Goal: Task Accomplishment & Management: Manage account settings

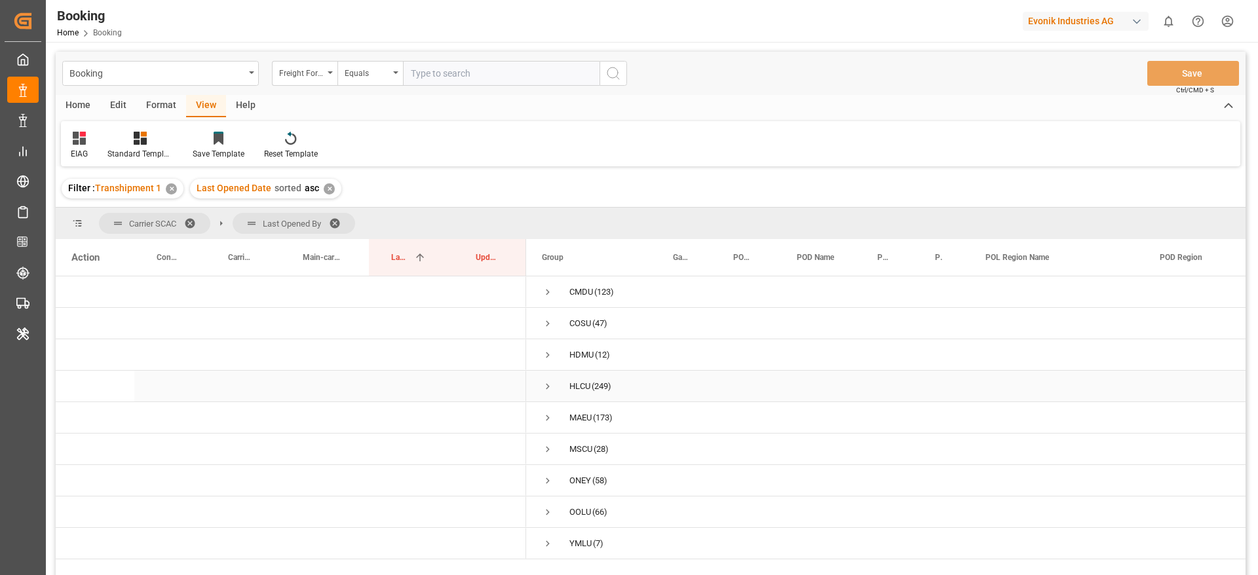
click at [546, 384] on span "Press SPACE to select this row." at bounding box center [548, 387] width 12 height 12
click at [574, 412] on span "Press SPACE to select this row." at bounding box center [575, 418] width 12 height 12
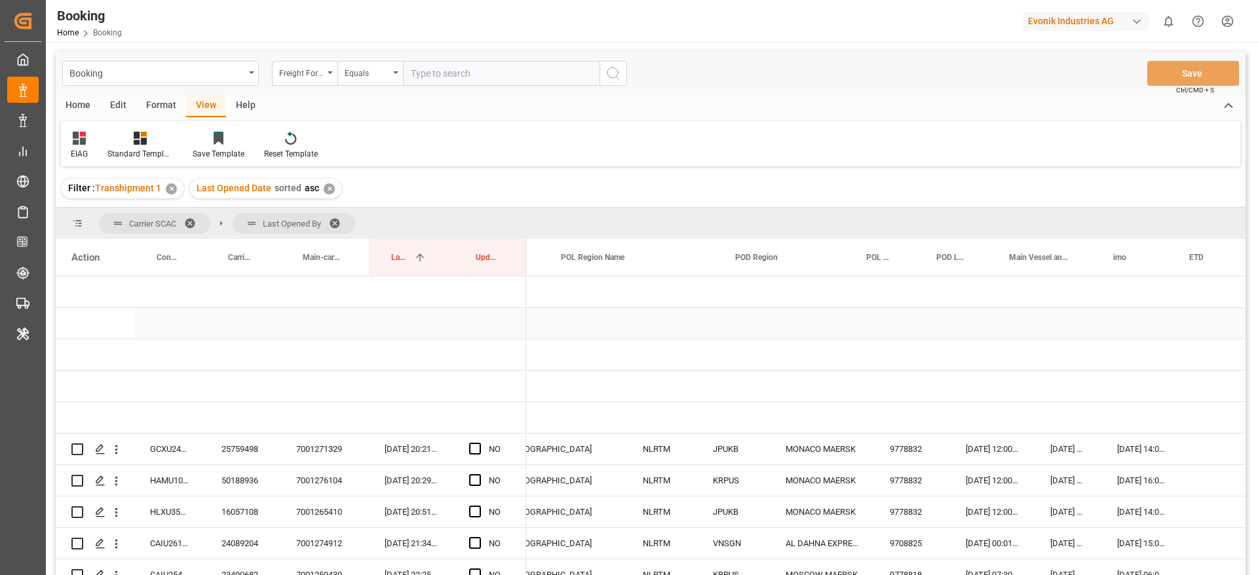
scroll to position [0, 648]
drag, startPoint x: 805, startPoint y: 255, endPoint x: 807, endPoint y: 219, distance: 36.1
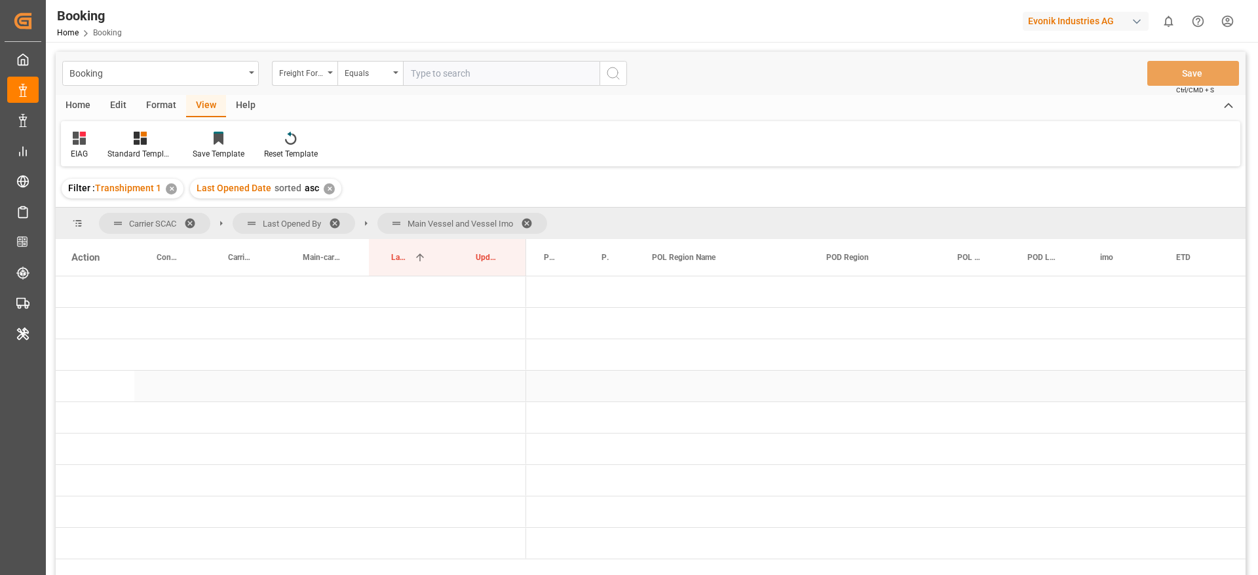
scroll to position [0, 324]
click at [550, 388] on span "Press SPACE to select this row." at bounding box center [548, 387] width 12 height 12
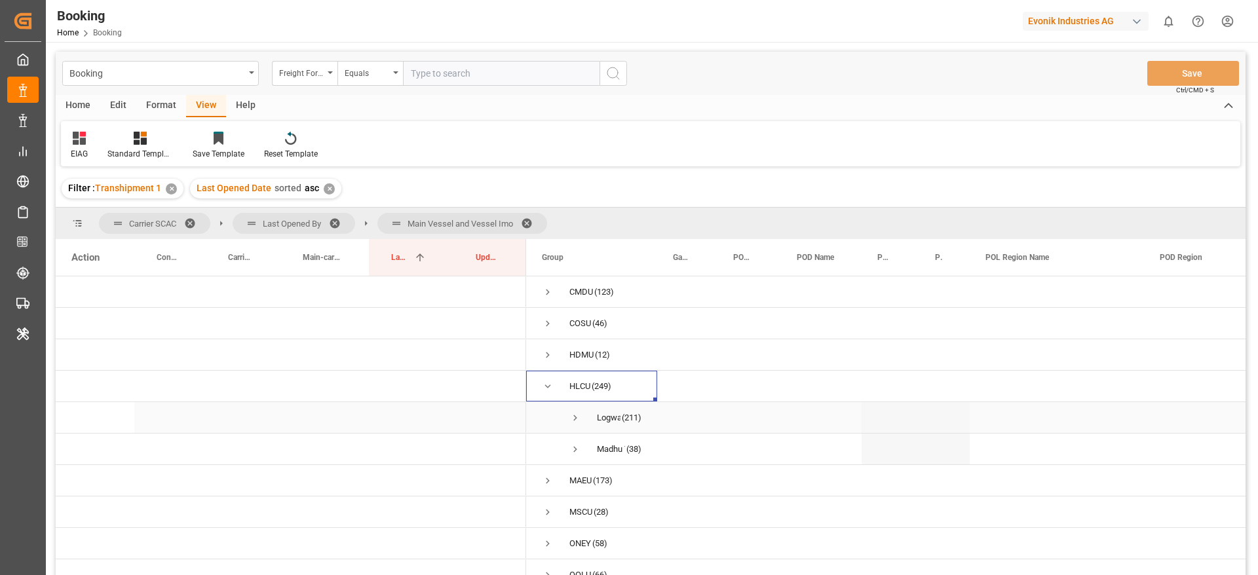
click at [579, 420] on span "Press SPACE to select this row." at bounding box center [575, 418] width 12 height 12
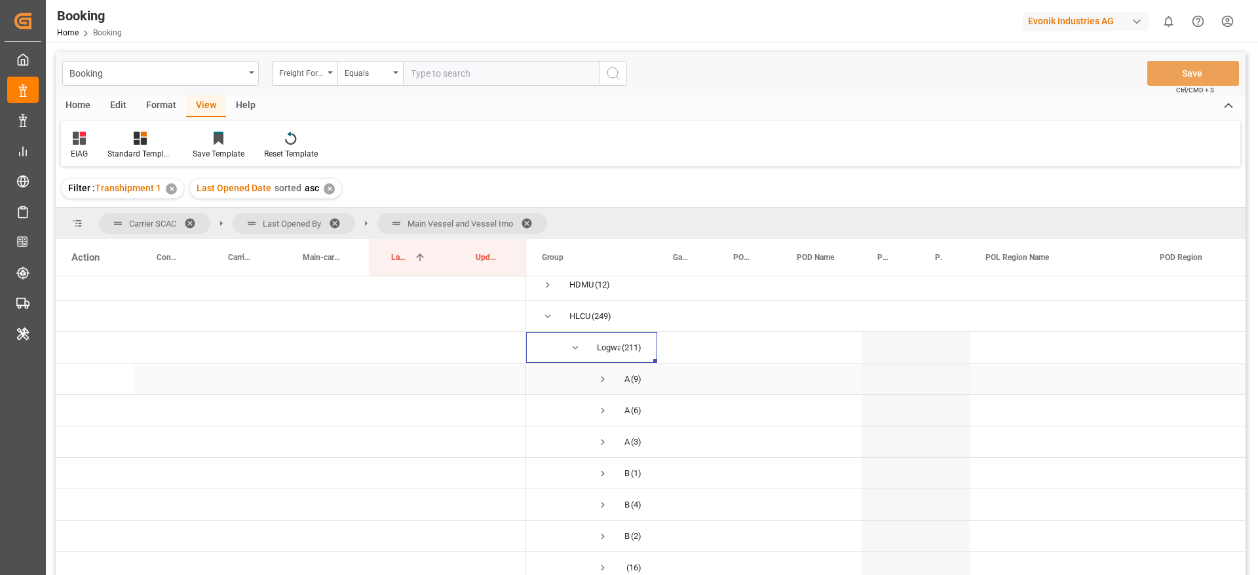
scroll to position [98, 0]
drag, startPoint x: 600, startPoint y: 345, endPoint x: 603, endPoint y: 355, distance: 9.7
click at [600, 346] on span "Press SPACE to select this row." at bounding box center [603, 351] width 12 height 12
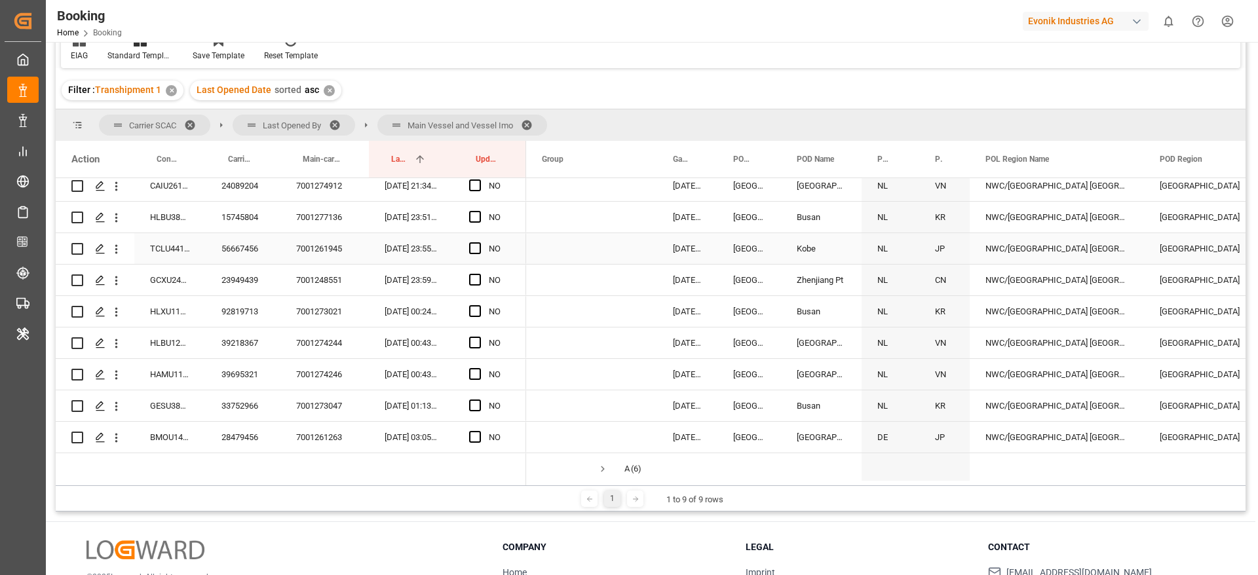
scroll to position [295, 0]
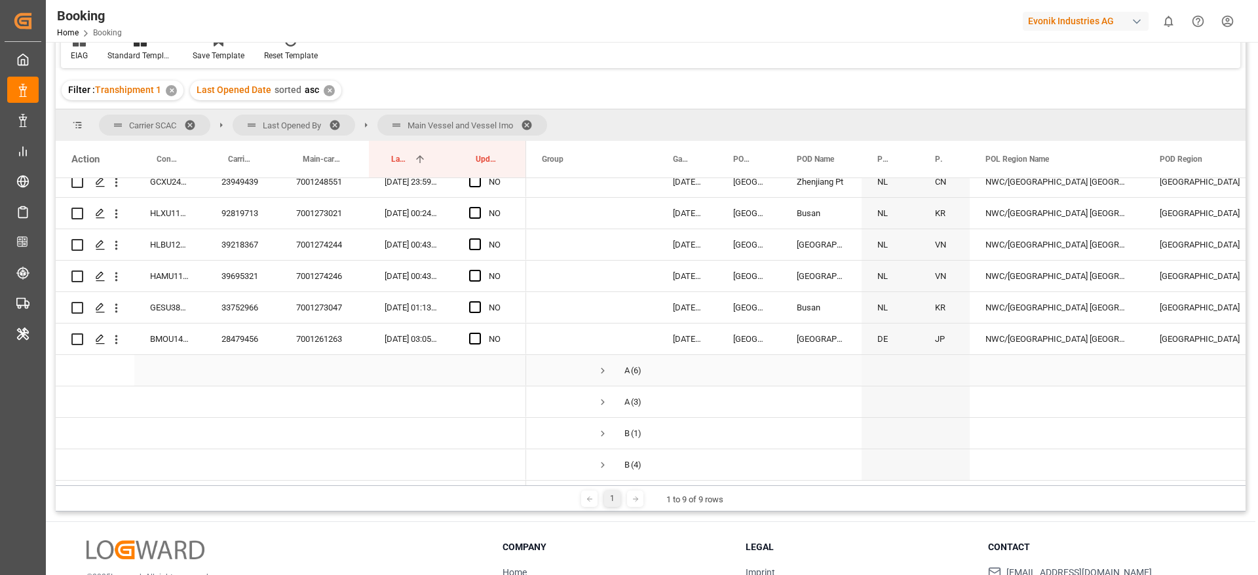
click at [598, 368] on span "Press SPACE to select this row." at bounding box center [603, 371] width 12 height 12
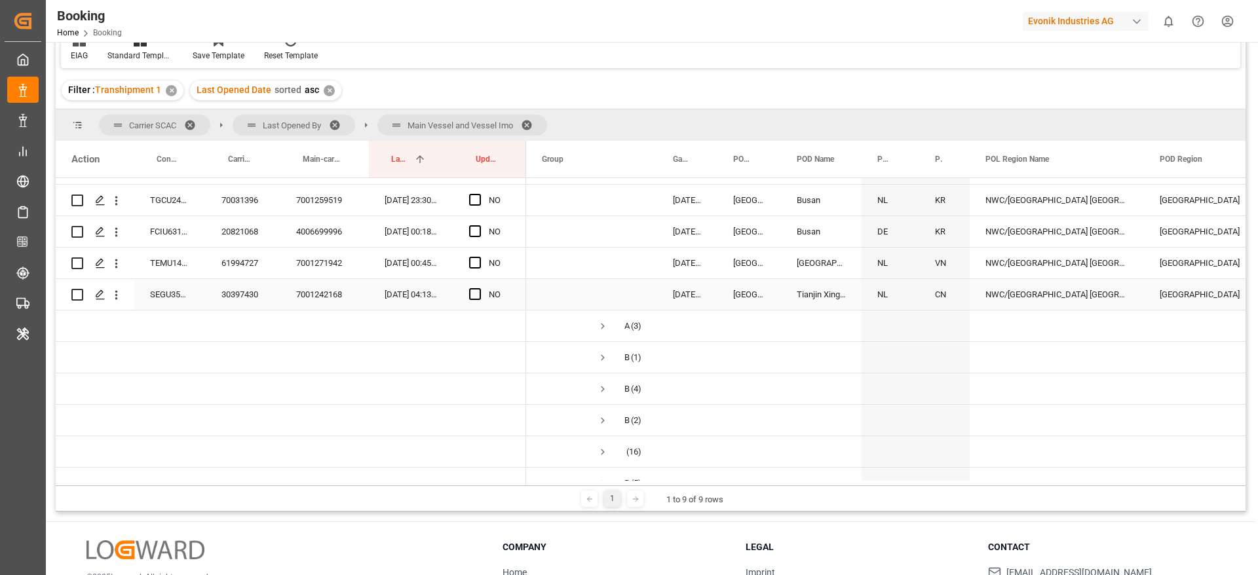
scroll to position [590, 0]
click at [602, 296] on span "Press SPACE to select this row." at bounding box center [603, 296] width 12 height 12
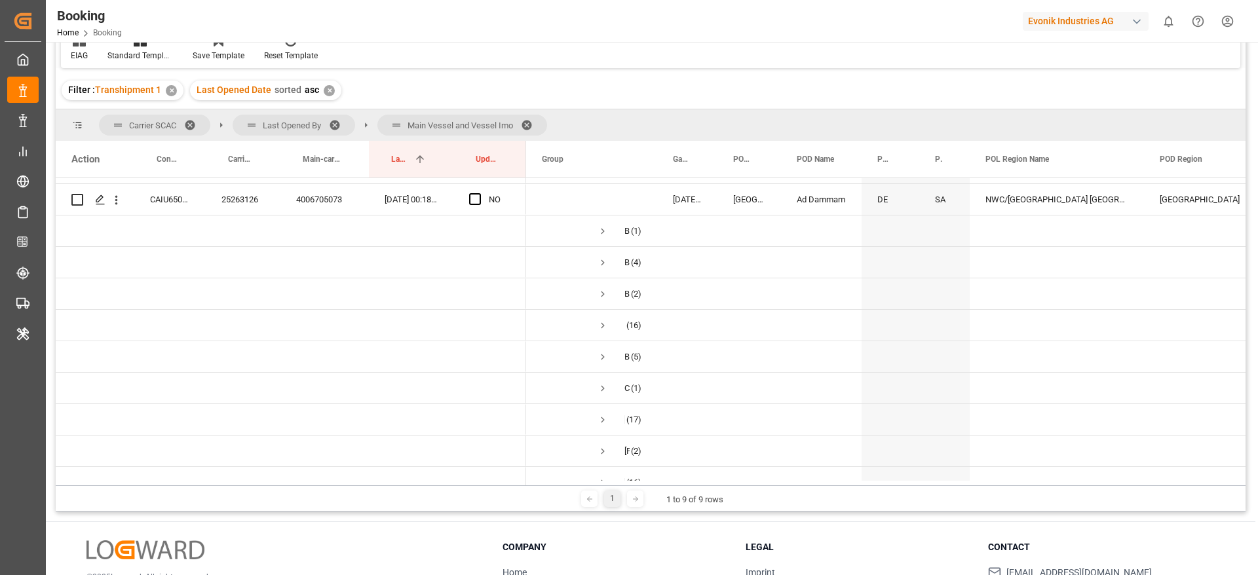
scroll to position [786, 0]
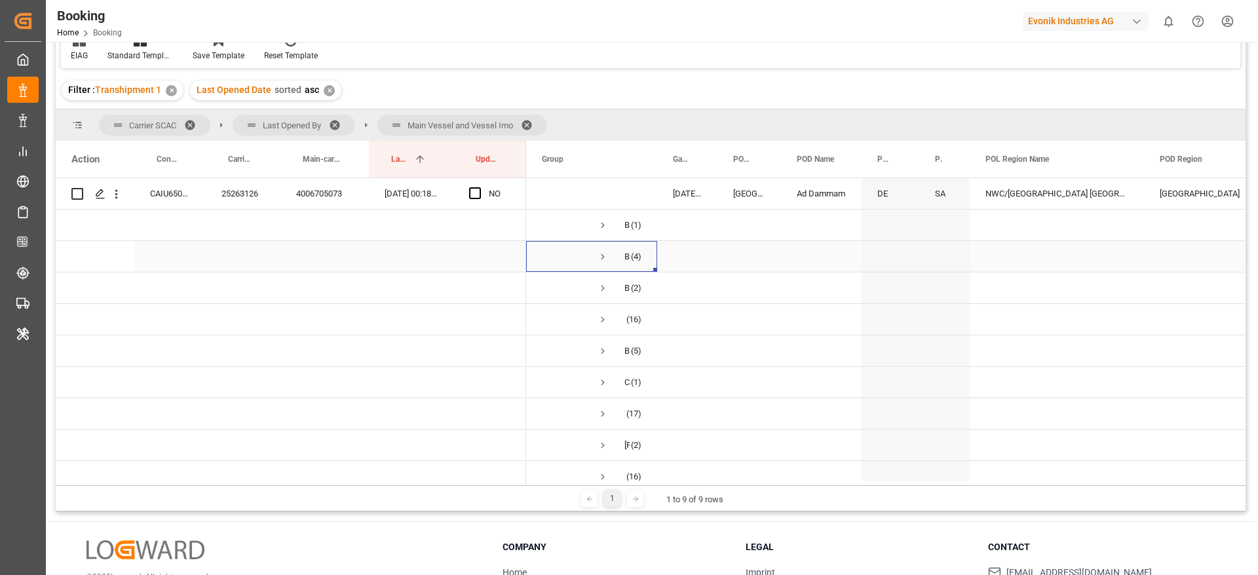
click at [606, 258] on span "Press SPACE to select this row." at bounding box center [603, 257] width 12 height 12
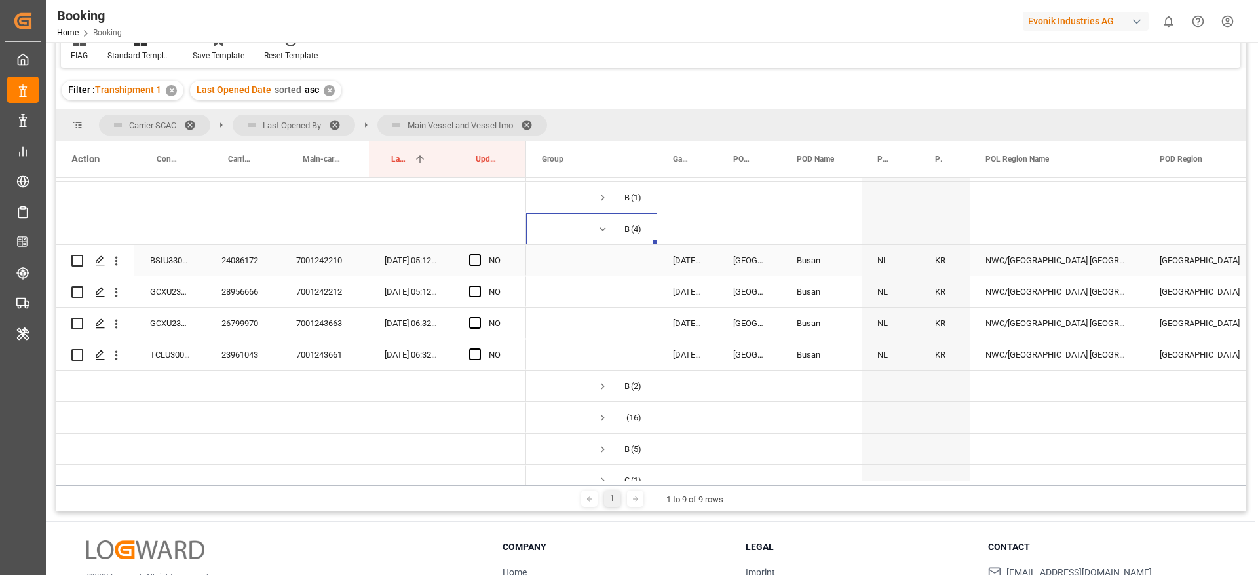
scroll to position [885, 0]
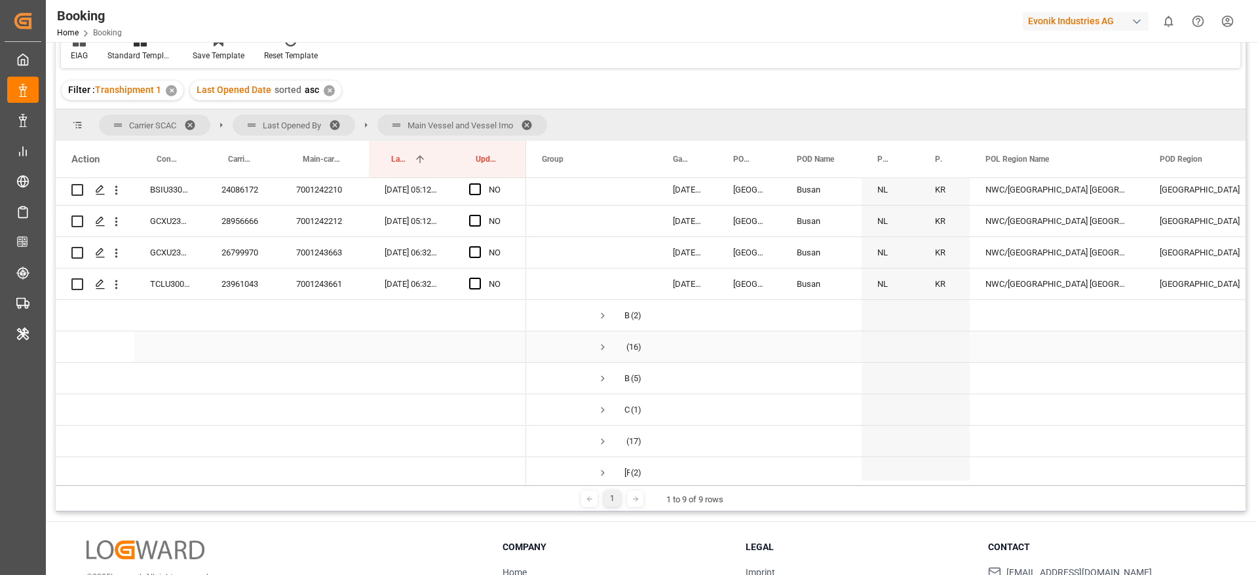
click at [604, 345] on span "Press SPACE to select this row." at bounding box center [603, 347] width 12 height 12
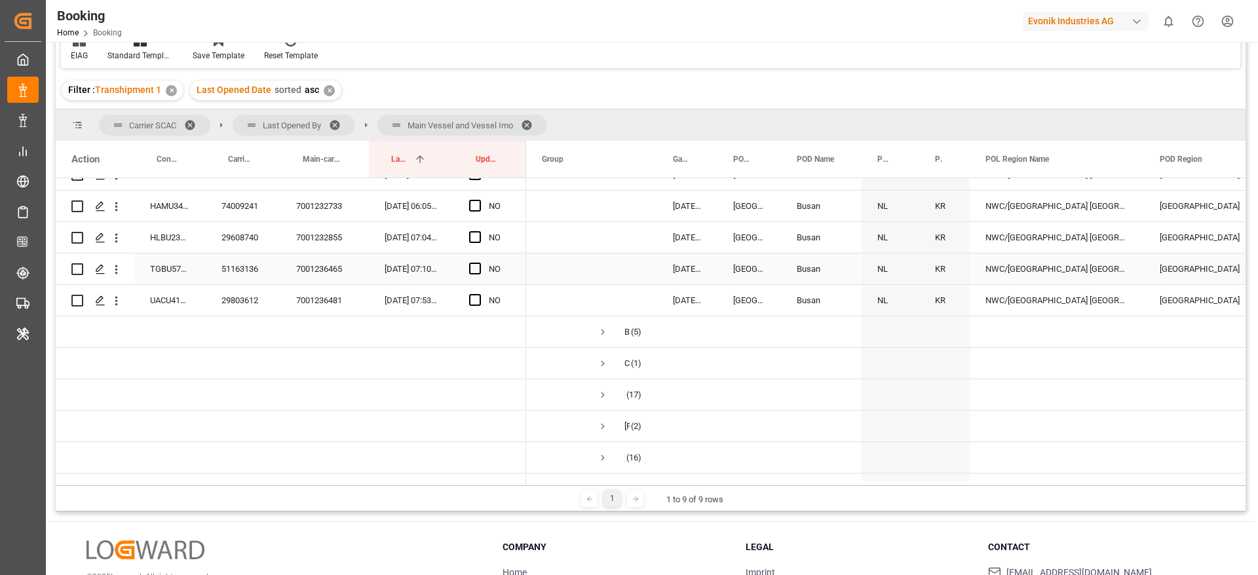
scroll to position [1474, 0]
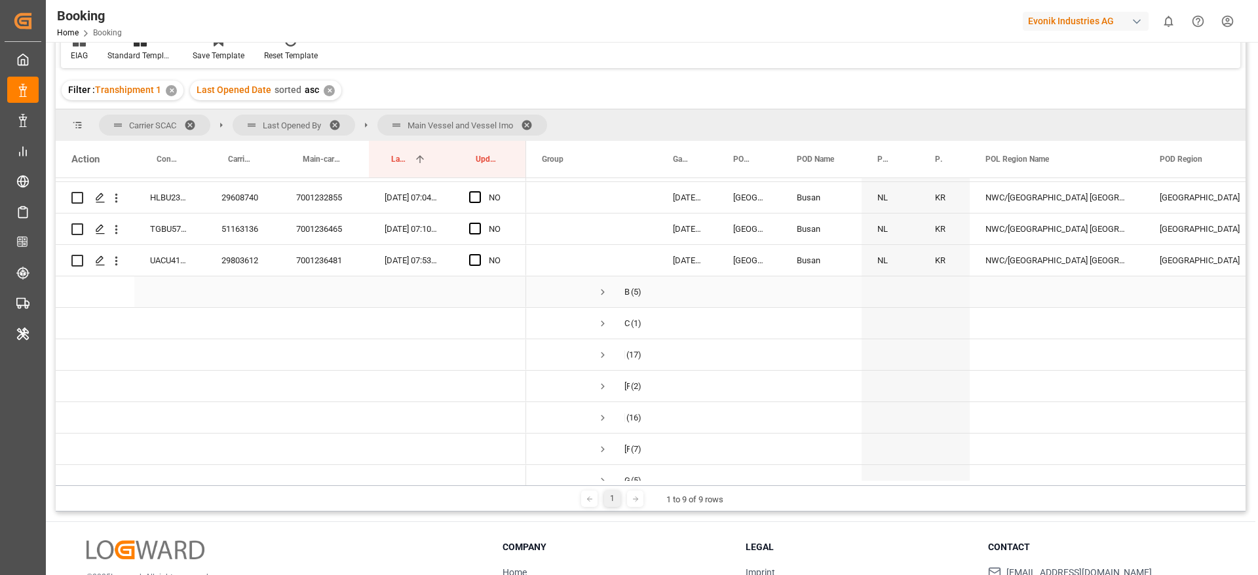
click at [605, 286] on span "Press SPACE to select this row." at bounding box center [603, 292] width 12 height 12
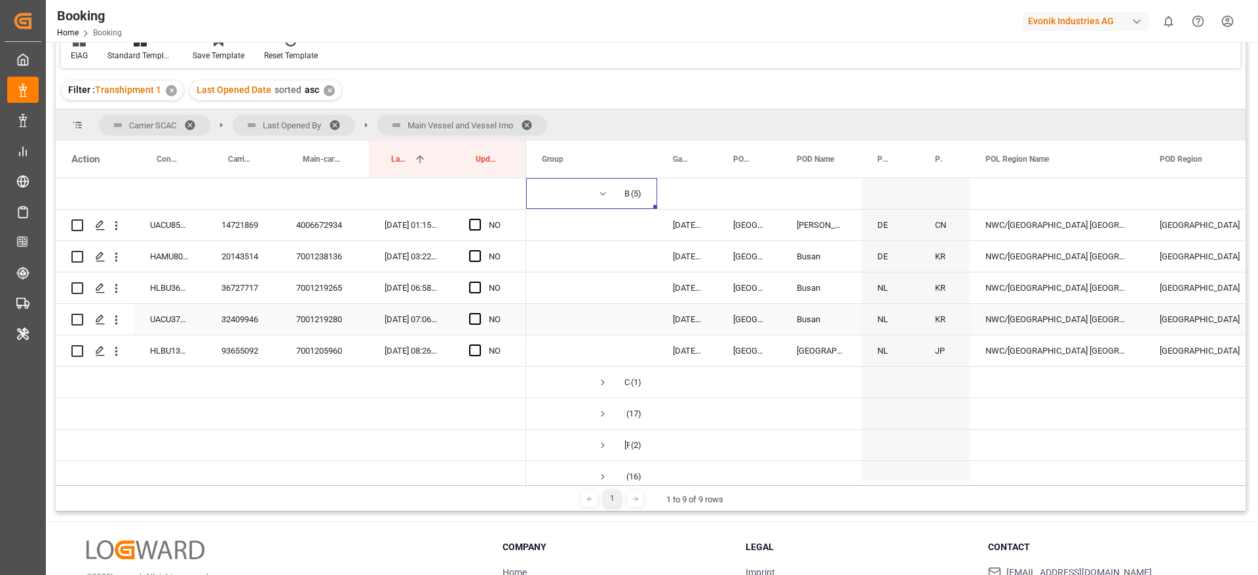
scroll to position [1671, 0]
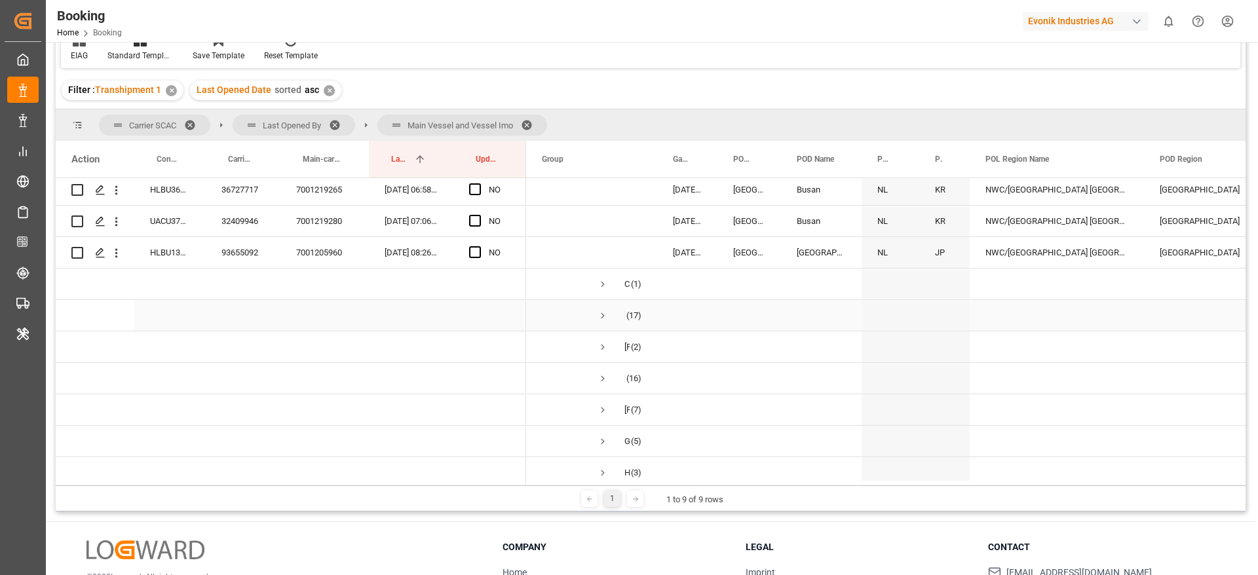
click at [600, 307] on span "Press SPACE to select this row." at bounding box center [603, 316] width 12 height 30
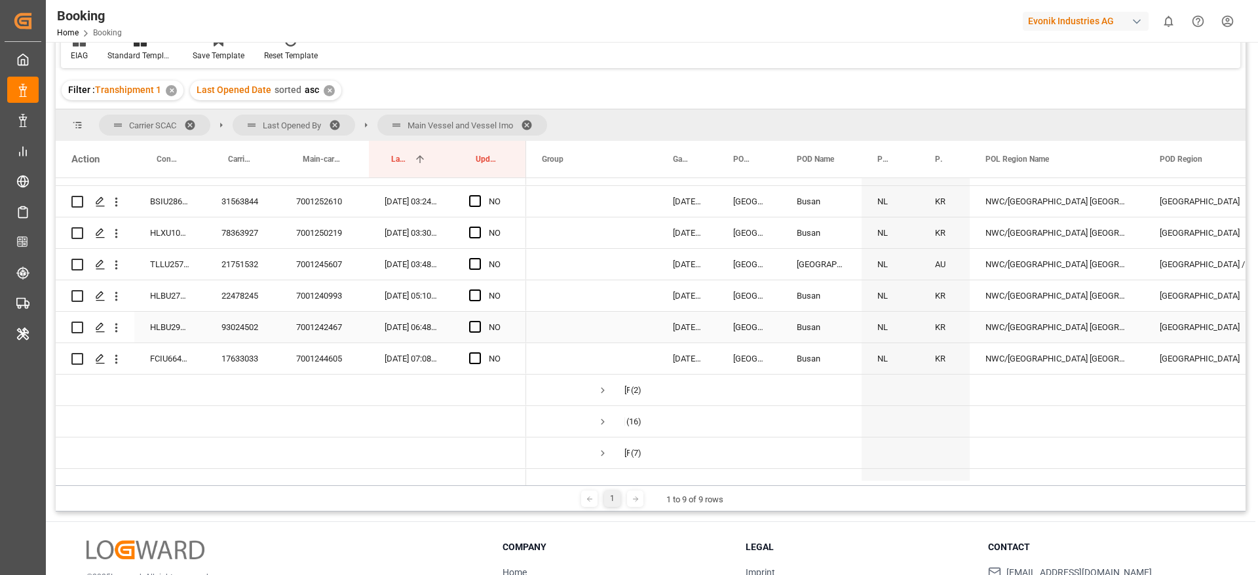
scroll to position [2261, 0]
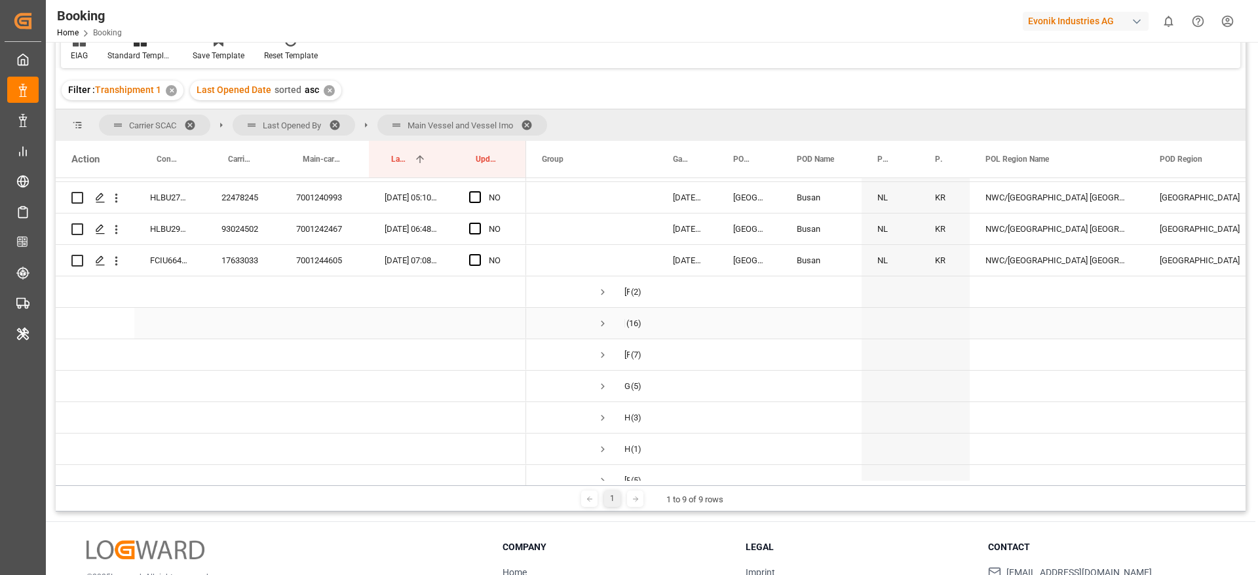
click at [602, 323] on span "Press SPACE to select this row." at bounding box center [603, 324] width 12 height 12
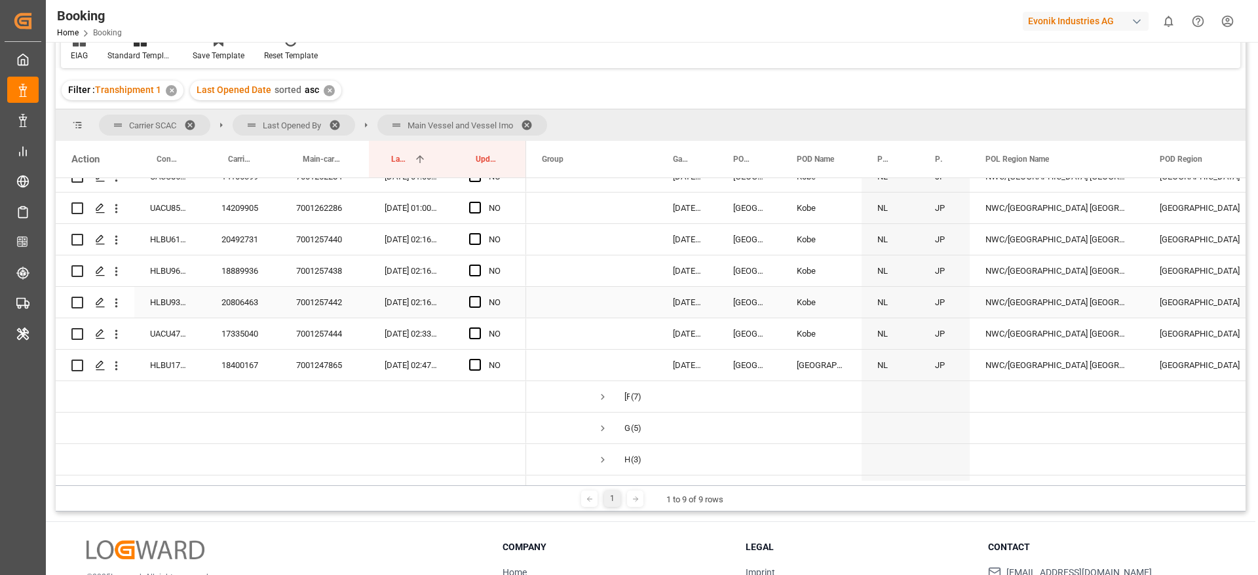
scroll to position [2752, 0]
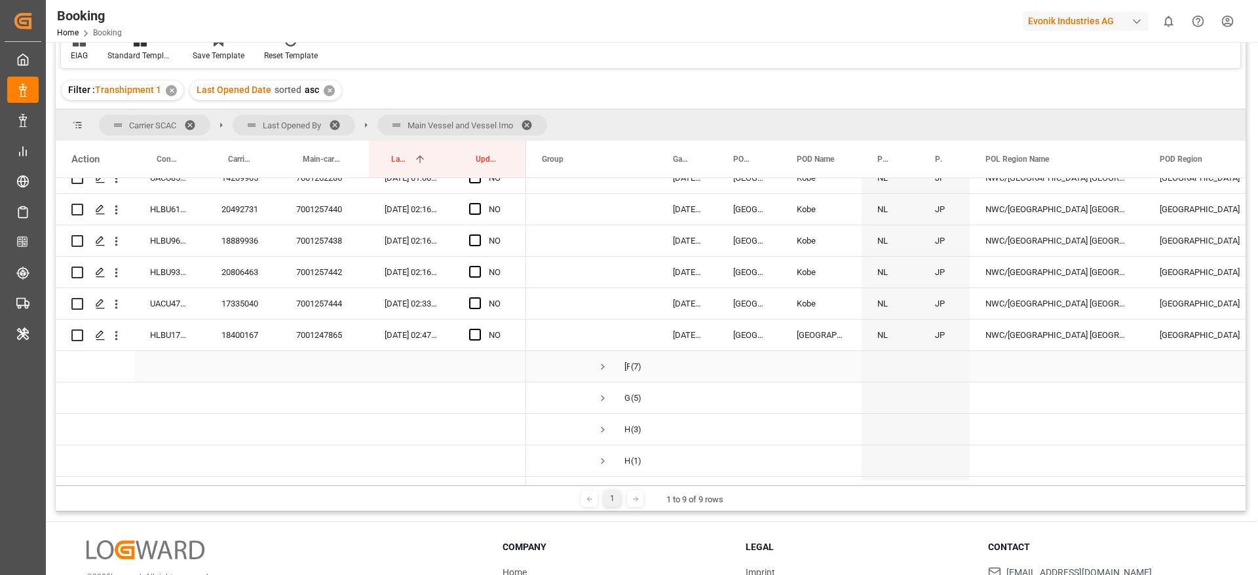
click at [604, 368] on span "Press SPACE to select this row." at bounding box center [603, 367] width 12 height 12
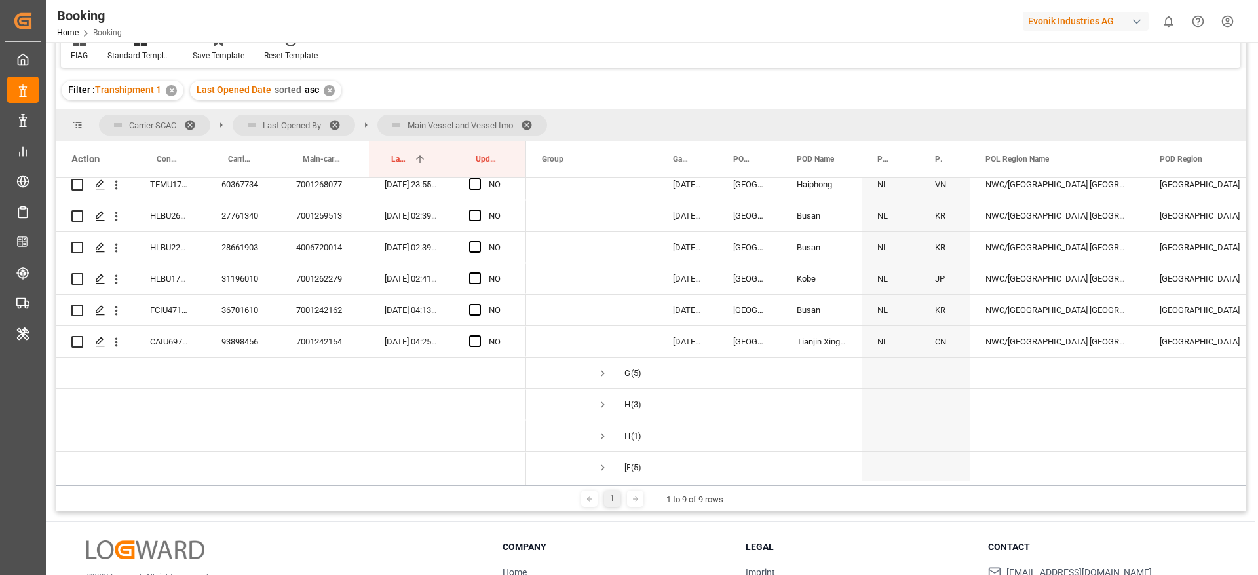
scroll to position [3047, 0]
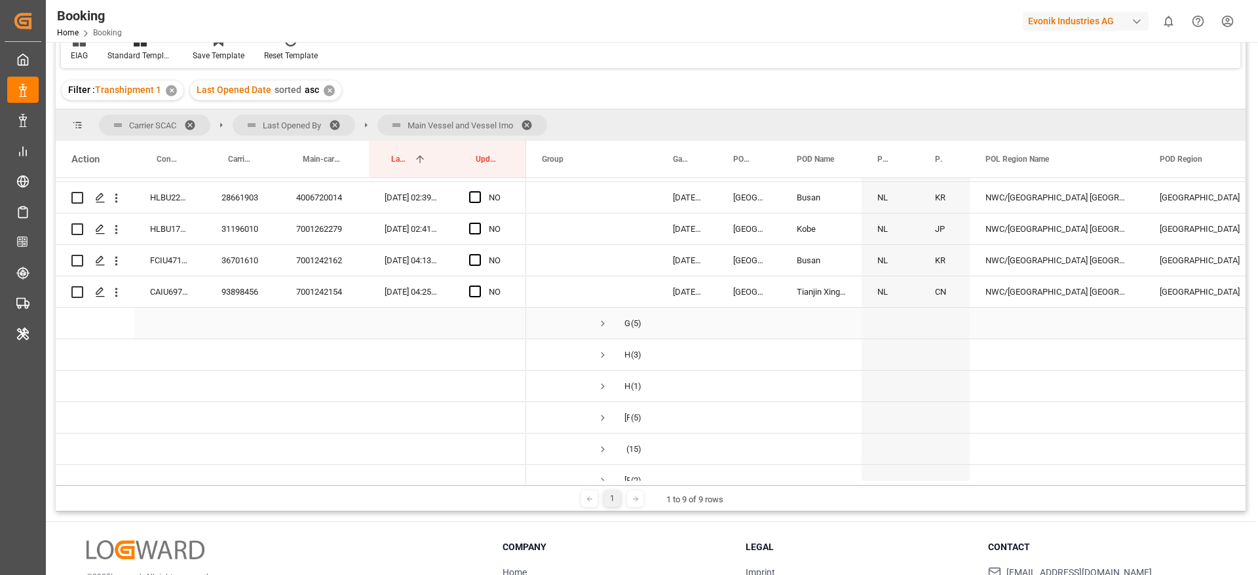
click at [601, 324] on span "Press SPACE to select this row." at bounding box center [603, 324] width 12 height 12
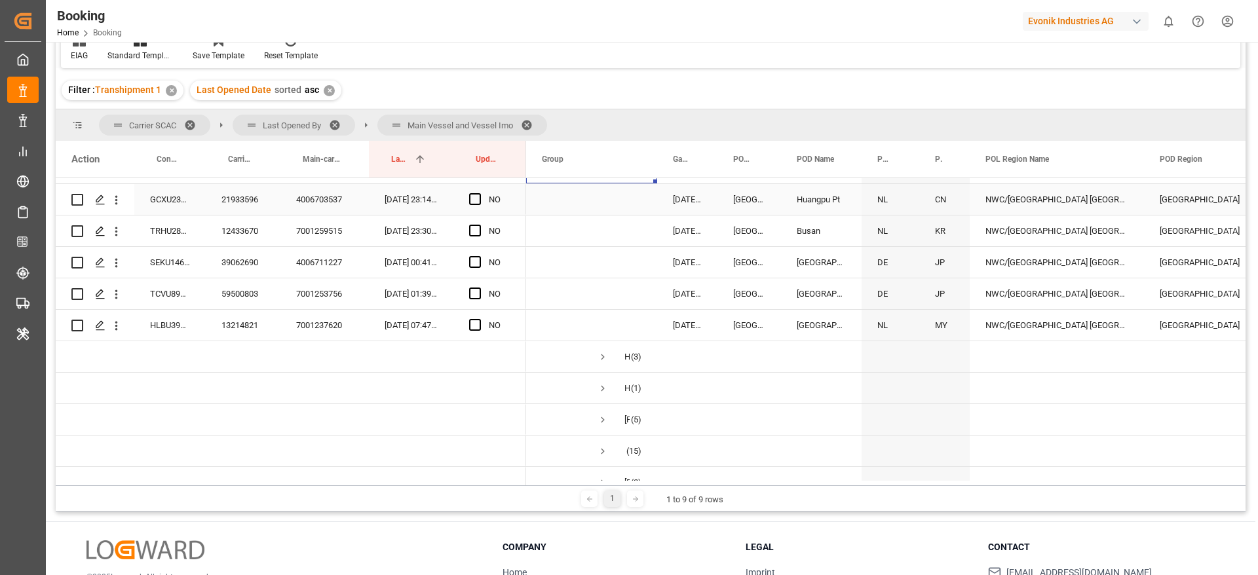
scroll to position [3244, 0]
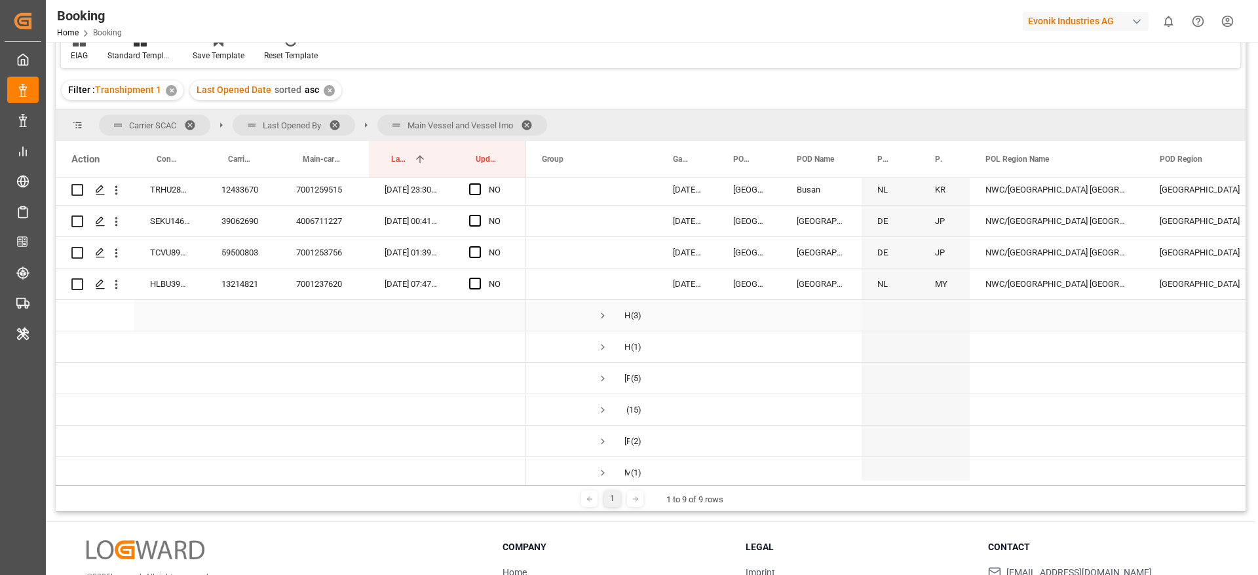
click at [607, 310] on span "Press SPACE to select this row." at bounding box center [603, 316] width 12 height 12
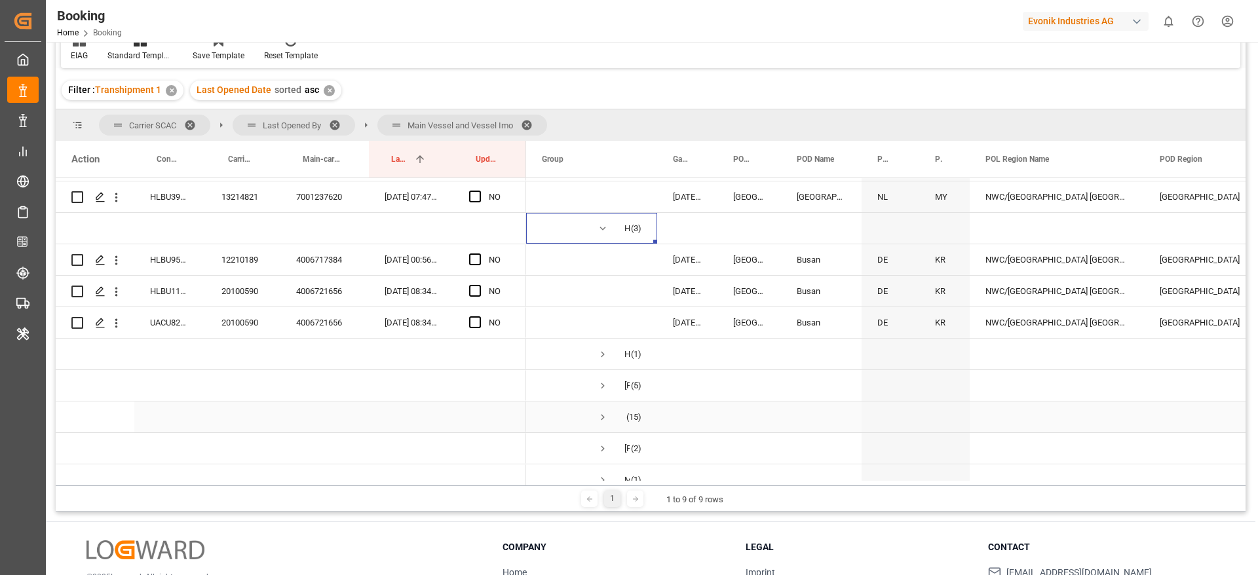
scroll to position [3440, 0]
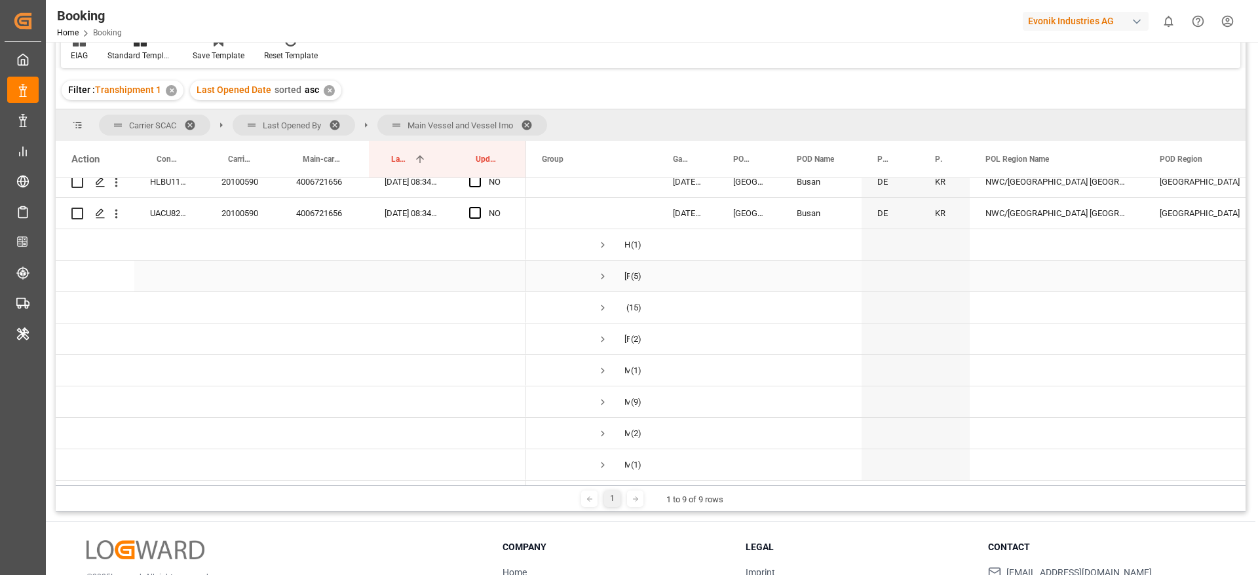
click at [600, 271] on span "Press SPACE to select this row." at bounding box center [603, 277] width 12 height 12
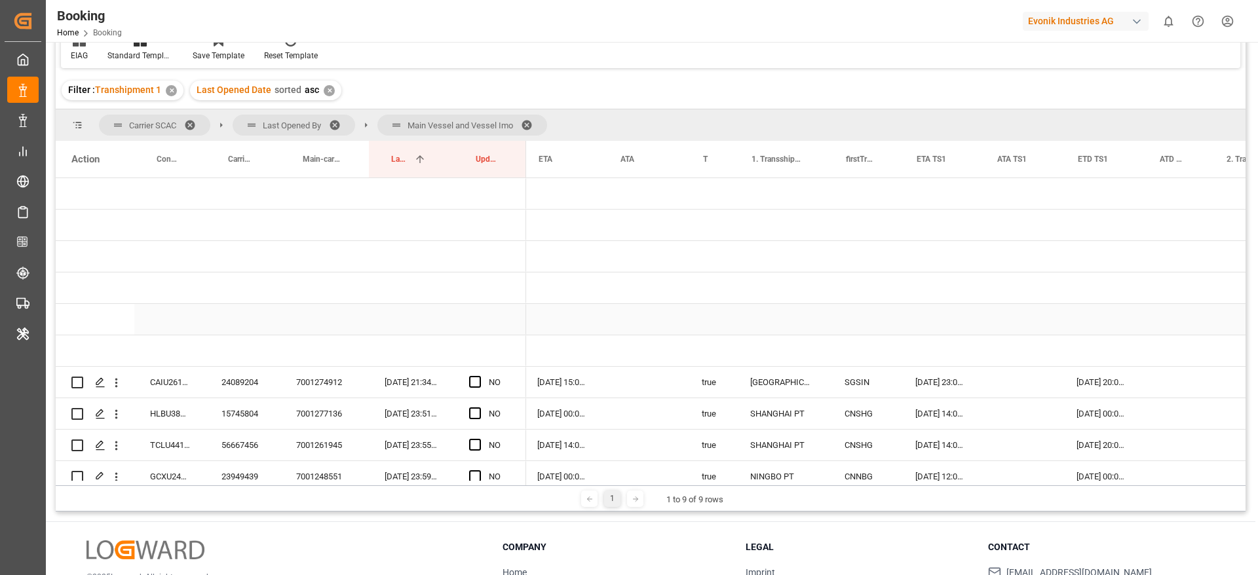
scroll to position [0, 1123]
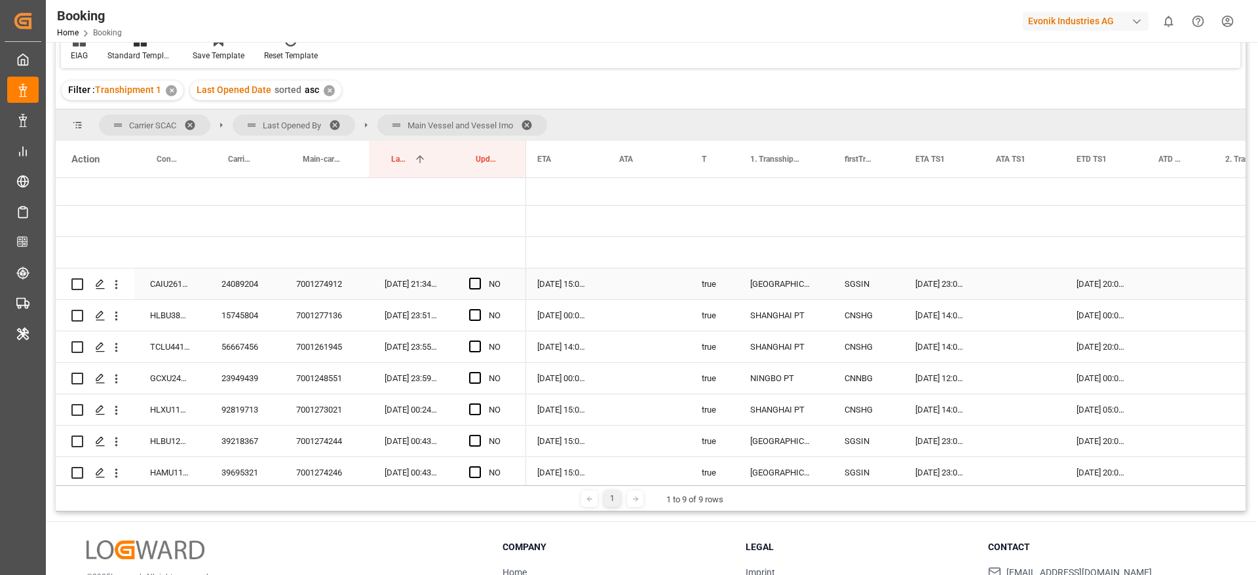
click at [256, 286] on div "24089204" at bounding box center [243, 284] width 75 height 31
click at [475, 285] on span "Press SPACE to select this row." at bounding box center [475, 284] width 12 height 12
click at [479, 278] on input "Press SPACE to select this row." at bounding box center [479, 278] width 0 height 0
drag, startPoint x: 523, startPoint y: 320, endPoint x: 521, endPoint y: 410, distance: 89.8
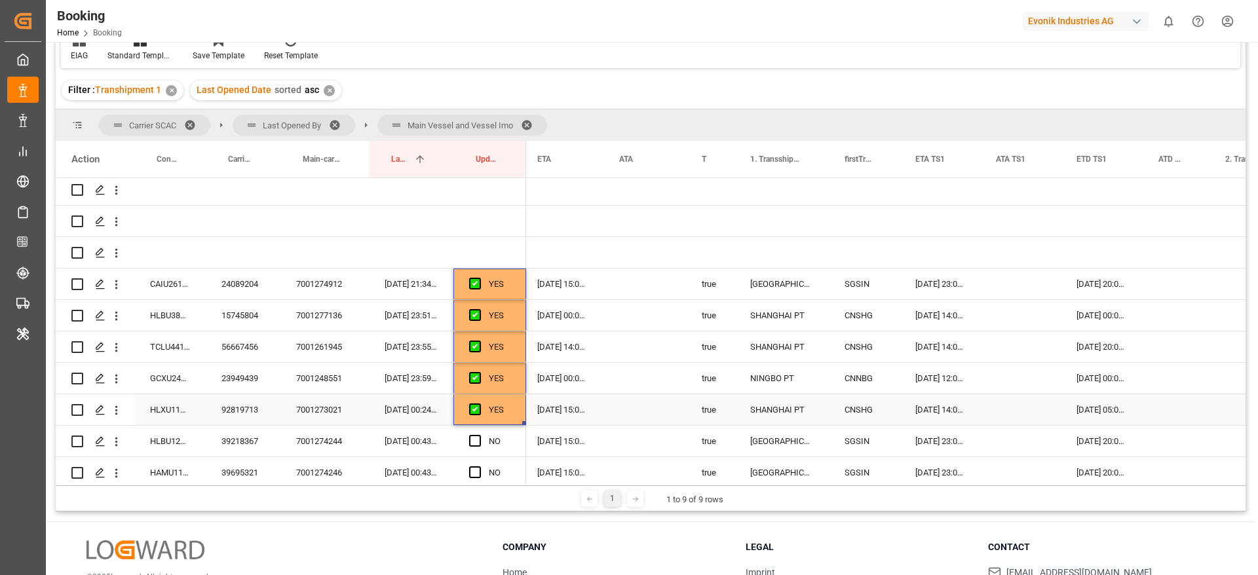
scroll to position [197, 0]
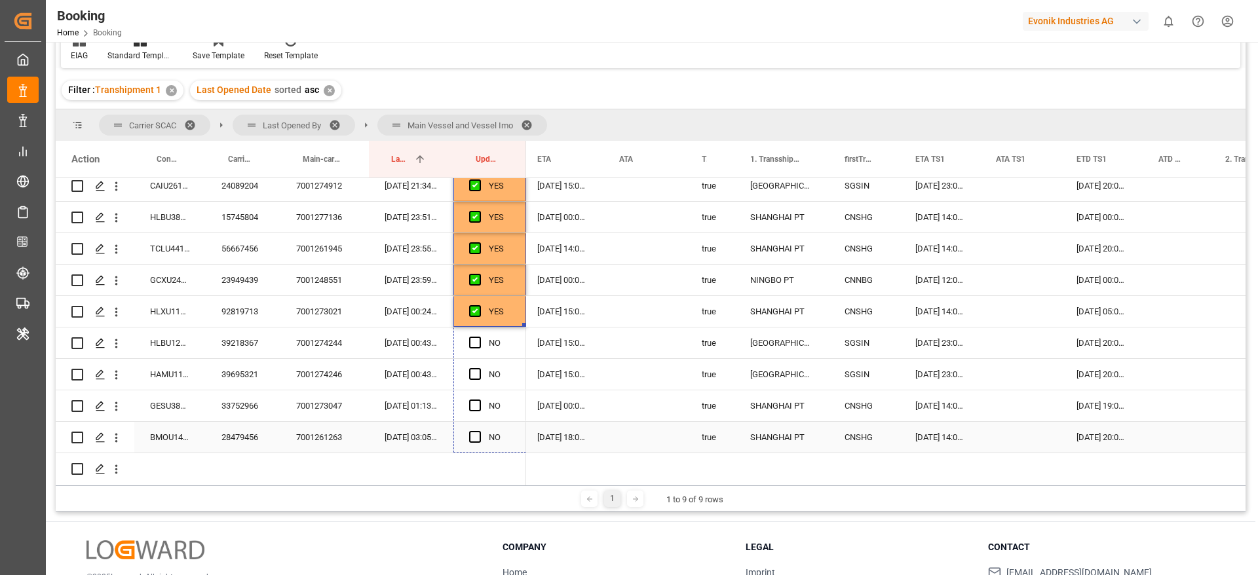
drag, startPoint x: 525, startPoint y: 324, endPoint x: 524, endPoint y: 441, distance: 117.3
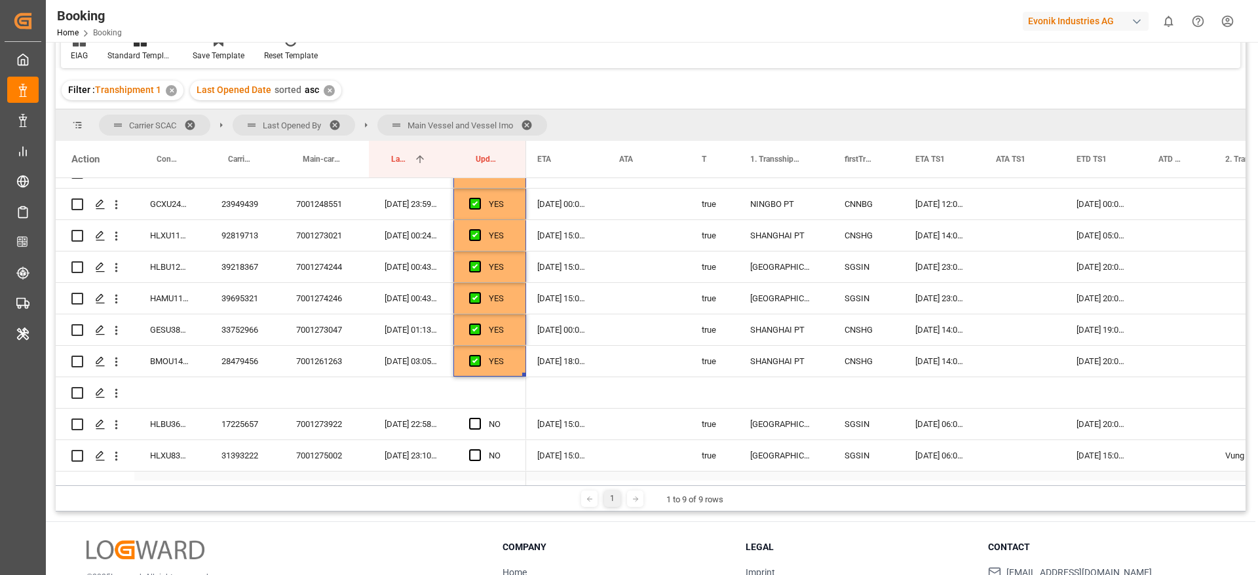
scroll to position [393, 0]
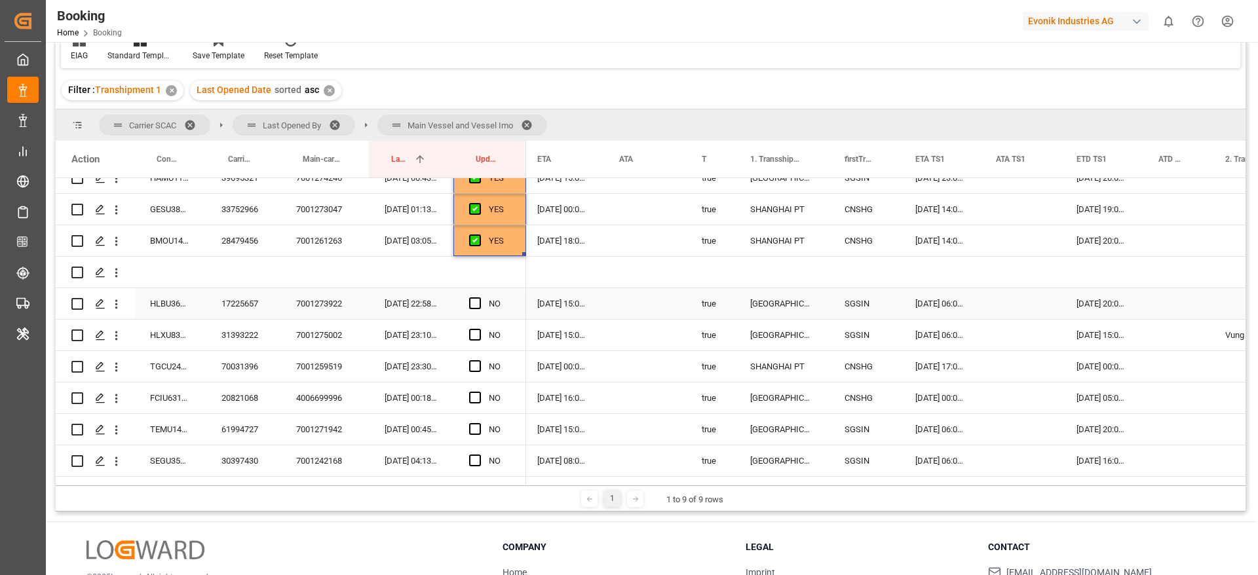
click at [233, 310] on div "17225657" at bounding box center [243, 303] width 75 height 31
click at [474, 305] on span "Press SPACE to select this row." at bounding box center [475, 304] width 12 height 12
click at [479, 298] on input "Press SPACE to select this row." at bounding box center [479, 298] width 0 height 0
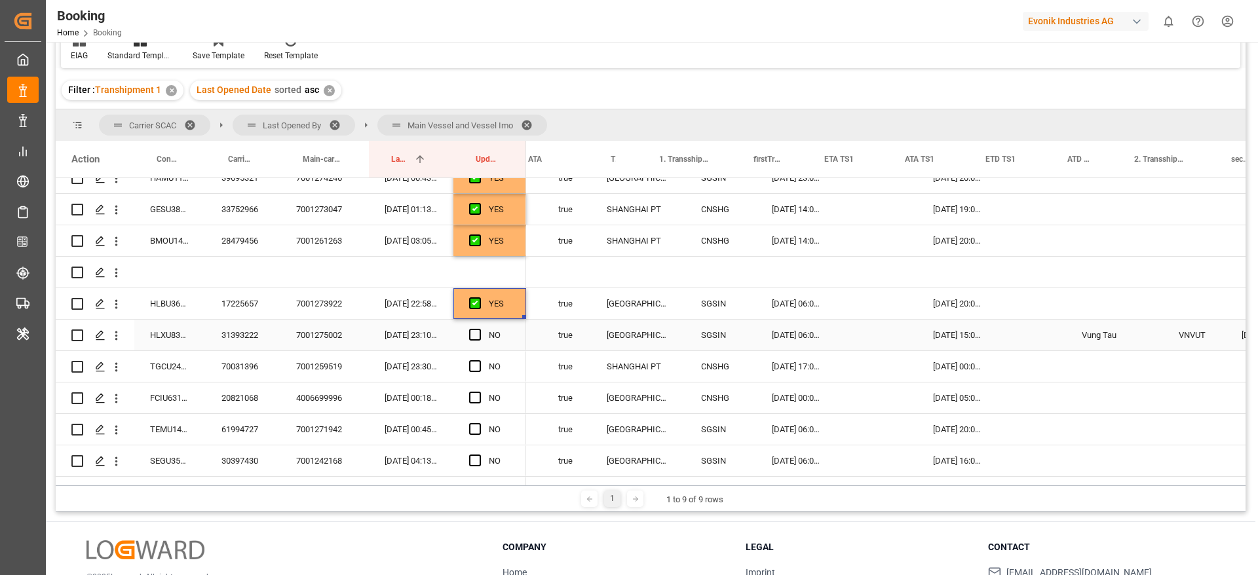
scroll to position [0, 1202]
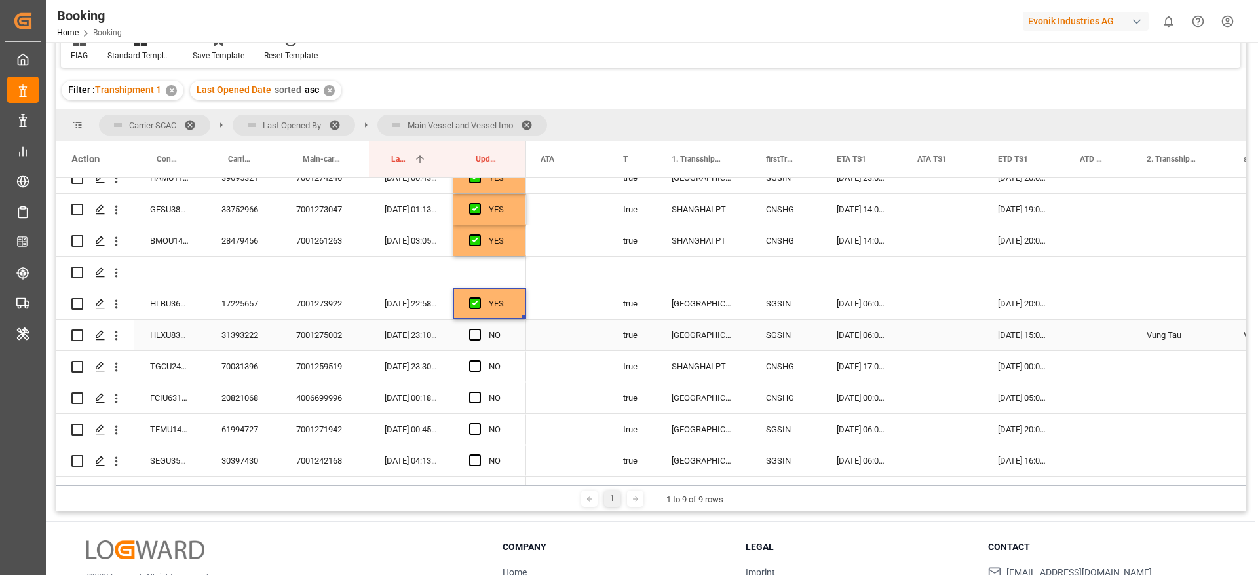
click at [237, 343] on div "31393222" at bounding box center [243, 335] width 75 height 31
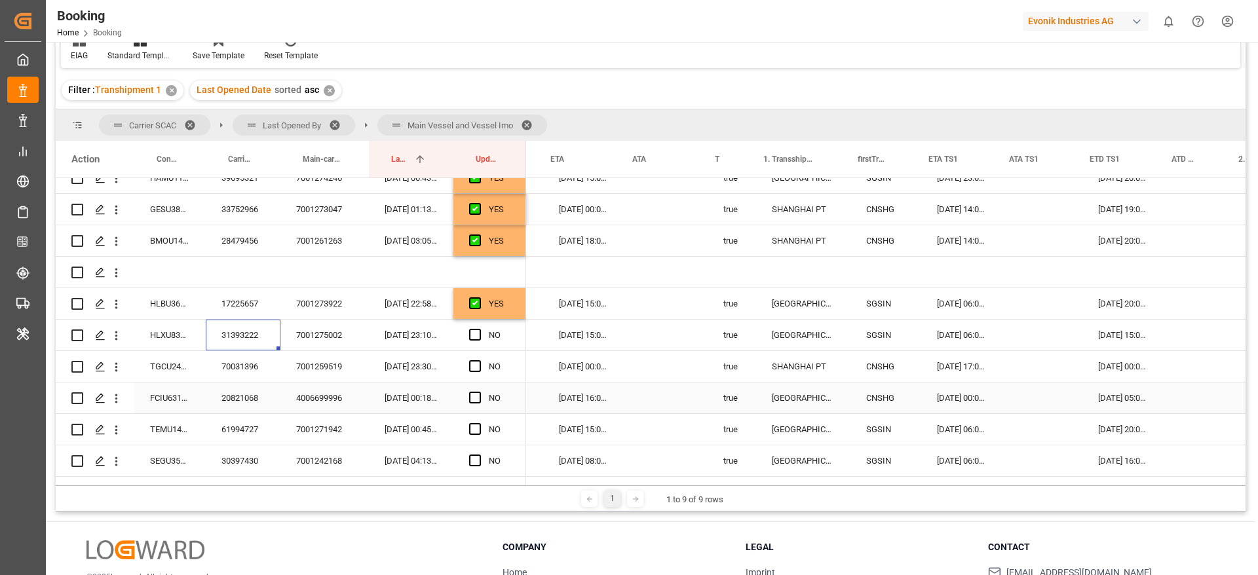
scroll to position [0, 1112]
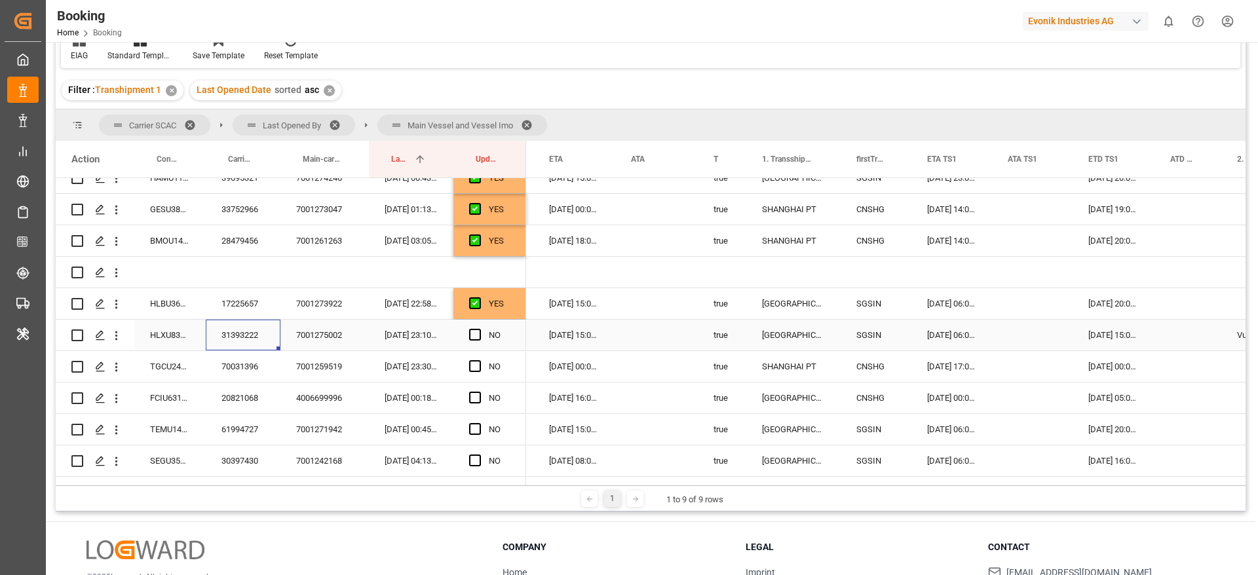
click at [573, 336] on div "[DATE] 15:00:00" at bounding box center [574, 335] width 82 height 31
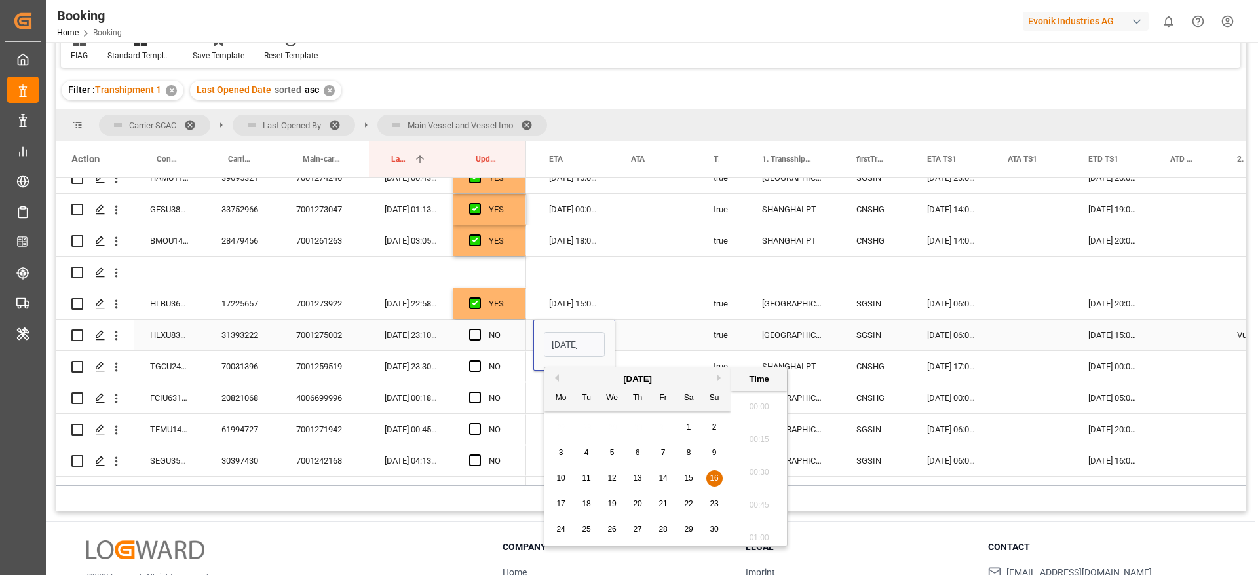
scroll to position [0, 46]
click at [585, 507] on span "18" at bounding box center [586, 503] width 9 height 9
type input "18-11-2025 15:00"
click at [475, 336] on span "Press SPACE to select this row." at bounding box center [475, 335] width 12 height 12
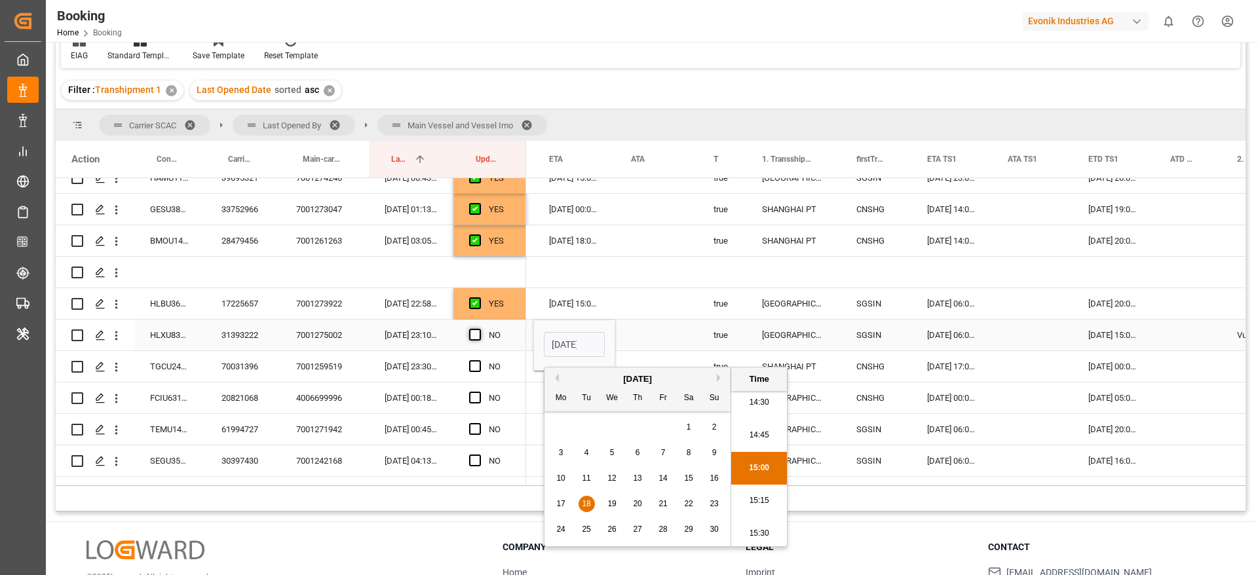
click at [479, 329] on input "Press SPACE to select this row." at bounding box center [479, 329] width 0 height 0
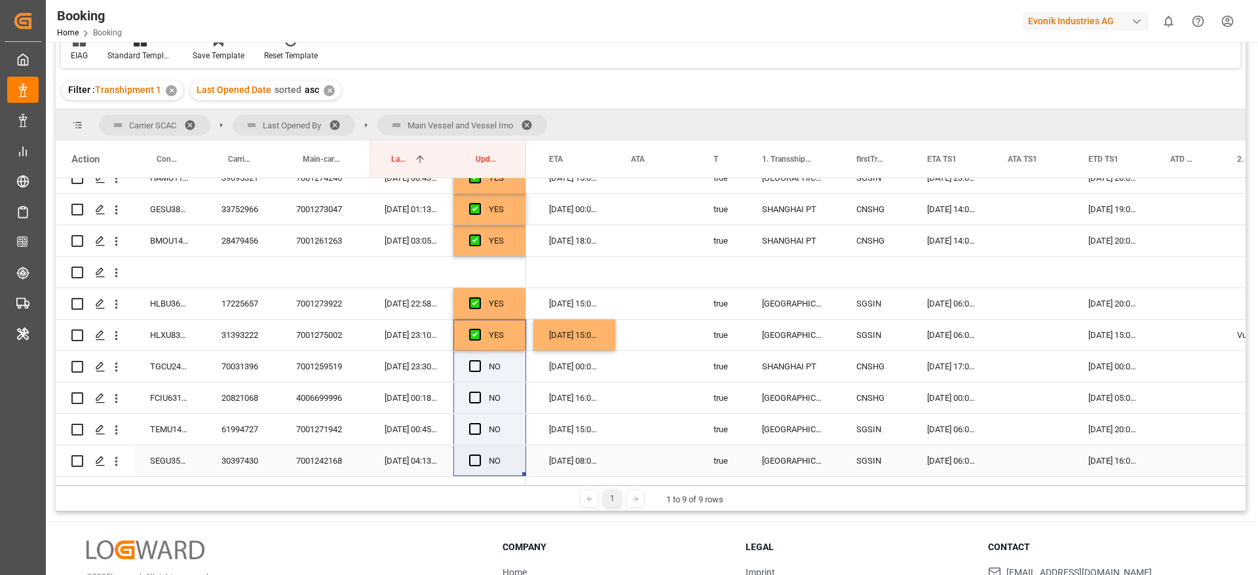
drag, startPoint x: 519, startPoint y: 347, endPoint x: 520, endPoint y: 457, distance: 109.4
click at [508, 318] on div "YES" at bounding box center [500, 304] width 22 height 30
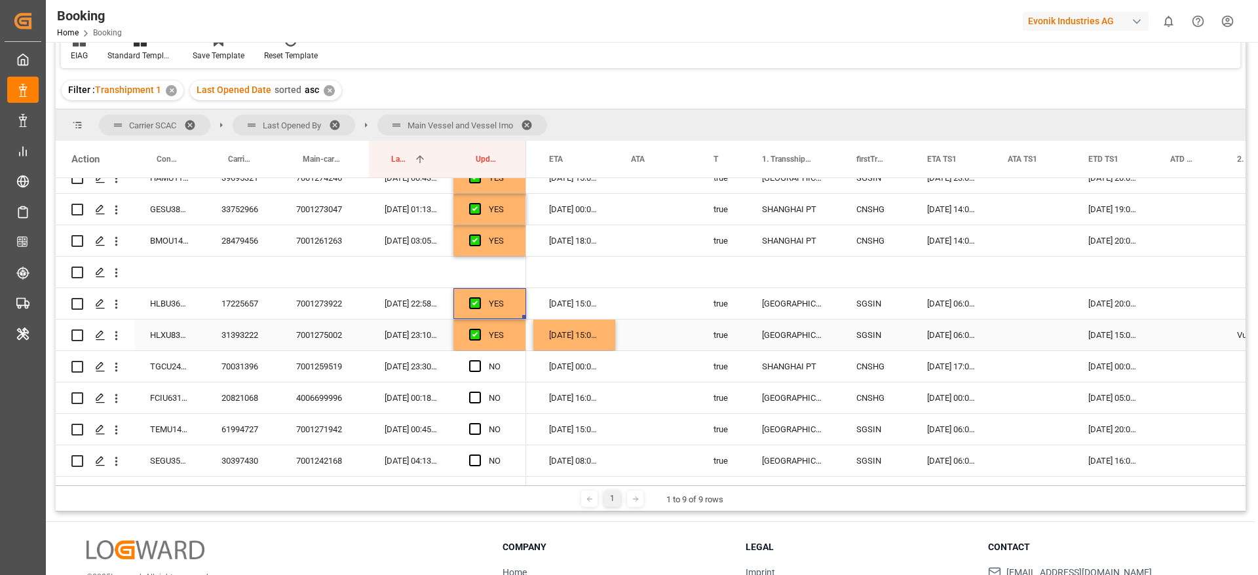
click at [516, 336] on div "YES" at bounding box center [489, 335] width 73 height 31
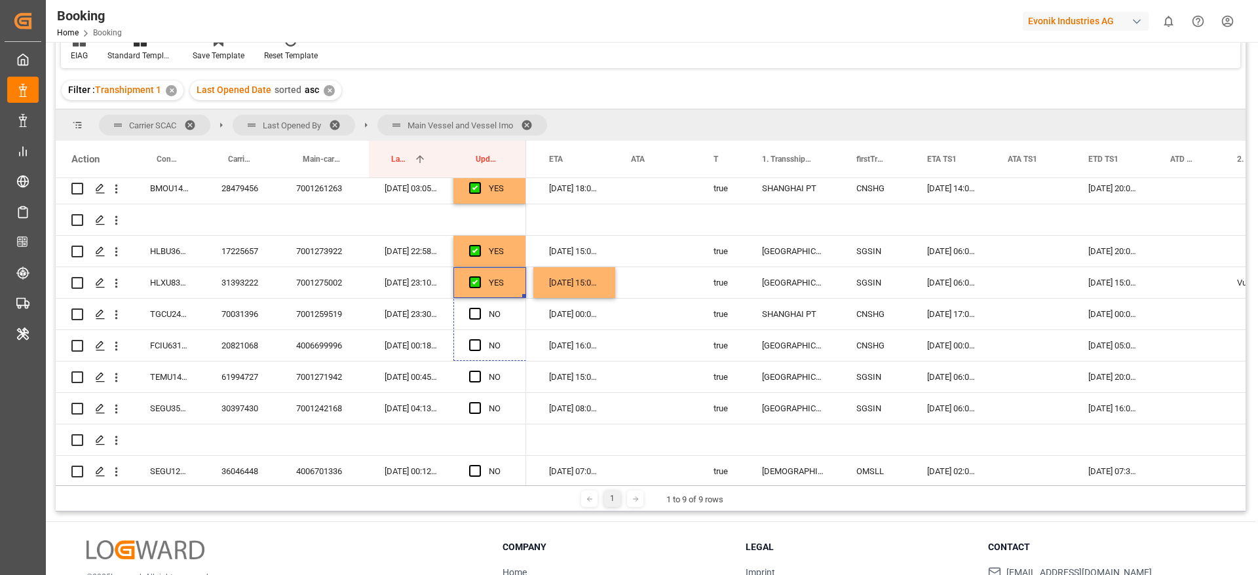
scroll to position [472, 0]
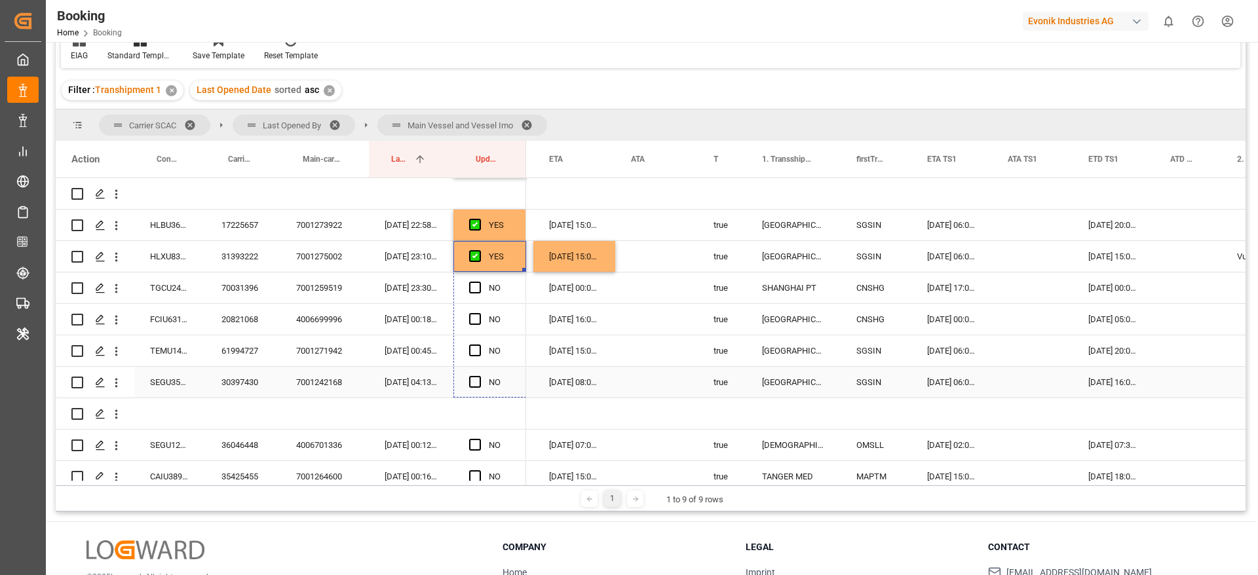
drag, startPoint x: 524, startPoint y: 347, endPoint x: 523, endPoint y: 383, distance: 35.4
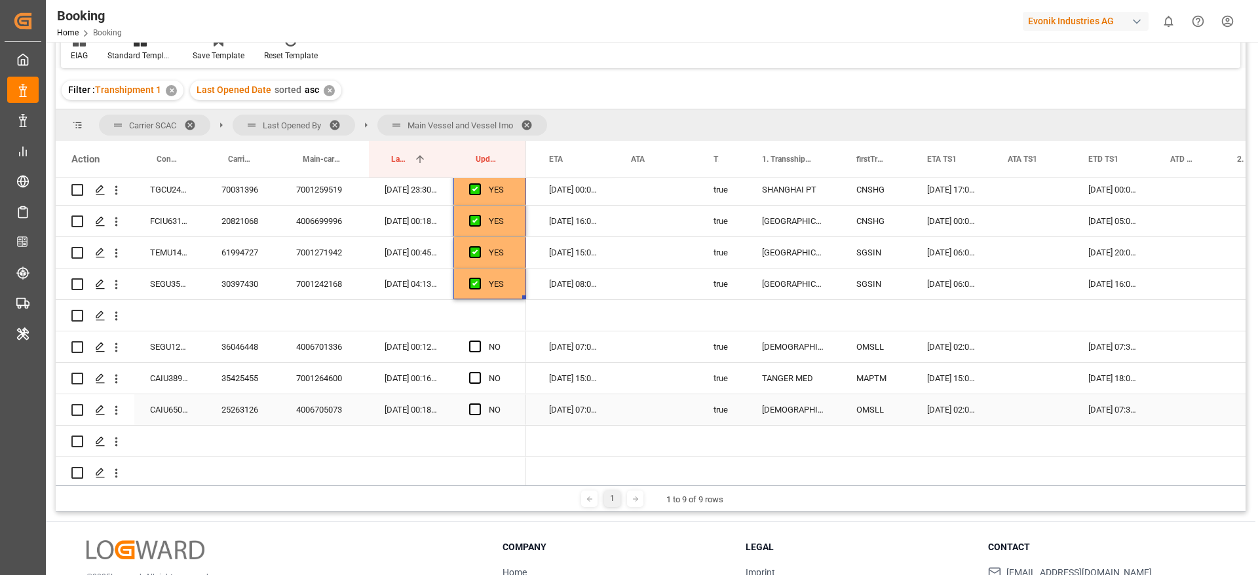
scroll to position [668, 0]
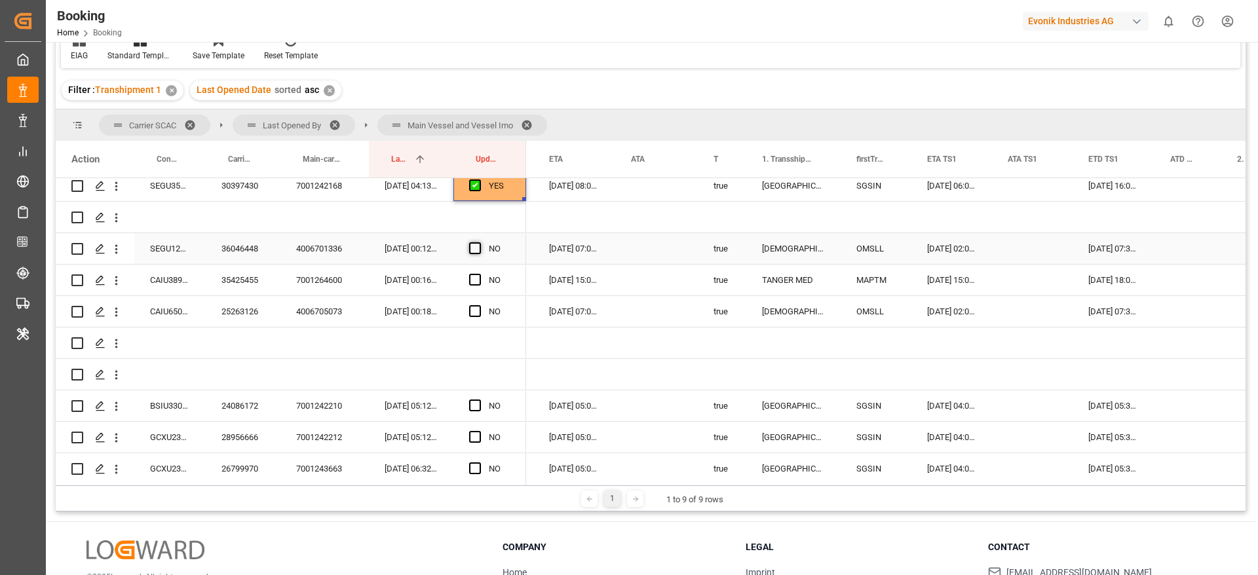
click at [472, 247] on span "Press SPACE to select this row." at bounding box center [475, 248] width 12 height 12
click at [479, 242] on input "Press SPACE to select this row." at bounding box center [479, 242] width 0 height 0
click at [265, 279] on div "35425455" at bounding box center [243, 280] width 75 height 31
click at [468, 278] on div "NO" at bounding box center [489, 280] width 73 height 31
click at [473, 277] on span "Press SPACE to select this row." at bounding box center [475, 280] width 12 height 12
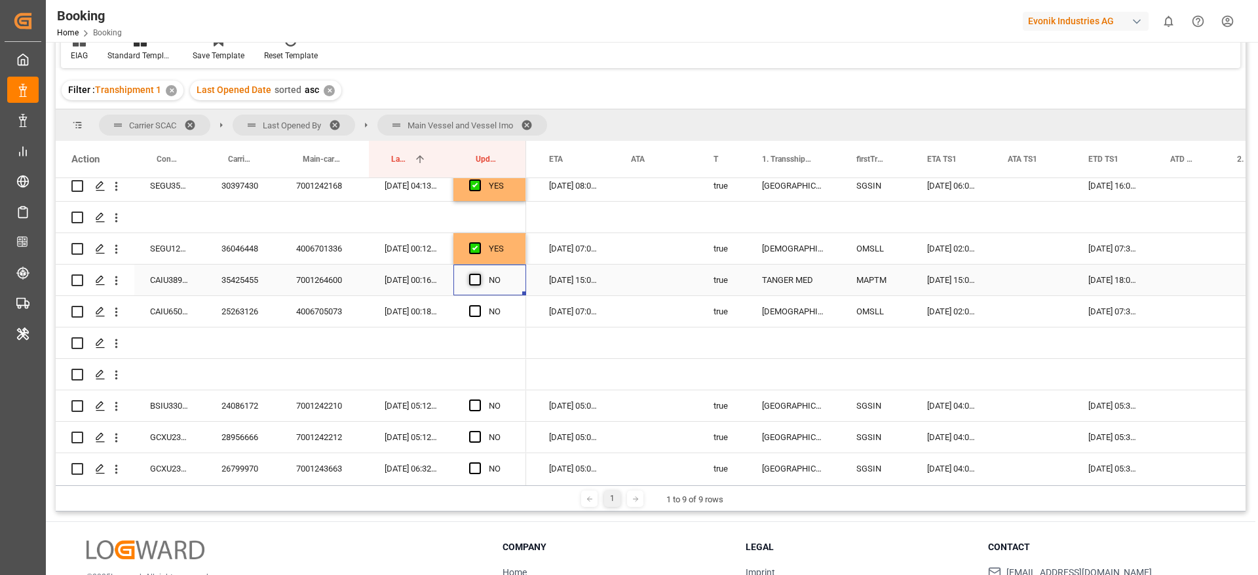
click at [479, 274] on input "Press SPACE to select this row." at bounding box center [479, 274] width 0 height 0
click at [474, 313] on span "Press SPACE to select this row." at bounding box center [475, 311] width 12 height 12
click at [479, 305] on input "Press SPACE to select this row." at bounding box center [479, 305] width 0 height 0
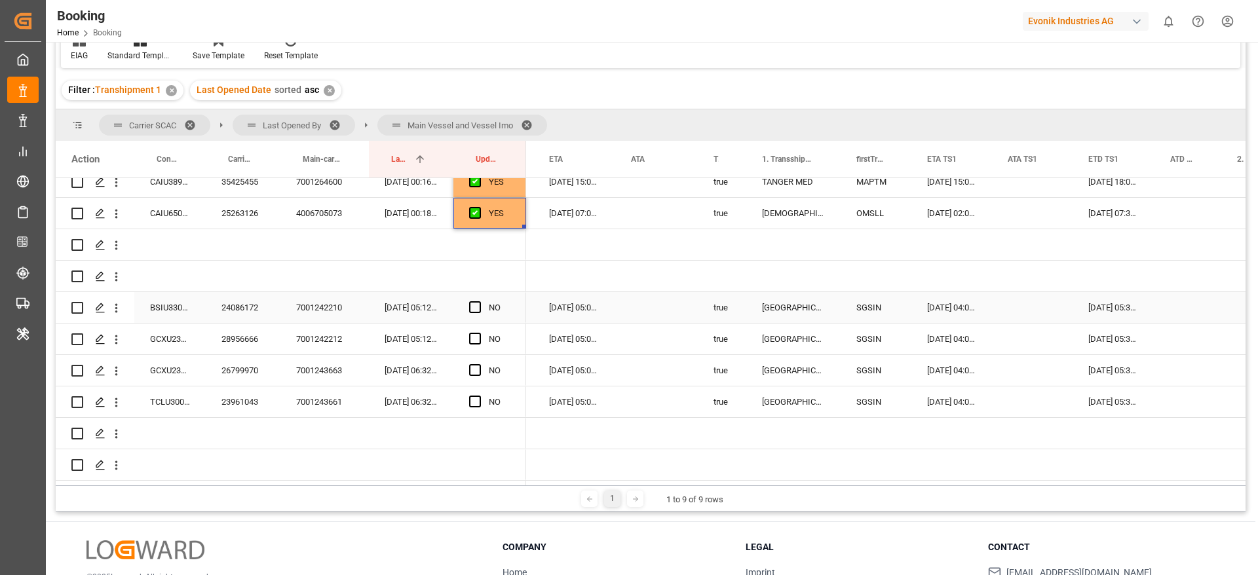
click at [233, 312] on div "24086172" at bounding box center [243, 307] width 75 height 31
click at [1113, 318] on div "13-10-2025 05:30:00" at bounding box center [1114, 307] width 82 height 31
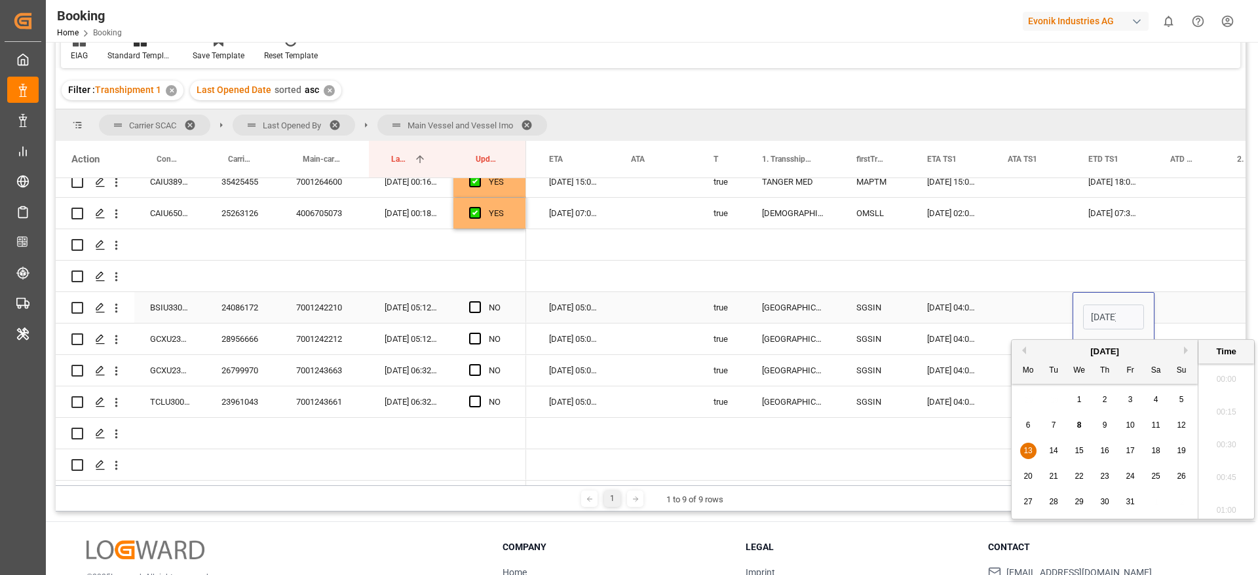
scroll to position [0, 46]
click at [1180, 425] on span "12" at bounding box center [1181, 425] width 9 height 9
type input "12-10-2025 05:30"
click at [1016, 303] on div "Press SPACE to select this row." at bounding box center [1032, 307] width 81 height 31
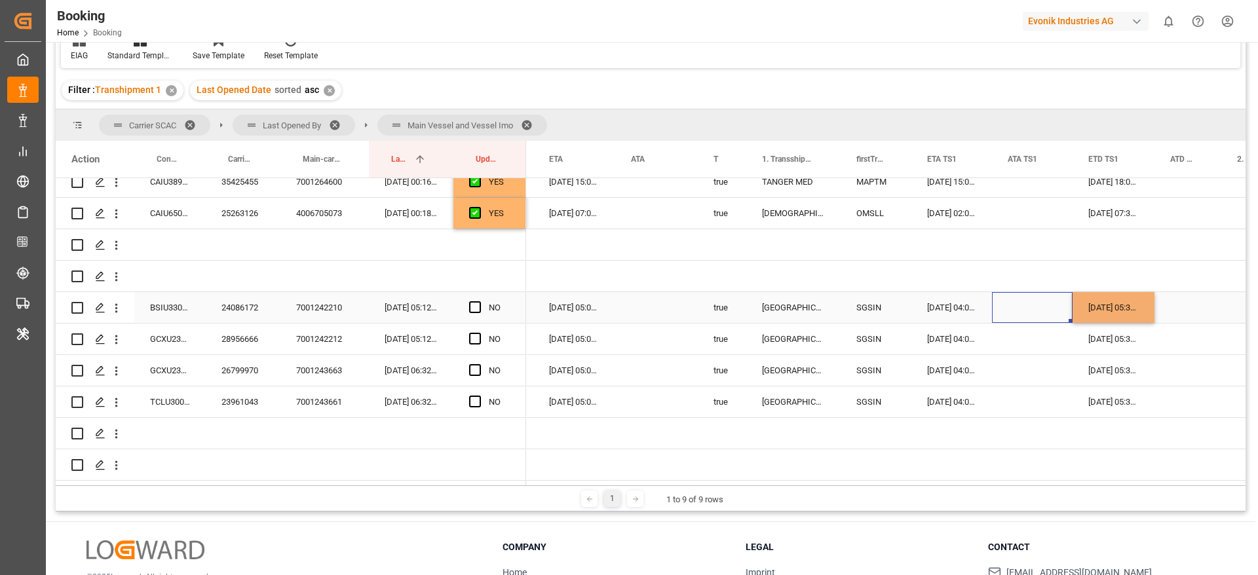
click at [1125, 311] on div "12-10-2025 05:30:00" at bounding box center [1114, 307] width 82 height 31
drag, startPoint x: 1153, startPoint y: 320, endPoint x: 1161, endPoint y: 398, distance: 79.0
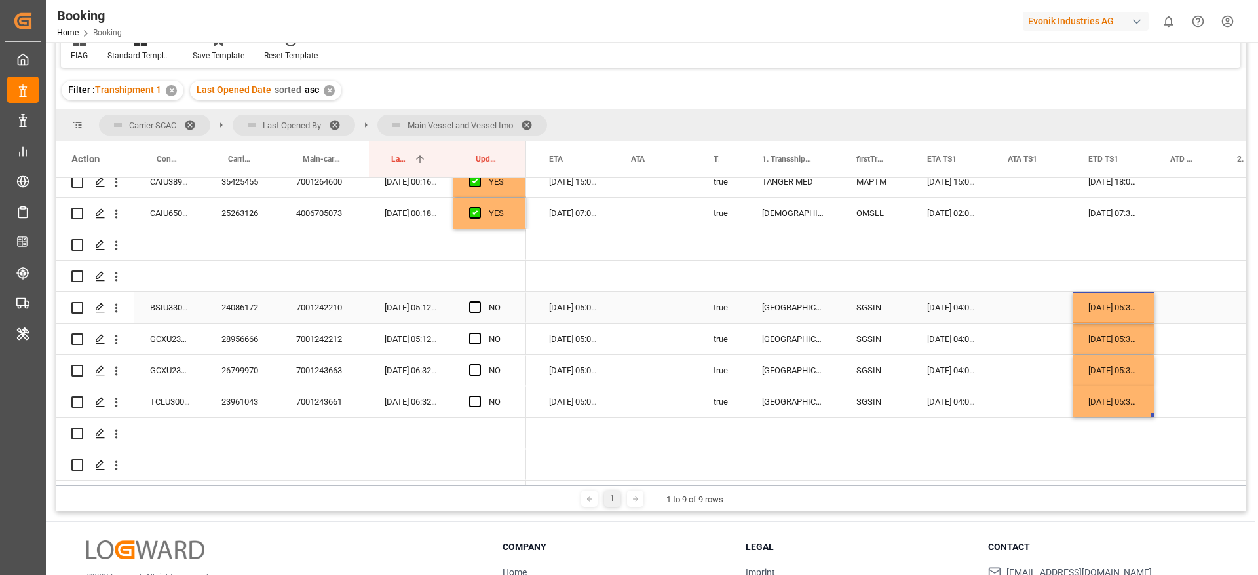
click at [477, 307] on span "Press SPACE to select this row." at bounding box center [475, 307] width 12 height 12
click at [479, 301] on input "Press SPACE to select this row." at bounding box center [479, 301] width 0 height 0
drag, startPoint x: 522, startPoint y: 320, endPoint x: 521, endPoint y: 388, distance: 68.2
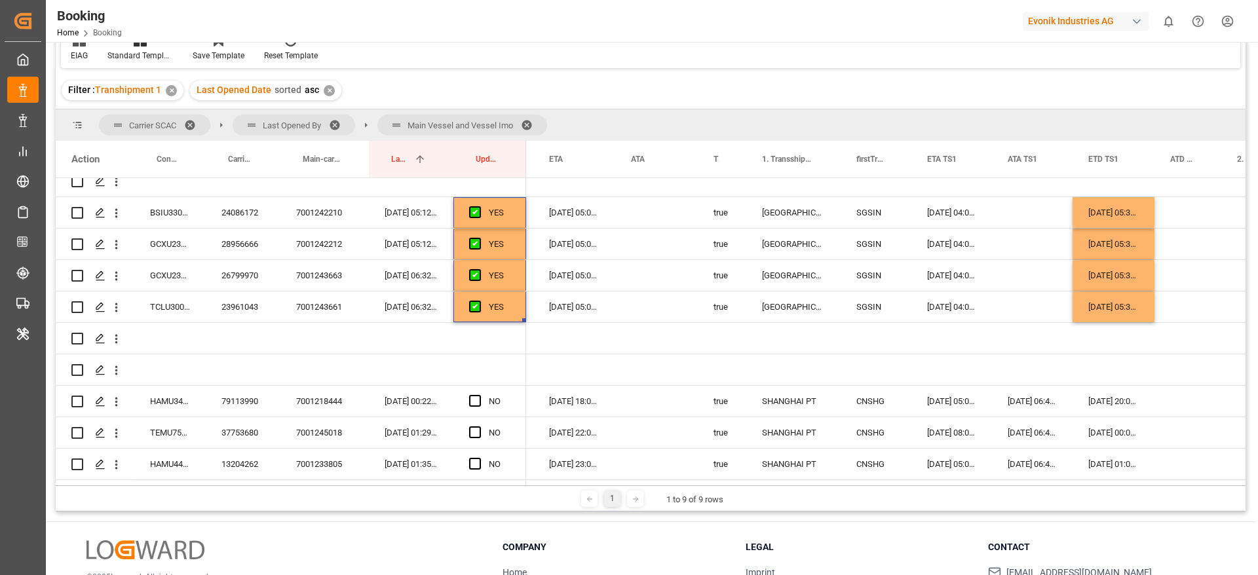
scroll to position [1062, 0]
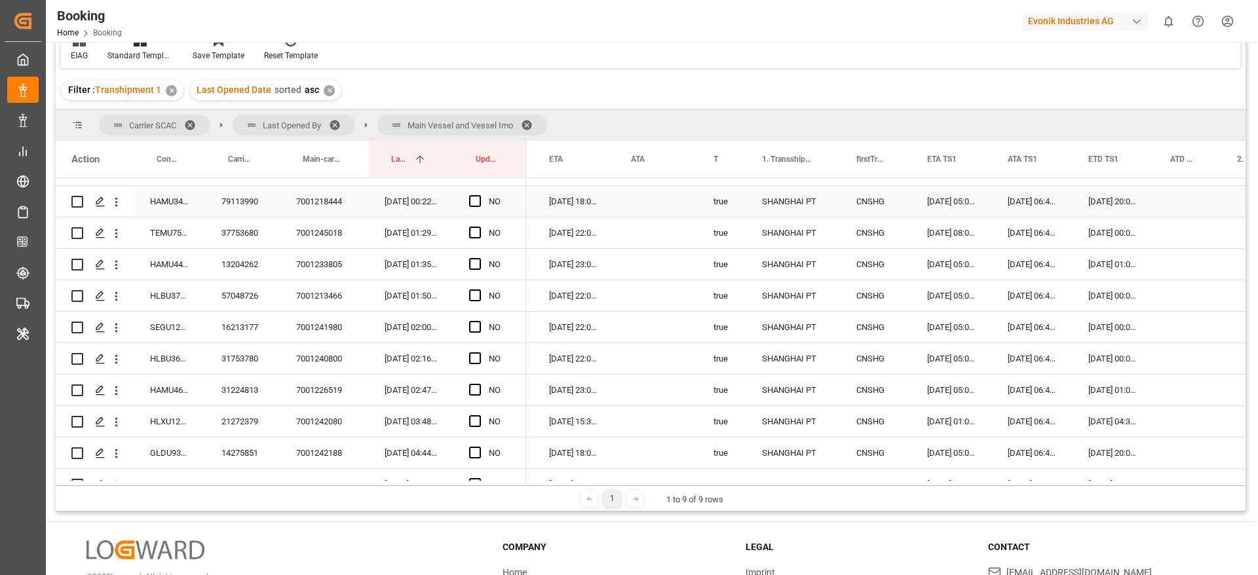
click at [234, 206] on div "79113990" at bounding box center [243, 201] width 75 height 31
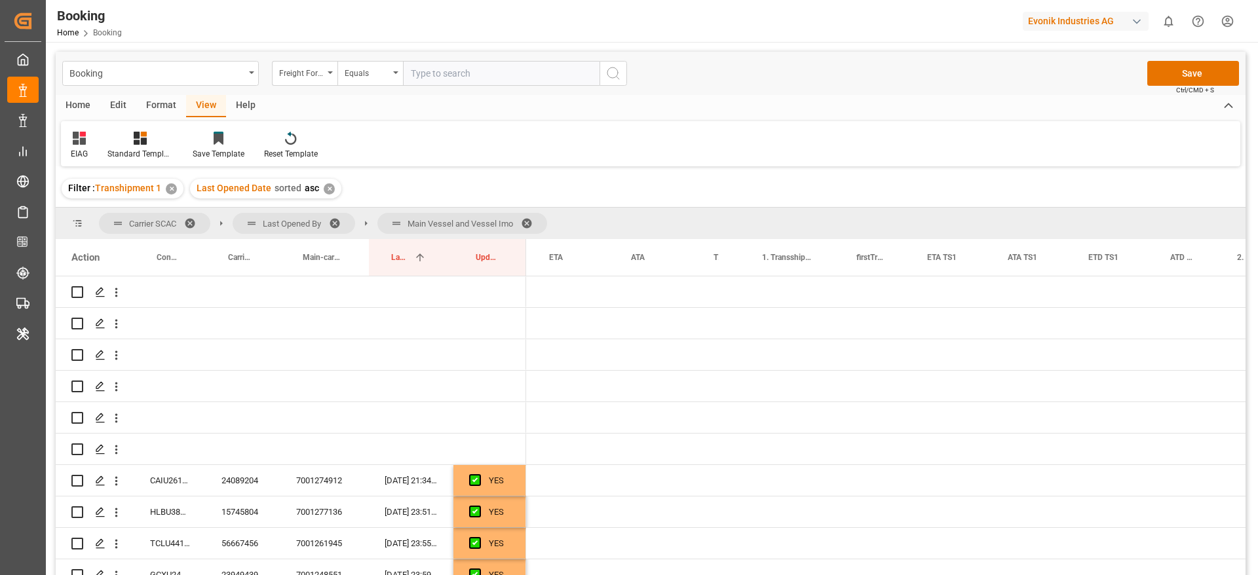
scroll to position [0, 1112]
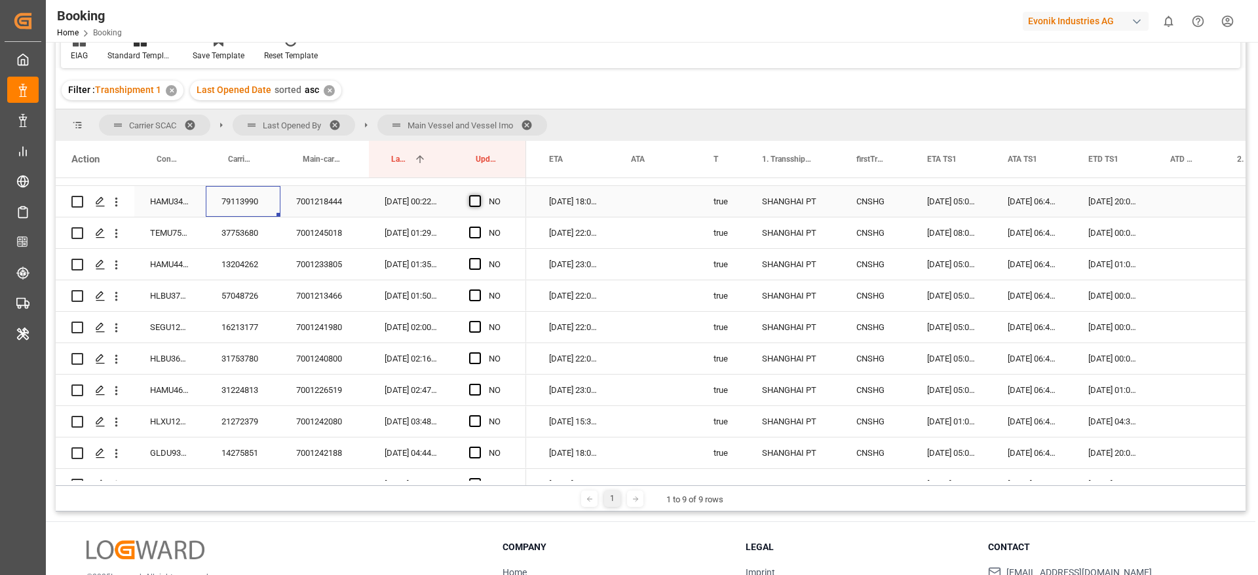
click at [471, 200] on span "Press SPACE to select this row." at bounding box center [475, 201] width 12 height 12
click at [479, 195] on input "Press SPACE to select this row." at bounding box center [479, 195] width 0 height 0
click at [240, 235] on div "37753680" at bounding box center [243, 233] width 75 height 31
click at [512, 201] on div "YES" at bounding box center [489, 201] width 73 height 31
drag, startPoint x: 523, startPoint y: 216, endPoint x: 523, endPoint y: 359, distance: 142.9
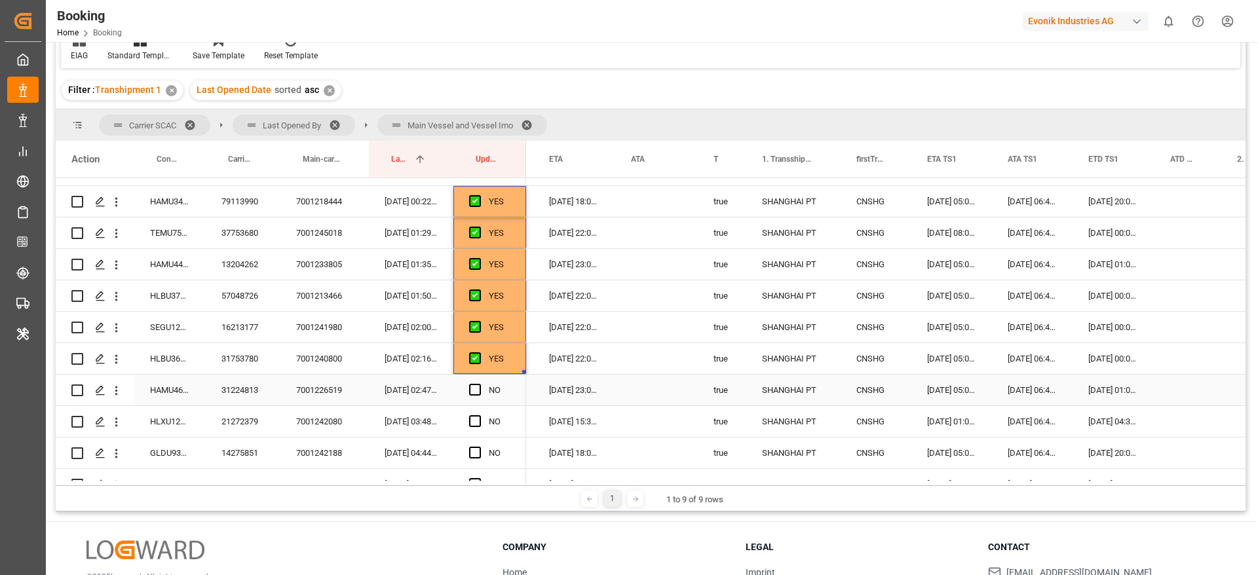
click at [245, 389] on div "31224813" at bounding box center [243, 390] width 75 height 31
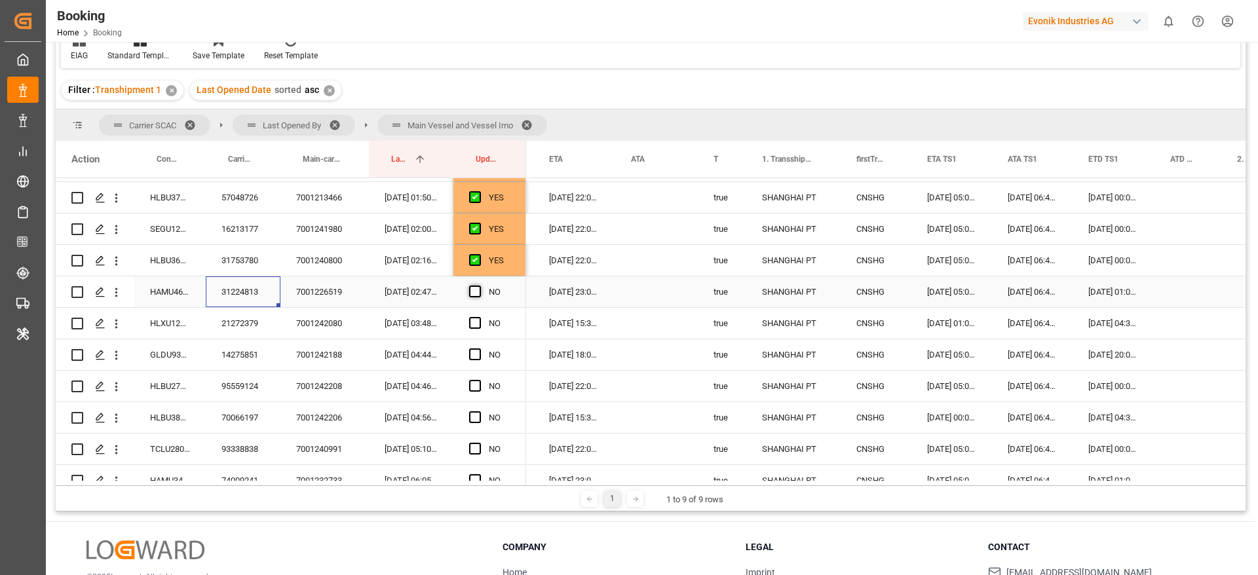
click at [475, 290] on span "Press SPACE to select this row." at bounding box center [475, 292] width 12 height 12
click at [479, 286] on input "Press SPACE to select this row." at bounding box center [479, 286] width 0 height 0
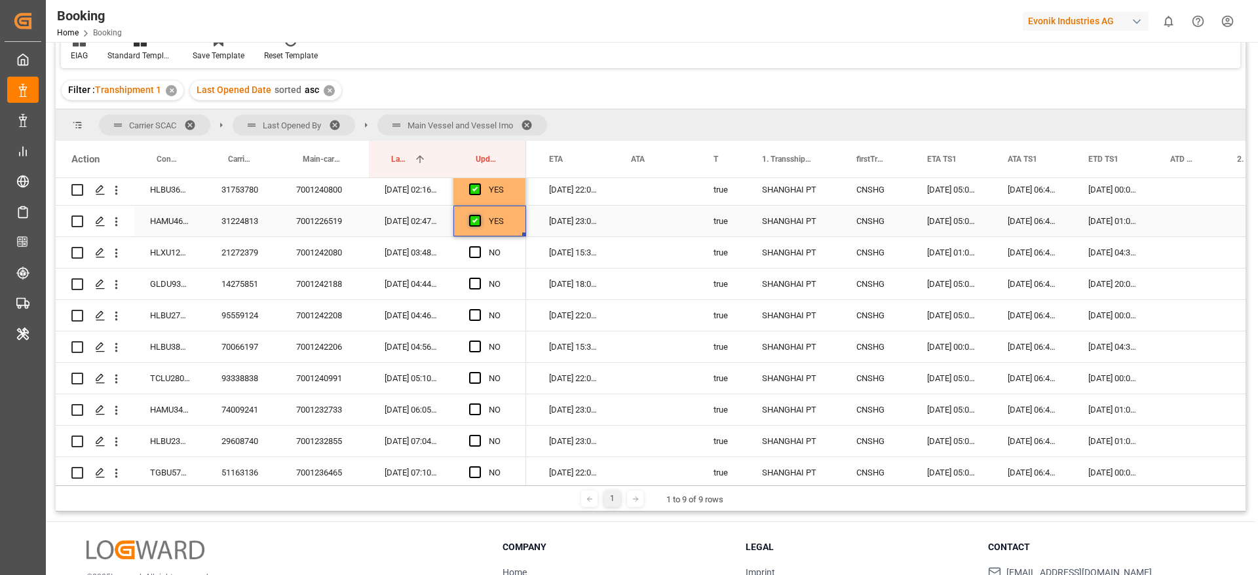
scroll to position [1258, 0]
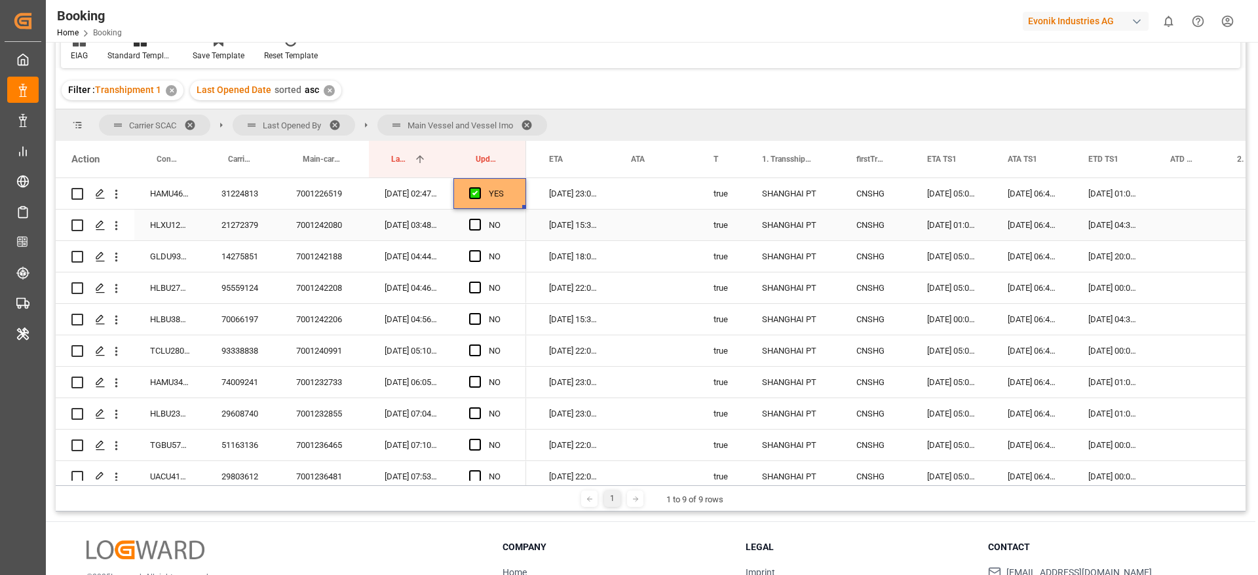
click at [240, 221] on div "21272379" at bounding box center [243, 225] width 75 height 31
click at [474, 221] on span "Press SPACE to select this row." at bounding box center [475, 225] width 12 height 12
click at [479, 219] on input "Press SPACE to select this row." at bounding box center [479, 219] width 0 height 0
click at [227, 271] on div "14275851" at bounding box center [243, 256] width 75 height 31
click at [478, 258] on span "Press SPACE to select this row." at bounding box center [475, 256] width 12 height 12
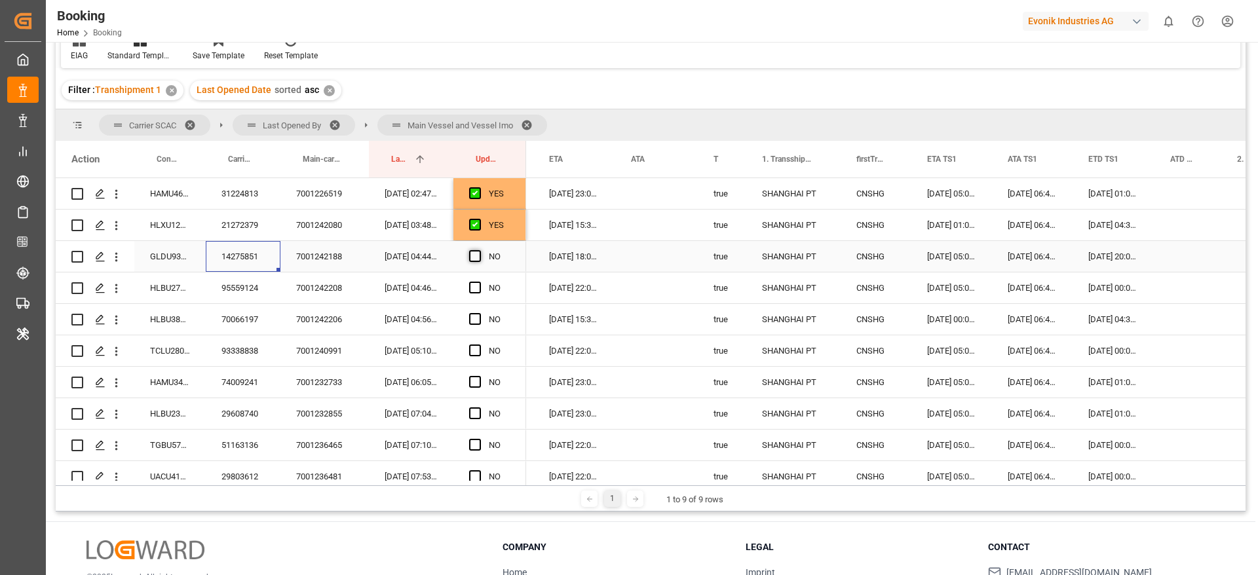
click at [479, 250] on input "Press SPACE to select this row." at bounding box center [479, 250] width 0 height 0
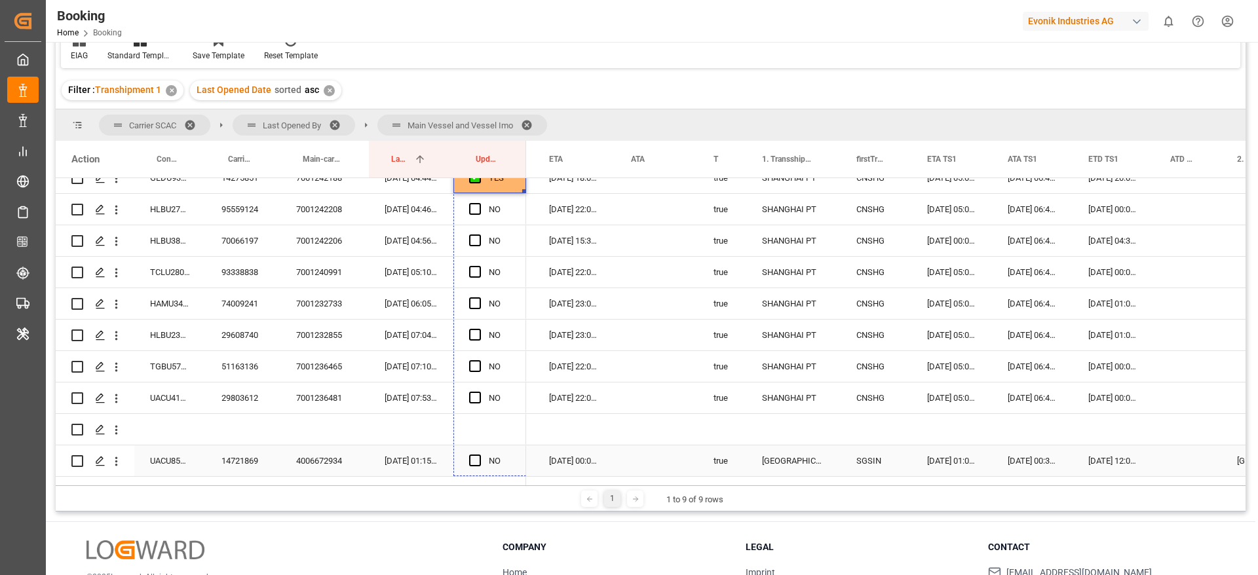
scroll to position [1363, 0]
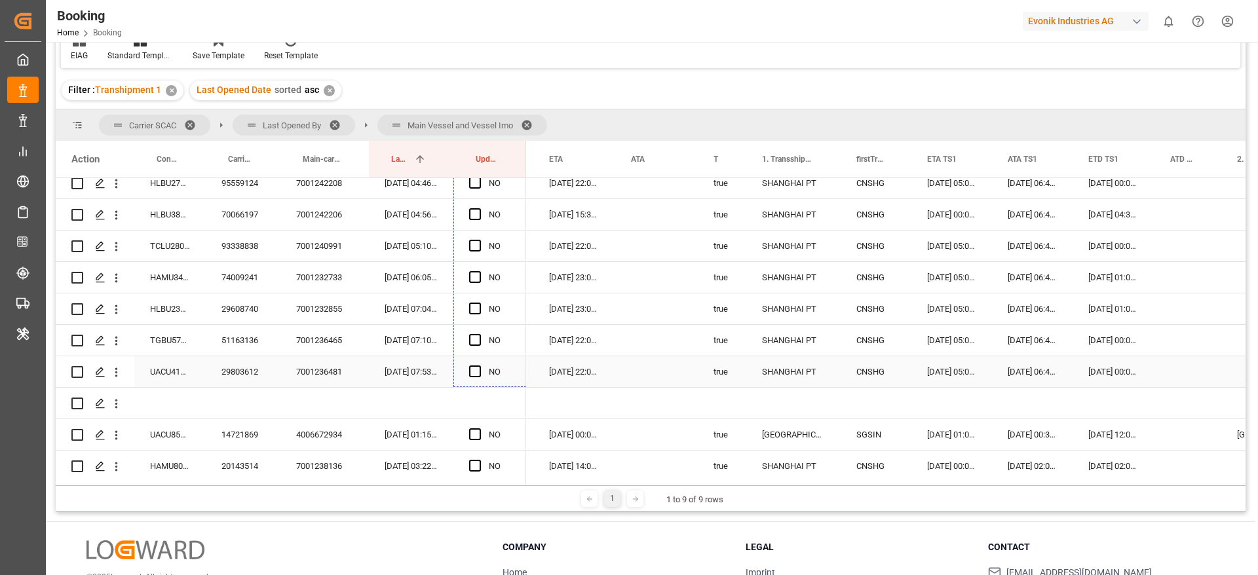
drag, startPoint x: 525, startPoint y: 267, endPoint x: 522, endPoint y: 364, distance: 96.4
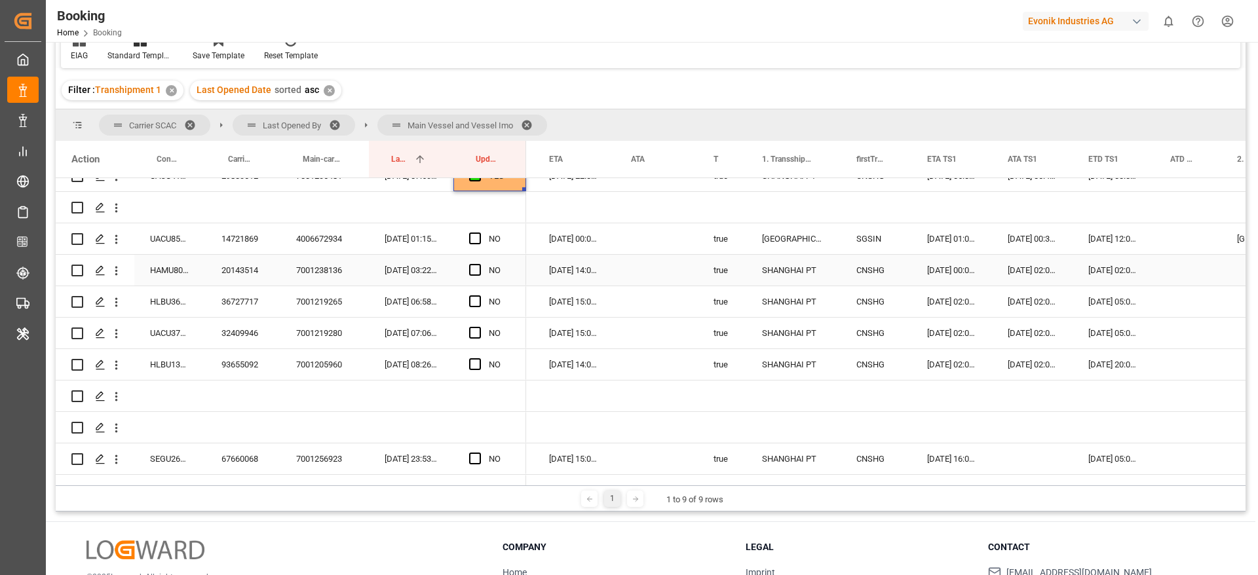
scroll to position [1560, 0]
click at [248, 248] on div "14721869" at bounding box center [243, 238] width 75 height 31
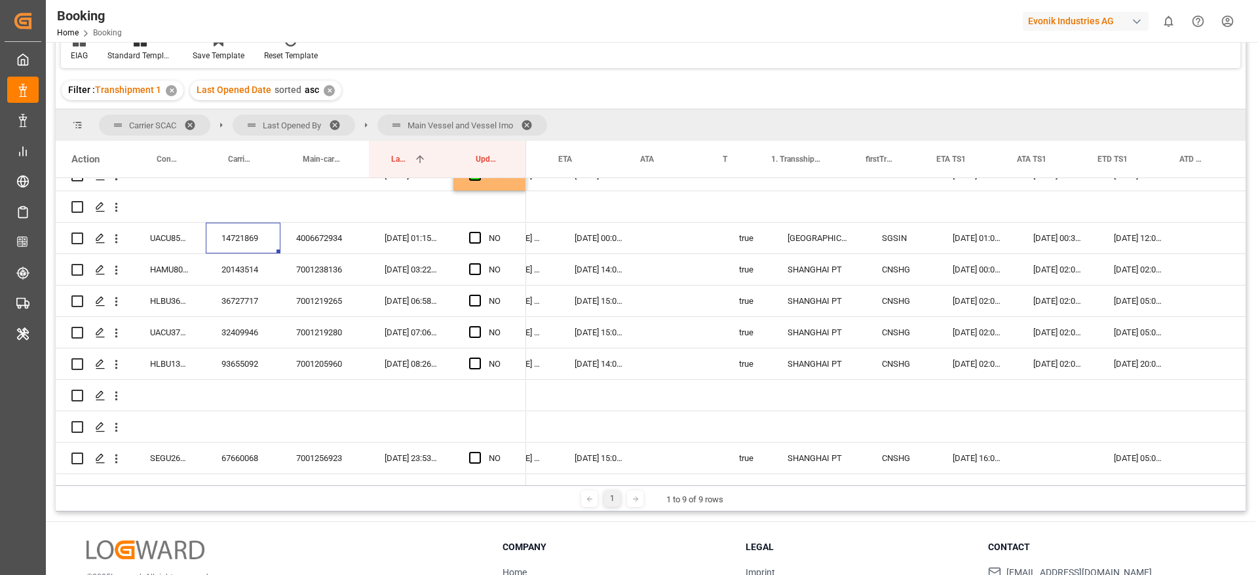
scroll to position [0, 1118]
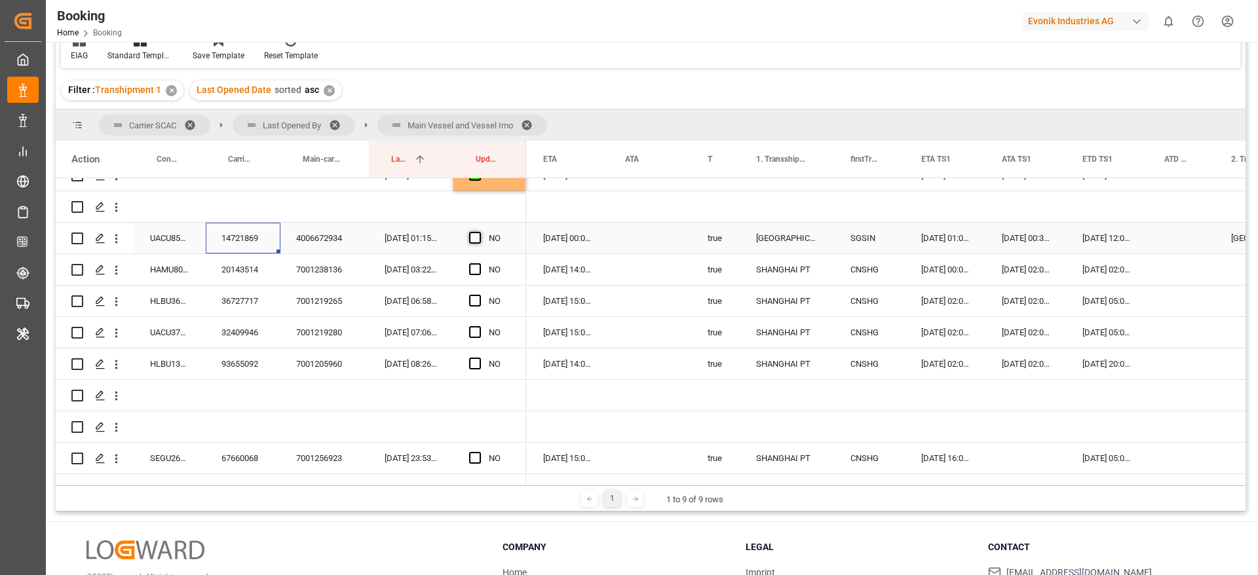
click at [476, 235] on span "Press SPACE to select this row." at bounding box center [475, 238] width 12 height 12
click at [479, 232] on input "Press SPACE to select this row." at bounding box center [479, 232] width 0 height 0
click at [246, 273] on div "20143514" at bounding box center [243, 269] width 75 height 31
click at [474, 271] on span "Press SPACE to select this row." at bounding box center [475, 269] width 12 height 12
click at [479, 263] on input "Press SPACE to select this row." at bounding box center [479, 263] width 0 height 0
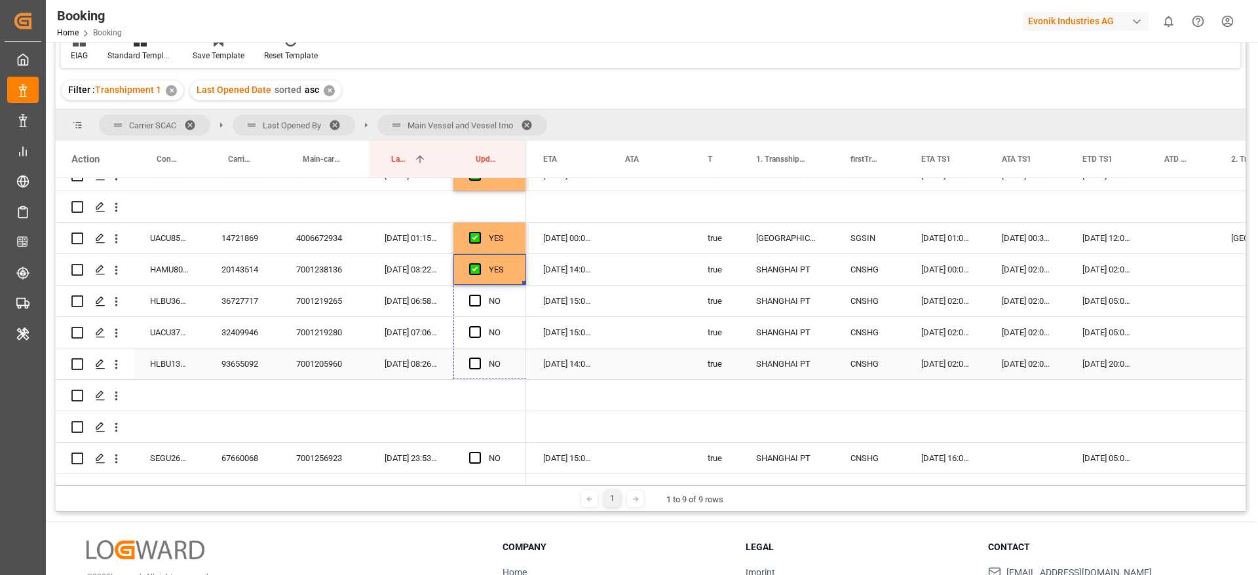
drag, startPoint x: 525, startPoint y: 282, endPoint x: 501, endPoint y: 309, distance: 36.2
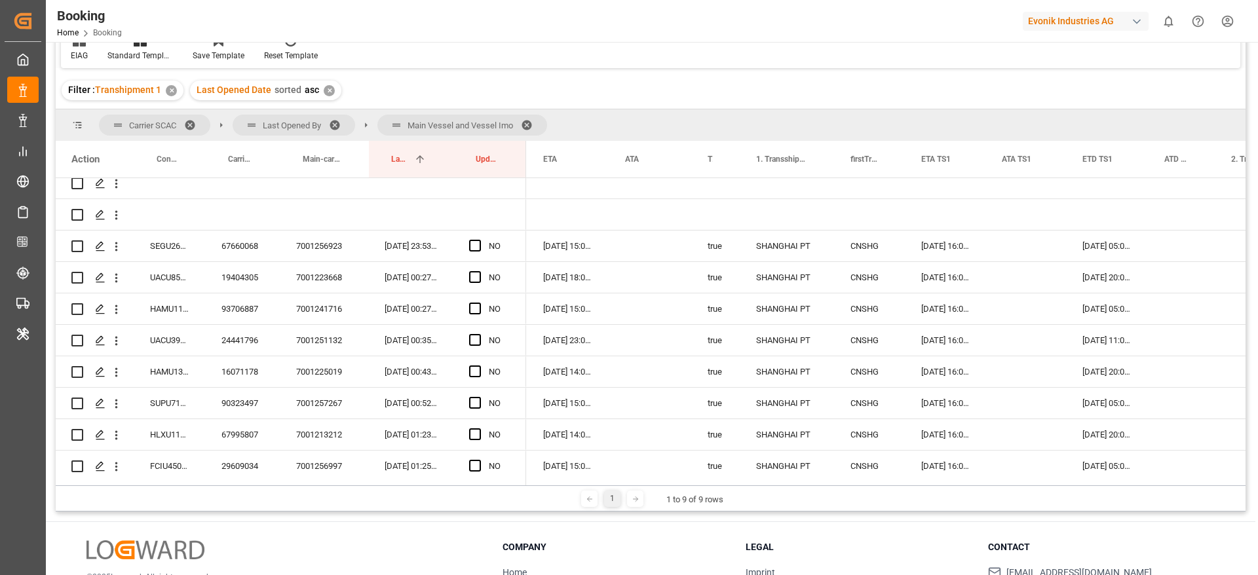
scroll to position [1770, 0]
click at [240, 254] on div "67660068" at bounding box center [243, 248] width 75 height 31
click at [477, 246] on span "Press SPACE to select this row." at bounding box center [475, 248] width 12 height 12
click at [479, 242] on input "Press SPACE to select this row." at bounding box center [479, 242] width 0 height 0
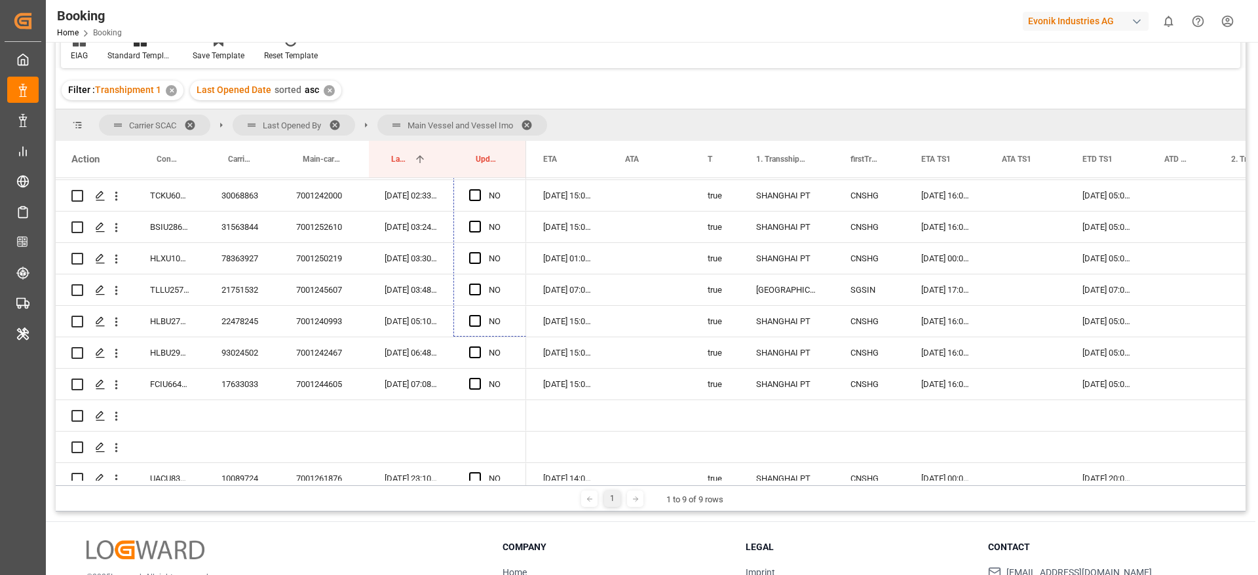
scroll to position [2163, 0]
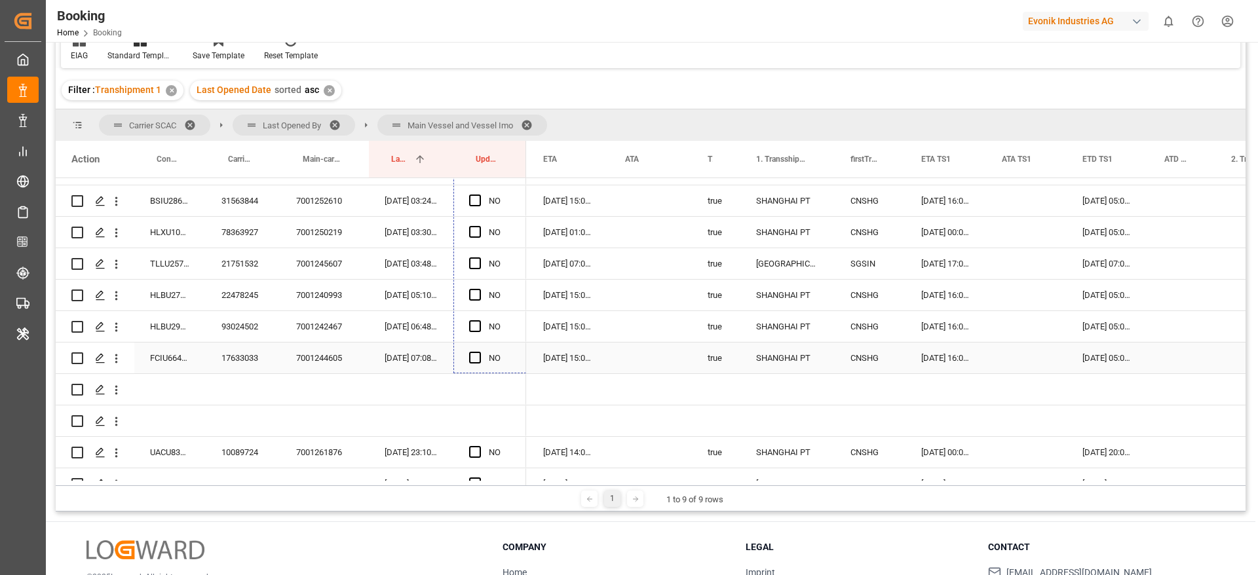
drag, startPoint x: 524, startPoint y: 260, endPoint x: 506, endPoint y: 362, distance: 103.1
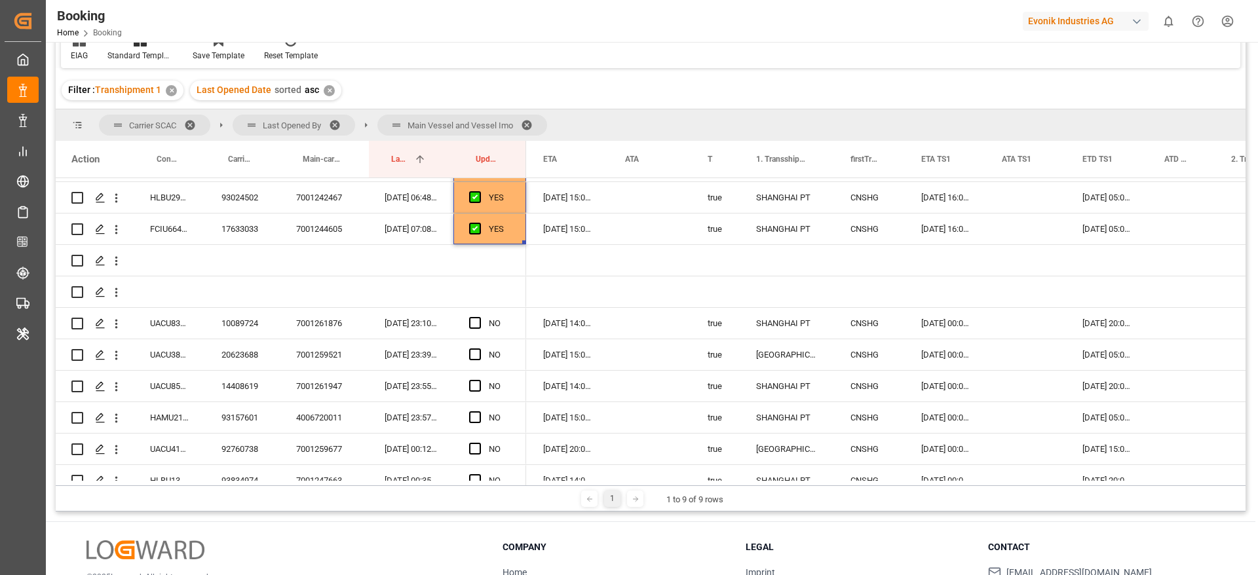
scroll to position [2261, 0]
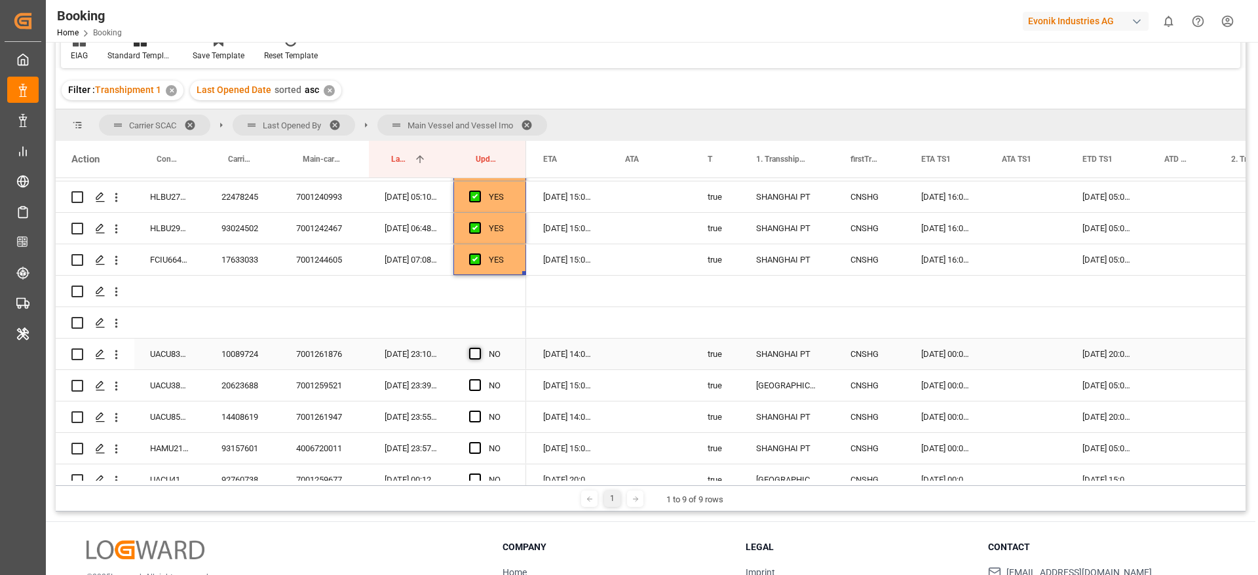
click at [480, 352] on span "Press SPACE to select this row." at bounding box center [475, 354] width 12 height 12
click at [479, 348] on input "Press SPACE to select this row." at bounding box center [479, 348] width 0 height 0
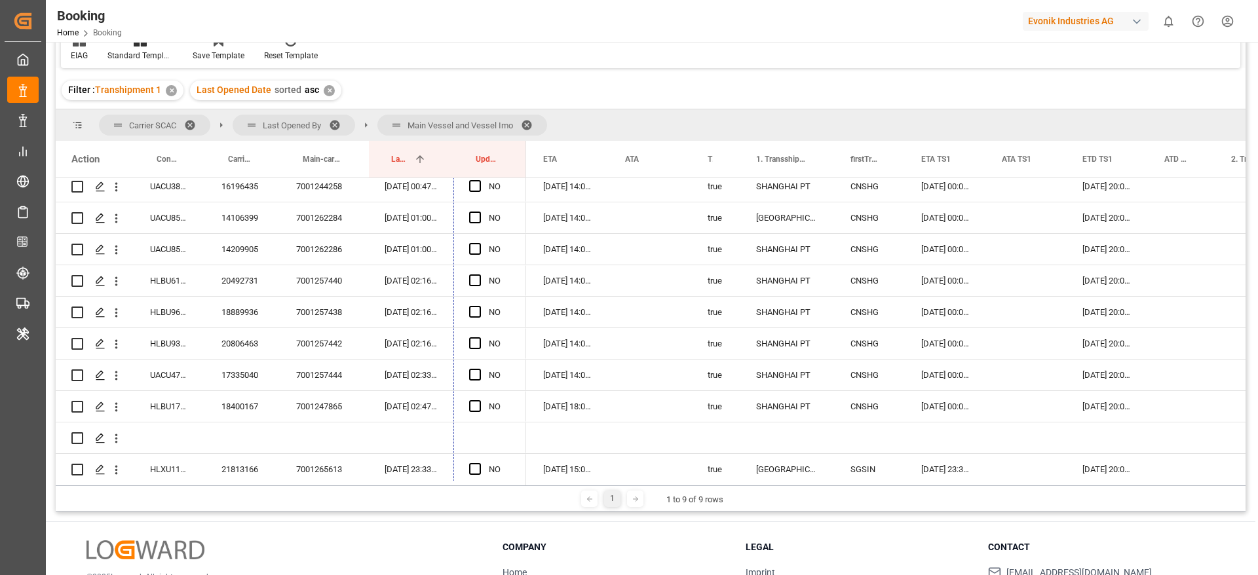
scroll to position [2733, 0]
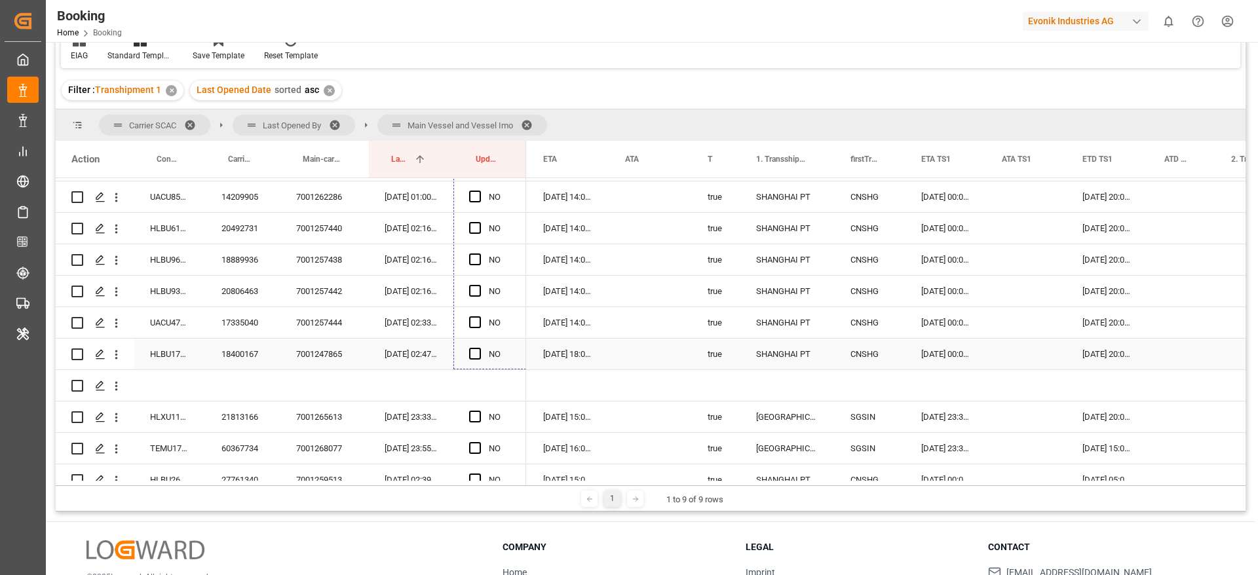
drag, startPoint x: 524, startPoint y: 367, endPoint x: 493, endPoint y: 353, distance: 33.7
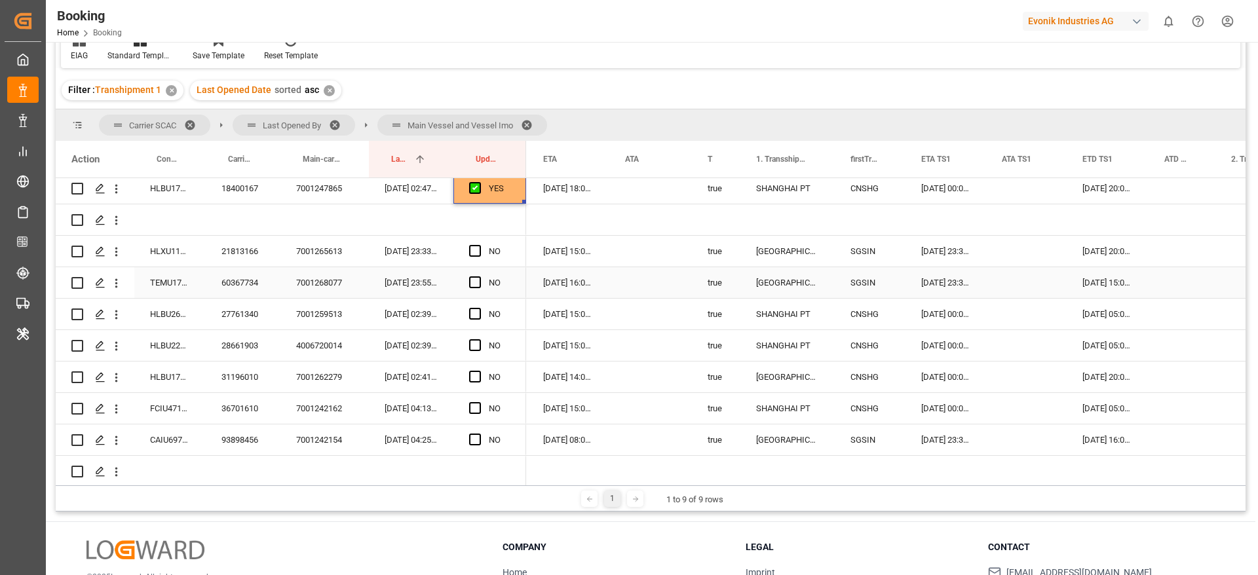
scroll to position [2930, 0]
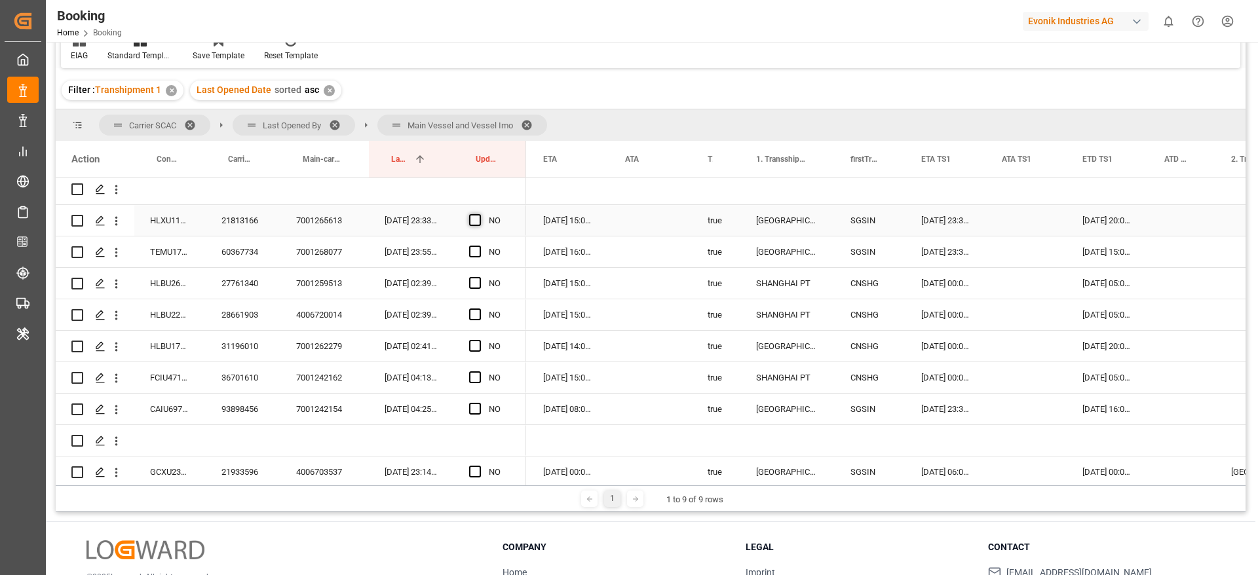
click at [474, 223] on span "Press SPACE to select this row." at bounding box center [475, 220] width 12 height 12
click at [479, 214] on input "Press SPACE to select this row." at bounding box center [479, 214] width 0 height 0
drag, startPoint x: 524, startPoint y: 234, endPoint x: 543, endPoint y: 419, distance: 185.8
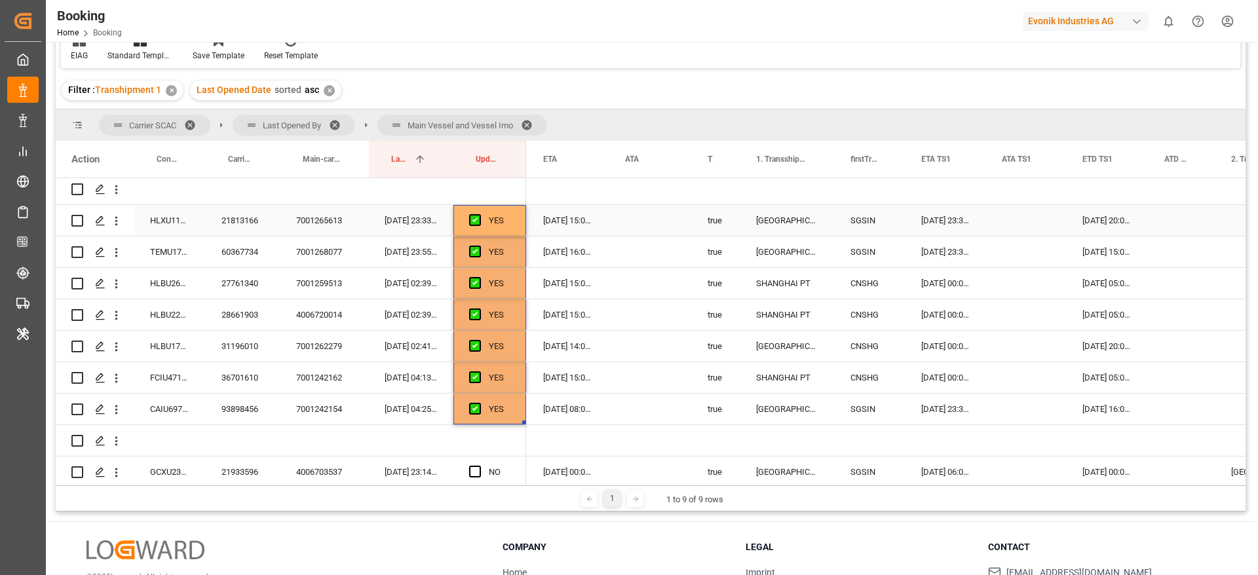
click at [254, 226] on div "21813166" at bounding box center [243, 220] width 75 height 31
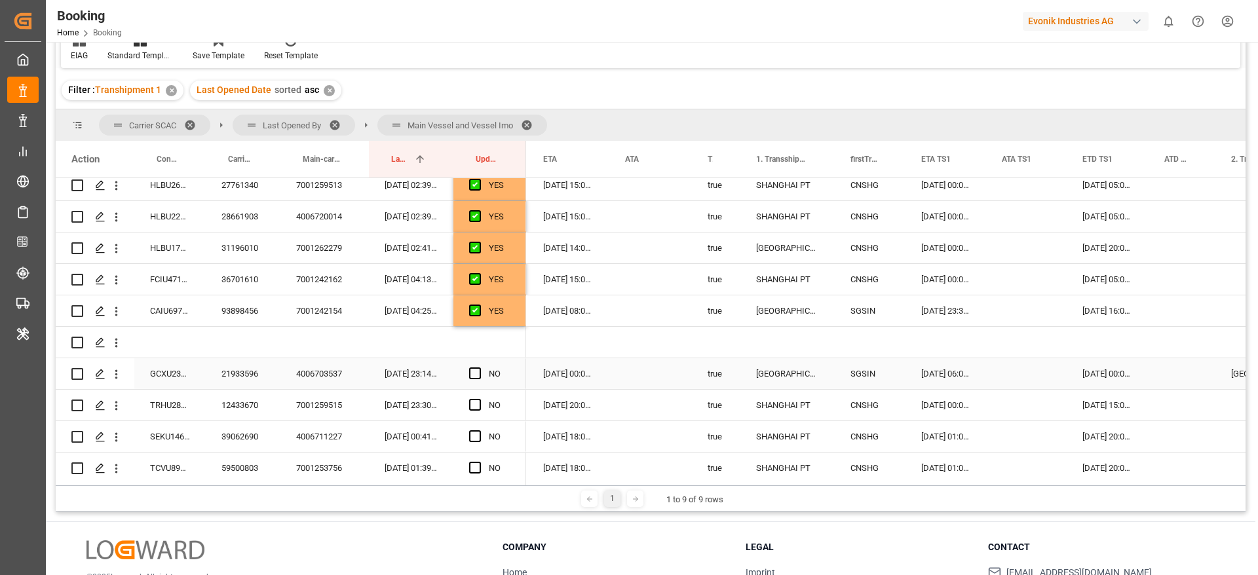
scroll to position [3126, 0]
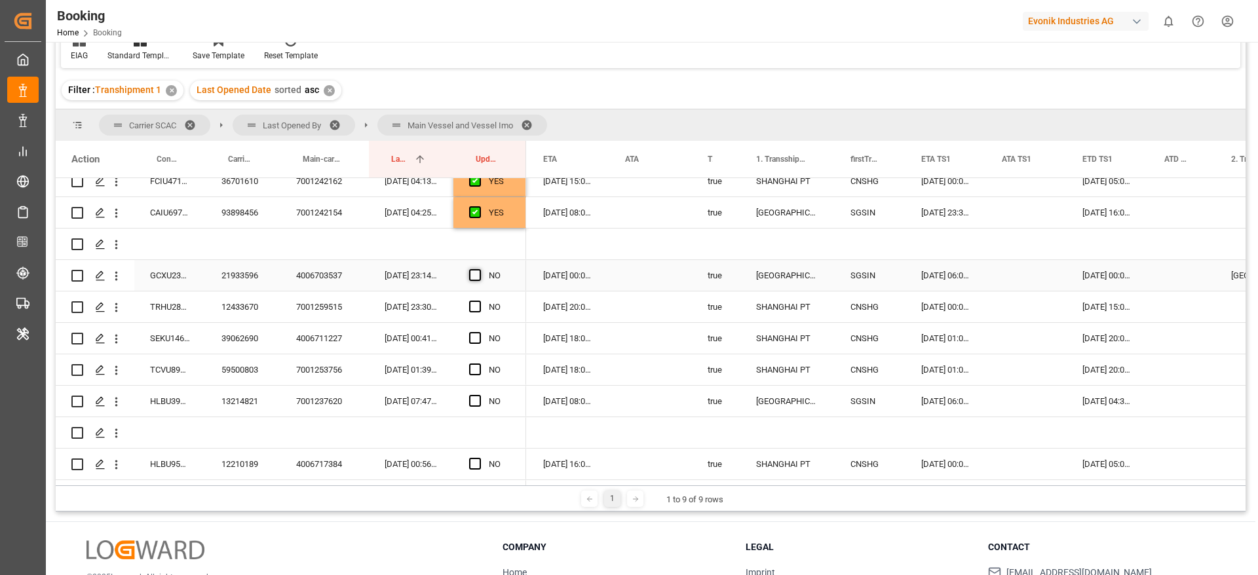
click at [469, 277] on div "NO" at bounding box center [489, 275] width 73 height 31
click at [474, 277] on span "Press SPACE to select this row." at bounding box center [475, 275] width 12 height 12
click at [479, 269] on input "Press SPACE to select this row." at bounding box center [479, 269] width 0 height 0
click at [524, 286] on div "YES" at bounding box center [489, 275] width 73 height 31
drag, startPoint x: 524, startPoint y: 288, endPoint x: 515, endPoint y: 395, distance: 107.8
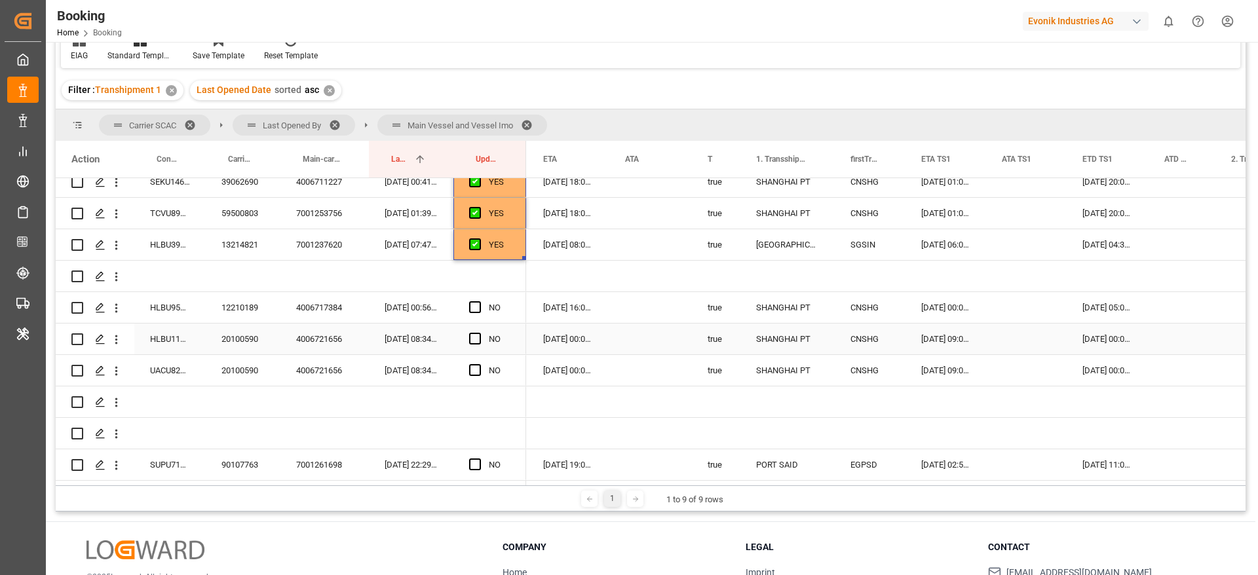
scroll to position [3323, 0]
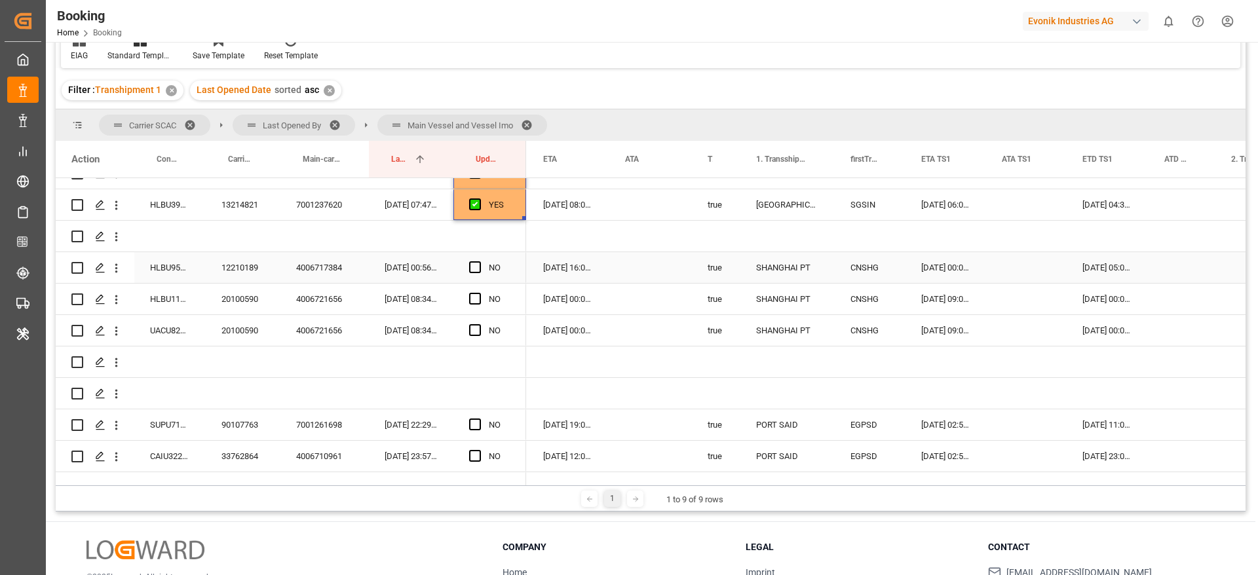
click at [476, 263] on span "Press SPACE to select this row." at bounding box center [475, 267] width 12 height 12
click at [479, 261] on input "Press SPACE to select this row." at bounding box center [479, 261] width 0 height 0
drag, startPoint x: 524, startPoint y: 279, endPoint x: 513, endPoint y: 333, distance: 54.9
click at [259, 261] on div "12210189" at bounding box center [243, 267] width 75 height 31
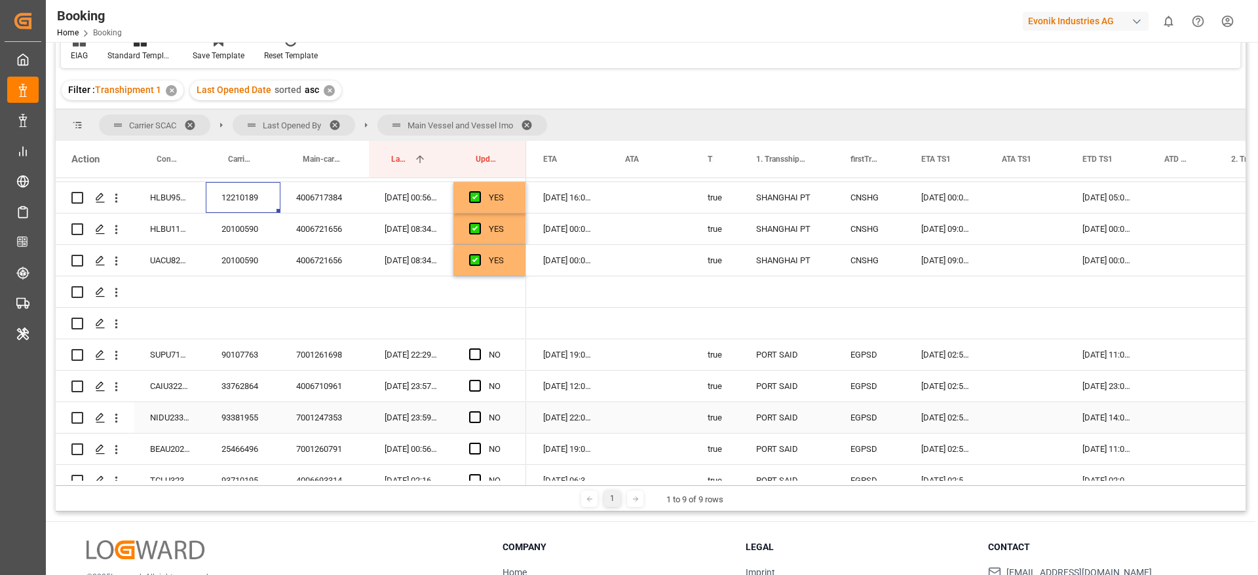
scroll to position [3421, 0]
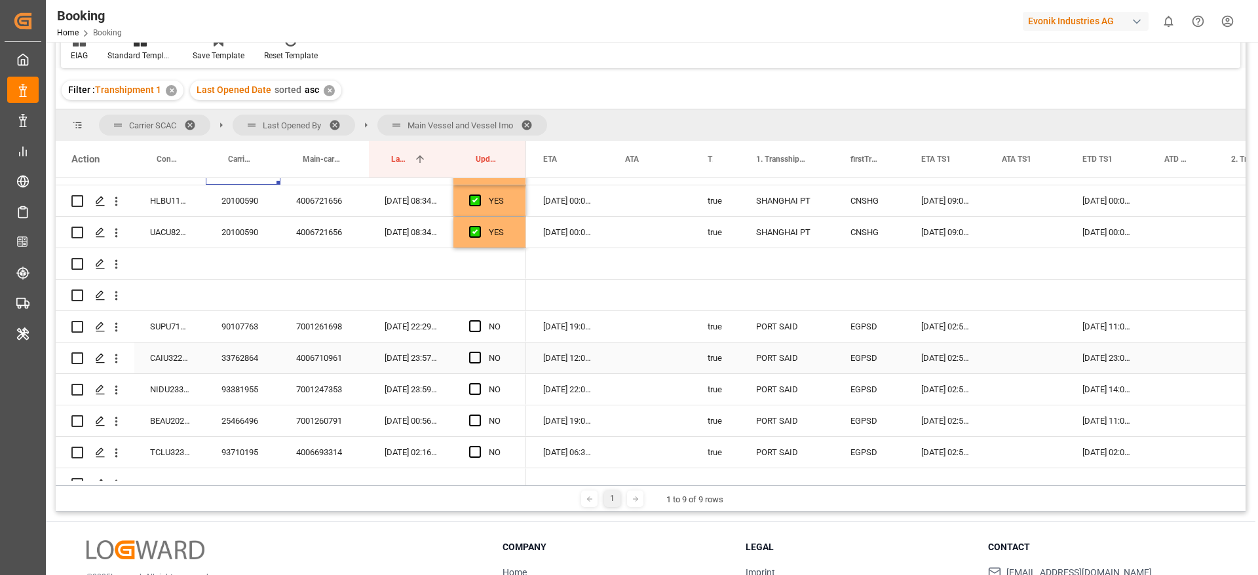
click at [248, 337] on div "90107763" at bounding box center [243, 326] width 75 height 31
click at [474, 325] on span "Press SPACE to select this row." at bounding box center [475, 326] width 12 height 12
click at [479, 320] on input "Press SPACE to select this row." at bounding box center [479, 320] width 0 height 0
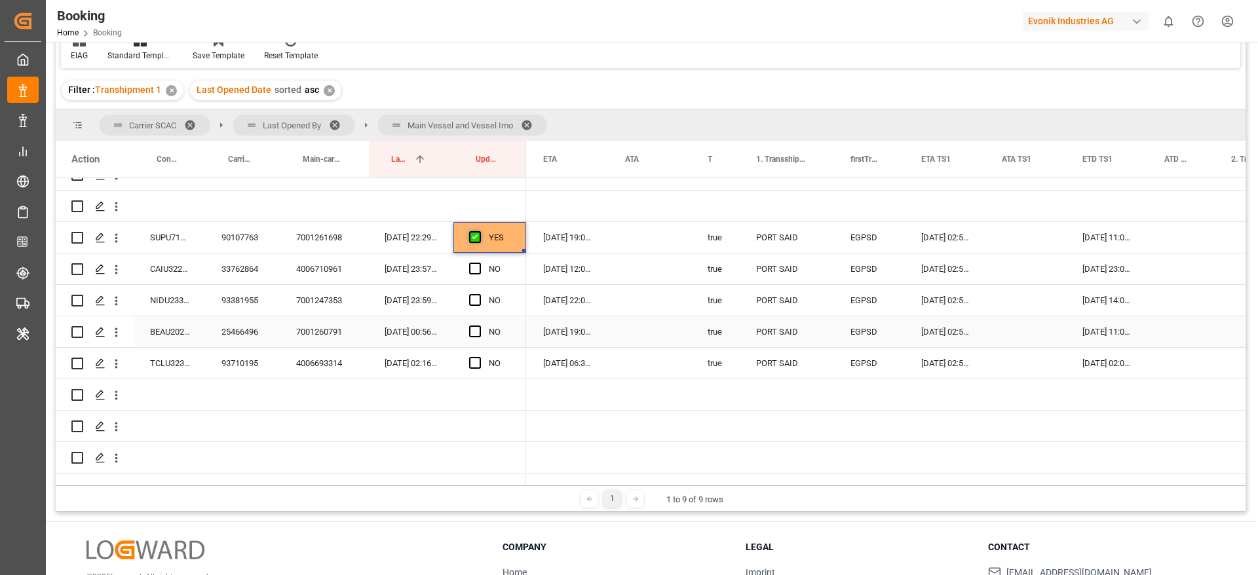
scroll to position [3520, 0]
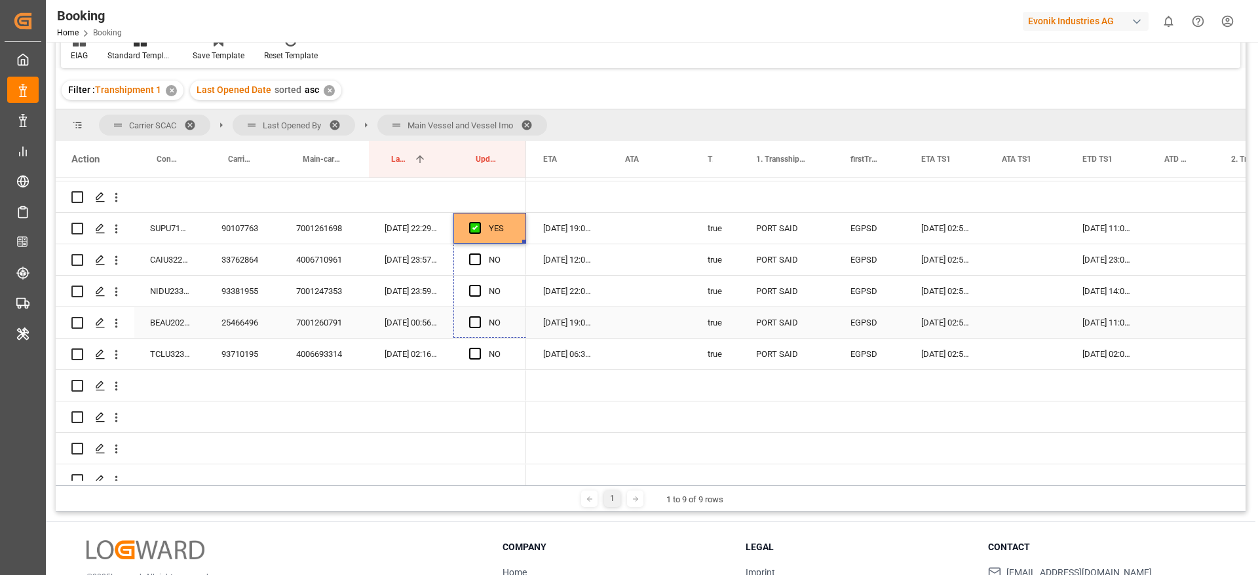
drag, startPoint x: 523, startPoint y: 242, endPoint x: 521, endPoint y: 355, distance: 113.4
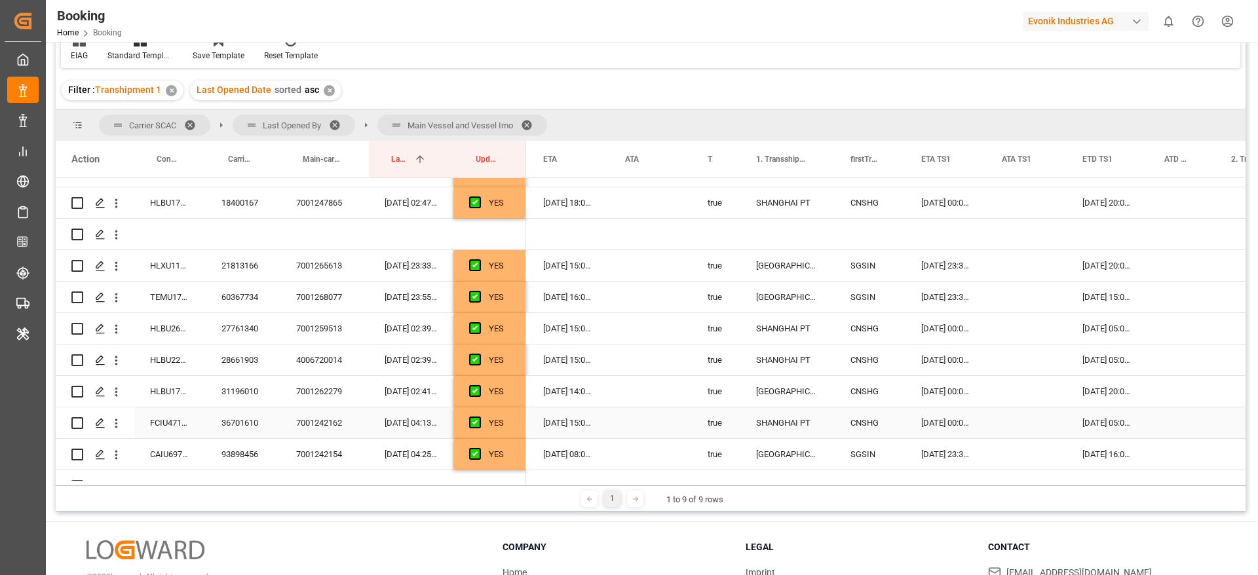
scroll to position [2855, 0]
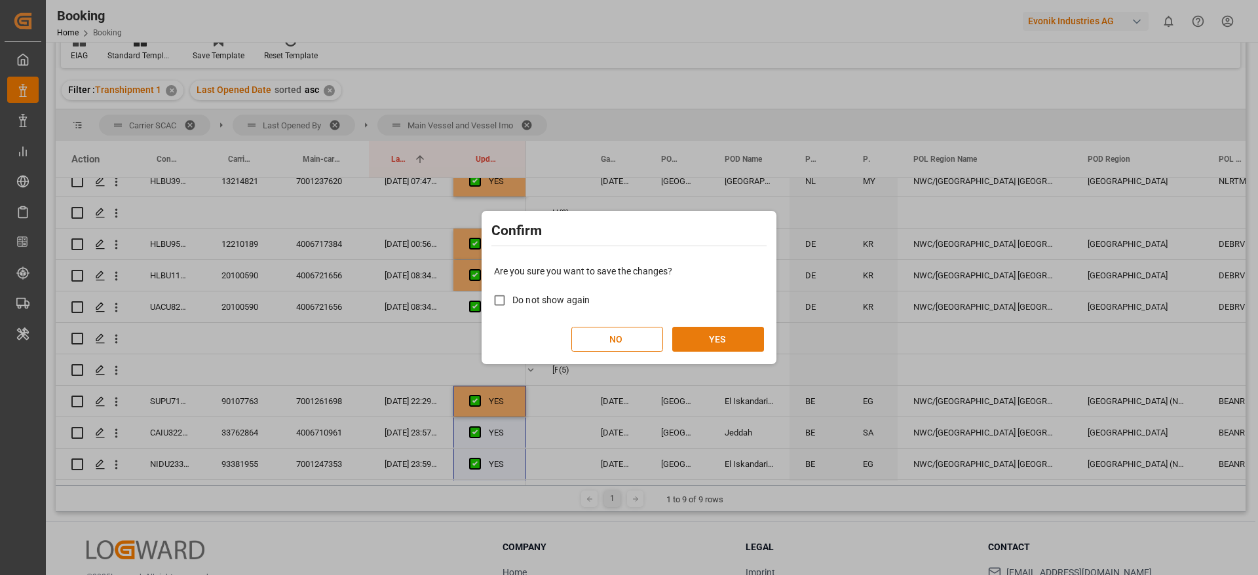
click at [740, 340] on button "YES" at bounding box center [718, 339] width 92 height 25
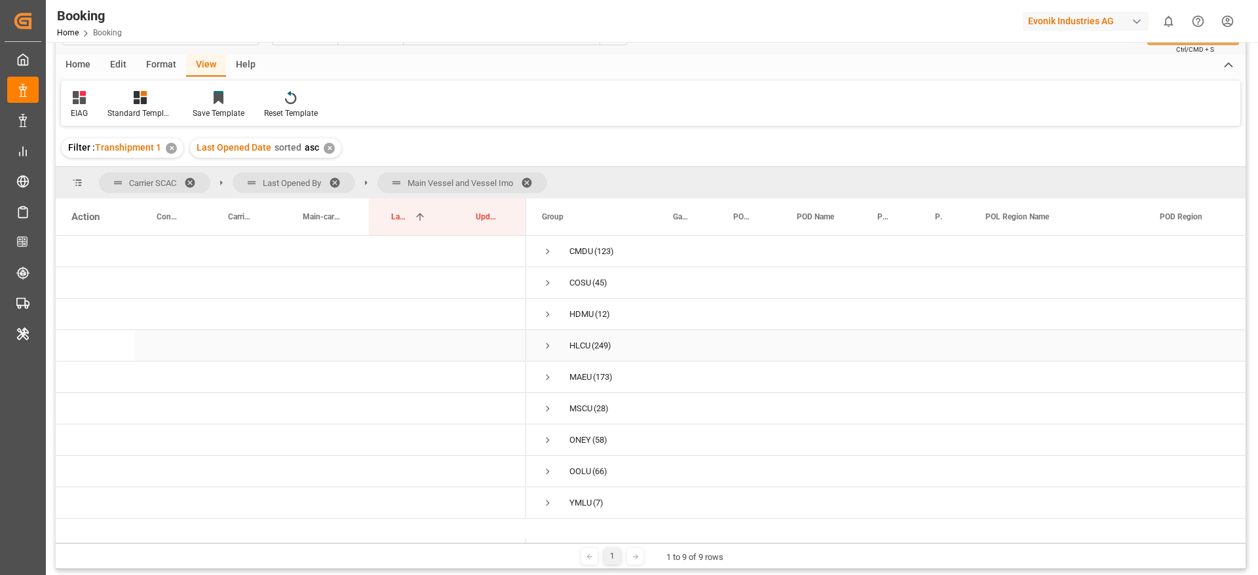
scroll to position [41, 0]
click at [547, 345] on span "Press SPACE to select this row." at bounding box center [548, 346] width 12 height 12
click at [574, 346] on span "Press SPACE to select this row." at bounding box center [575, 350] width 12 height 12
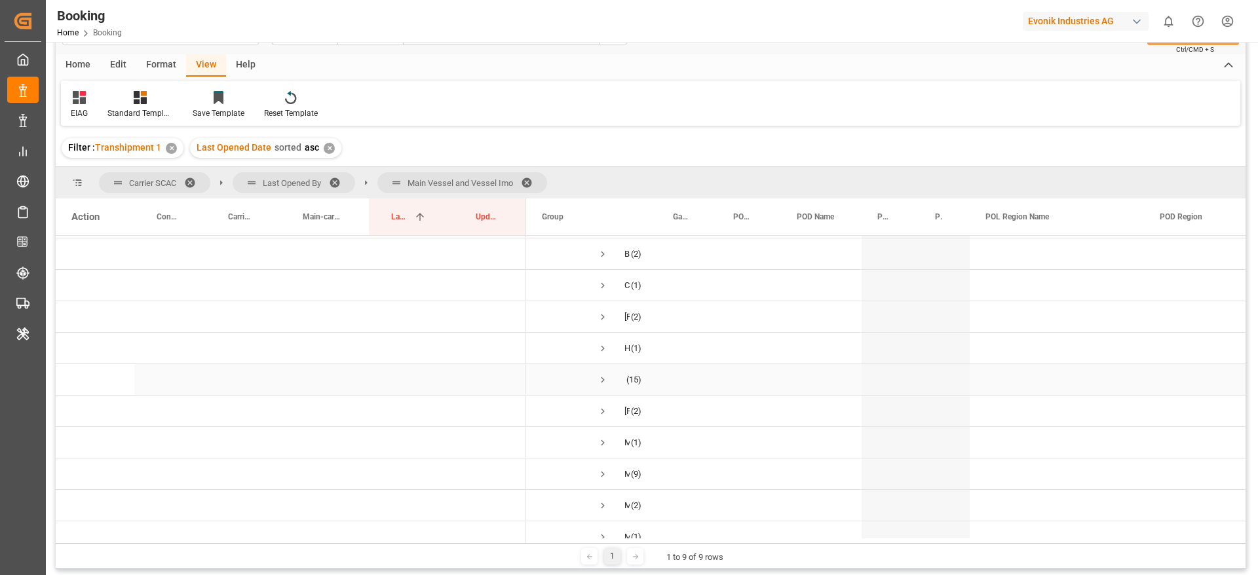
click at [601, 378] on span "Press SPACE to select this row." at bounding box center [603, 380] width 12 height 12
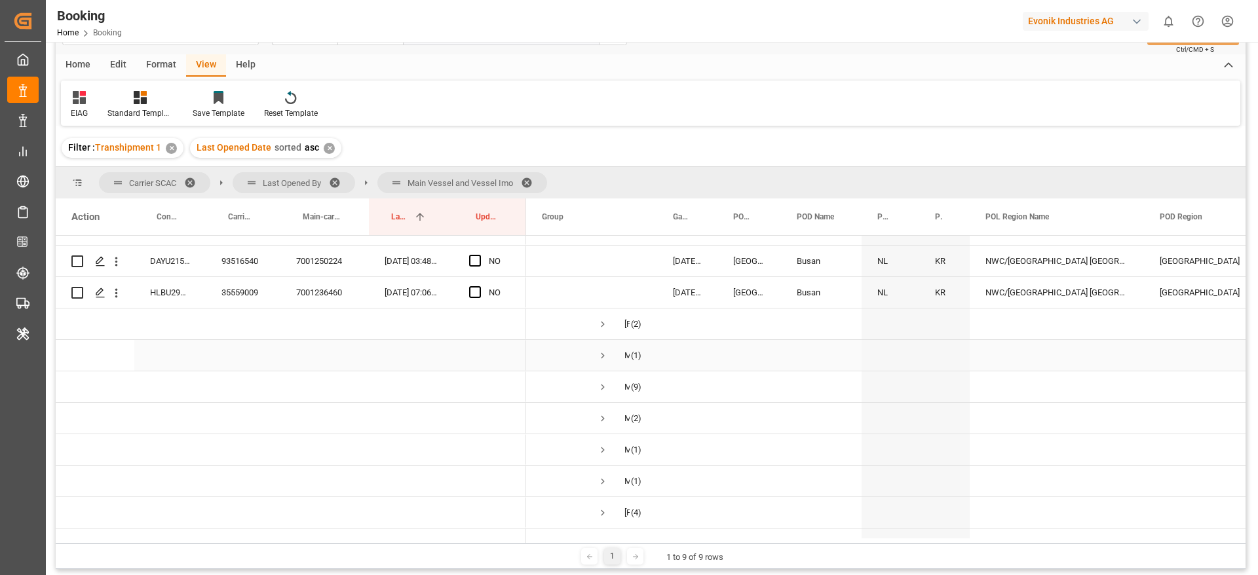
scroll to position [746, 0]
click at [601, 378] on span "Press SPACE to select this row." at bounding box center [603, 386] width 12 height 30
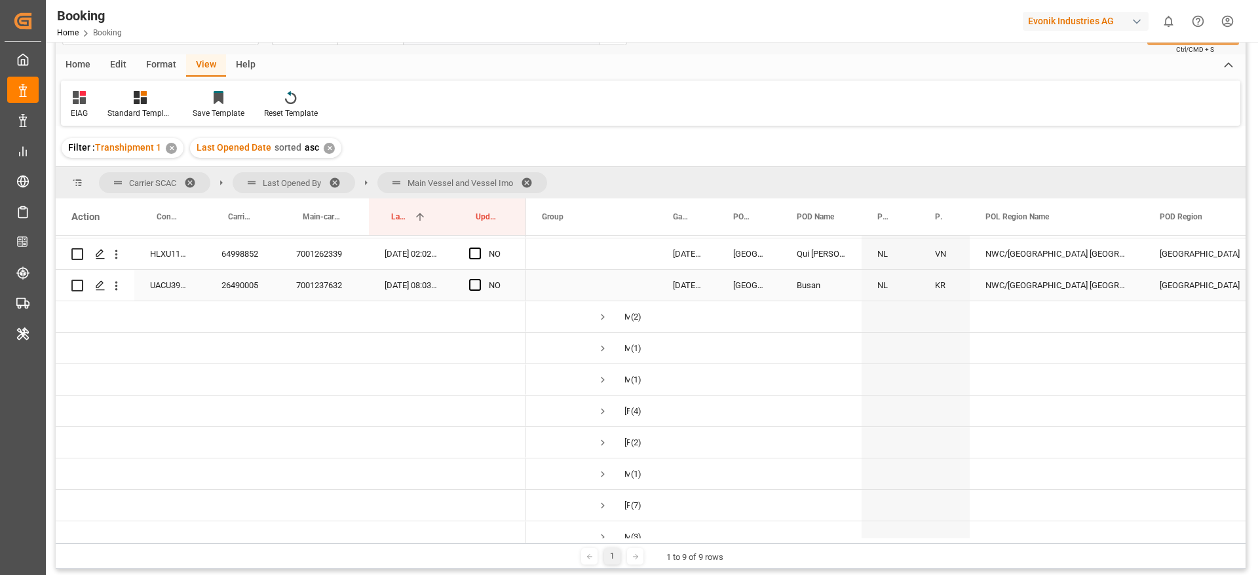
scroll to position [1132, 0]
click at [601, 414] on span "Press SPACE to select this row." at bounding box center [603, 410] width 12 height 12
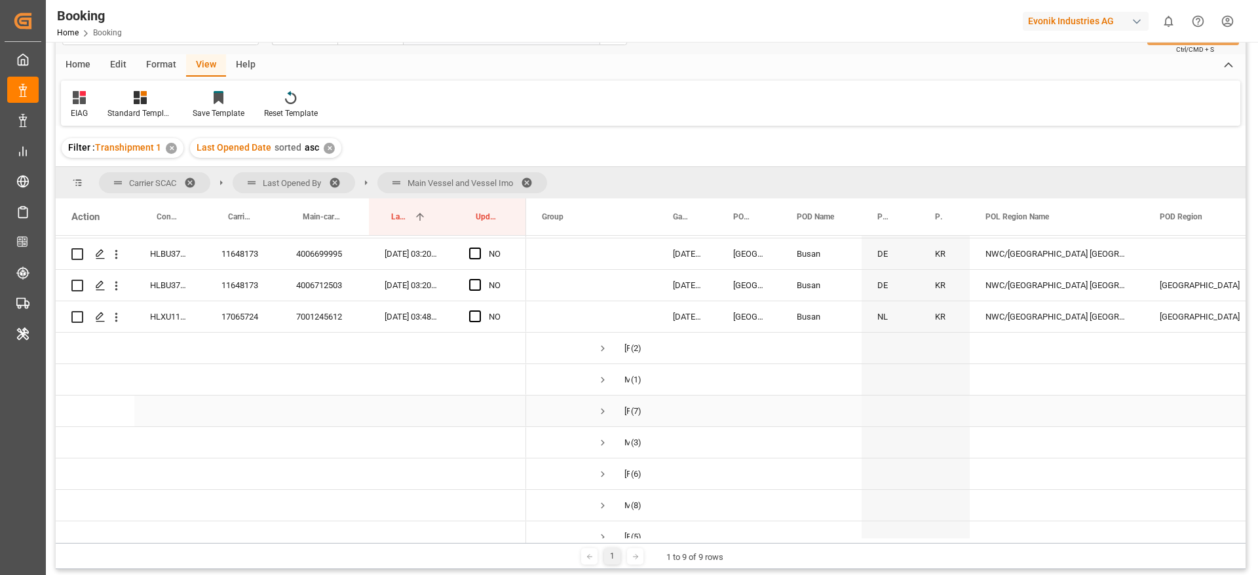
scroll to position [1349, 0]
click at [601, 414] on span "Press SPACE to select this row." at bounding box center [603, 413] width 12 height 12
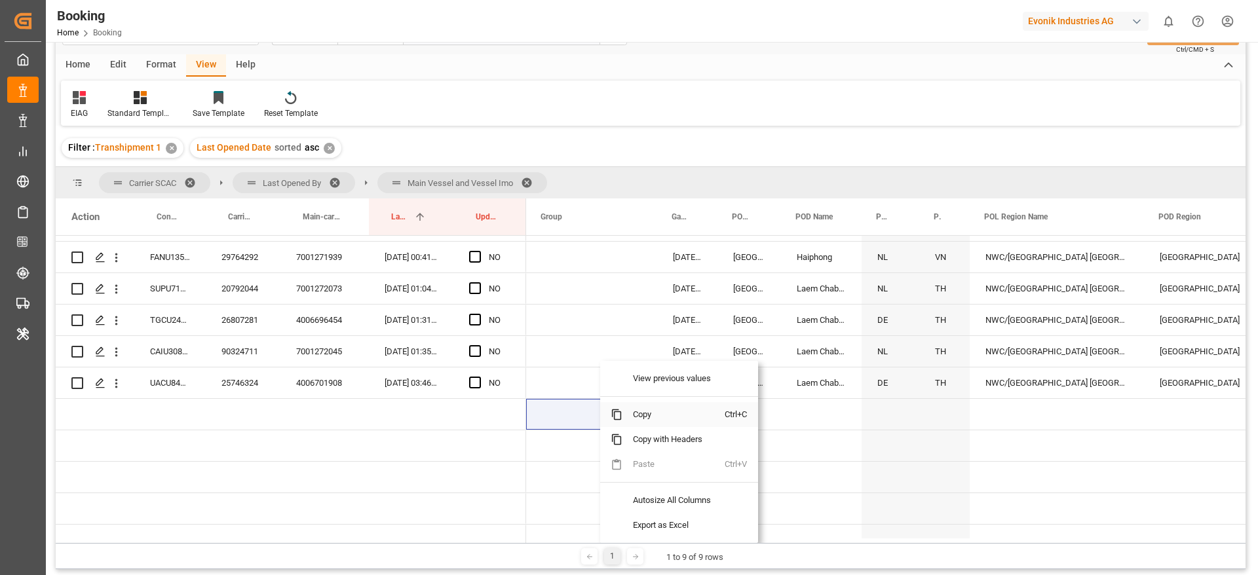
scroll to position [0, 1]
click at [567, 413] on span "MERETE MAERSK (3)" at bounding box center [591, 414] width 100 height 29
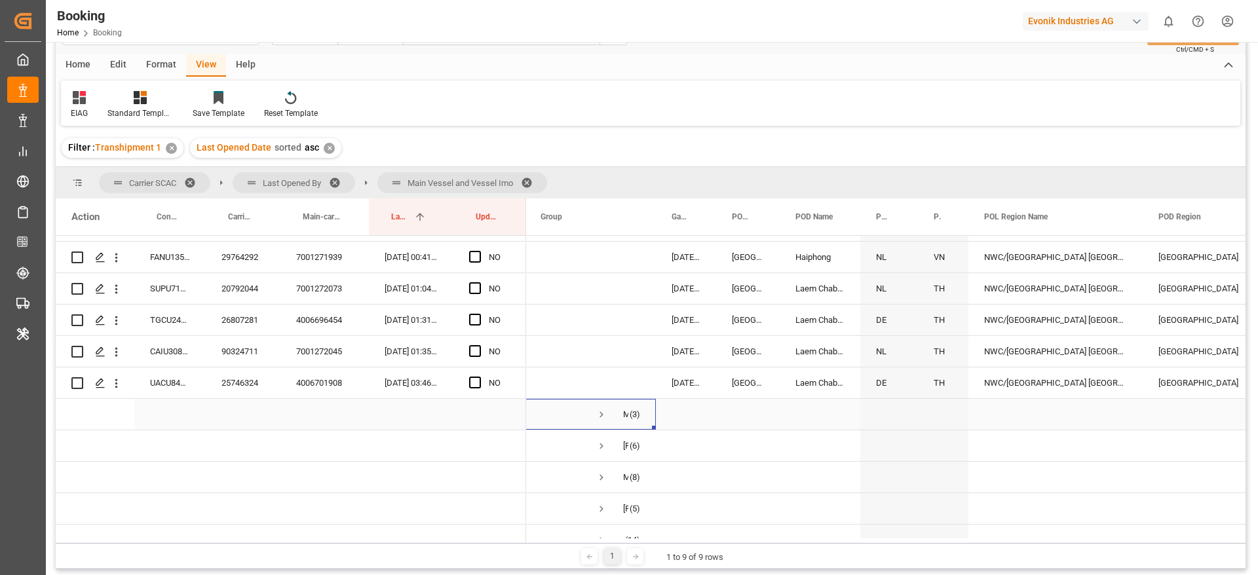
click at [601, 414] on span "Press SPACE to select this row." at bounding box center [602, 415] width 12 height 12
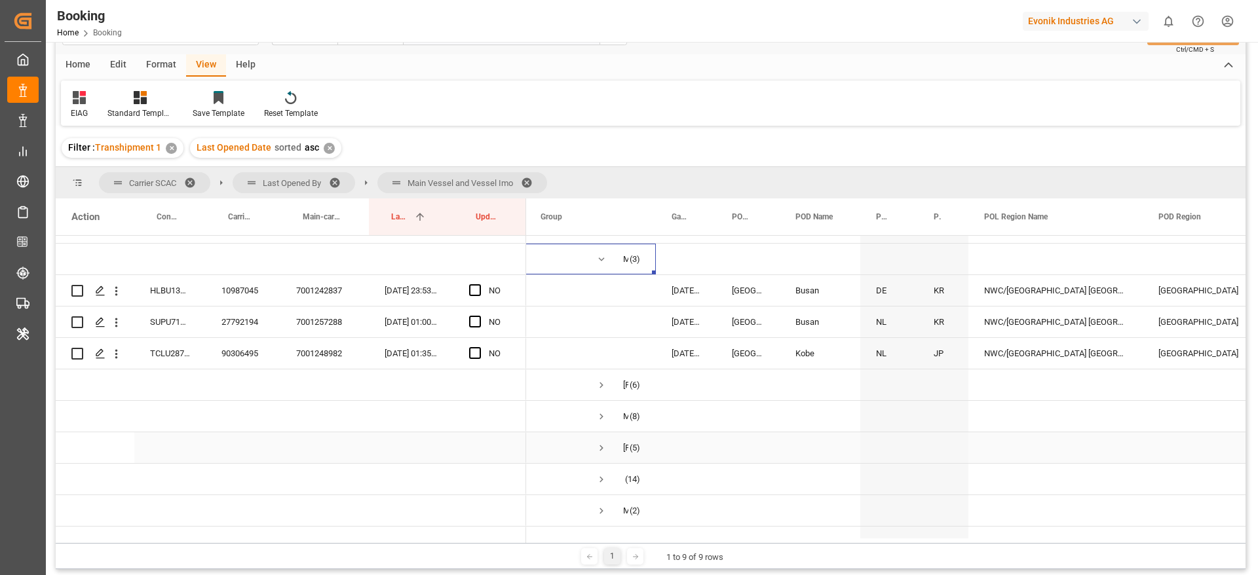
scroll to position [1795, 0]
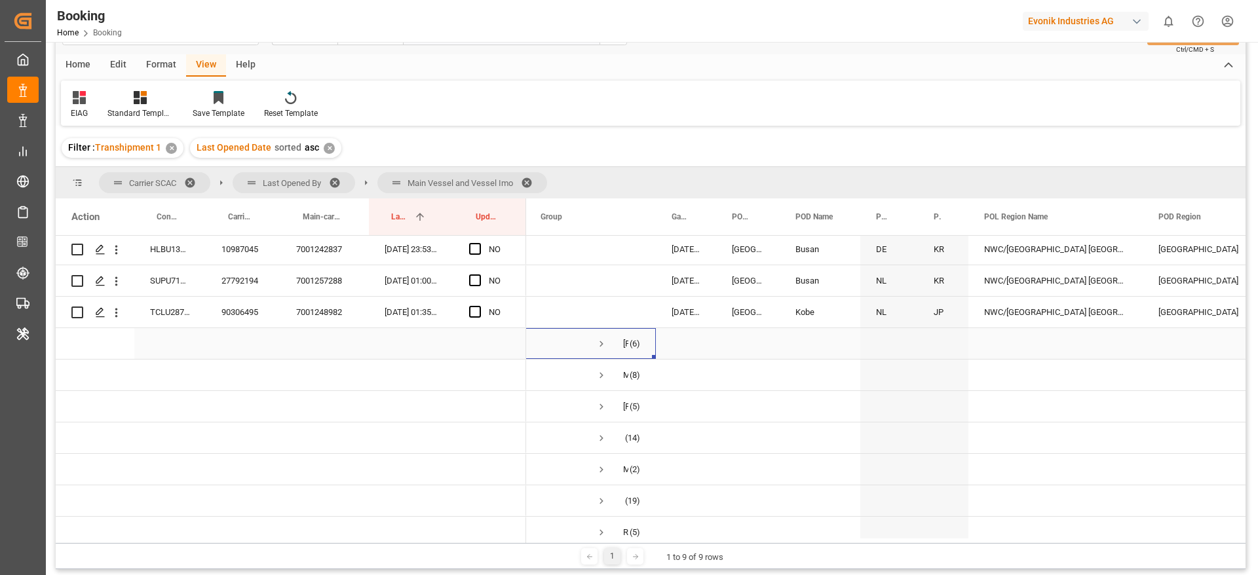
click at [605, 341] on span "Press SPACE to select this row." at bounding box center [602, 344] width 12 height 12
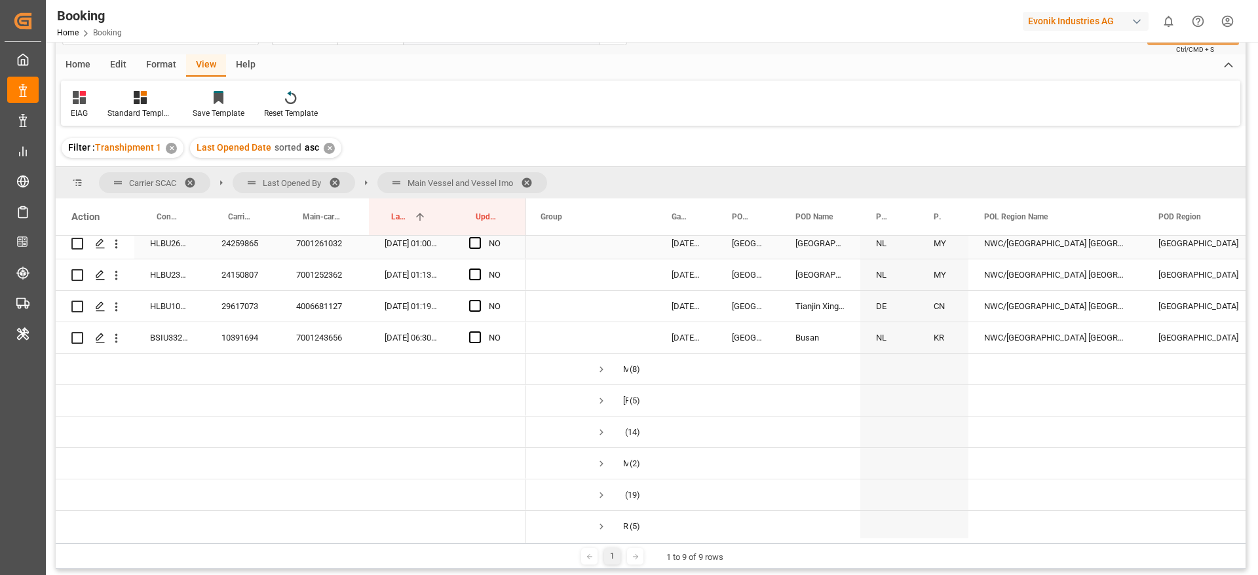
scroll to position [1991, 0]
click at [598, 365] on span "Press SPACE to select this row." at bounding box center [602, 368] width 12 height 12
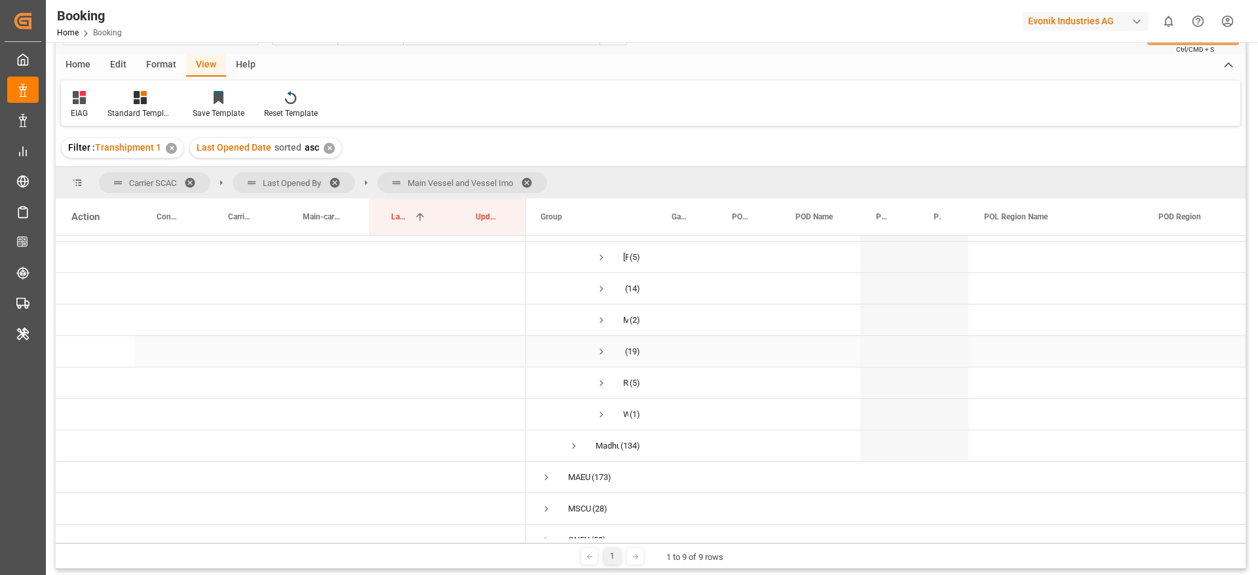
scroll to position [2286, 0]
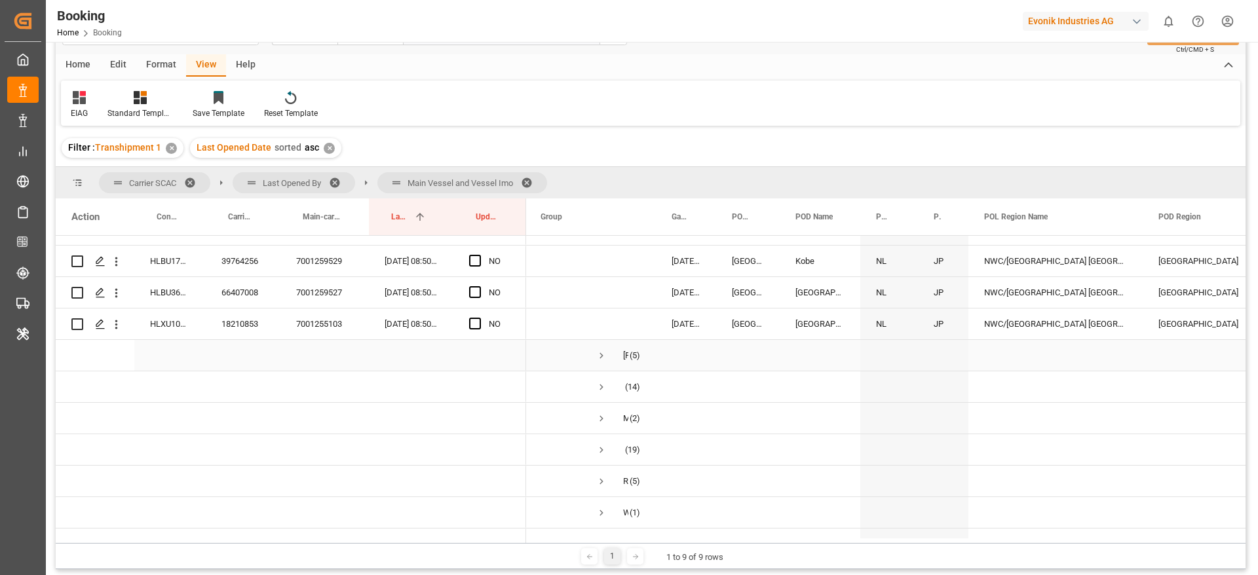
click at [601, 352] on span "Press SPACE to select this row." at bounding box center [602, 356] width 12 height 12
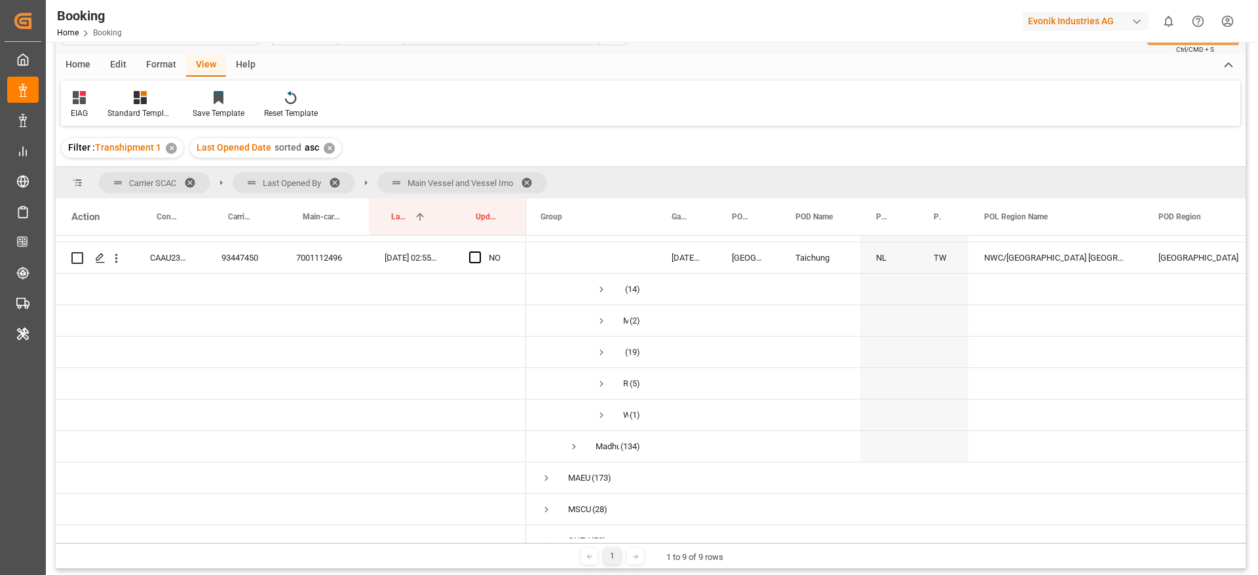
scroll to position [2556, 0]
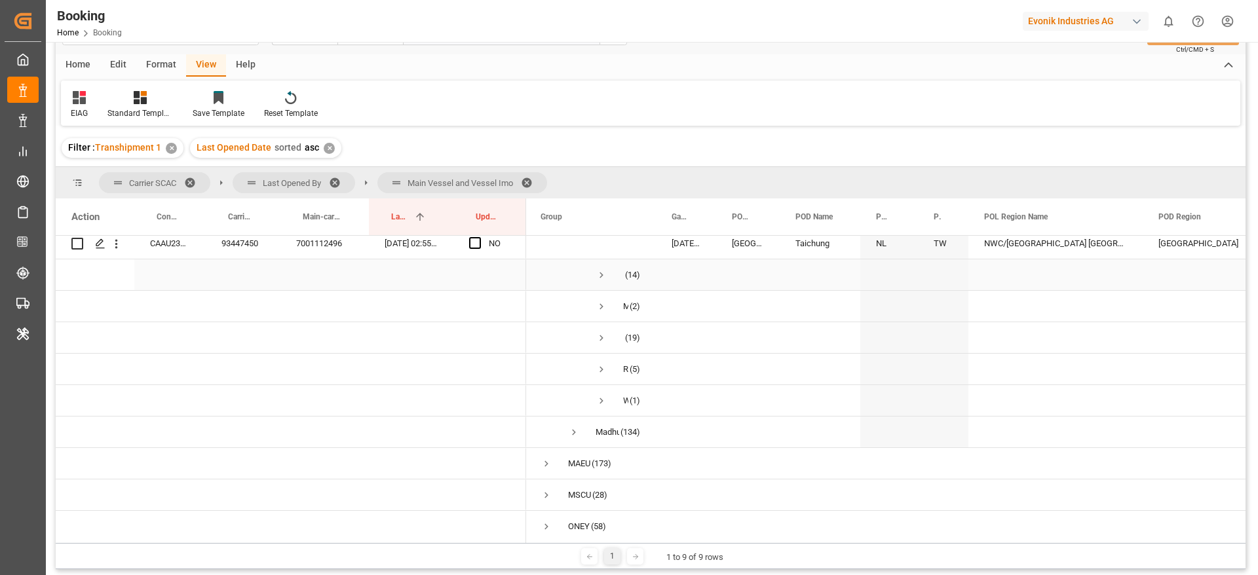
click at [598, 274] on span "Press SPACE to select this row." at bounding box center [602, 275] width 12 height 12
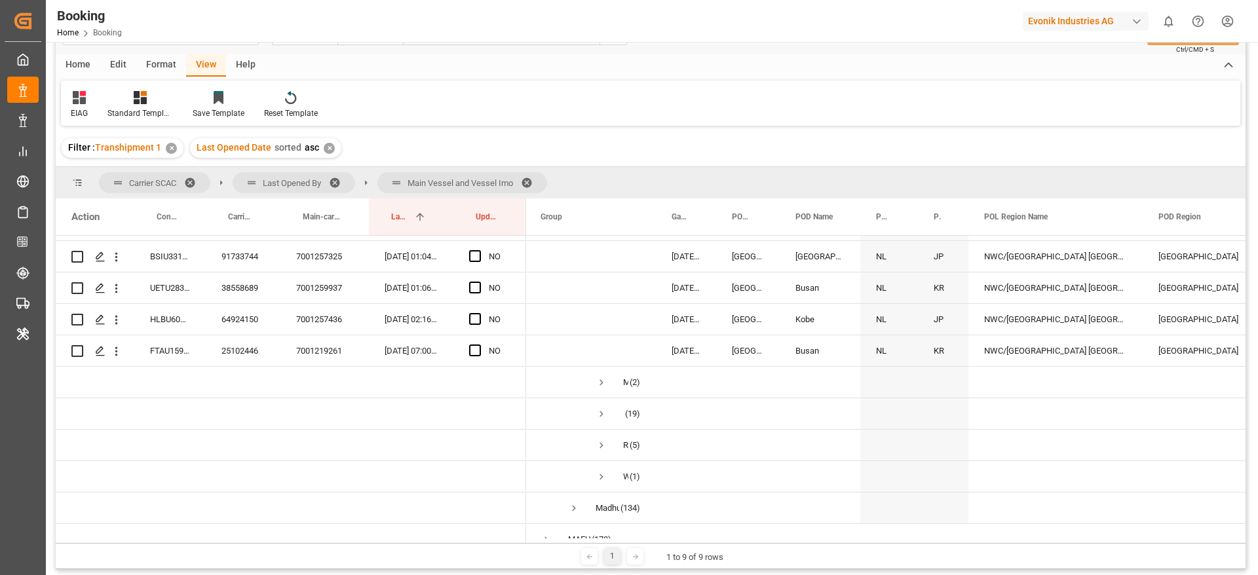
scroll to position [2949, 0]
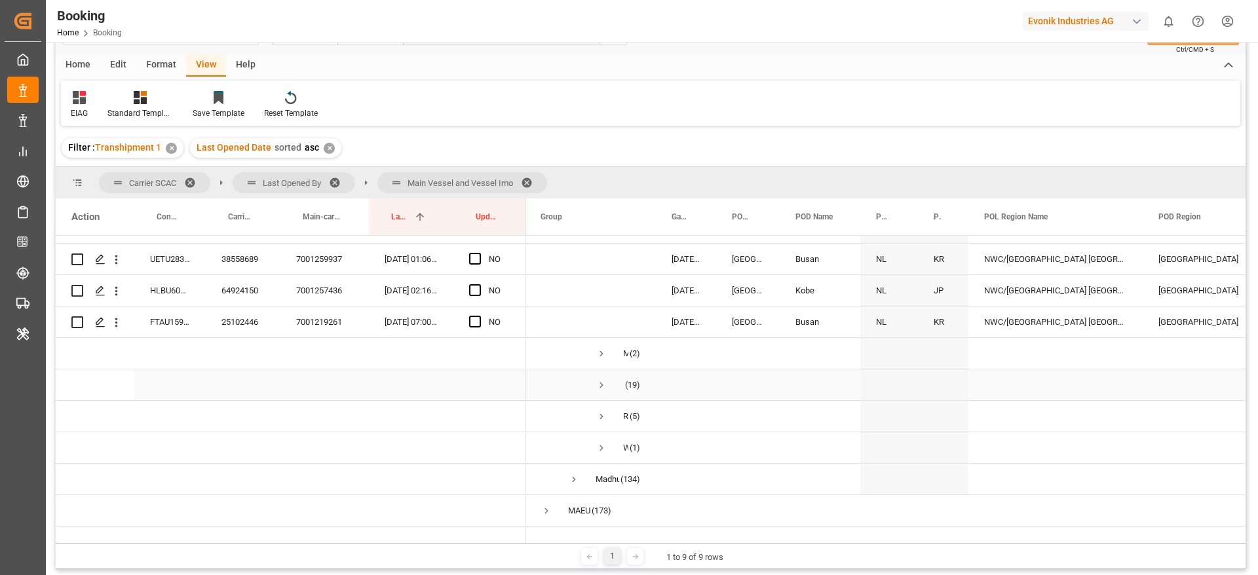
click at [600, 385] on span "Press SPACE to select this row." at bounding box center [602, 385] width 12 height 12
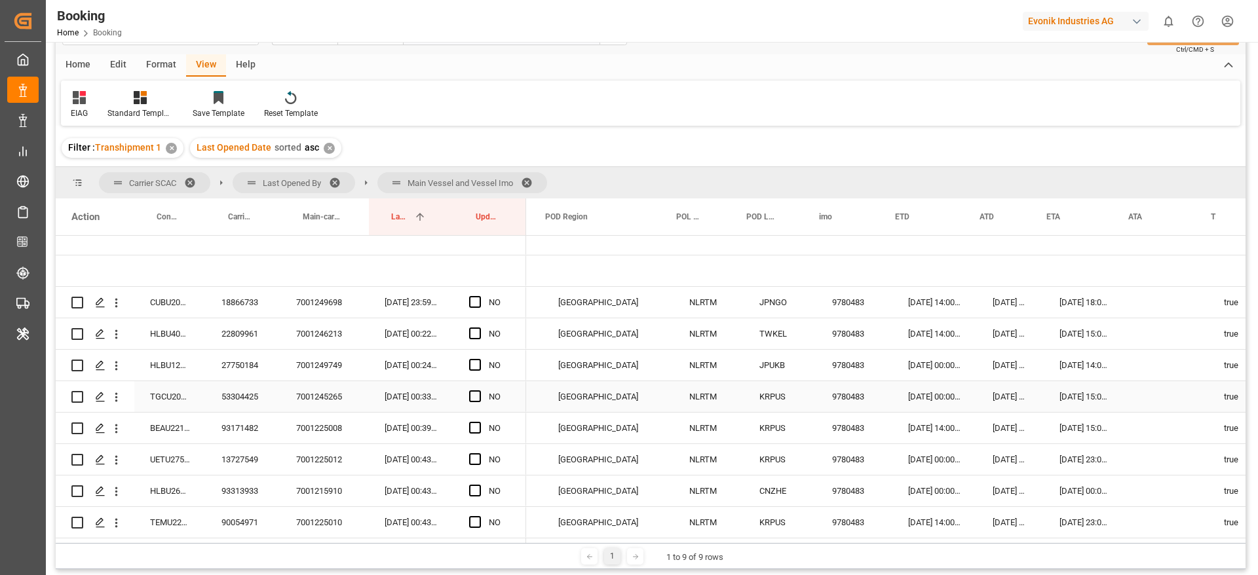
scroll to position [0, 619]
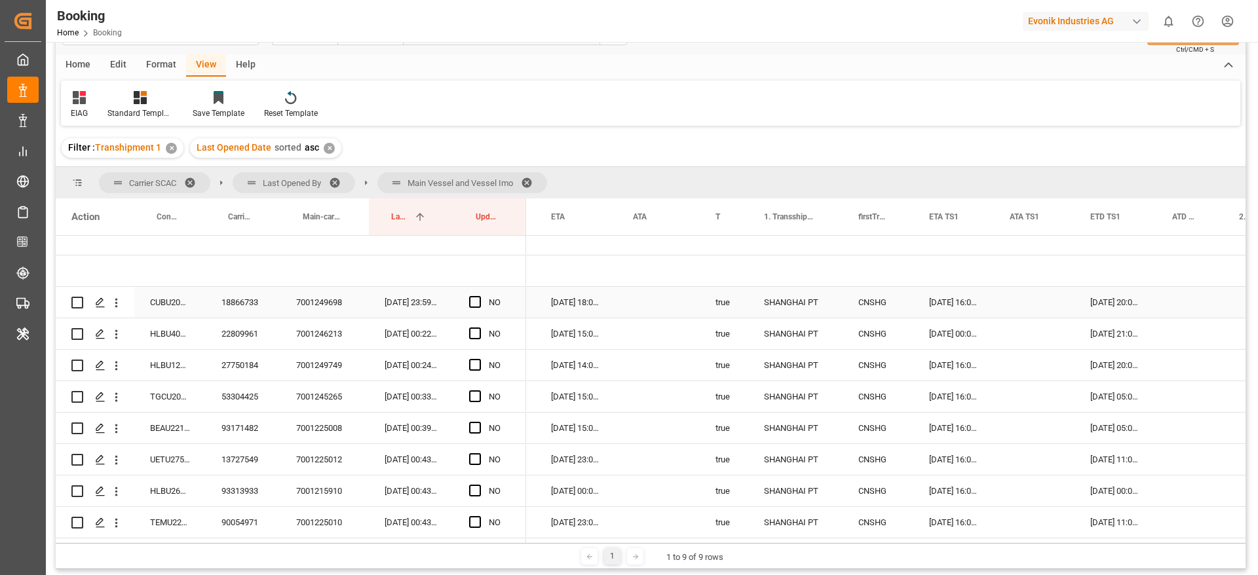
click at [258, 307] on div "18866733" at bounding box center [243, 302] width 75 height 31
click at [475, 300] on span "Press SPACE to select this row." at bounding box center [475, 302] width 12 height 12
click at [479, 296] on input "Press SPACE to select this row." at bounding box center [479, 296] width 0 height 0
click at [472, 334] on span "Press SPACE to select this row." at bounding box center [475, 334] width 12 height 12
click at [479, 328] on input "Press SPACE to select this row." at bounding box center [479, 328] width 0 height 0
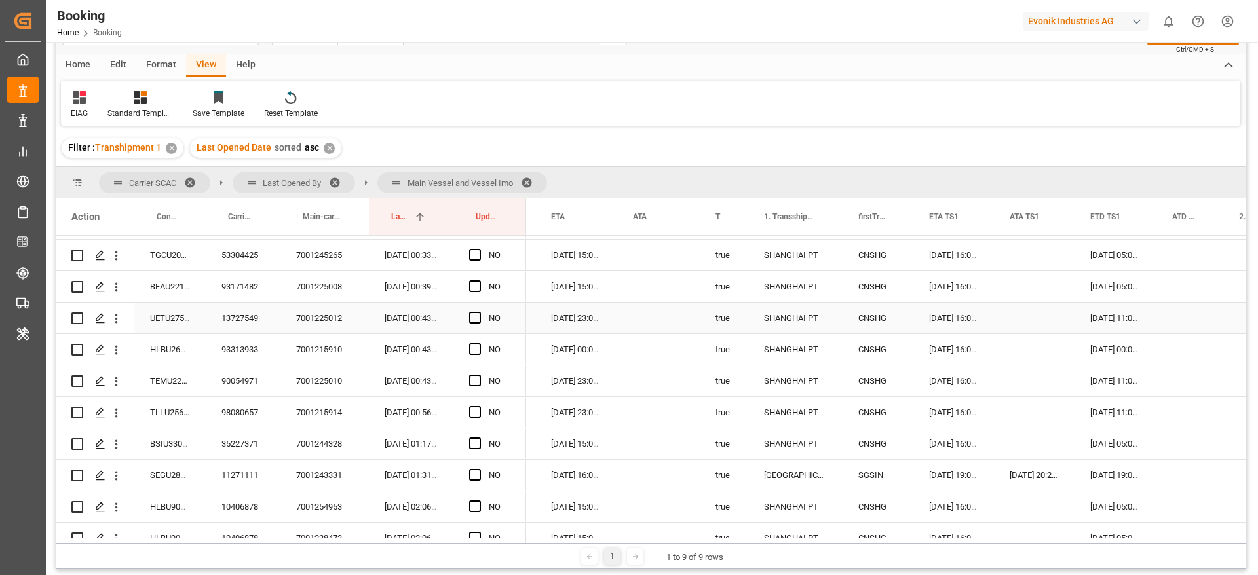
scroll to position [393, 0]
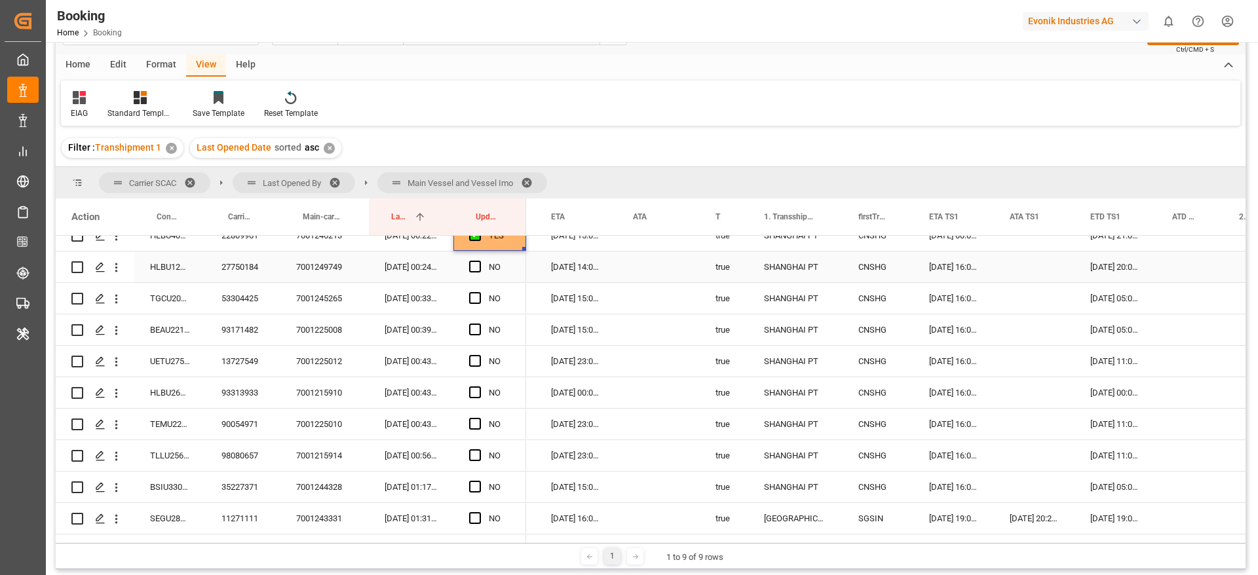
click at [236, 268] on div "27750184" at bounding box center [243, 267] width 75 height 31
click at [476, 263] on span "Press SPACE to select this row." at bounding box center [475, 267] width 12 height 12
click at [479, 261] on input "Press SPACE to select this row." at bounding box center [479, 261] width 0 height 0
drag, startPoint x: 522, startPoint y: 280, endPoint x: 535, endPoint y: 472, distance: 193.1
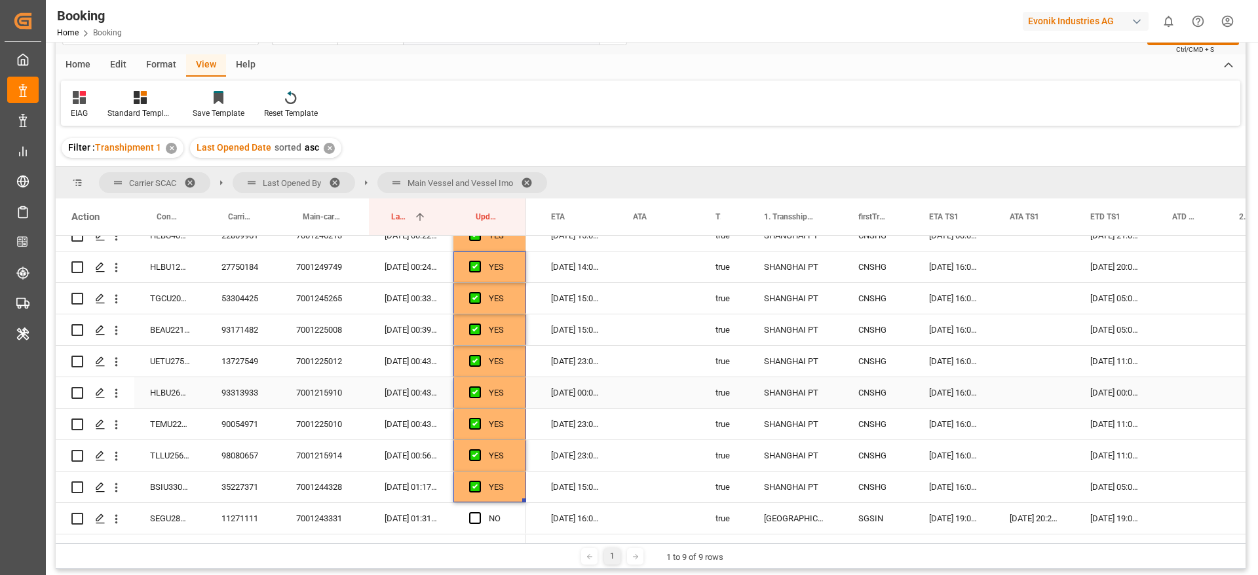
scroll to position [491, 0]
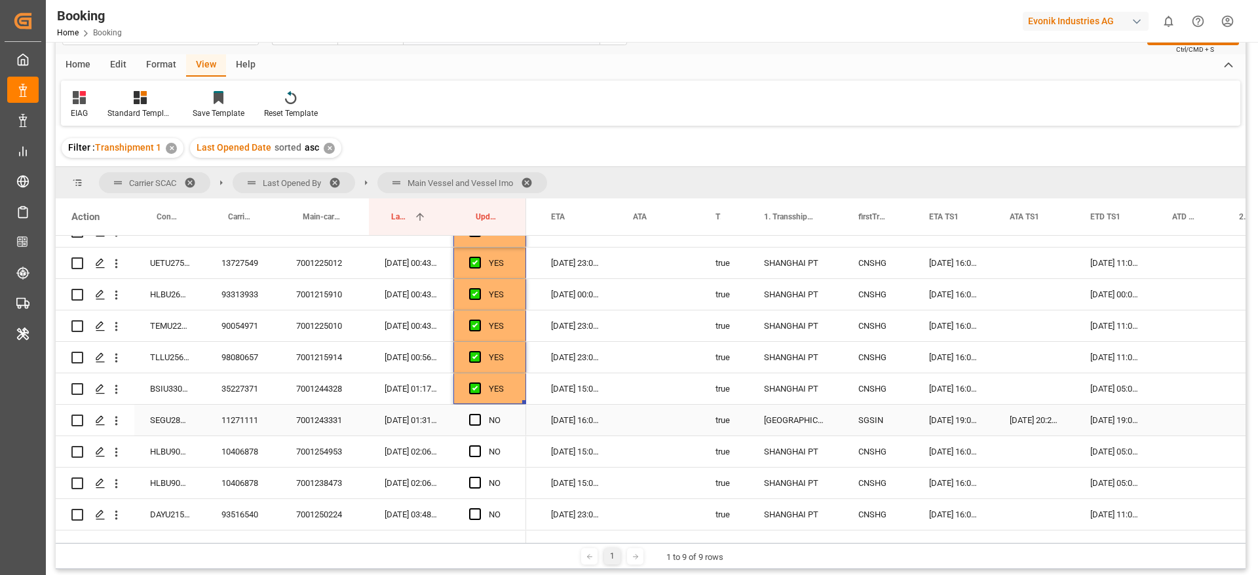
click at [252, 429] on div "11271111" at bounding box center [243, 420] width 75 height 31
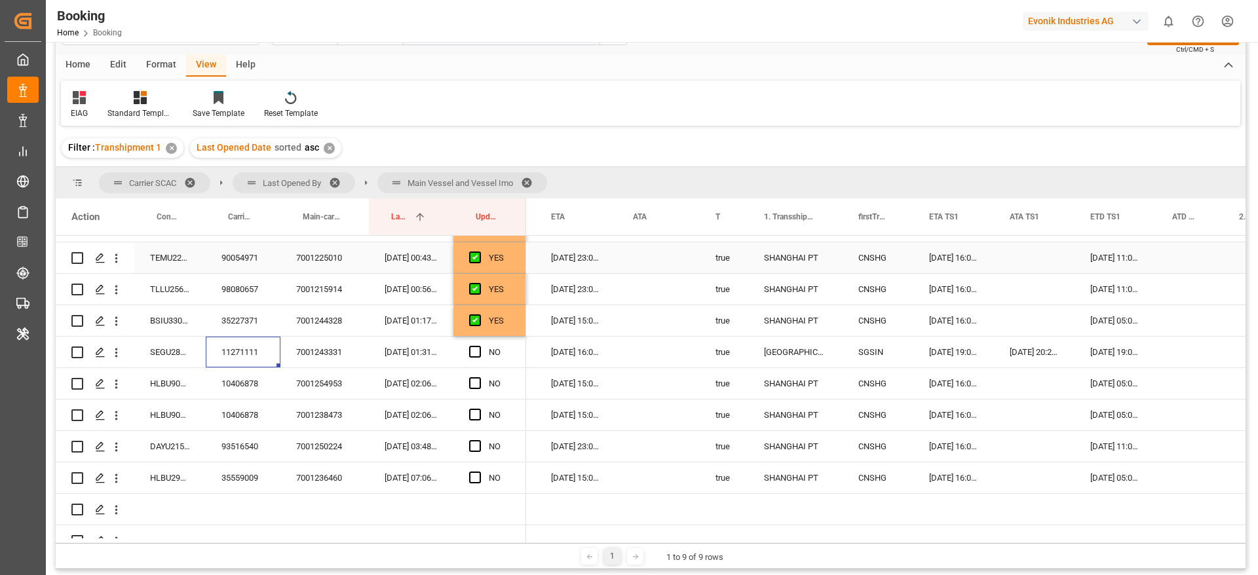
scroll to position [590, 0]
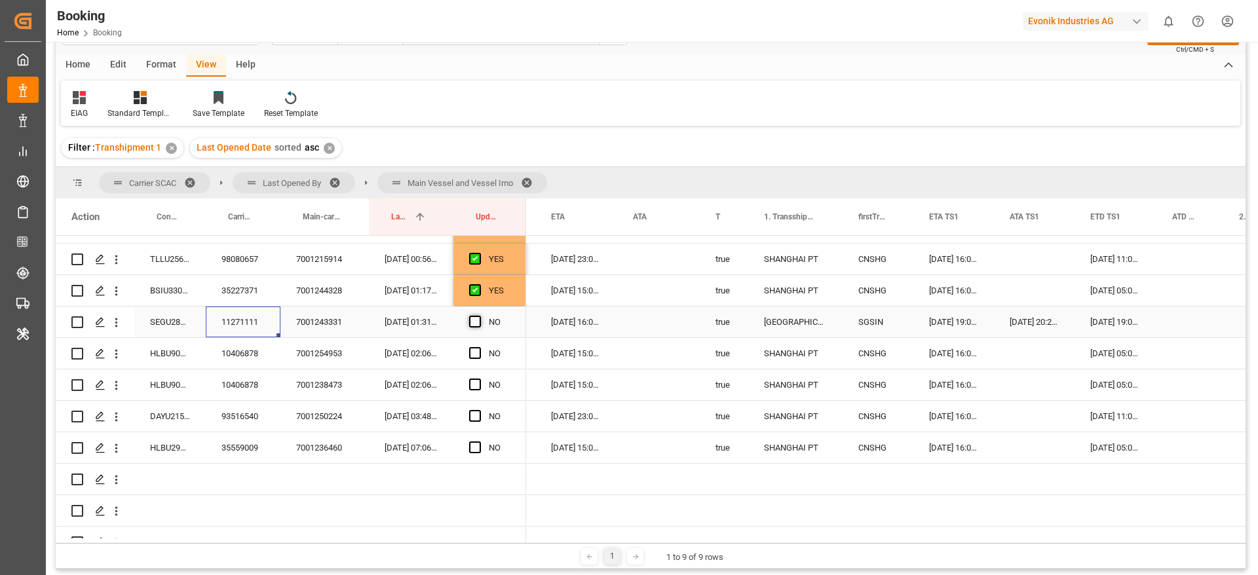
click at [472, 326] on span "Press SPACE to select this row." at bounding box center [475, 322] width 12 height 12
click at [479, 316] on input "Press SPACE to select this row." at bounding box center [479, 316] width 0 height 0
drag, startPoint x: 523, startPoint y: 336, endPoint x: 524, endPoint y: 440, distance: 104.2
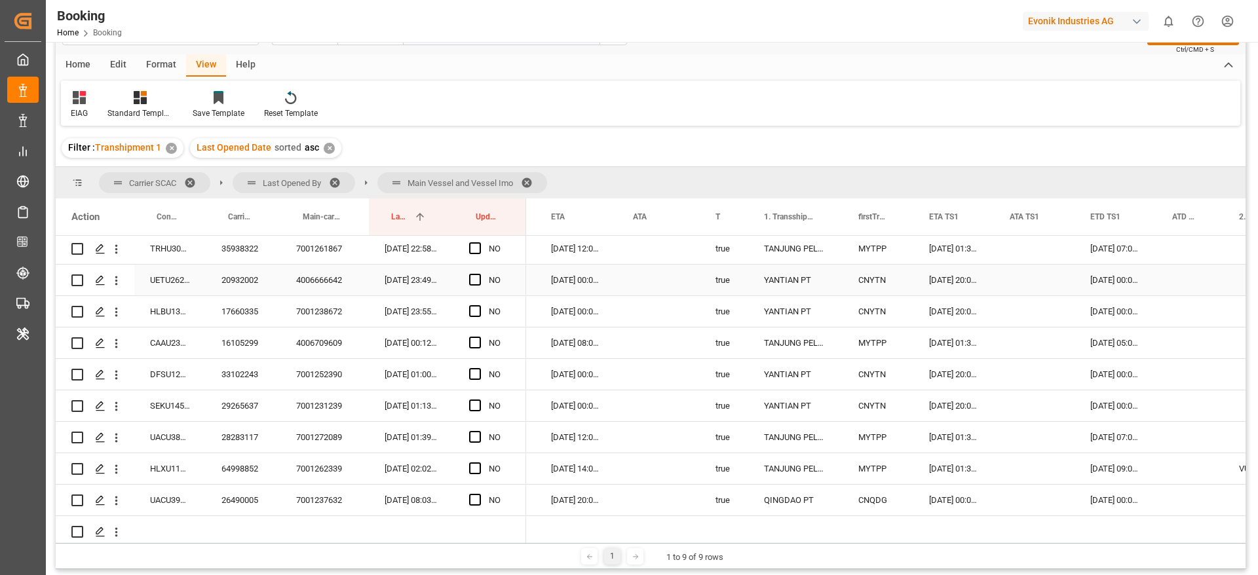
scroll to position [885, 0]
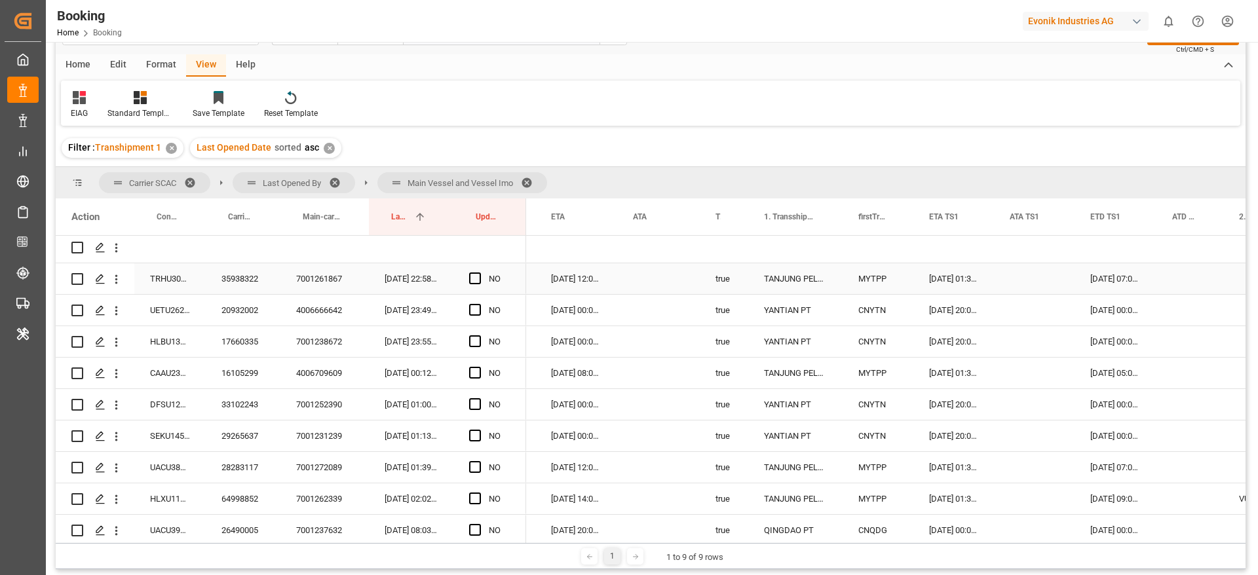
click at [472, 281] on span "Press SPACE to select this row." at bounding box center [475, 279] width 12 height 12
click at [479, 273] on input "Press SPACE to select this row." at bounding box center [479, 273] width 0 height 0
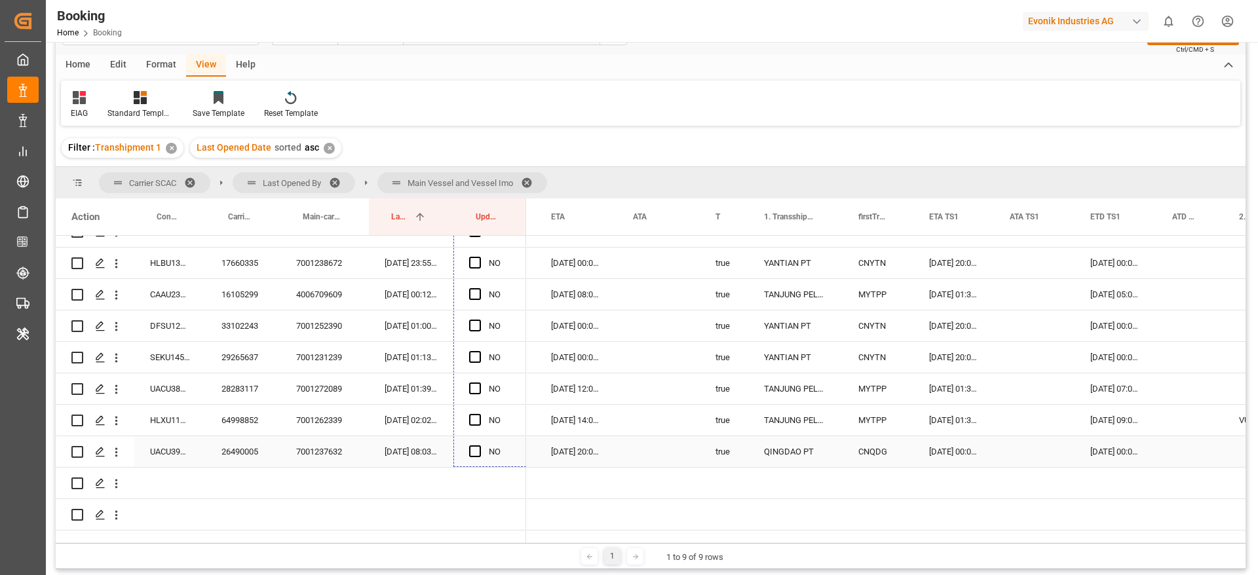
drag, startPoint x: 524, startPoint y: 292, endPoint x: 520, endPoint y: 443, distance: 150.8
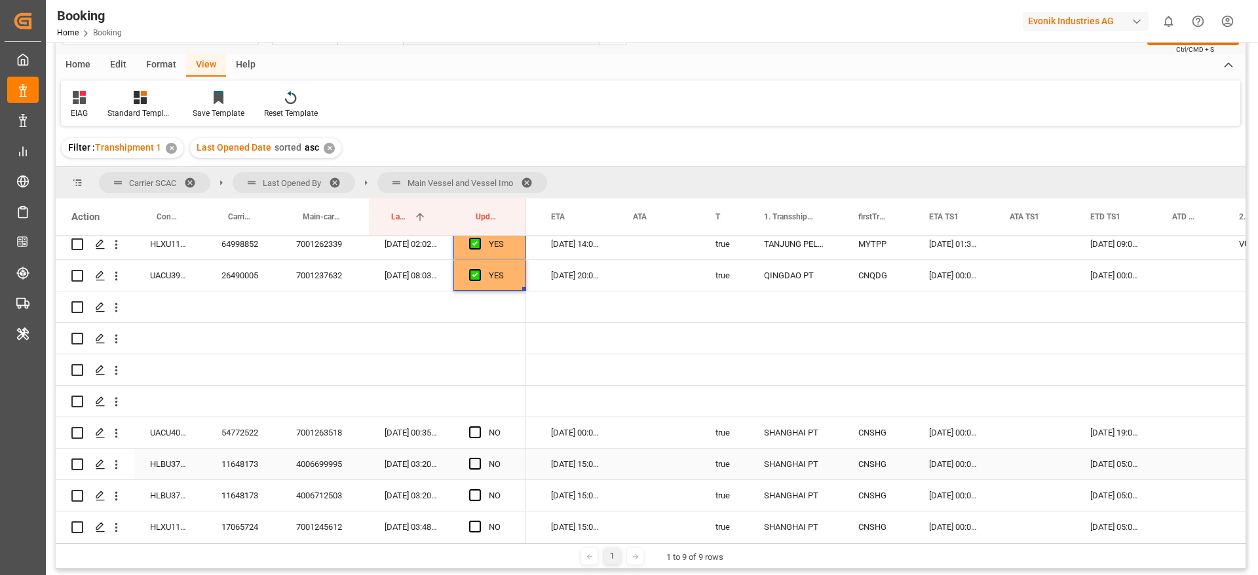
scroll to position [1258, 0]
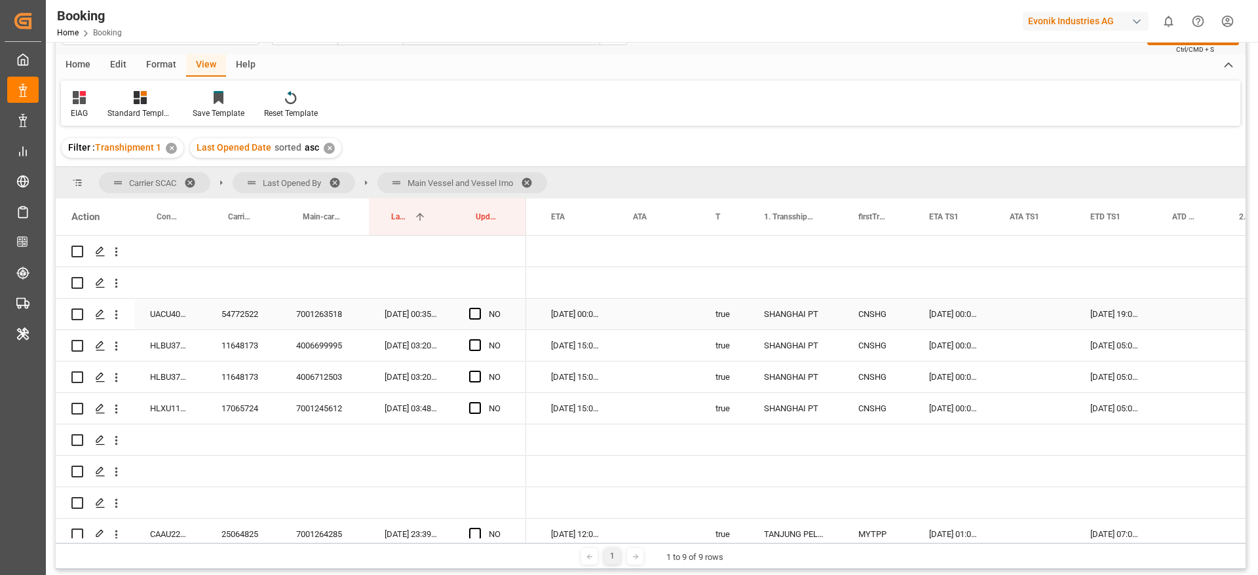
click at [237, 324] on div "54772522" at bounding box center [243, 314] width 75 height 31
click at [474, 313] on span "Press SPACE to select this row." at bounding box center [475, 314] width 12 height 12
click at [479, 308] on input "Press SPACE to select this row." at bounding box center [479, 308] width 0 height 0
click at [231, 348] on div "11648173" at bounding box center [243, 345] width 75 height 31
click at [475, 341] on span "Press SPACE to select this row." at bounding box center [475, 345] width 12 height 12
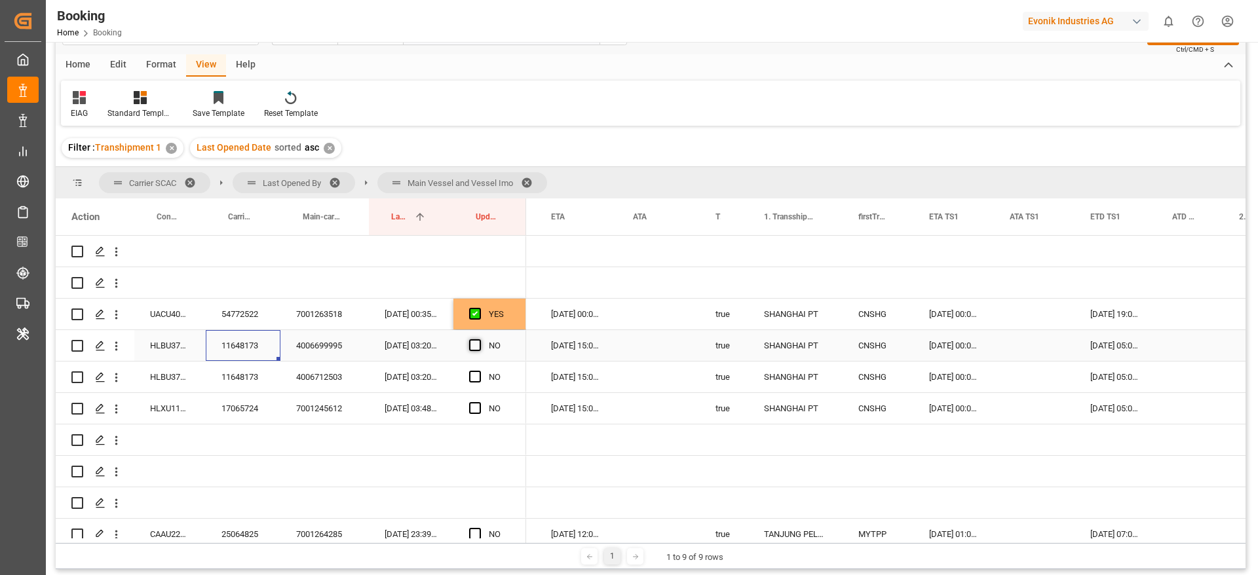
click at [479, 339] on input "Press SPACE to select this row." at bounding box center [479, 339] width 0 height 0
drag, startPoint x: 524, startPoint y: 357, endPoint x: 524, endPoint y: 403, distance: 45.9
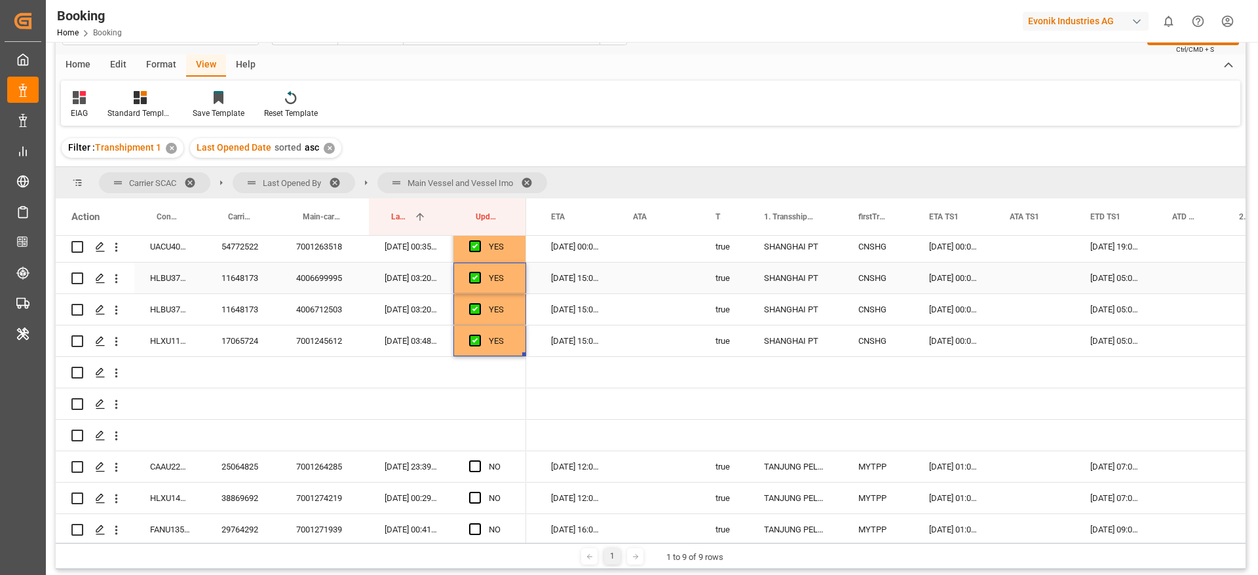
scroll to position [1356, 0]
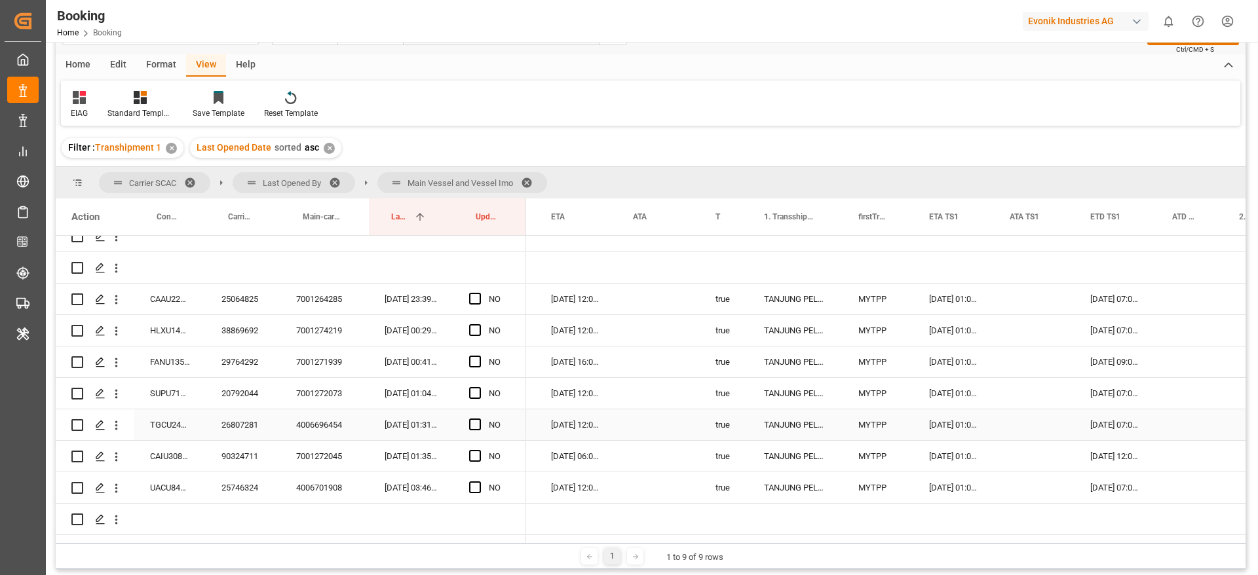
scroll to position [1455, 0]
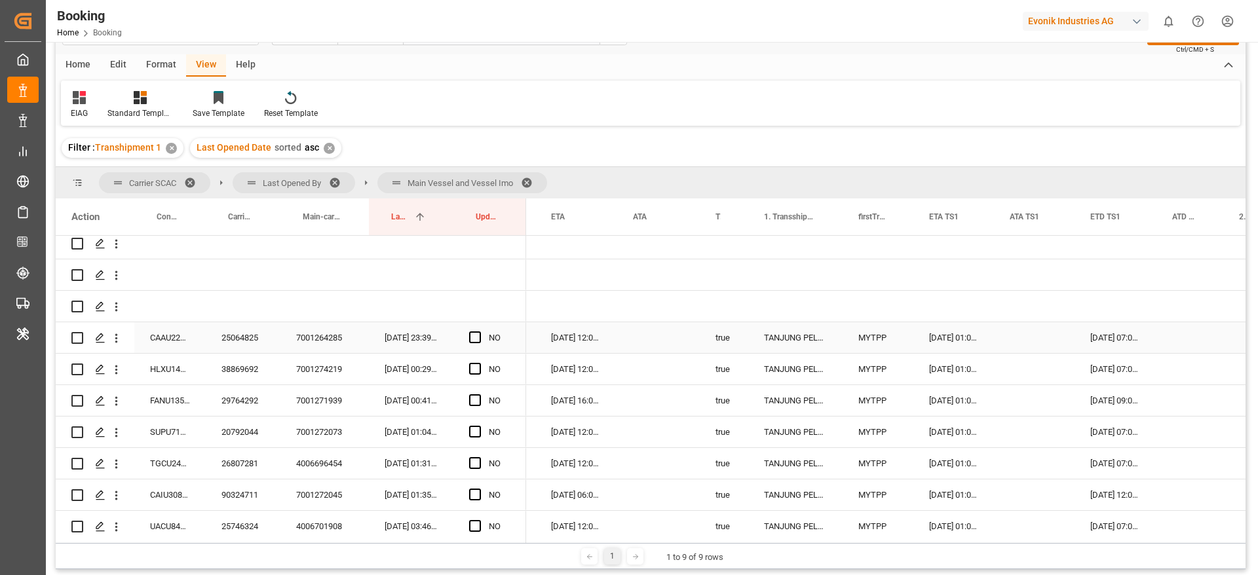
click at [472, 343] on span "Press SPACE to select this row." at bounding box center [475, 338] width 12 height 12
click at [479, 332] on input "Press SPACE to select this row." at bounding box center [479, 332] width 0 height 0
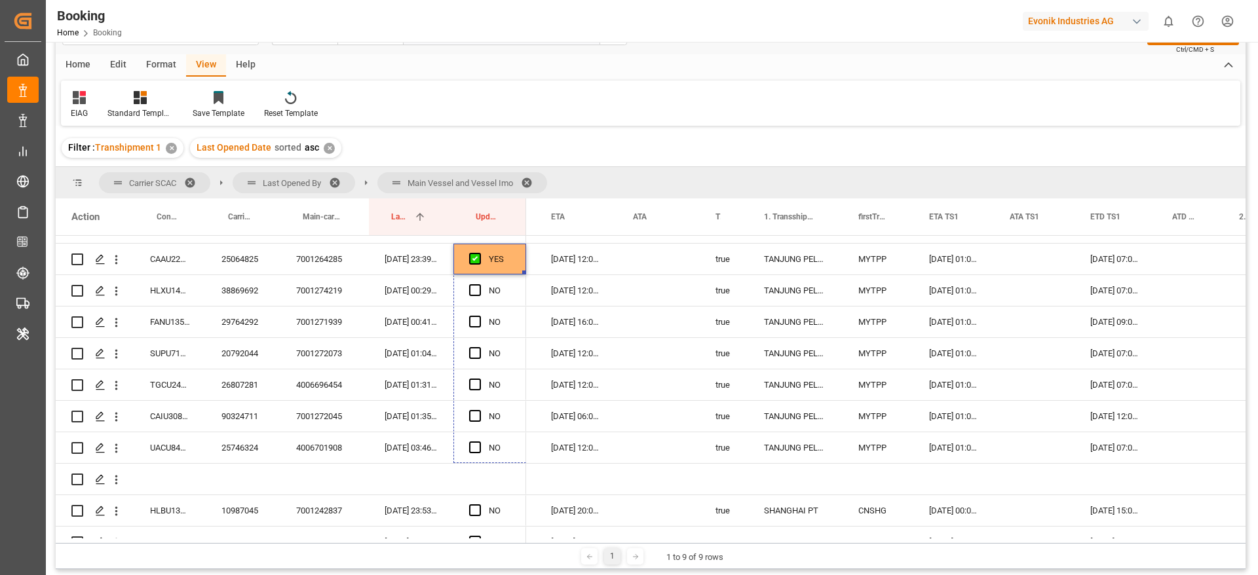
scroll to position [1586, 0]
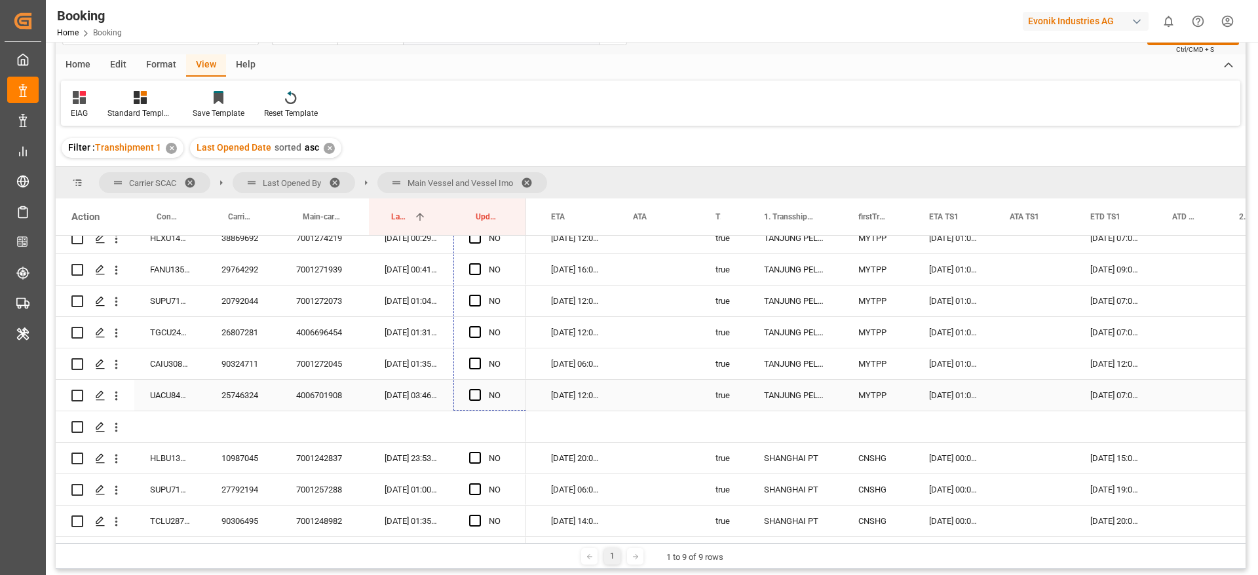
drag, startPoint x: 522, startPoint y: 350, endPoint x: 495, endPoint y: 391, distance: 49.3
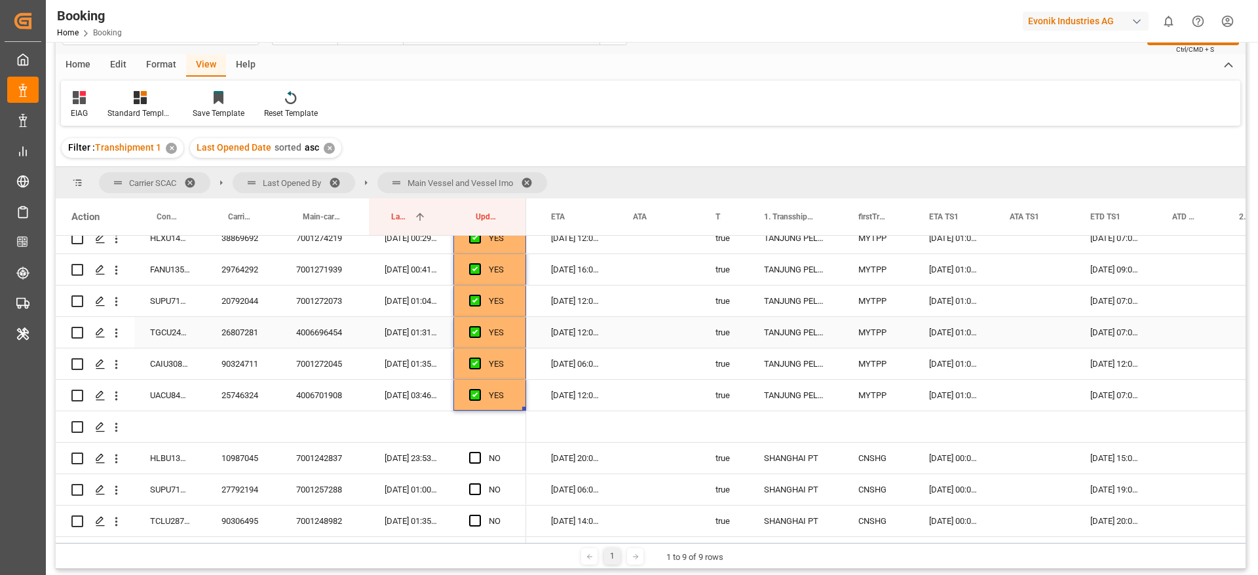
scroll to position [1684, 0]
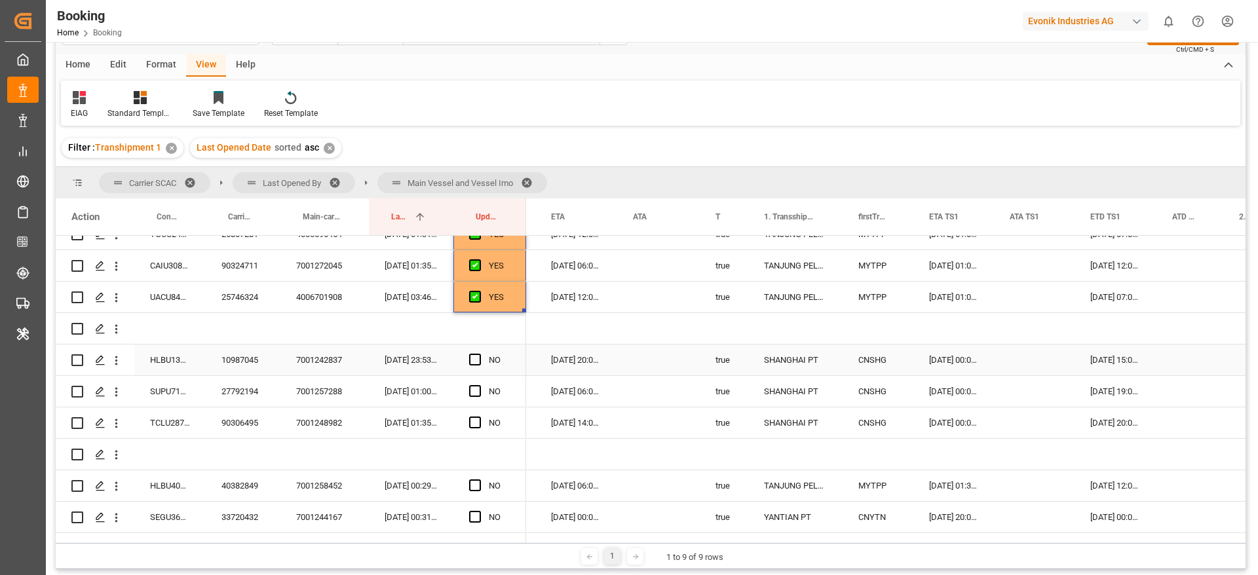
click at [480, 358] on span "Press SPACE to select this row." at bounding box center [475, 360] width 12 height 12
click at [479, 354] on input "Press SPACE to select this row." at bounding box center [479, 354] width 0 height 0
drag, startPoint x: 523, startPoint y: 372, endPoint x: 524, endPoint y: 416, distance: 43.9
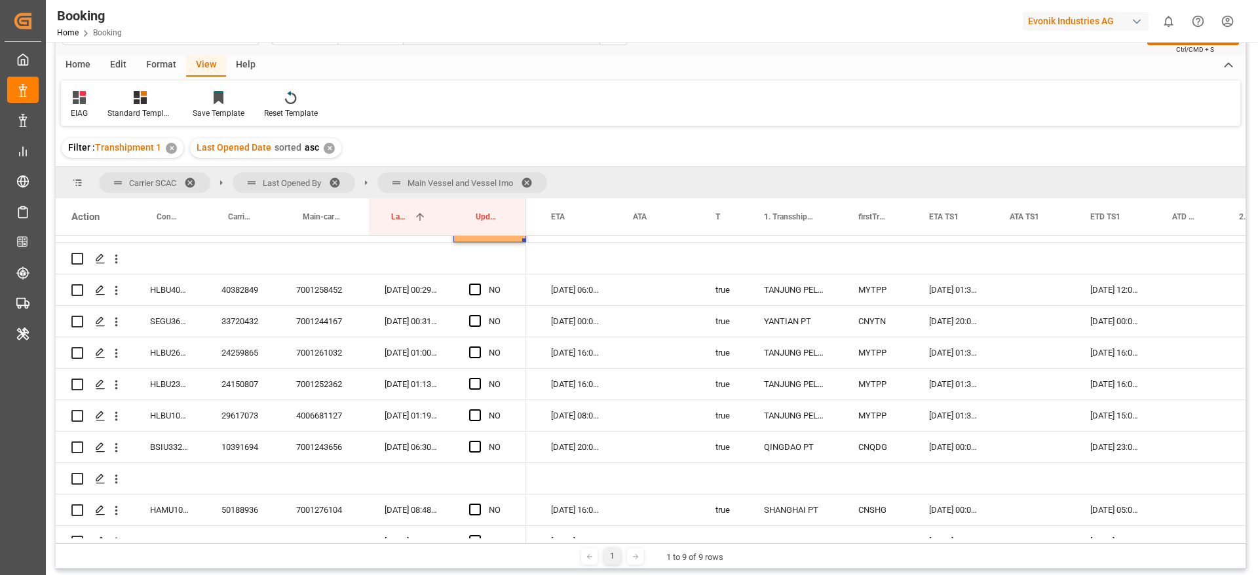
scroll to position [1881, 0]
click at [261, 292] on div "40382849" at bounding box center [243, 289] width 75 height 31
click at [477, 288] on span "Press SPACE to select this row." at bounding box center [475, 289] width 12 height 12
click at [479, 283] on input "Press SPACE to select this row." at bounding box center [479, 283] width 0 height 0
drag, startPoint x: 526, startPoint y: 301, endPoint x: 525, endPoint y: 448, distance: 146.1
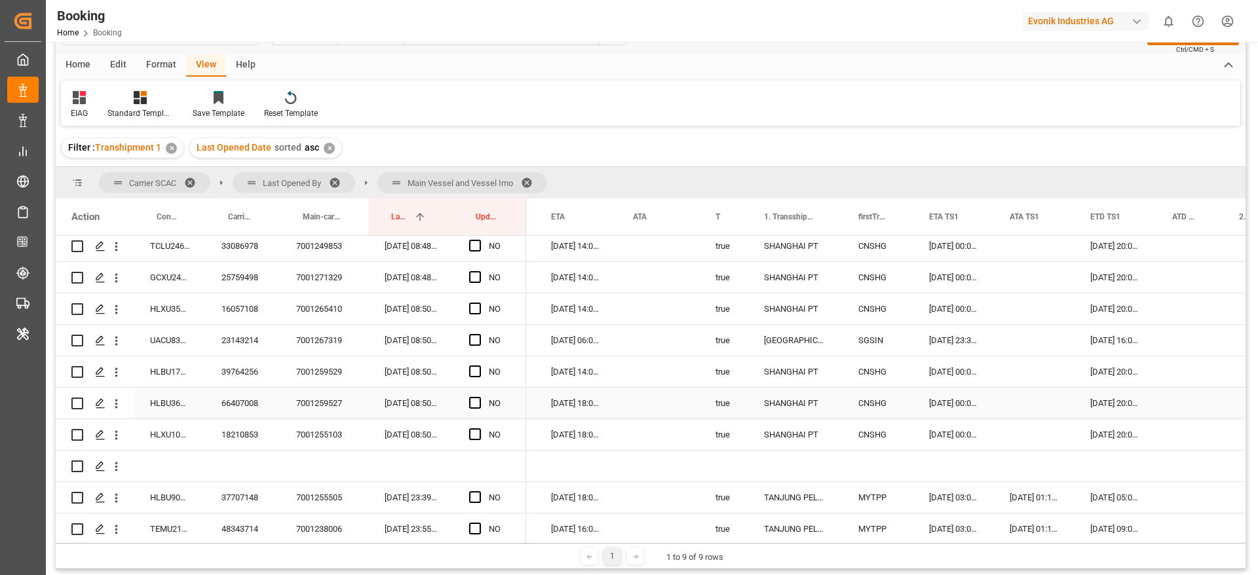
scroll to position [2077, 0]
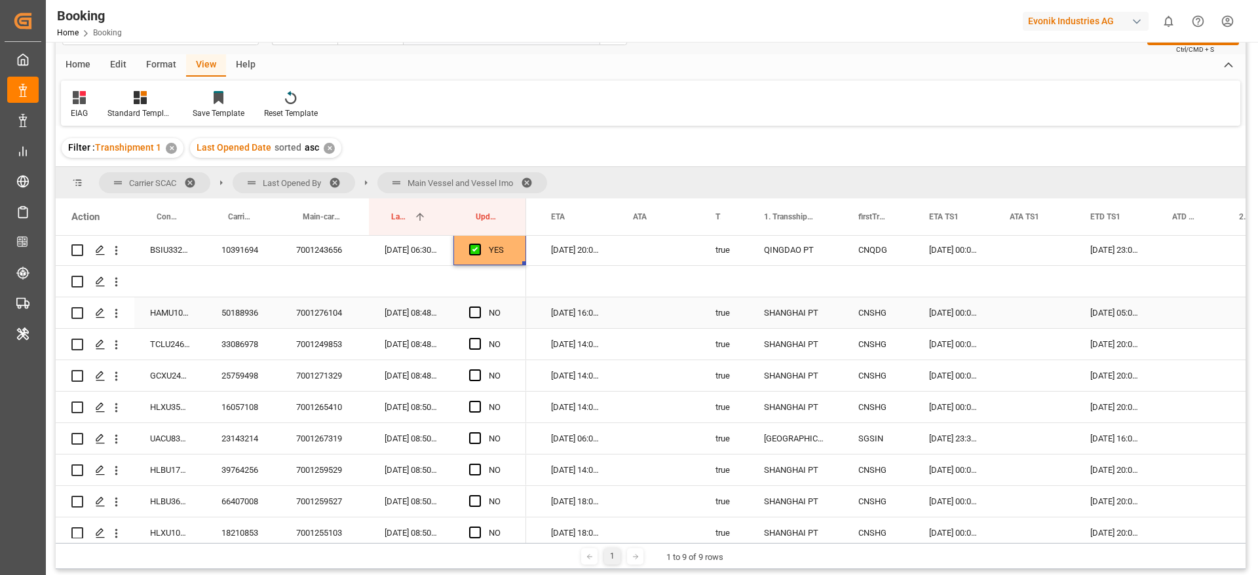
click at [224, 321] on div "50188936" at bounding box center [243, 313] width 75 height 31
click at [472, 317] on span "Press SPACE to select this row." at bounding box center [475, 313] width 12 height 12
click at [479, 307] on input "Press SPACE to select this row." at bounding box center [479, 307] width 0 height 0
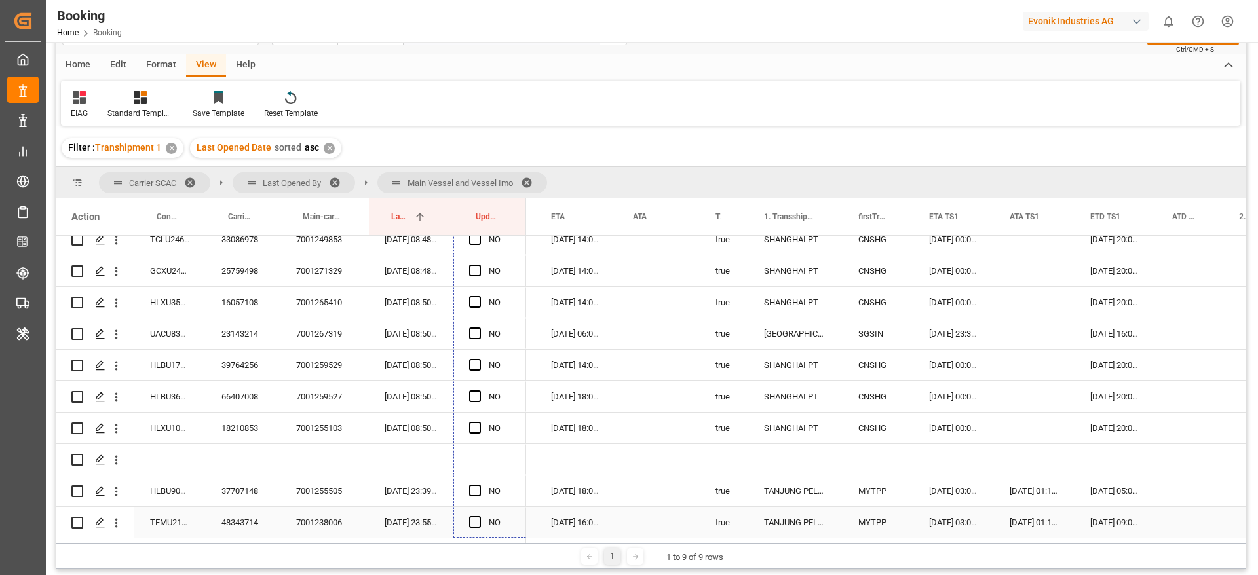
scroll to position [2208, 0]
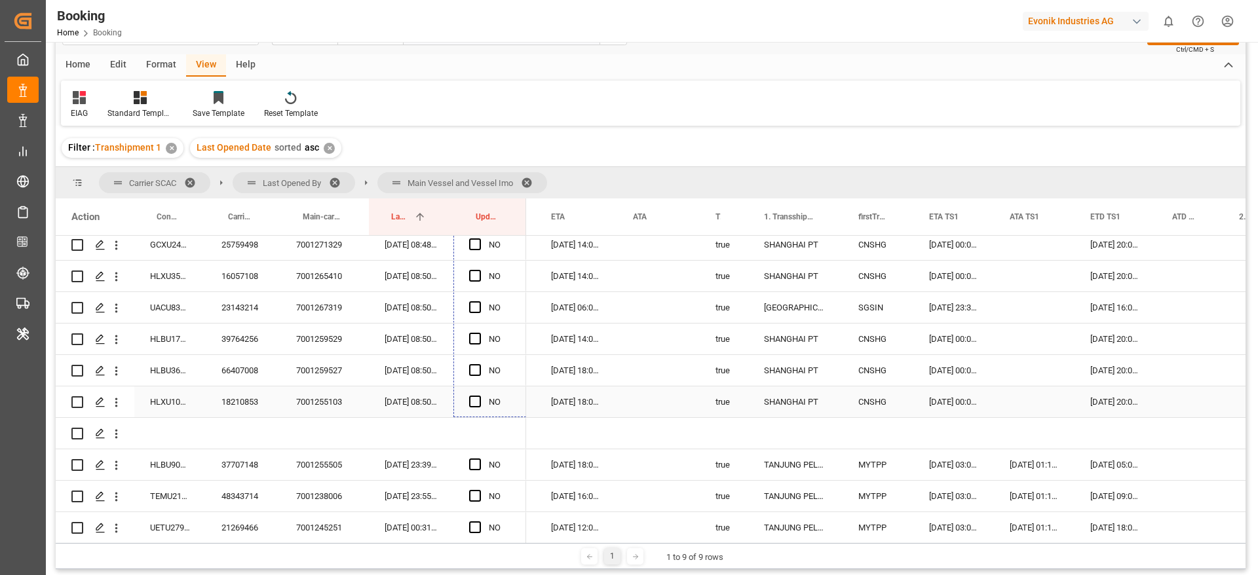
drag, startPoint x: 526, startPoint y: 326, endPoint x: 500, endPoint y: 394, distance: 72.2
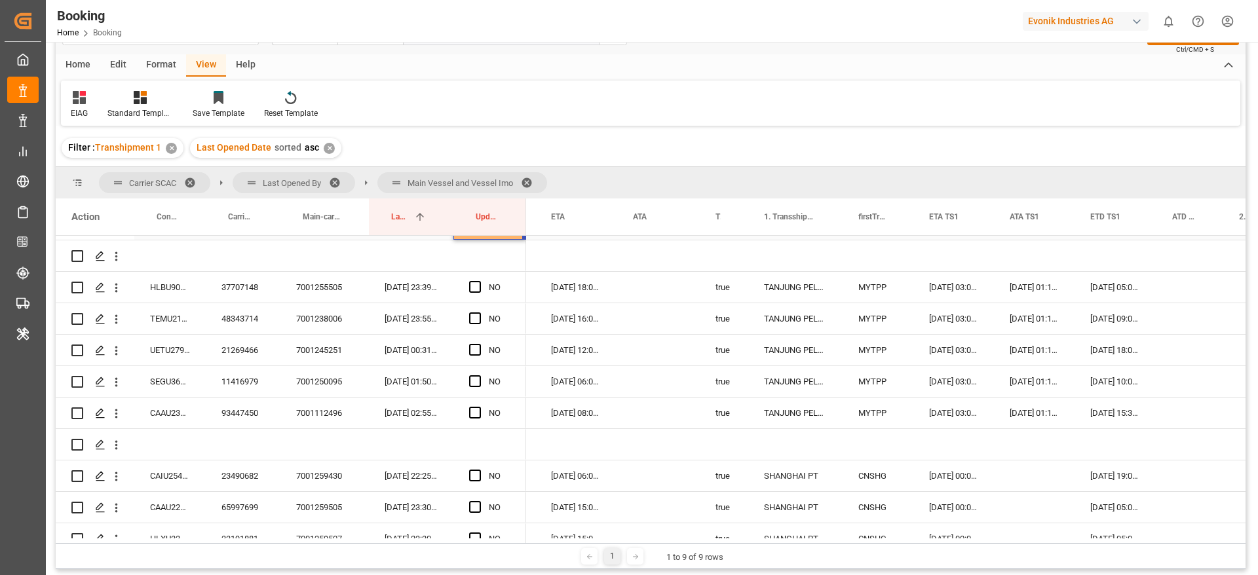
scroll to position [2405, 0]
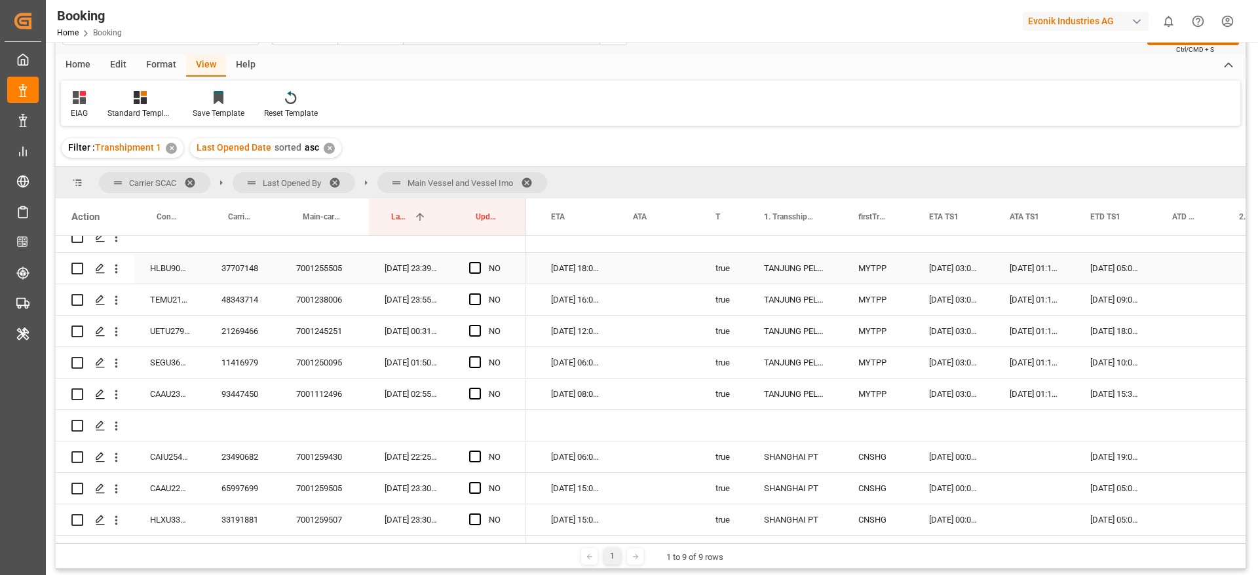
click at [256, 269] on div "37707148" at bounding box center [243, 268] width 75 height 31
click at [475, 265] on span "Press SPACE to select this row." at bounding box center [475, 268] width 12 height 12
click at [479, 262] on input "Press SPACE to select this row." at bounding box center [479, 262] width 0 height 0
click at [265, 370] on div "11416979" at bounding box center [243, 362] width 75 height 31
click at [510, 271] on div "YES" at bounding box center [500, 269] width 22 height 30
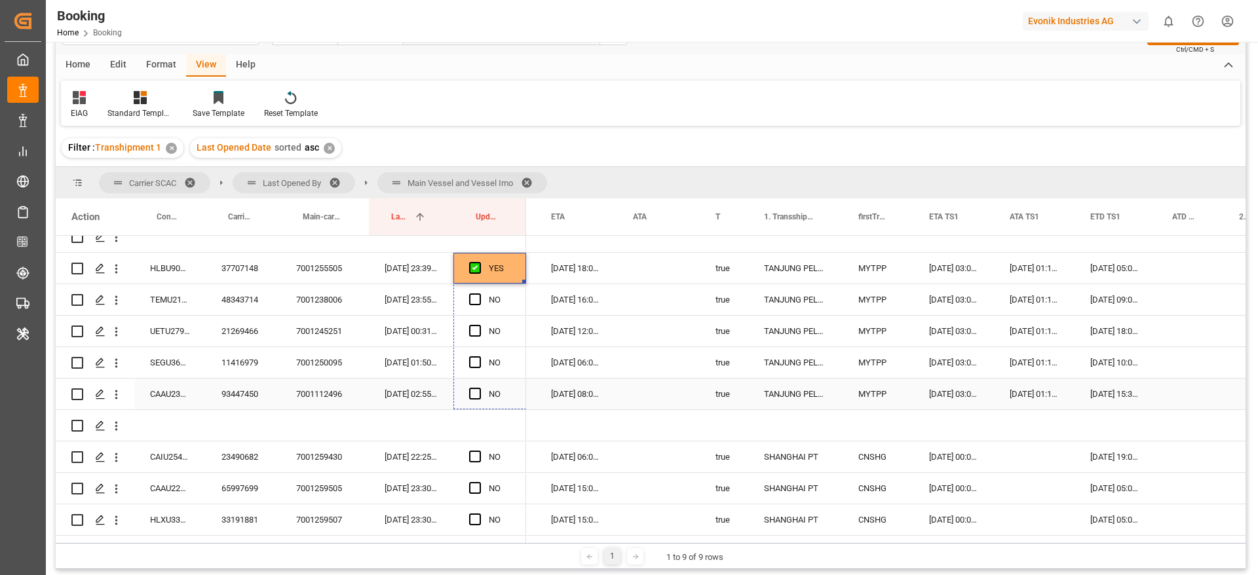
drag, startPoint x: 522, startPoint y: 280, endPoint x: 522, endPoint y: 381, distance: 100.9
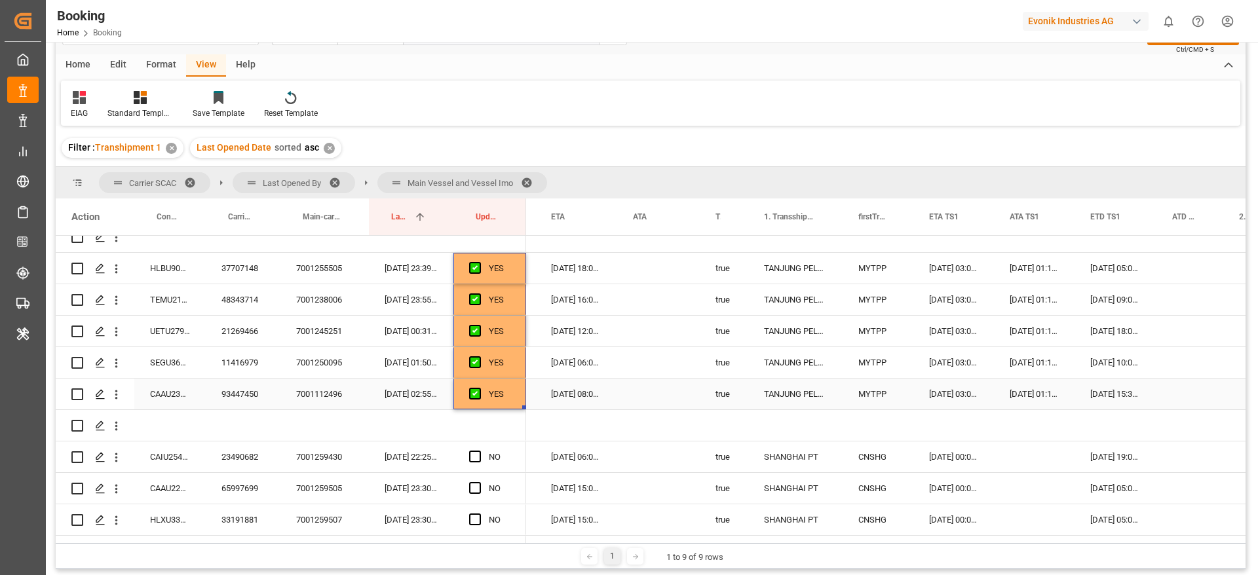
scroll to position [2503, 0]
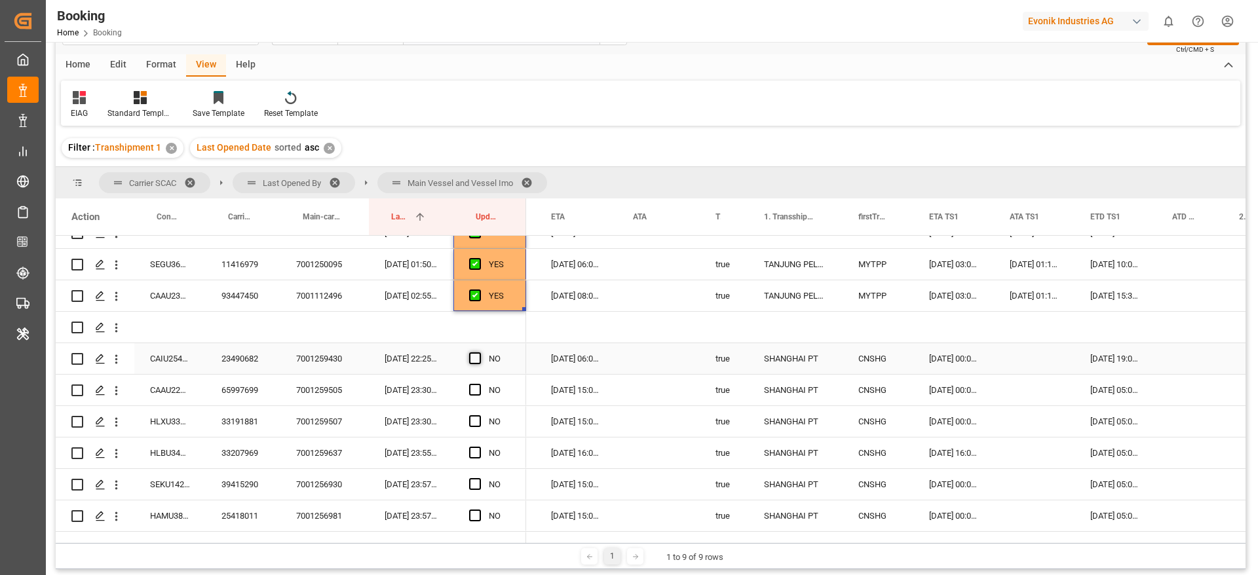
click at [472, 363] on span "Press SPACE to select this row." at bounding box center [475, 359] width 12 height 12
click at [479, 353] on input "Press SPACE to select this row." at bounding box center [479, 353] width 0 height 0
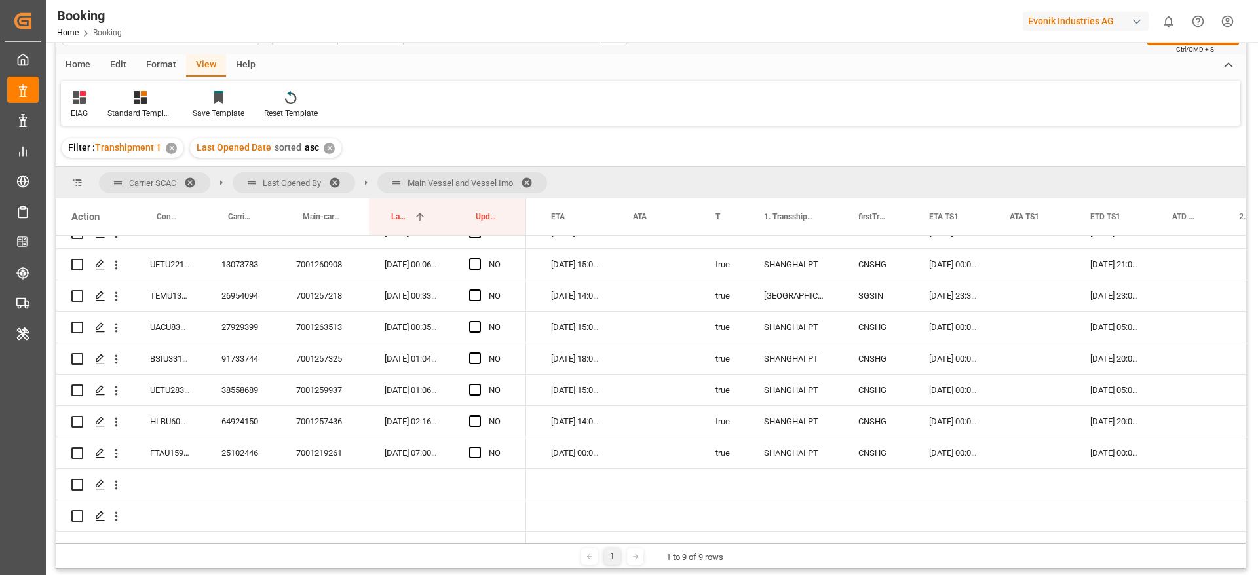
scroll to position [2870, 0]
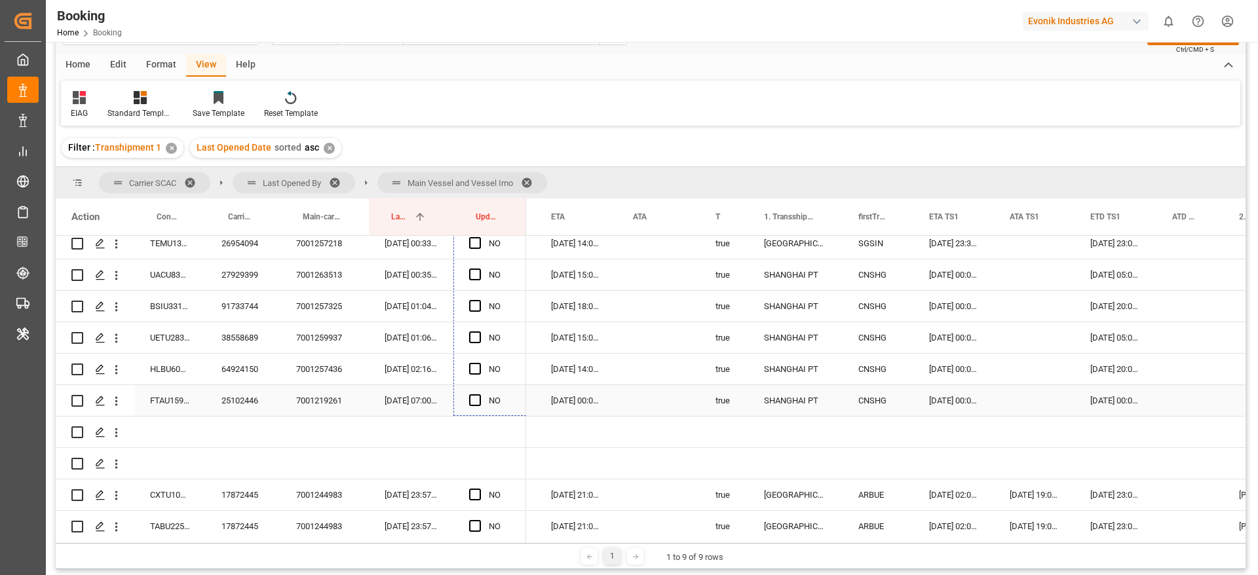
drag, startPoint x: 524, startPoint y: 374, endPoint x: 507, endPoint y: 412, distance: 42.5
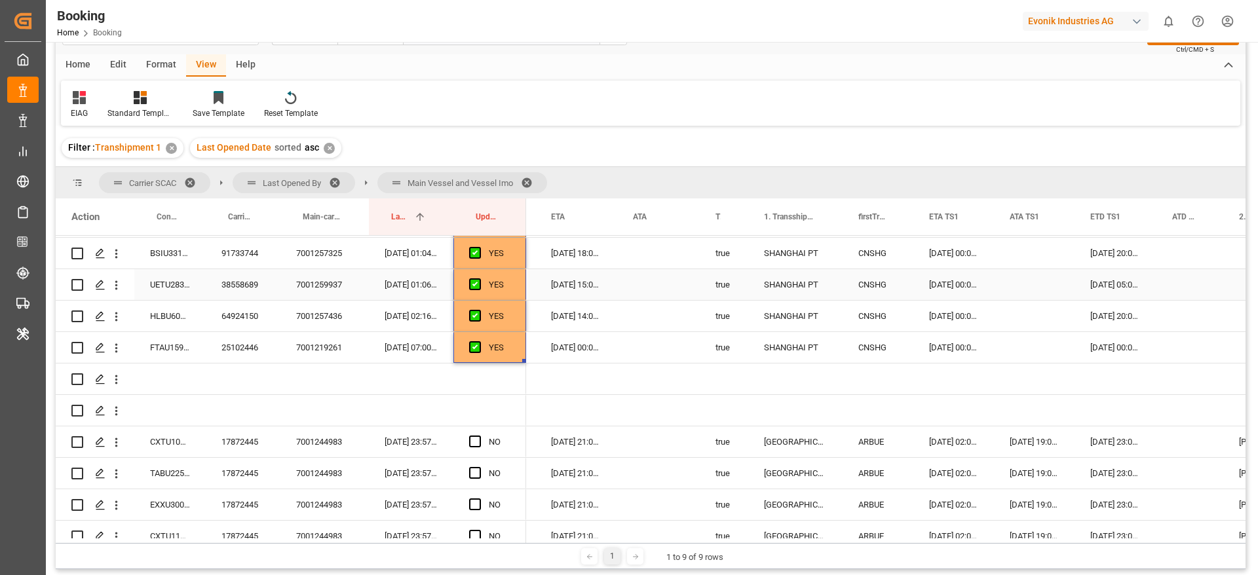
scroll to position [2969, 0]
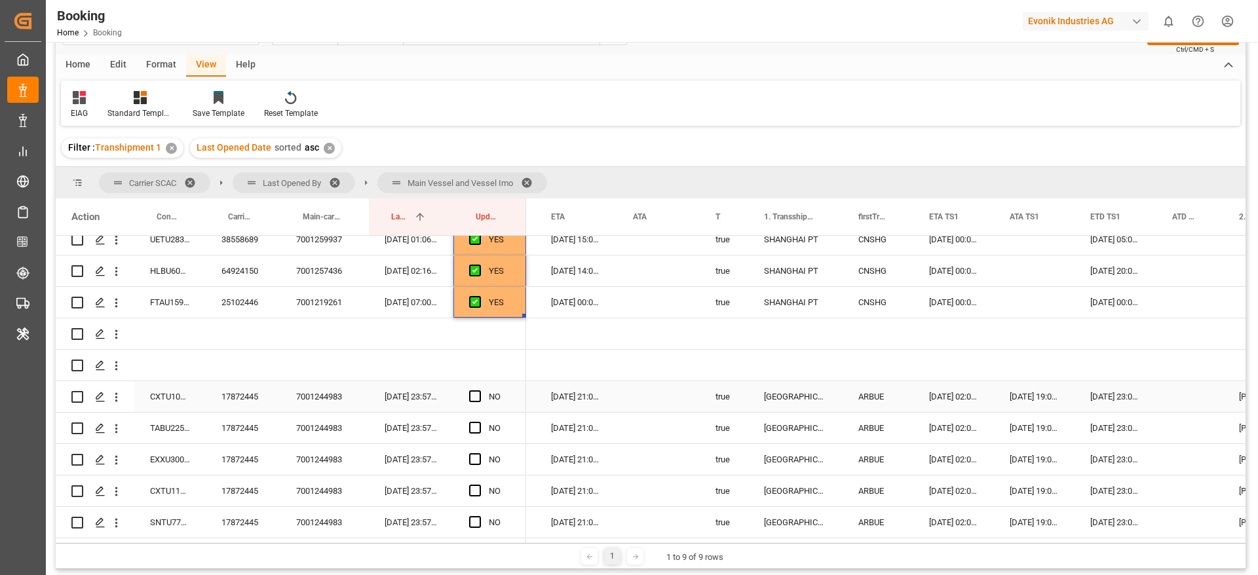
click at [319, 394] on div "7001244983" at bounding box center [324, 396] width 88 height 31
click at [258, 396] on div "17872445" at bounding box center [243, 396] width 75 height 31
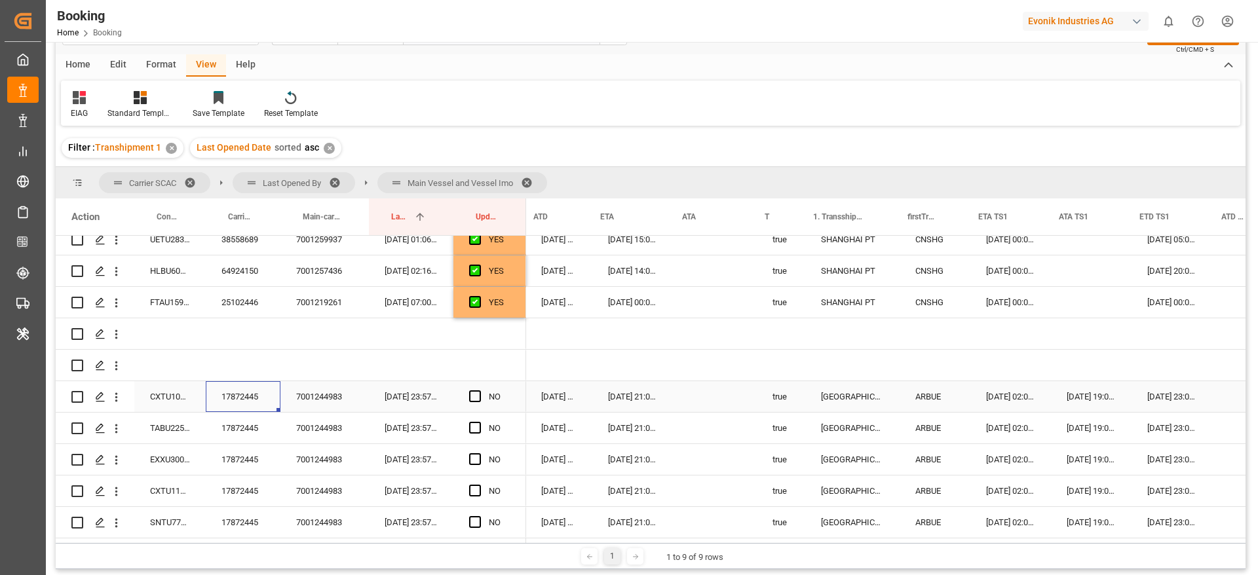
scroll to position [0, 1061]
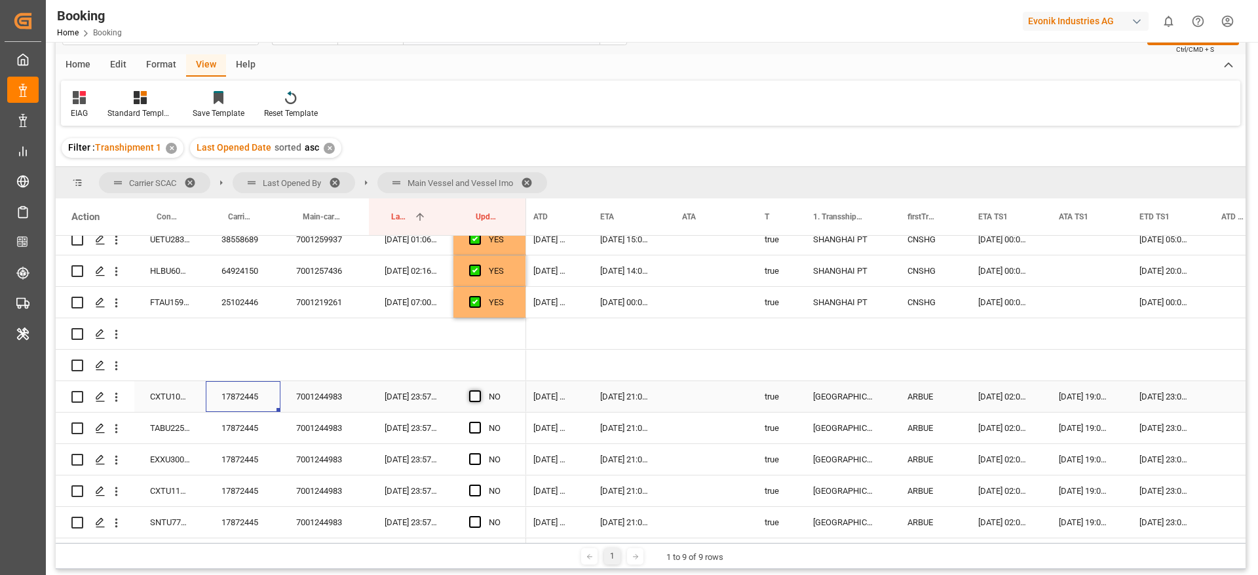
click at [471, 396] on span "Press SPACE to select this row." at bounding box center [475, 397] width 12 height 12
click at [479, 391] on input "Press SPACE to select this row." at bounding box center [479, 391] width 0 height 0
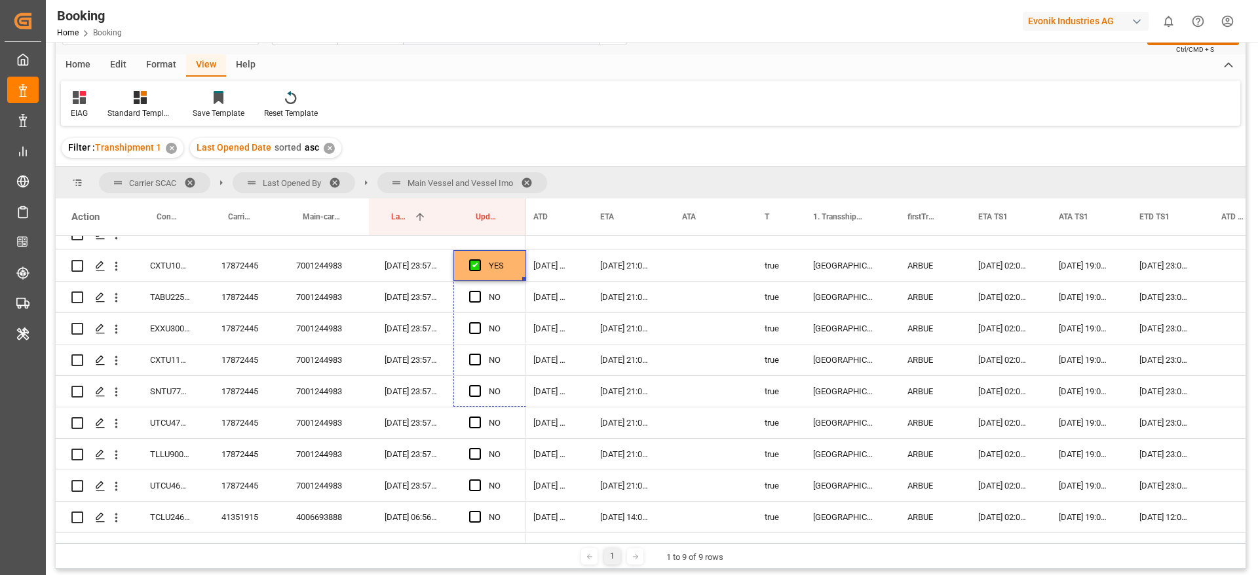
scroll to position [3126, 0]
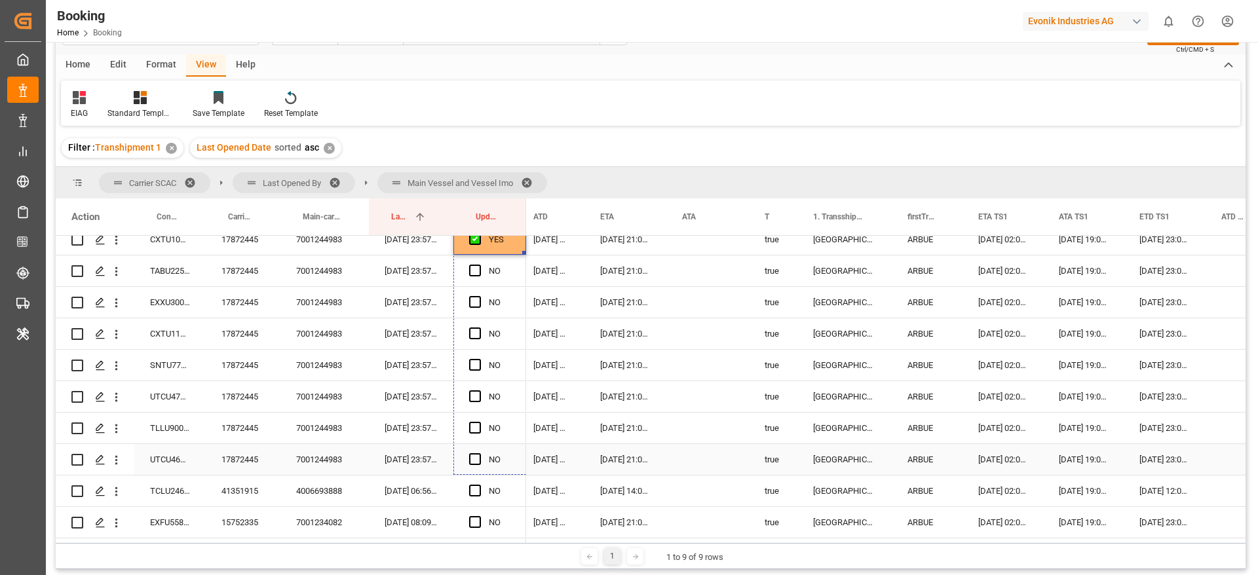
drag, startPoint x: 524, startPoint y: 440, endPoint x: 516, endPoint y: 459, distance: 20.2
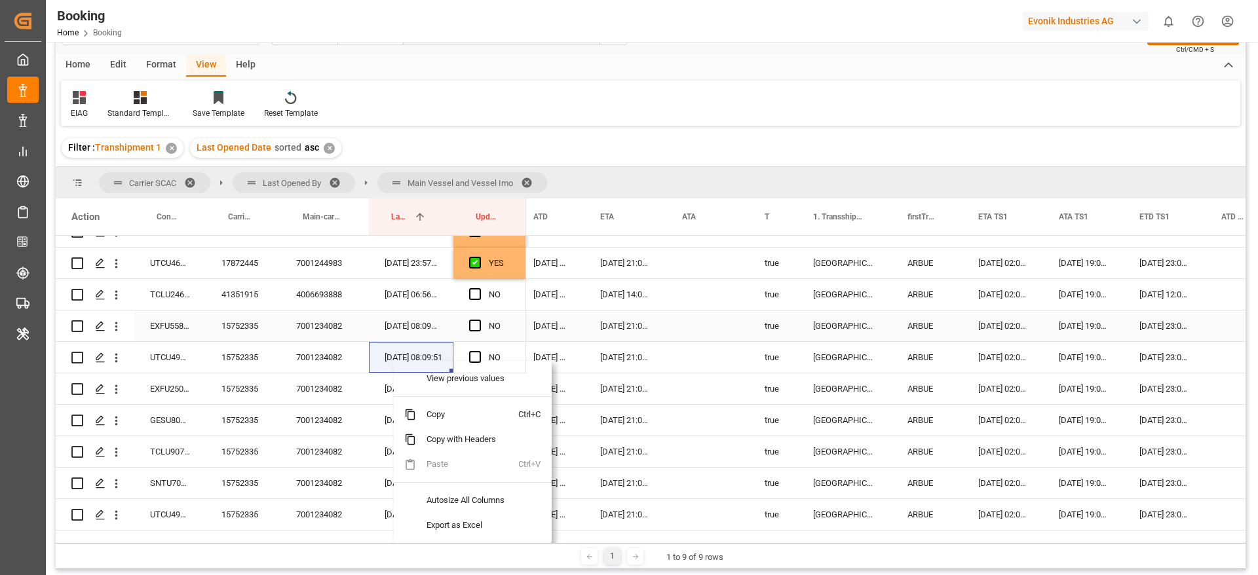
click at [328, 318] on div "7001234082" at bounding box center [324, 326] width 88 height 31
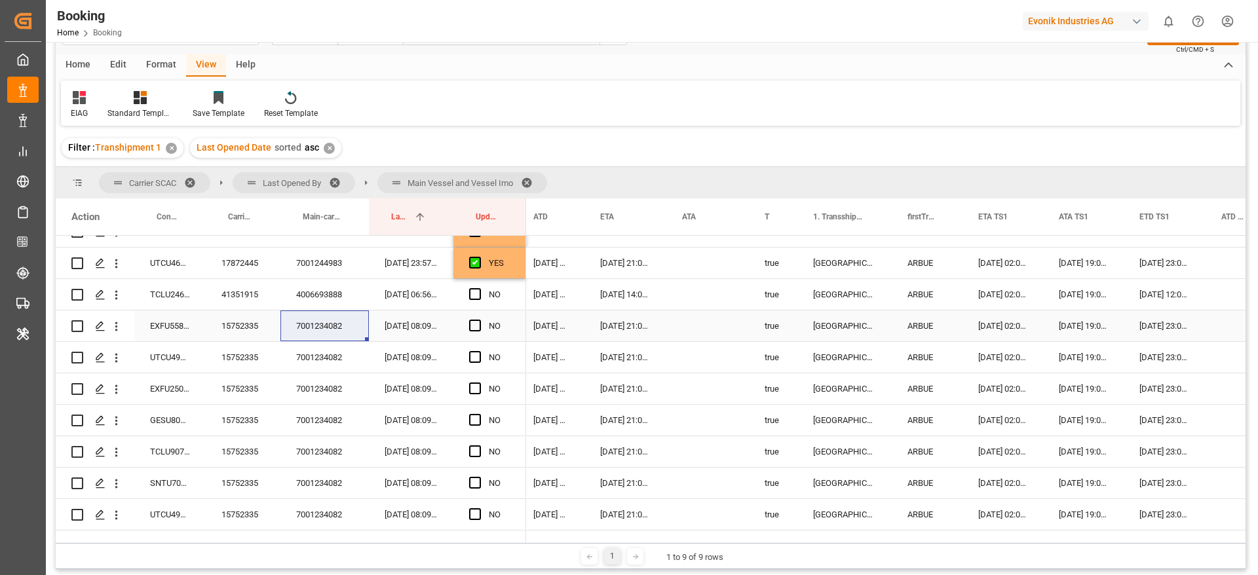
click at [250, 328] on div "15752335" at bounding box center [243, 326] width 75 height 31
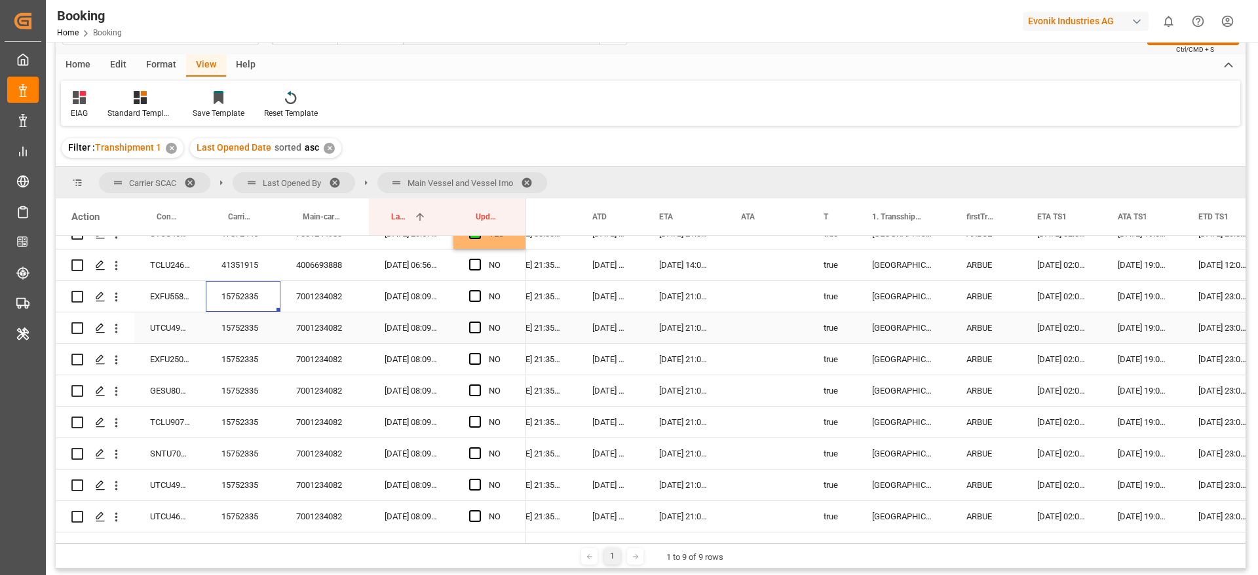
scroll to position [3349, 0]
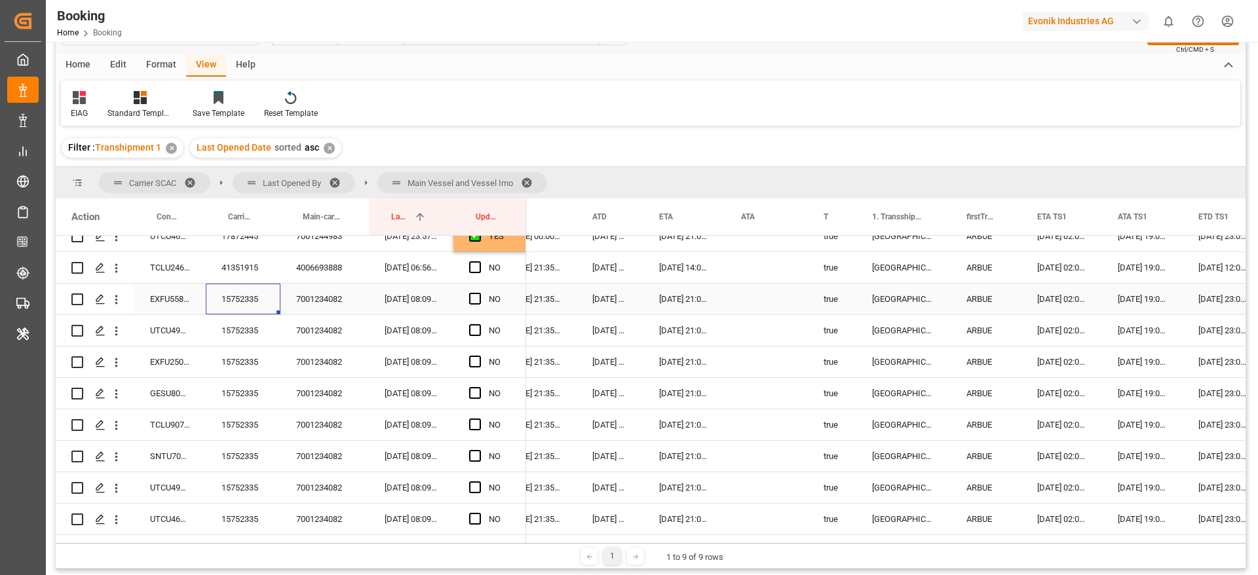
click at [471, 294] on span "Press SPACE to select this row." at bounding box center [475, 299] width 12 height 12
click at [479, 293] on input "Press SPACE to select this row." at bounding box center [479, 293] width 0 height 0
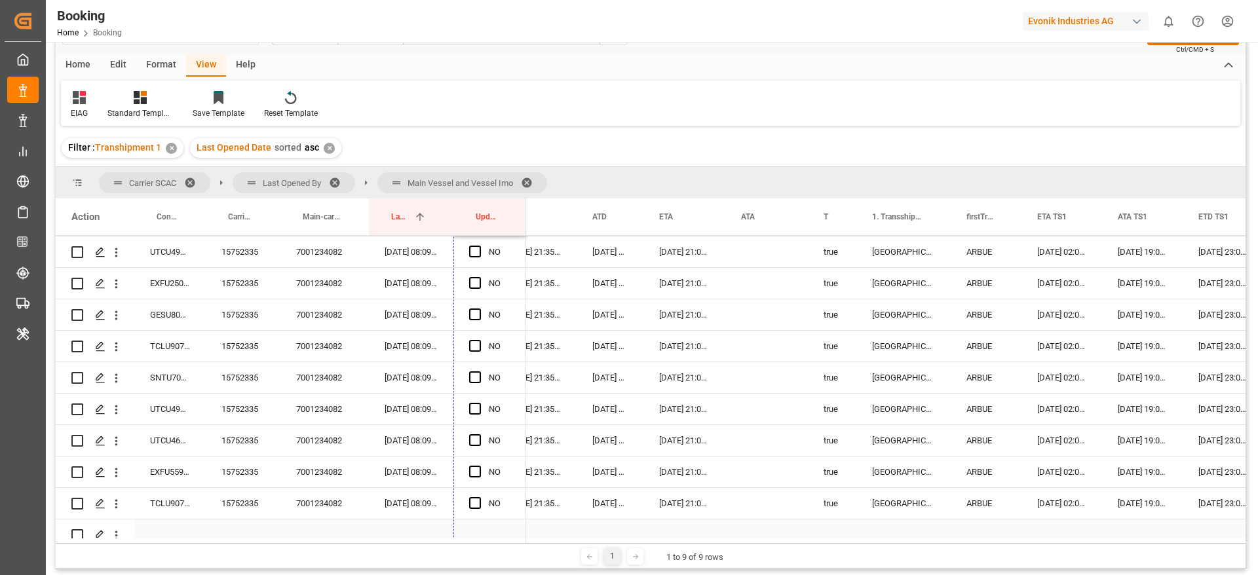
scroll to position [3454, 0]
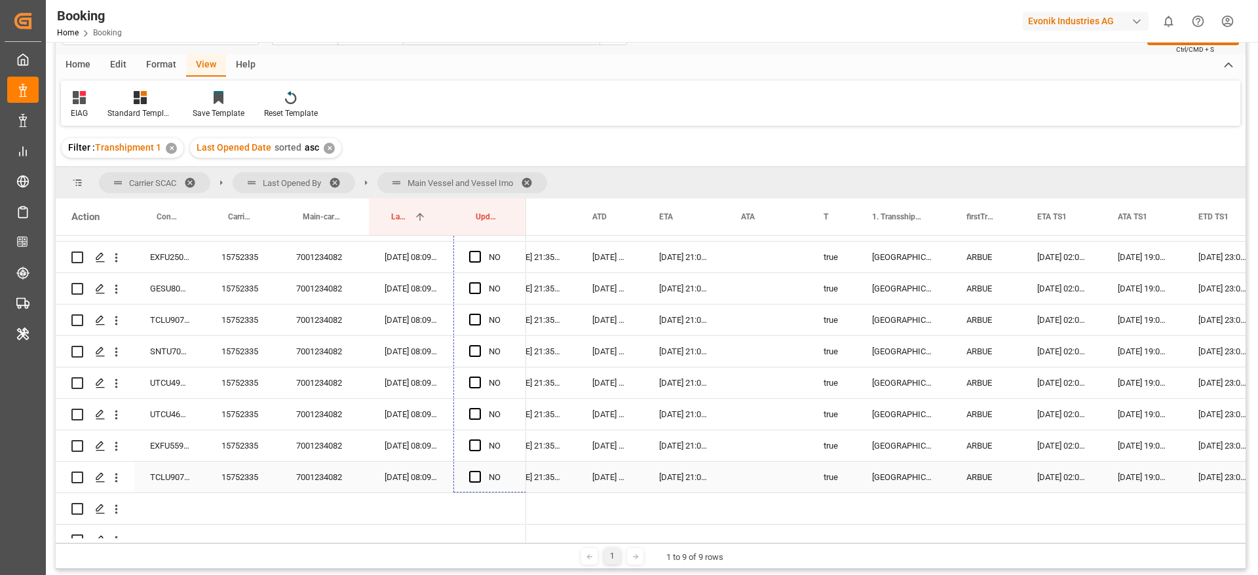
drag, startPoint x: 525, startPoint y: 312, endPoint x: 506, endPoint y: 476, distance: 165.6
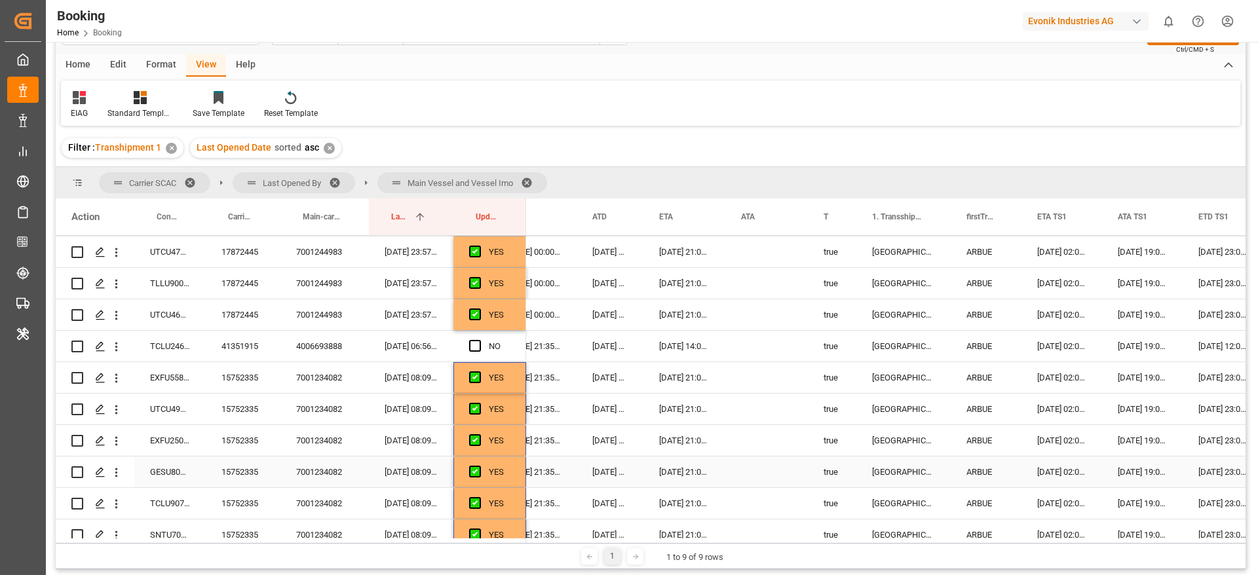
scroll to position [3258, 0]
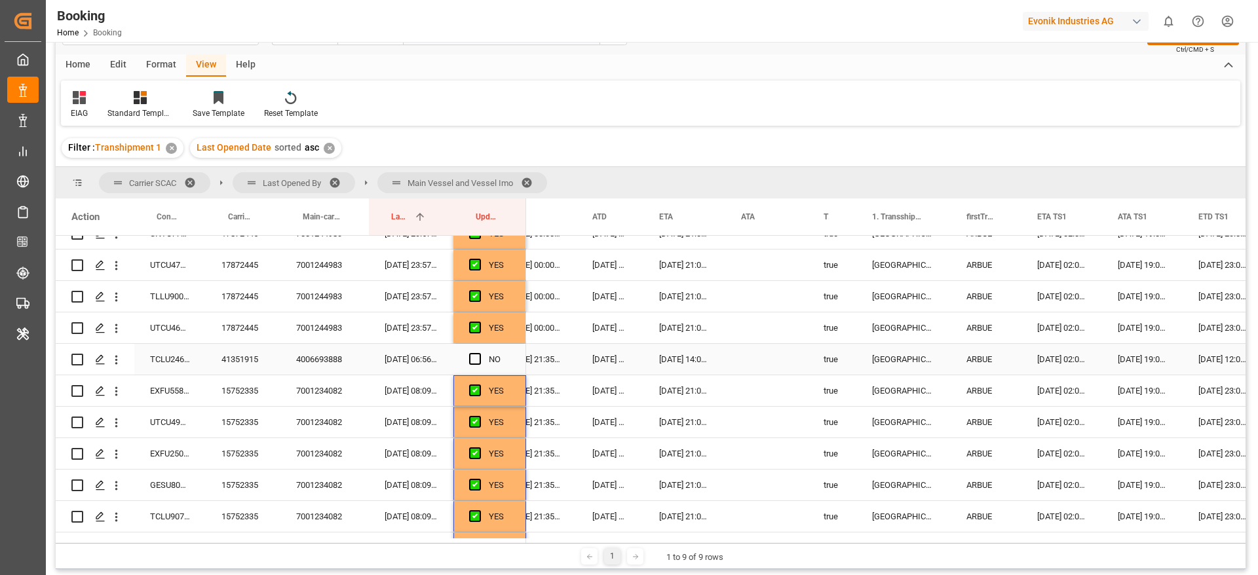
click at [251, 353] on div "41351915" at bounding box center [243, 359] width 75 height 31
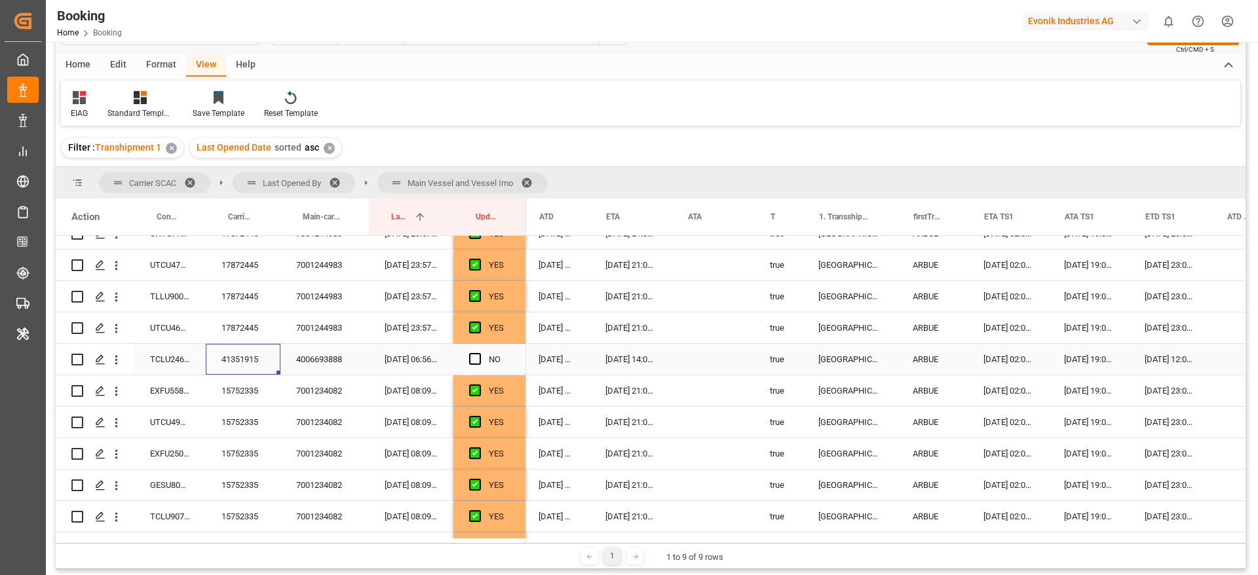
scroll to position [0, 0]
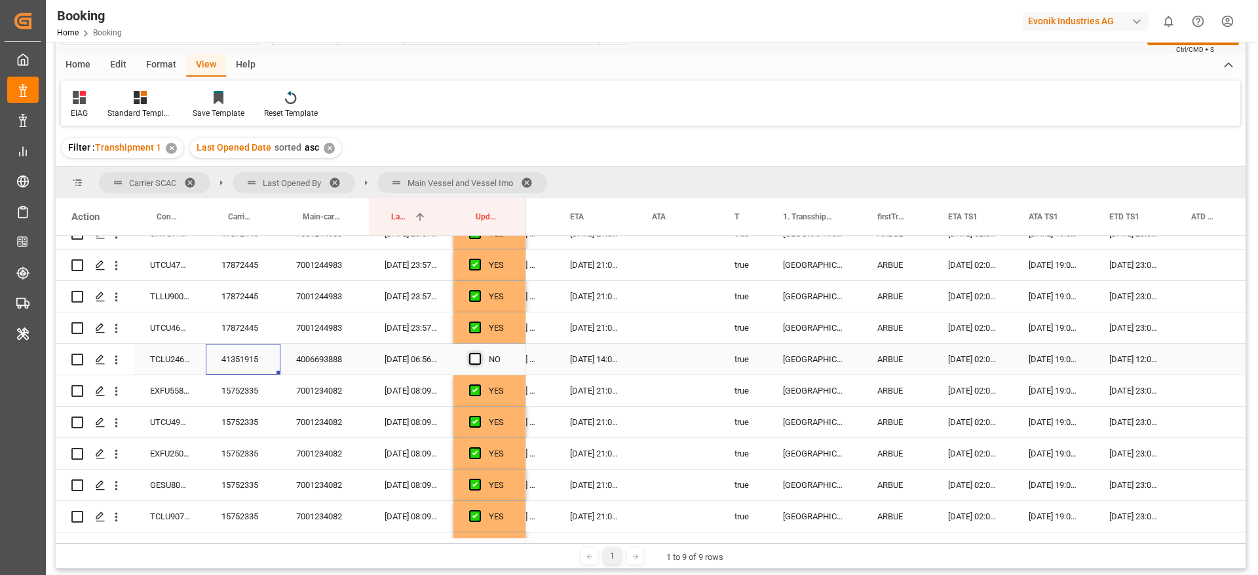
click at [471, 363] on span "Press SPACE to select this row." at bounding box center [475, 359] width 12 height 12
click at [479, 353] on input "Press SPACE to select this row." at bounding box center [479, 353] width 0 height 0
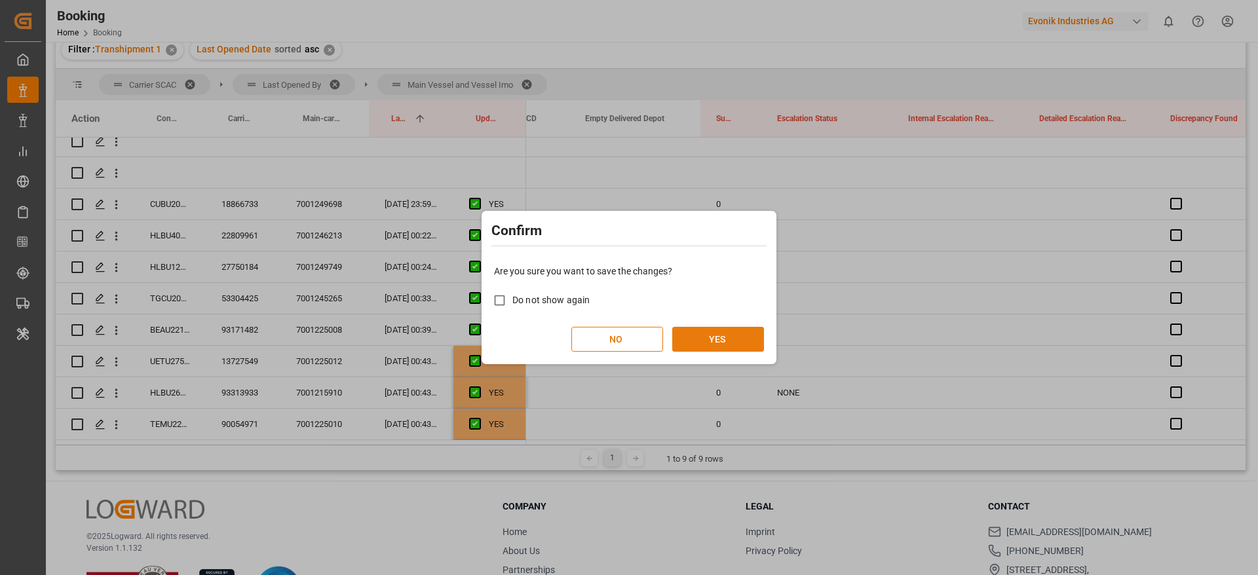
click at [751, 332] on button "YES" at bounding box center [718, 339] width 92 height 25
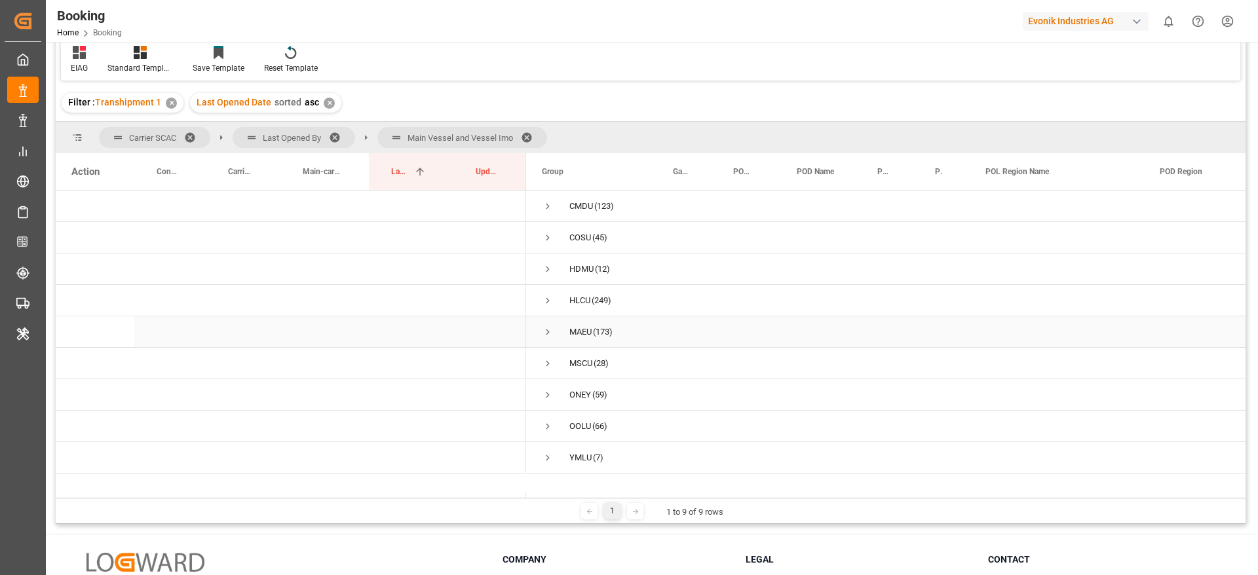
scroll to position [87, 0]
click at [545, 303] on span "Press SPACE to select this row." at bounding box center [548, 300] width 12 height 12
click at [577, 394] on span "Press SPACE to select this row." at bounding box center [575, 395] width 12 height 12
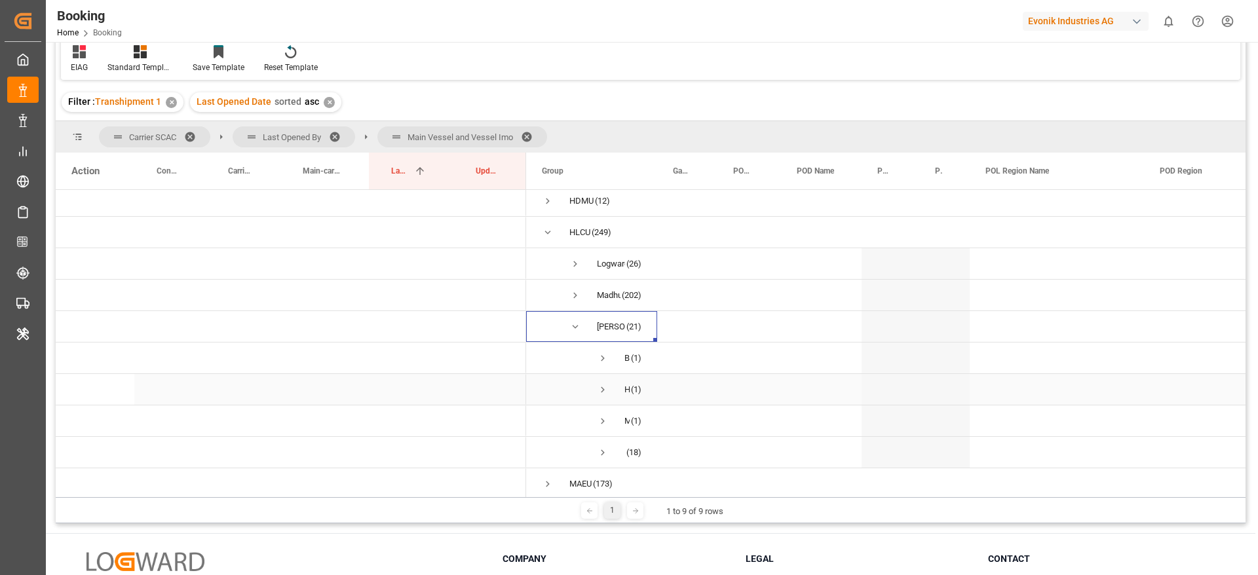
scroll to position [98, 0]
click at [607, 326] on span "Press SPACE to select this row." at bounding box center [603, 328] width 12 height 12
click at [607, 423] on span "Press SPACE to select this row." at bounding box center [603, 422] width 12 height 12
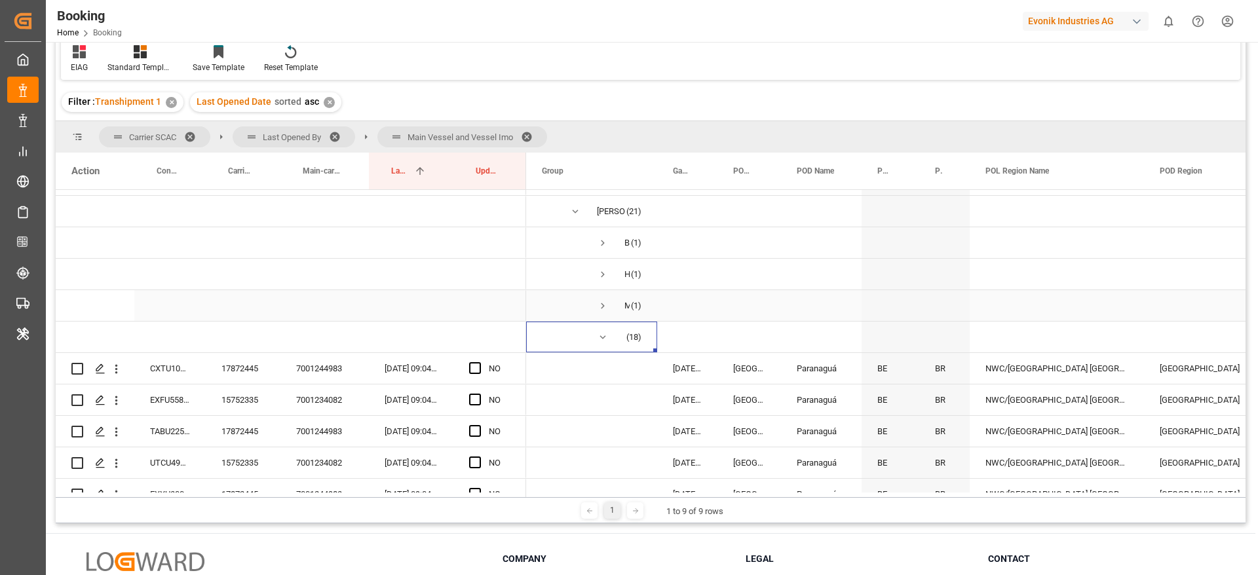
scroll to position [182, 0]
click at [576, 212] on span "Press SPACE to select this row." at bounding box center [575, 213] width 12 height 12
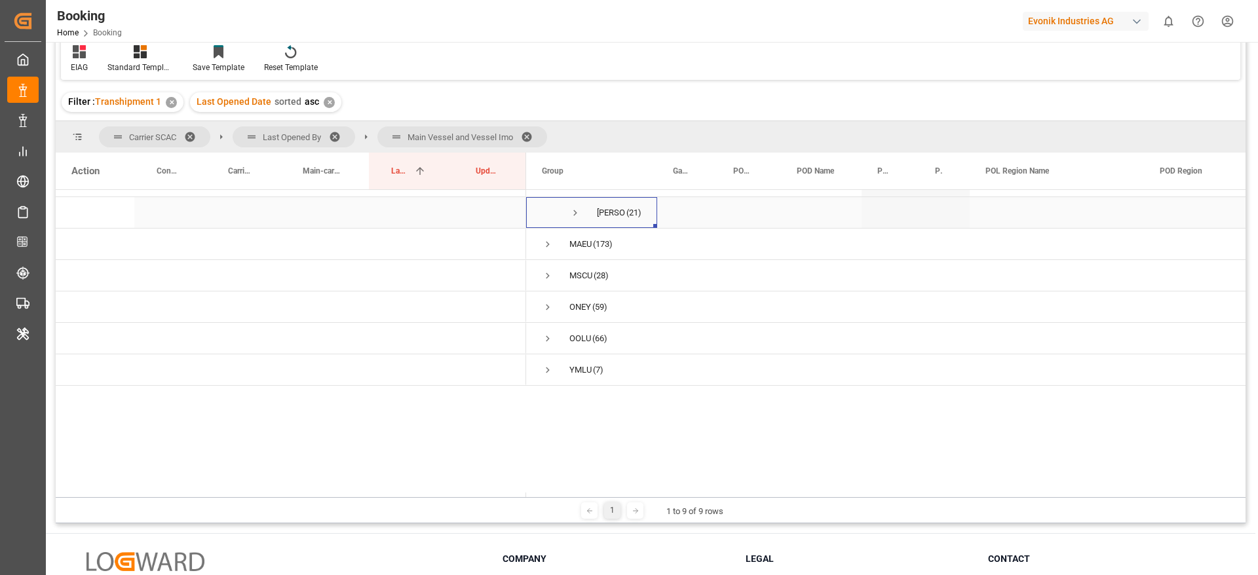
scroll to position [79, 0]
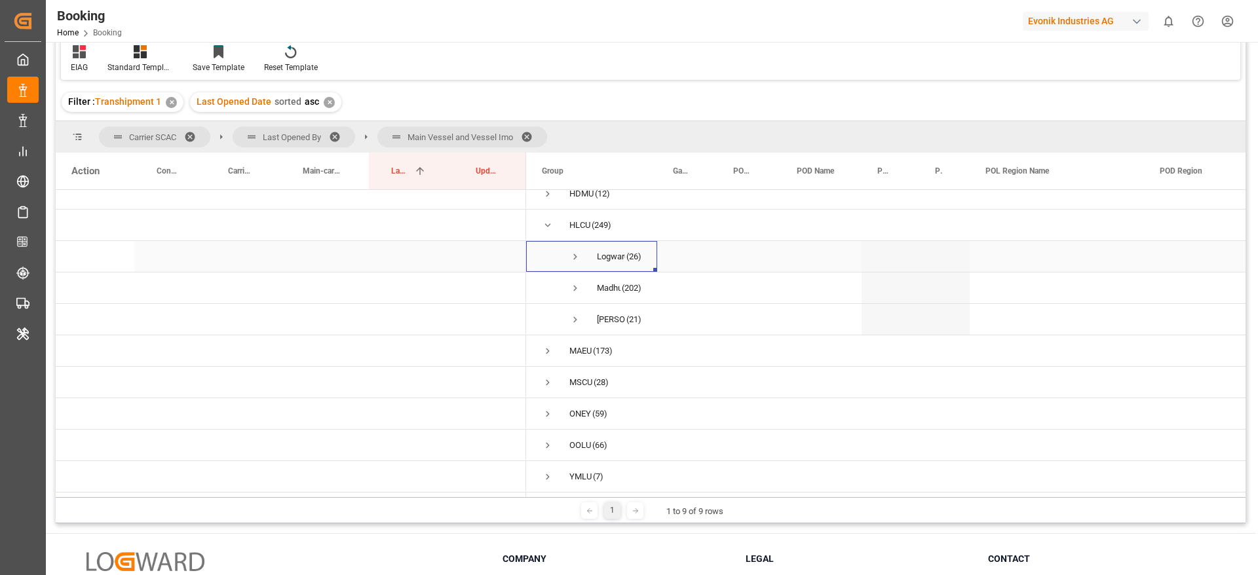
click at [574, 254] on span "Press SPACE to select this row." at bounding box center [575, 257] width 12 height 12
click at [537, 132] on span at bounding box center [531, 137] width 21 height 12
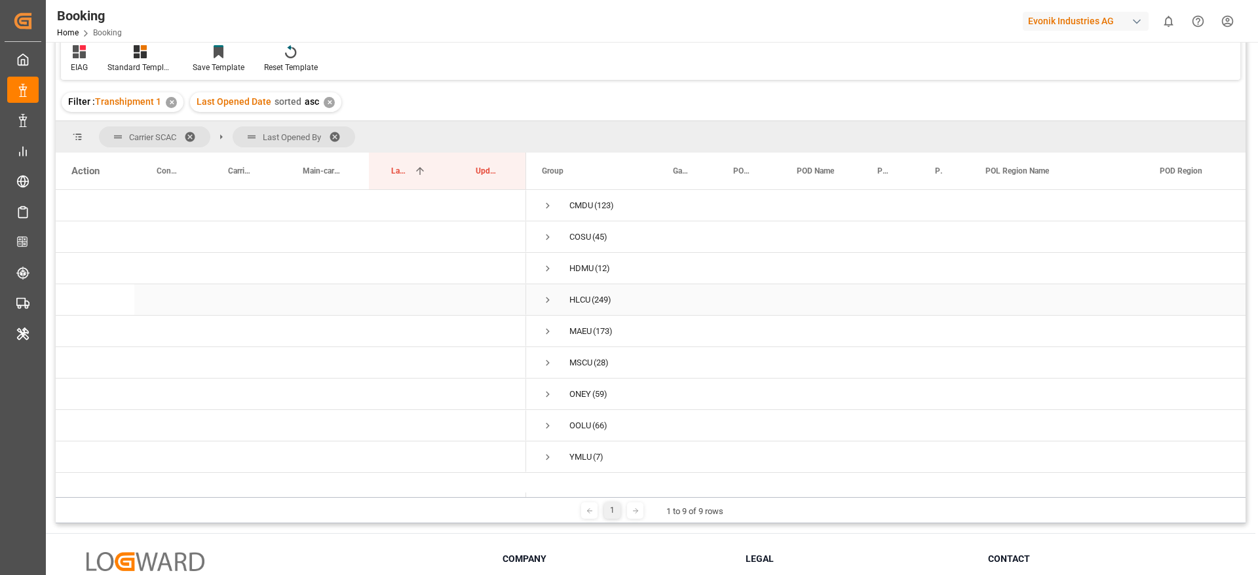
click at [550, 299] on span "Press SPACE to select this row." at bounding box center [548, 300] width 12 height 12
click at [573, 329] on span "Press SPACE to select this row." at bounding box center [575, 332] width 12 height 12
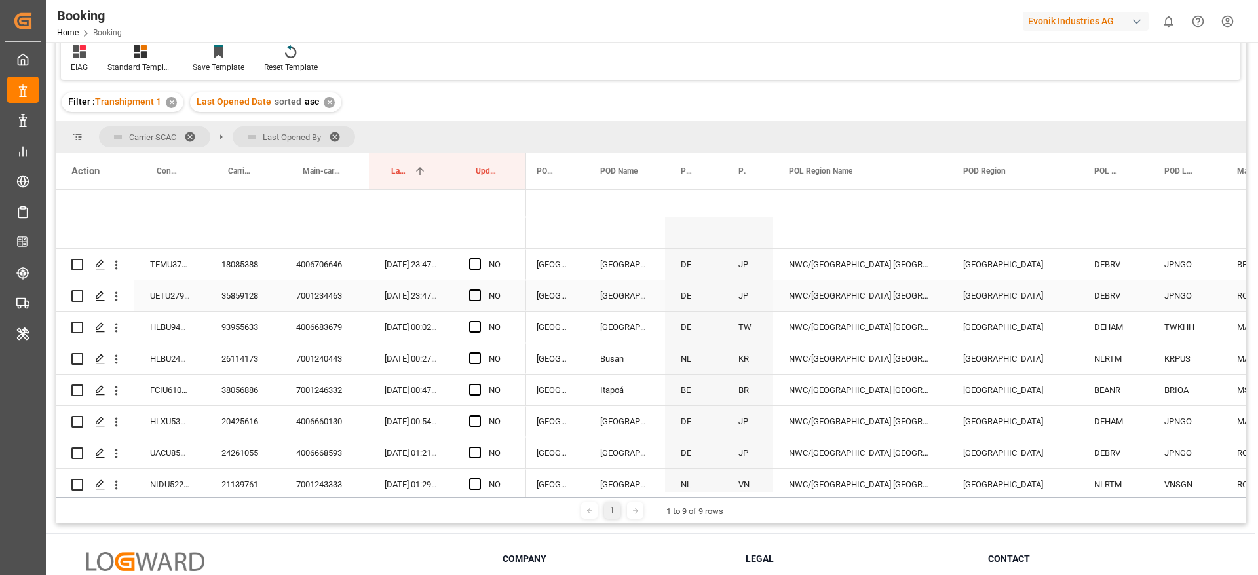
scroll to position [0, 607]
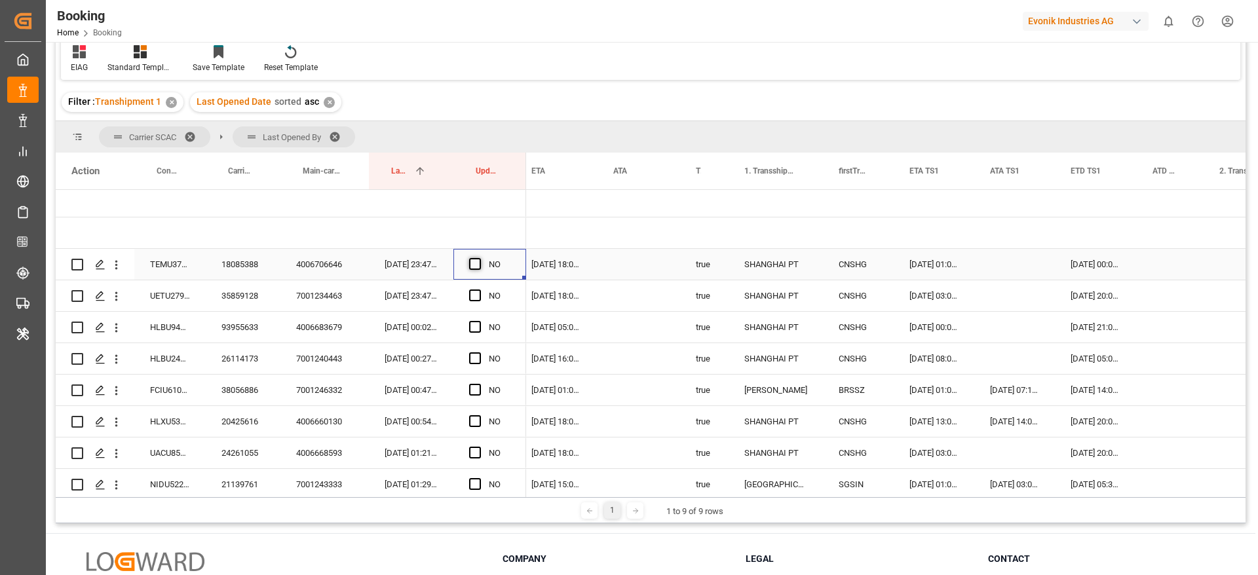
click at [474, 262] on span "Press SPACE to select this row." at bounding box center [475, 264] width 12 height 12
click at [479, 258] on input "Press SPACE to select this row." at bounding box center [479, 258] width 0 height 0
click at [475, 294] on span "Press SPACE to select this row." at bounding box center [475, 296] width 12 height 12
click at [479, 290] on input "Press SPACE to select this row." at bounding box center [479, 290] width 0 height 0
click at [474, 327] on span "Press SPACE to select this row." at bounding box center [475, 327] width 12 height 12
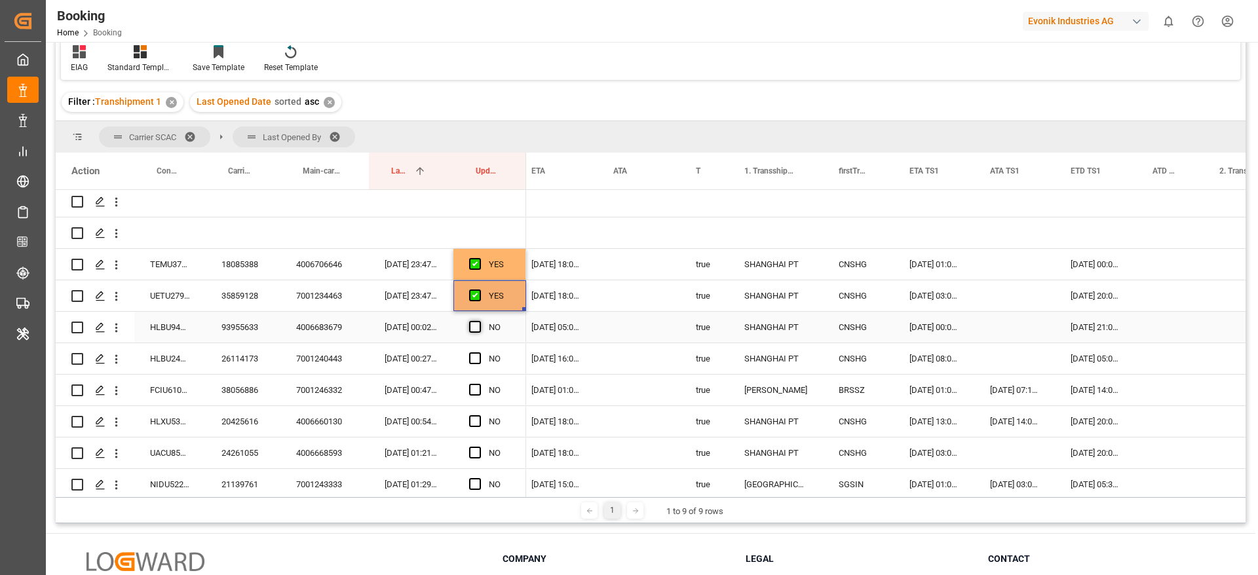
click at [479, 321] on input "Press SPACE to select this row." at bounding box center [479, 321] width 0 height 0
click at [476, 366] on div "Press SPACE to select this row." at bounding box center [479, 359] width 20 height 30
click at [472, 353] on span "Press SPACE to select this row." at bounding box center [475, 359] width 12 height 12
click at [479, 353] on input "Press SPACE to select this row." at bounding box center [479, 353] width 0 height 0
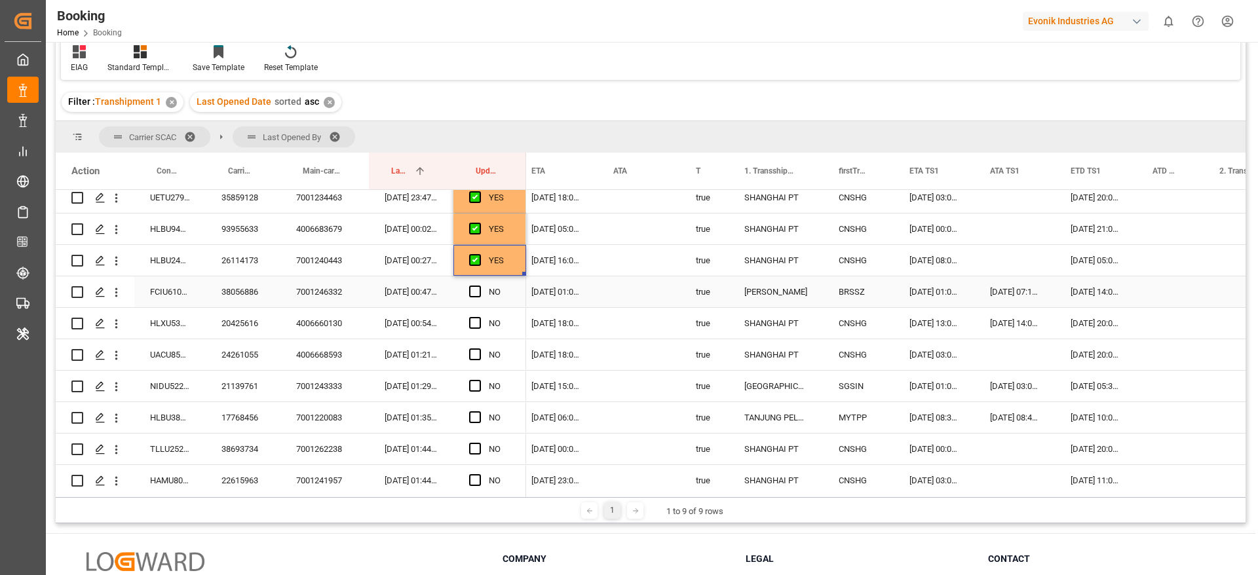
click at [475, 278] on div "Press SPACE to select this row." at bounding box center [479, 292] width 20 height 30
click at [478, 292] on span "Press SPACE to select this row." at bounding box center [475, 292] width 12 height 12
click at [479, 286] on input "Press SPACE to select this row." at bounding box center [479, 286] width 0 height 0
click at [478, 326] on span "Press SPACE to select this row." at bounding box center [475, 323] width 12 height 12
click at [479, 317] on input "Press SPACE to select this row." at bounding box center [479, 317] width 0 height 0
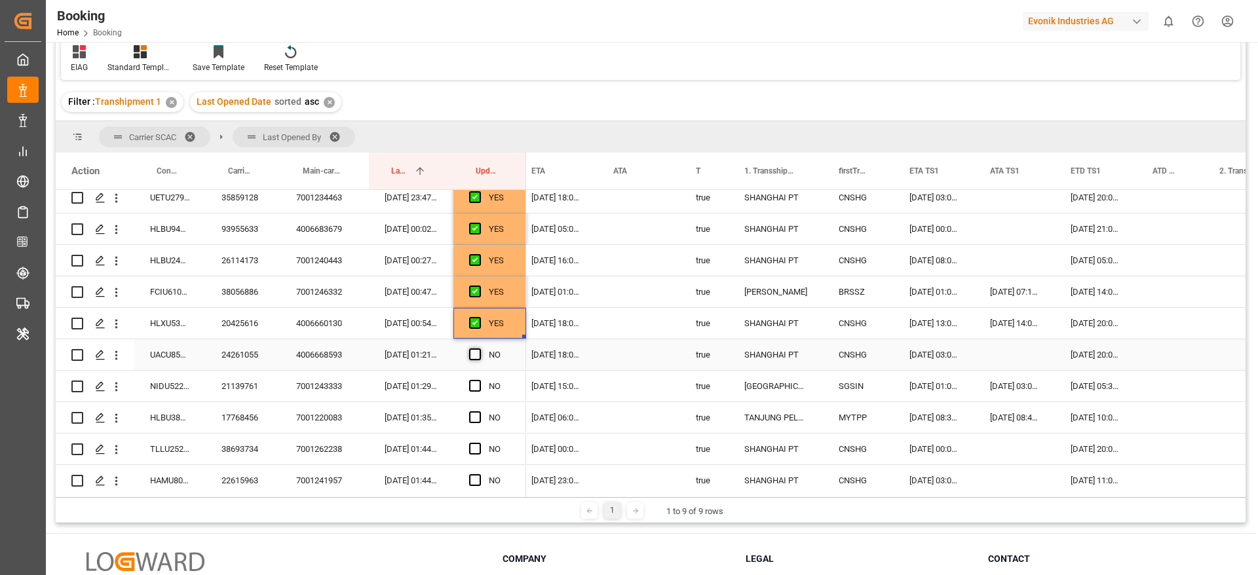
click at [474, 351] on span "Press SPACE to select this row." at bounding box center [475, 355] width 12 height 12
click at [479, 349] on input "Press SPACE to select this row." at bounding box center [479, 349] width 0 height 0
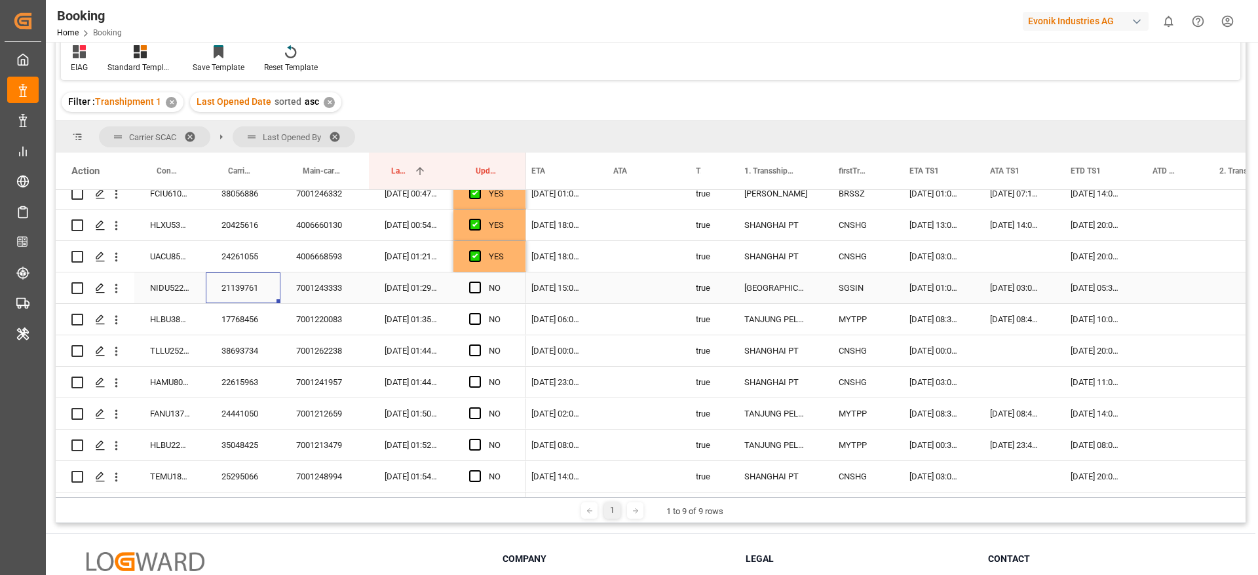
click at [259, 286] on div "21139761" at bounding box center [243, 288] width 75 height 31
click at [473, 289] on span "Press SPACE to select this row." at bounding box center [475, 288] width 12 height 12
click at [479, 282] on input "Press SPACE to select this row." at bounding box center [479, 282] width 0 height 0
click at [475, 318] on span "Press SPACE to select this row." at bounding box center [475, 319] width 12 height 12
click at [479, 313] on input "Press SPACE to select this row." at bounding box center [479, 313] width 0 height 0
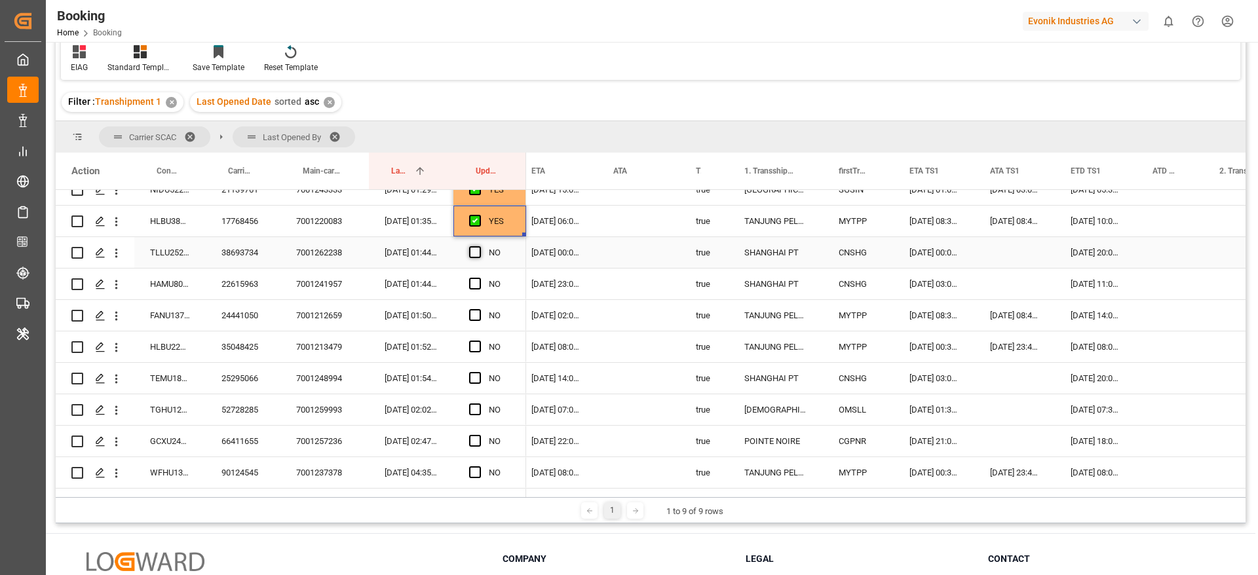
click at [472, 252] on span "Press SPACE to select this row." at bounding box center [475, 252] width 12 height 12
click at [479, 246] on input "Press SPACE to select this row." at bounding box center [479, 246] width 0 height 0
click at [476, 281] on span "Press SPACE to select this row." at bounding box center [475, 284] width 12 height 12
click at [479, 278] on input "Press SPACE to select this row." at bounding box center [479, 278] width 0 height 0
click at [260, 315] on div "24441050" at bounding box center [243, 315] width 75 height 31
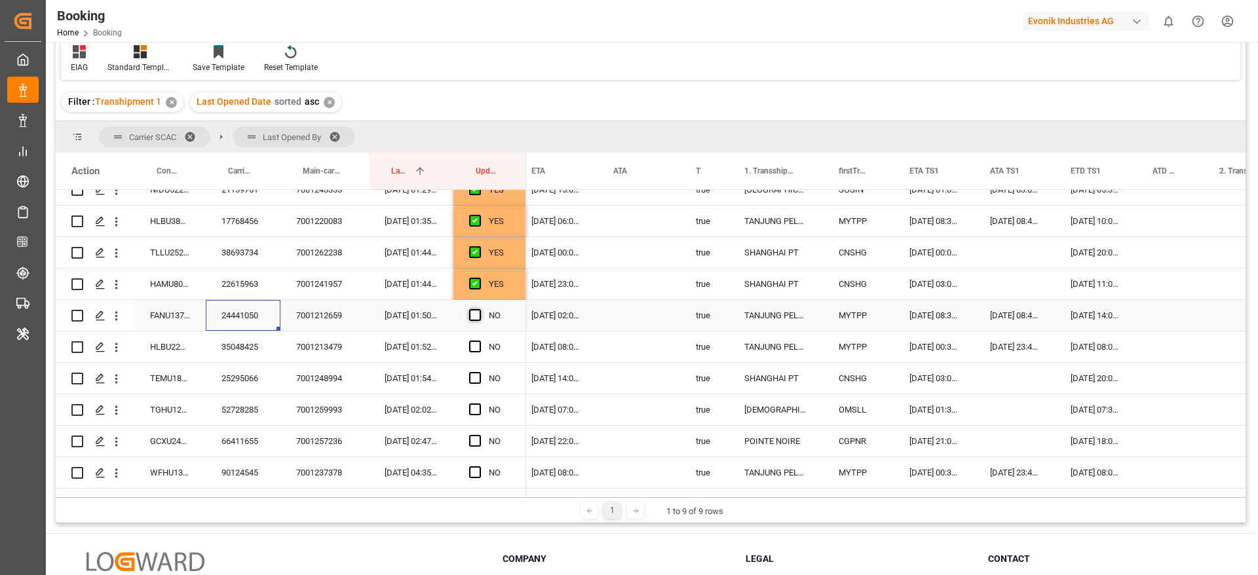
click at [472, 315] on span "Press SPACE to select this row." at bounding box center [475, 315] width 12 height 12
click at [479, 309] on input "Press SPACE to select this row." at bounding box center [479, 309] width 0 height 0
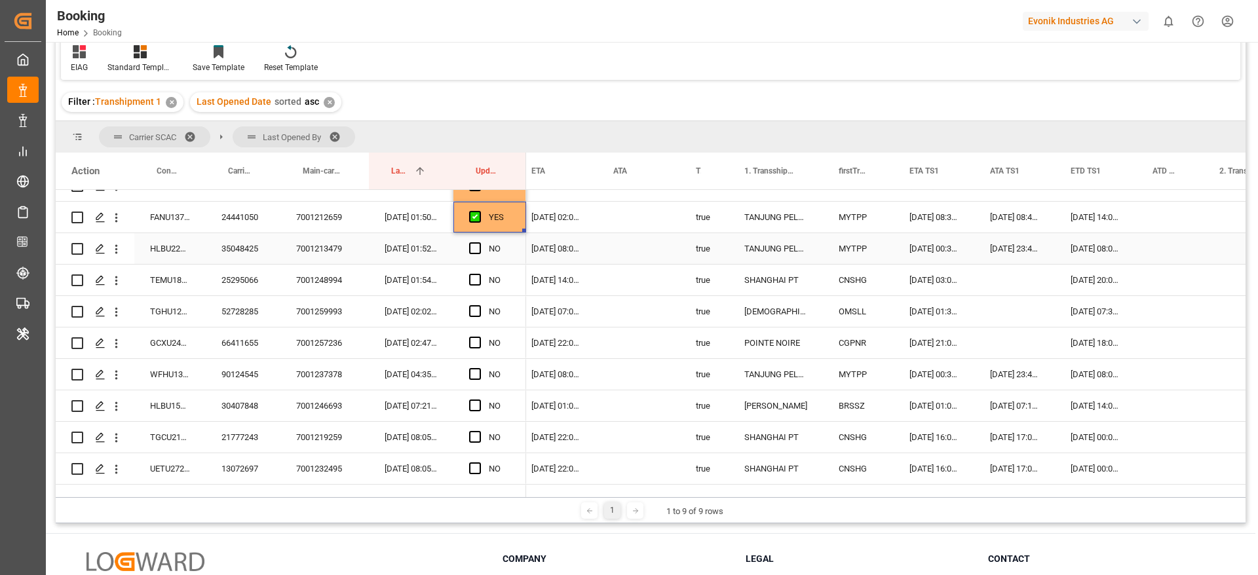
click at [245, 249] on div "35048425" at bounding box center [243, 248] width 75 height 31
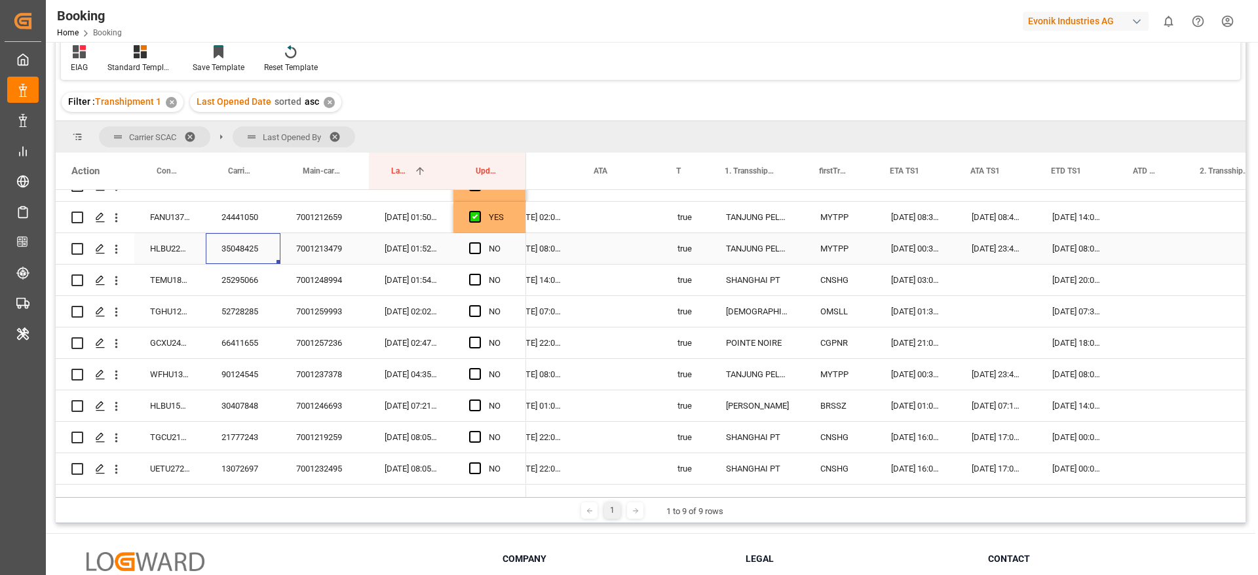
scroll to position [0, 1254]
click at [1142, 243] on div "Press SPACE to select this row." at bounding box center [1150, 248] width 67 height 31
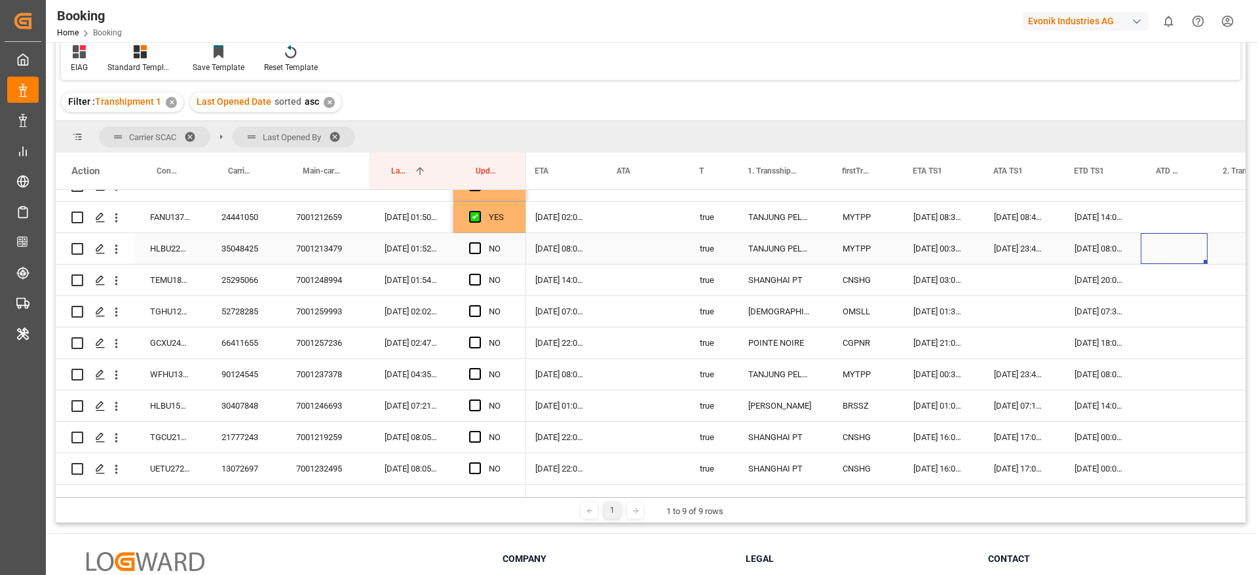
scroll to position [0, 1230]
click at [1159, 247] on div "Press SPACE to select this row." at bounding box center [1174, 248] width 67 height 31
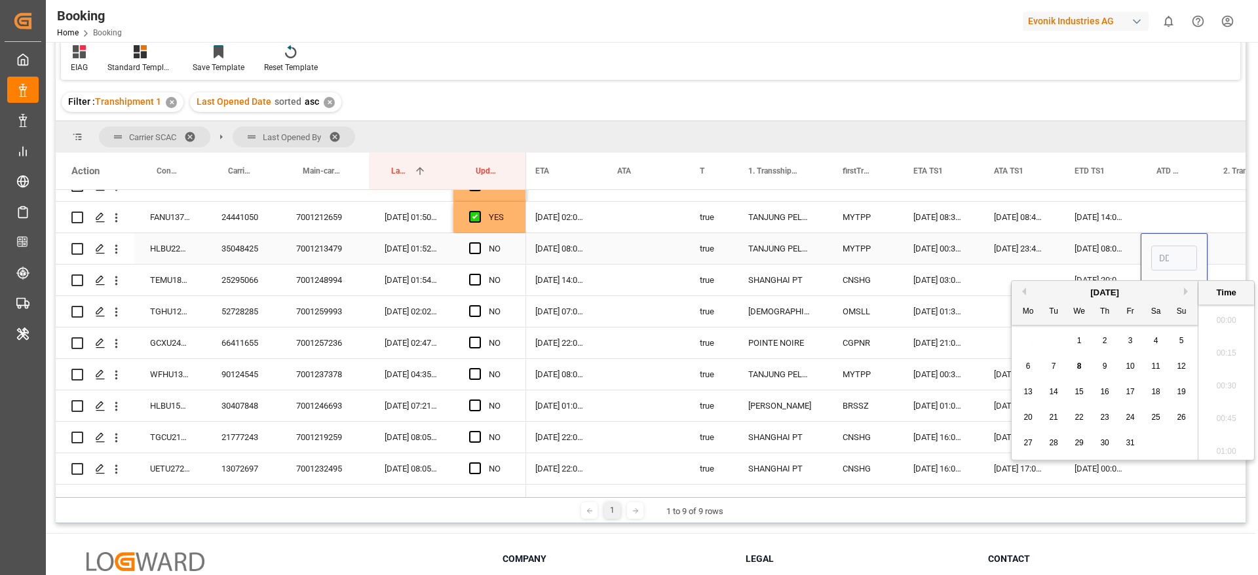
scroll to position [1839, 0]
click at [1078, 362] on span "8" at bounding box center [1079, 366] width 5 height 9
type input "[DATE] 00:00"
click at [467, 249] on div "NO" at bounding box center [489, 248] width 73 height 31
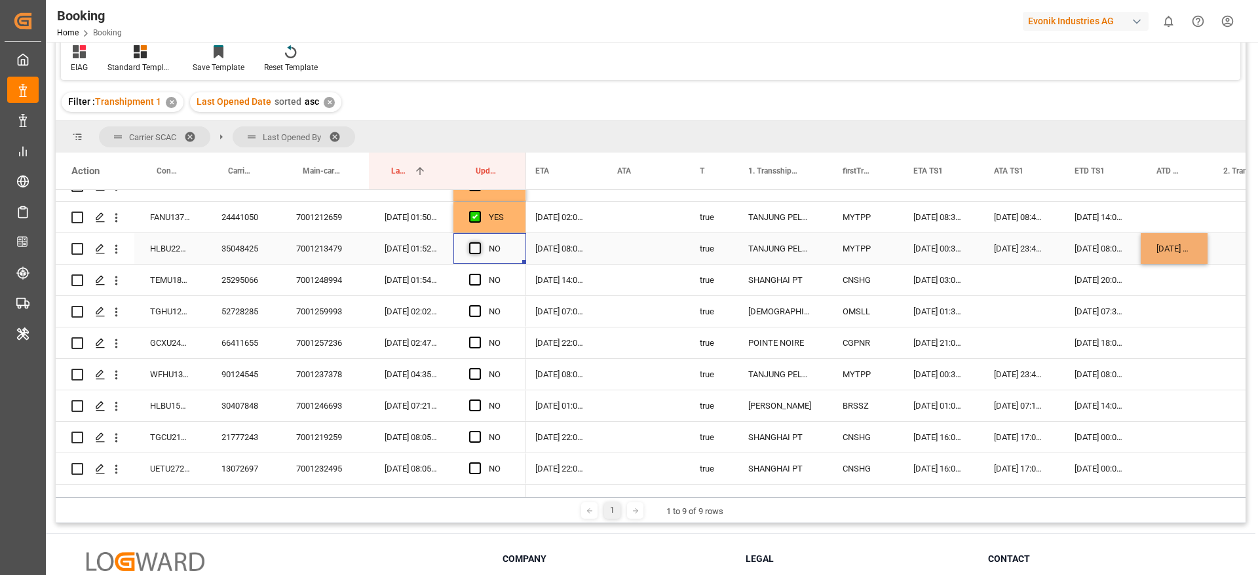
click at [475, 246] on span "Press SPACE to select this row." at bounding box center [475, 248] width 12 height 12
click at [479, 242] on input "Press SPACE to select this row." at bounding box center [479, 242] width 0 height 0
drag, startPoint x: 524, startPoint y: 263, endPoint x: 514, endPoint y: 336, distance: 73.4
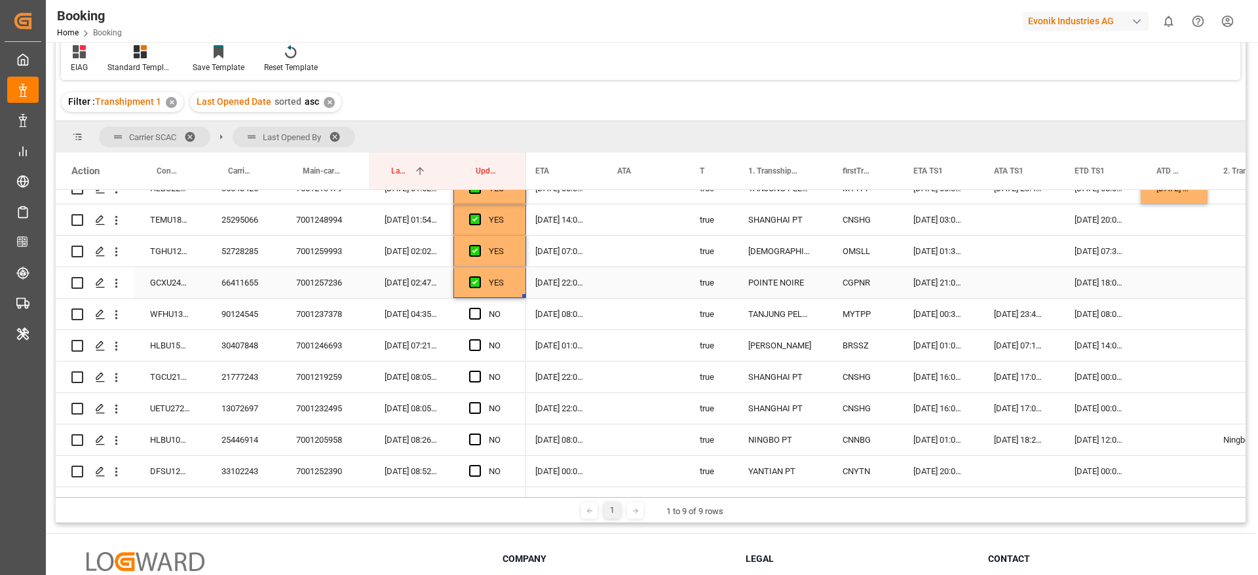
scroll to position [556, 0]
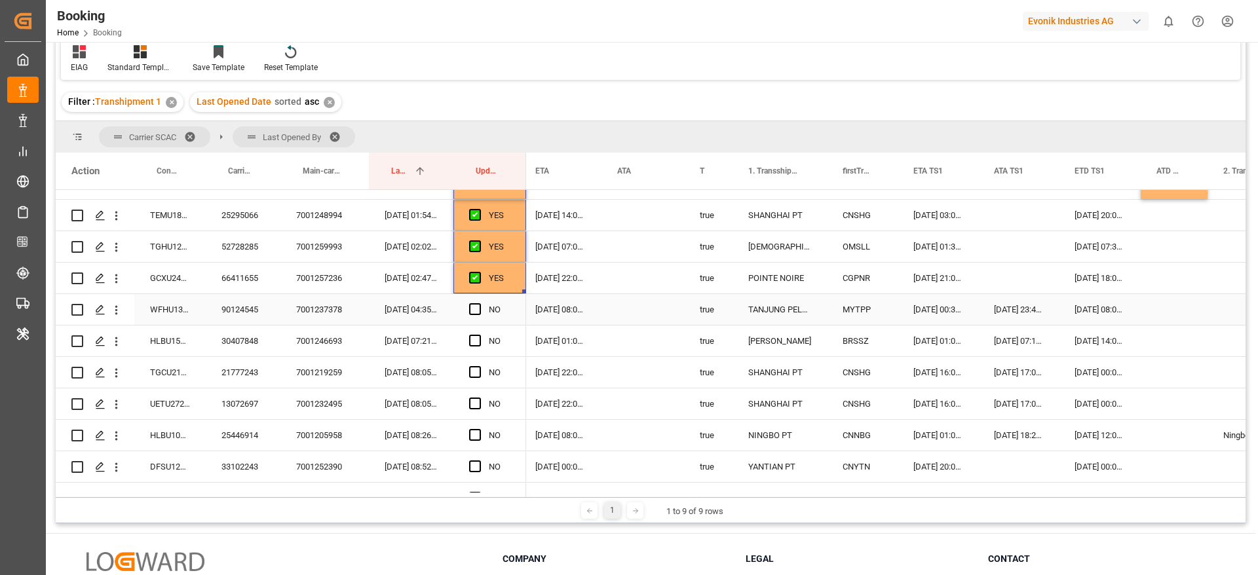
click at [232, 309] on div "90124545" at bounding box center [243, 309] width 75 height 31
click at [1178, 308] on div "Press SPACE to select this row." at bounding box center [1174, 309] width 67 height 31
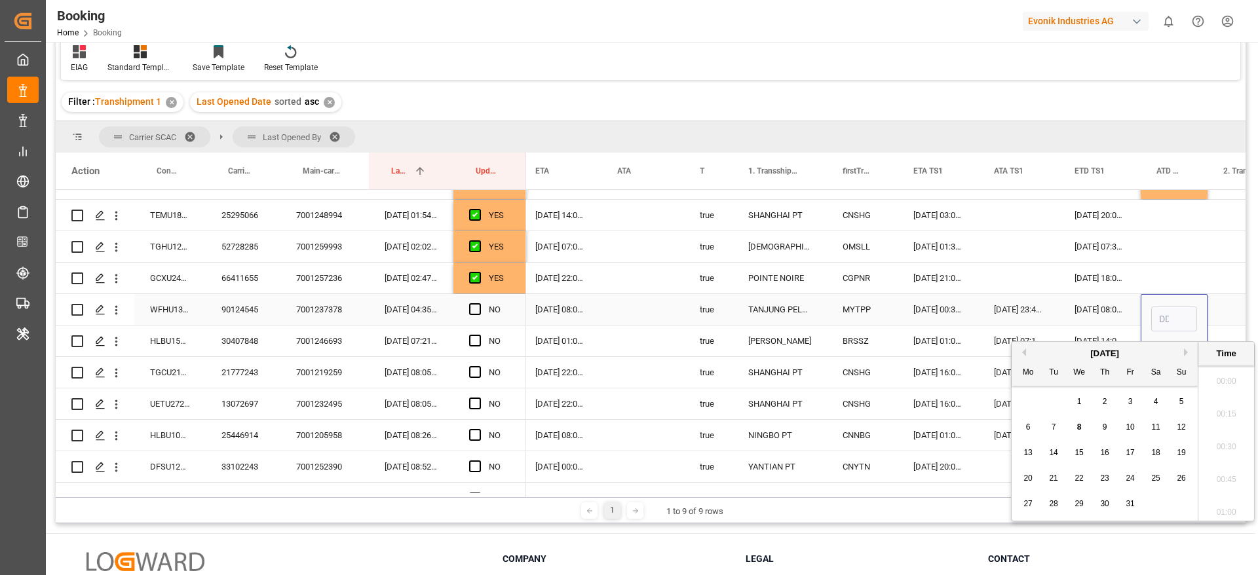
scroll to position [1839, 0]
click at [1079, 427] on span "8" at bounding box center [1079, 427] width 5 height 9
type input "[DATE] 00:00"
click at [472, 307] on span "Press SPACE to select this row." at bounding box center [475, 309] width 12 height 12
click at [479, 303] on input "Press SPACE to select this row." at bounding box center [479, 303] width 0 height 0
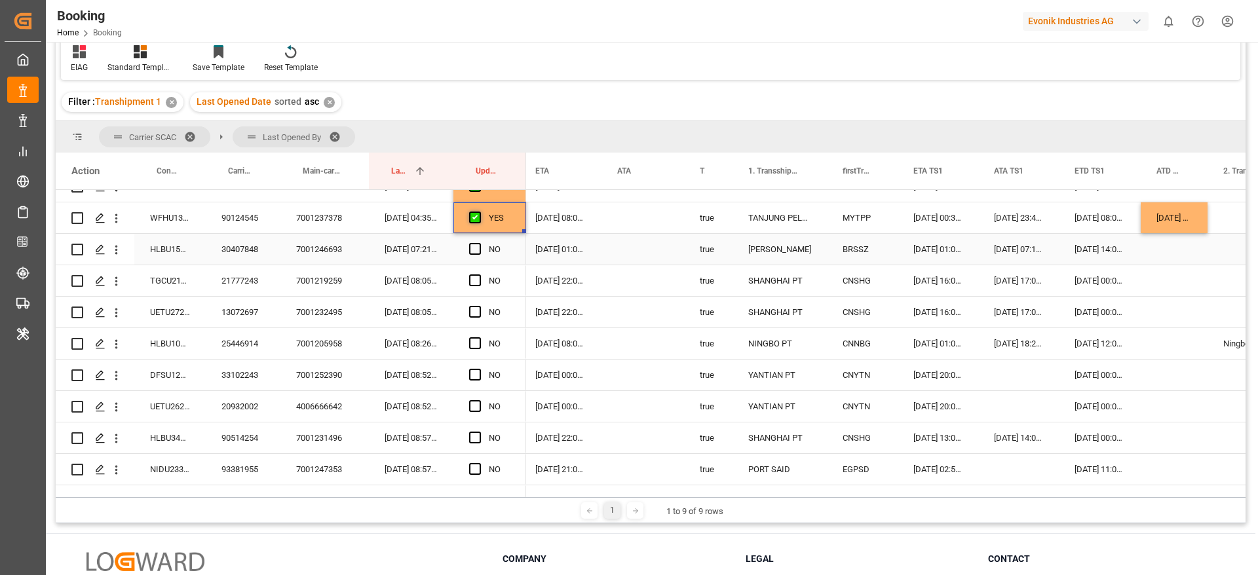
scroll to position [649, 0]
click at [526, 230] on div "17-10-2025 08:00:00" at bounding box center [561, 217] width 82 height 31
click at [519, 228] on div "YES" at bounding box center [489, 217] width 73 height 31
drag, startPoint x: 523, startPoint y: 230, endPoint x: 524, endPoint y: 321, distance: 91.1
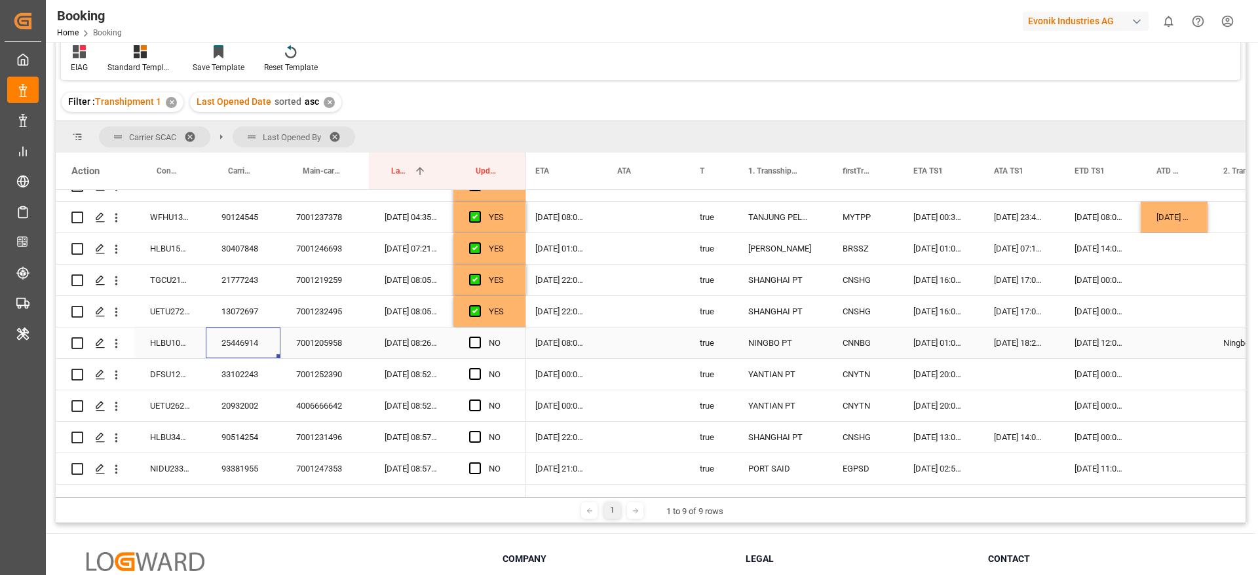
click at [258, 345] on div "25446914" at bounding box center [243, 343] width 75 height 31
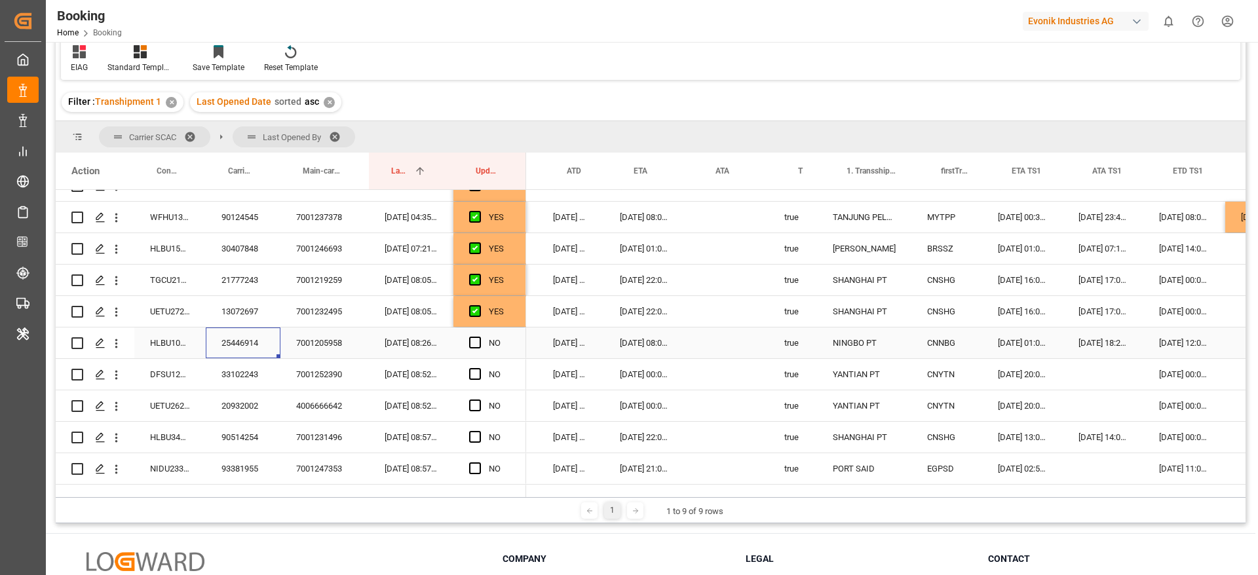
scroll to position [0, 1180]
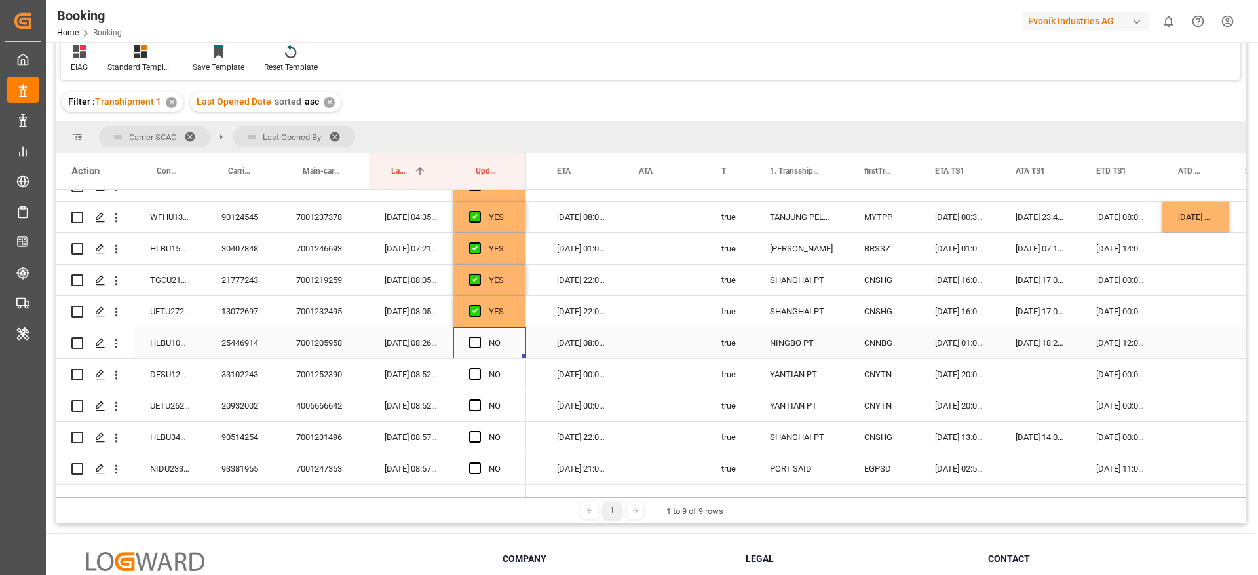
click at [467, 343] on div "NO" at bounding box center [489, 343] width 73 height 31
click at [474, 343] on span "Press SPACE to select this row." at bounding box center [475, 343] width 12 height 12
click at [479, 337] on input "Press SPACE to select this row." at bounding box center [479, 337] width 0 height 0
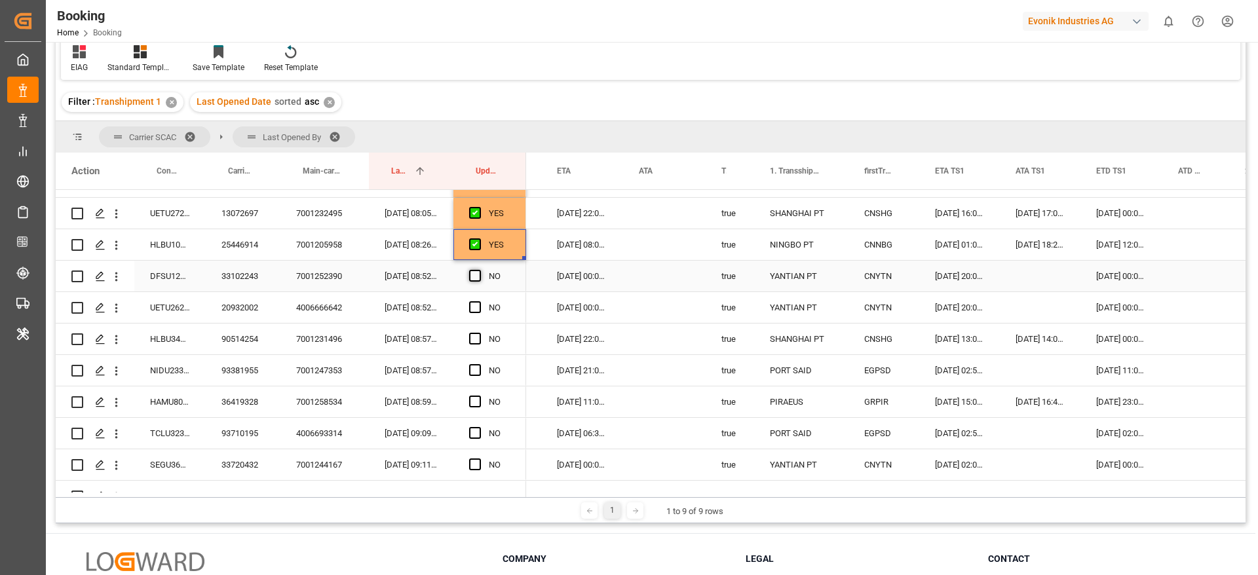
click at [474, 273] on span "Press SPACE to select this row." at bounding box center [475, 276] width 12 height 12
click at [479, 270] on input "Press SPACE to select this row." at bounding box center [479, 270] width 0 height 0
click at [471, 309] on span "Press SPACE to select this row." at bounding box center [475, 307] width 12 height 12
click at [479, 301] on input "Press SPACE to select this row." at bounding box center [479, 301] width 0 height 0
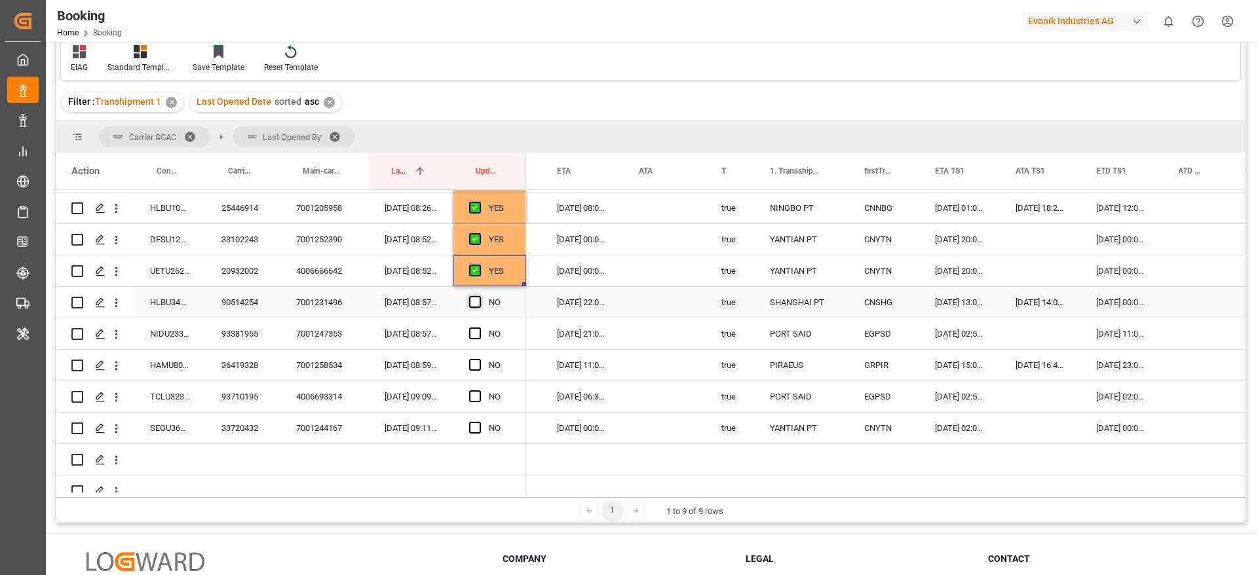
scroll to position [784, 0]
click at [474, 301] on span "Press SPACE to select this row." at bounding box center [475, 302] width 12 height 12
click at [479, 296] on input "Press SPACE to select this row." at bounding box center [479, 296] width 0 height 0
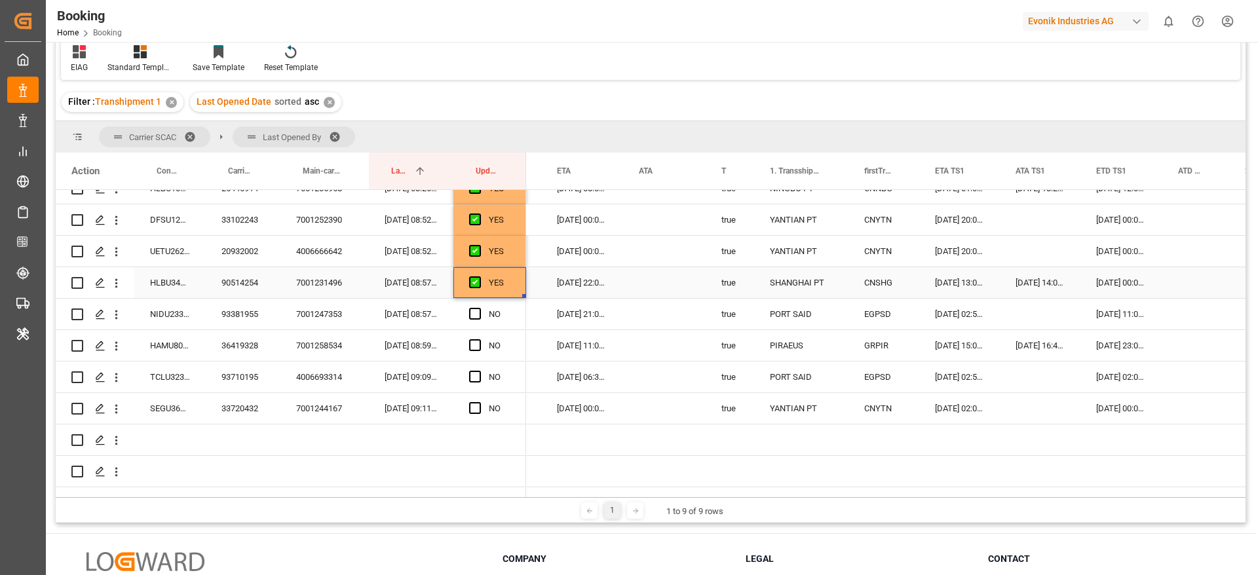
scroll to position [804, 0]
drag, startPoint x: 472, startPoint y: 312, endPoint x: 341, endPoint y: 354, distance: 138.2
click at [474, 311] on span "Press SPACE to select this row." at bounding box center [475, 313] width 12 height 12
click at [479, 307] on input "Press SPACE to select this row." at bounding box center [479, 307] width 0 height 0
click at [246, 342] on div "36419328" at bounding box center [243, 345] width 75 height 31
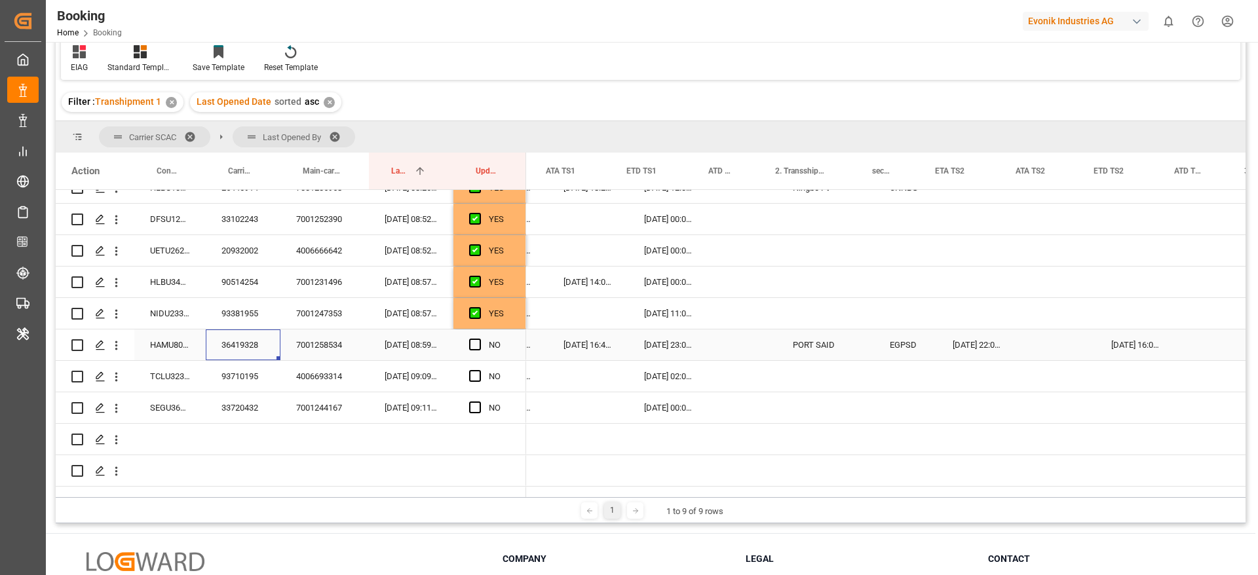
scroll to position [0, 1679]
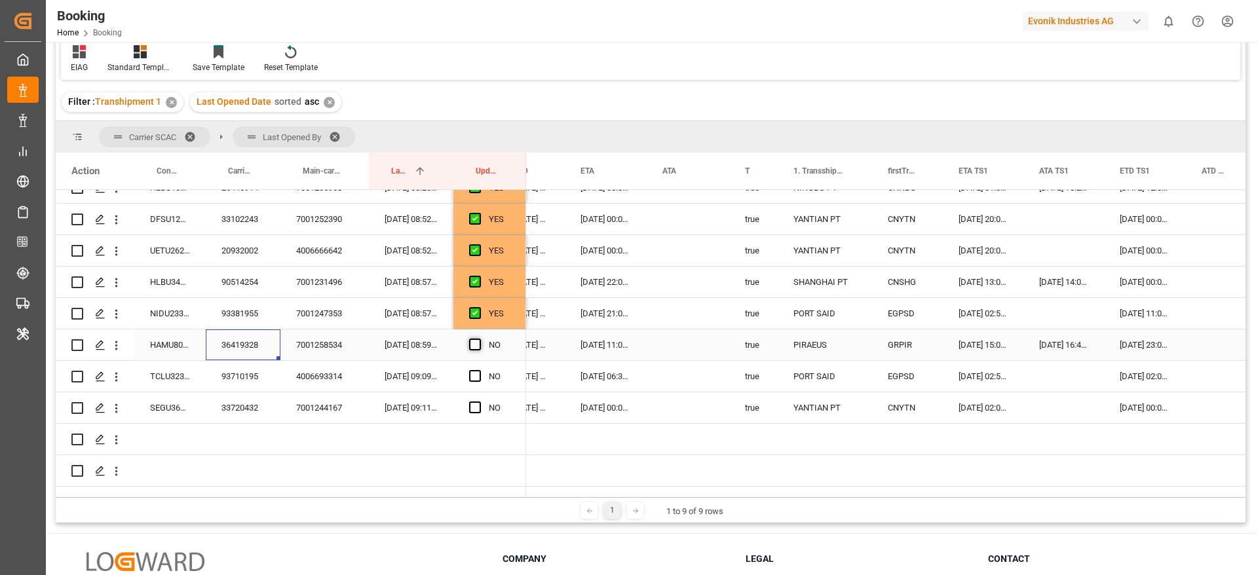
click at [473, 343] on span "Press SPACE to select this row." at bounding box center [475, 345] width 12 height 12
click at [479, 339] on input "Press SPACE to select this row." at bounding box center [479, 339] width 0 height 0
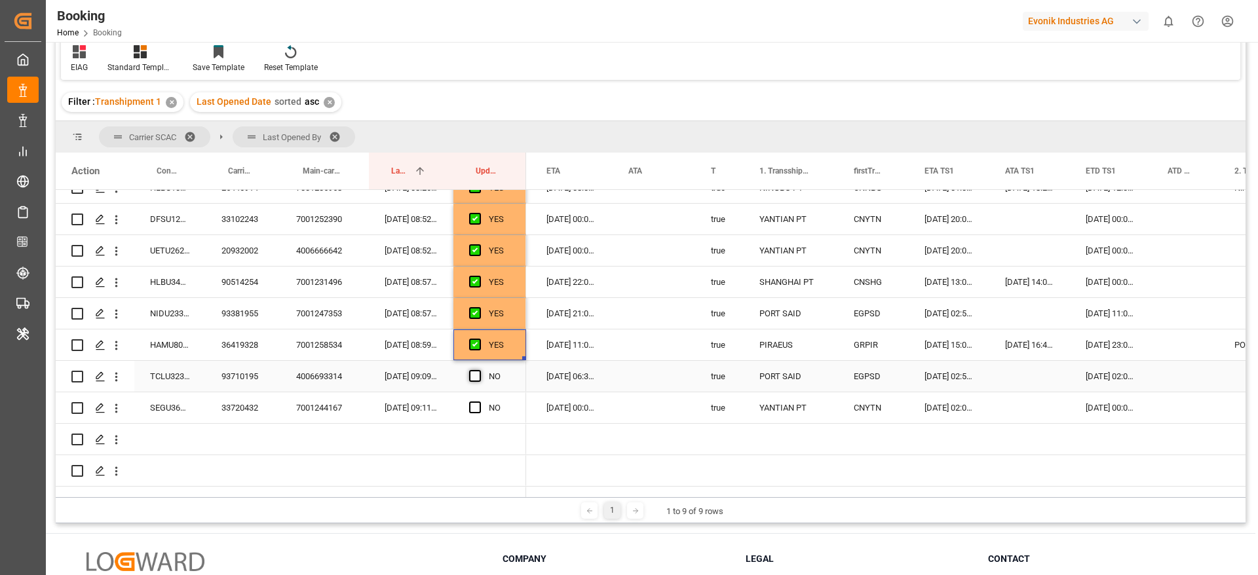
click at [474, 374] on span "Press SPACE to select this row." at bounding box center [475, 376] width 12 height 12
click at [479, 370] on input "Press SPACE to select this row." at bounding box center [479, 370] width 0 height 0
click at [476, 408] on span "Press SPACE to select this row." at bounding box center [475, 408] width 12 height 12
click at [479, 402] on input "Press SPACE to select this row." at bounding box center [479, 402] width 0 height 0
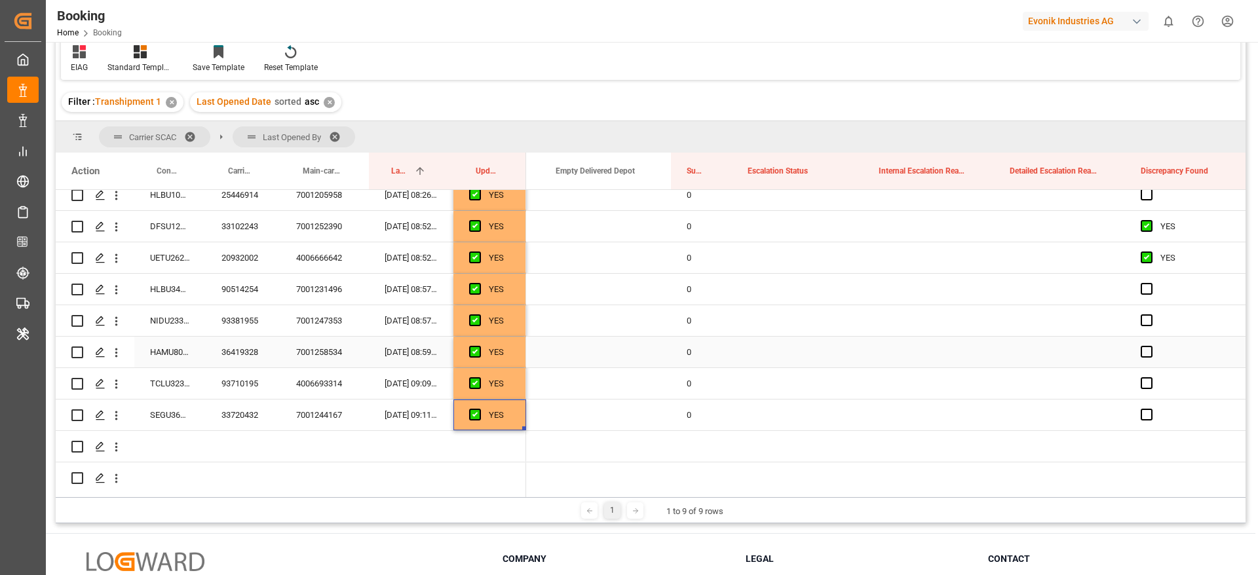
scroll to position [0, 3422]
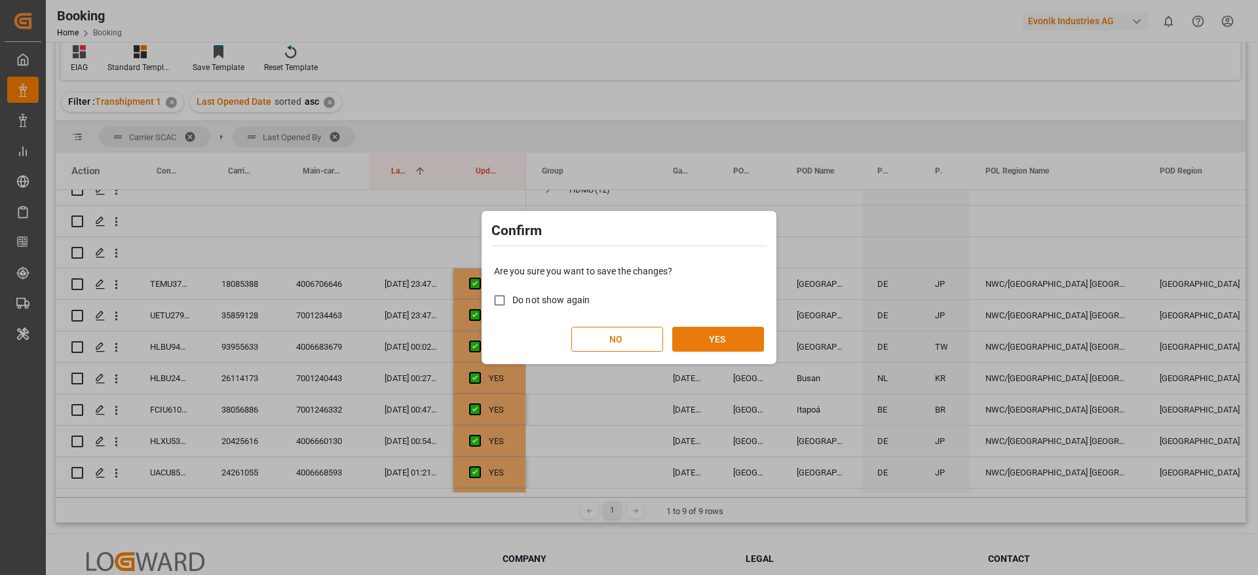
click at [735, 331] on button "YES" at bounding box center [718, 339] width 92 height 25
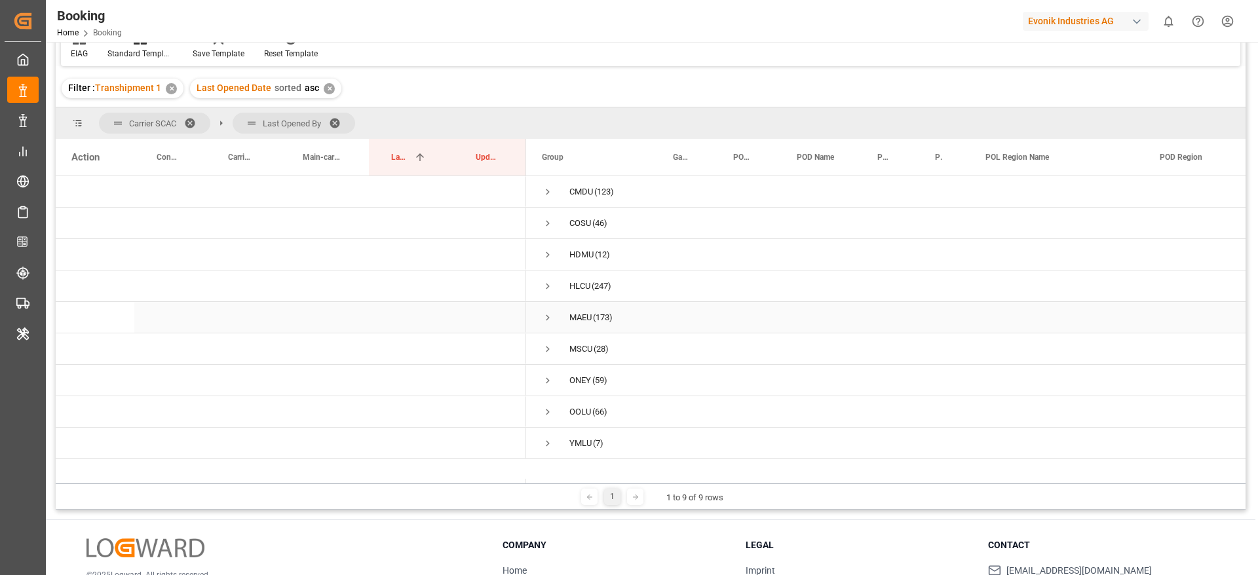
scroll to position [194, 0]
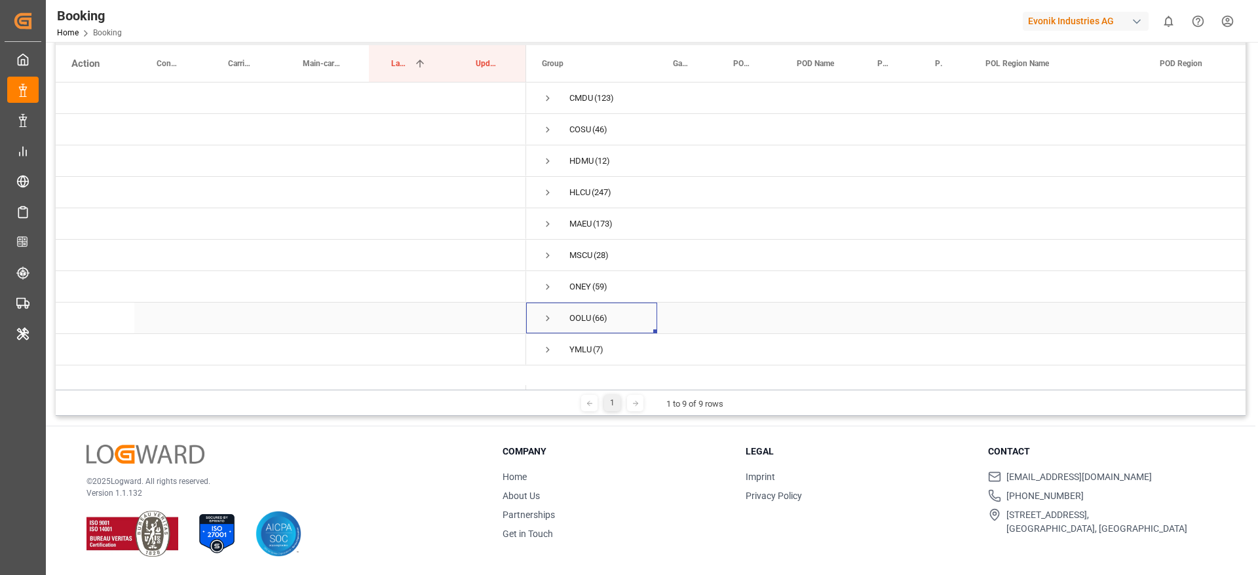
click at [547, 311] on span "Press SPACE to select this row." at bounding box center [548, 318] width 12 height 30
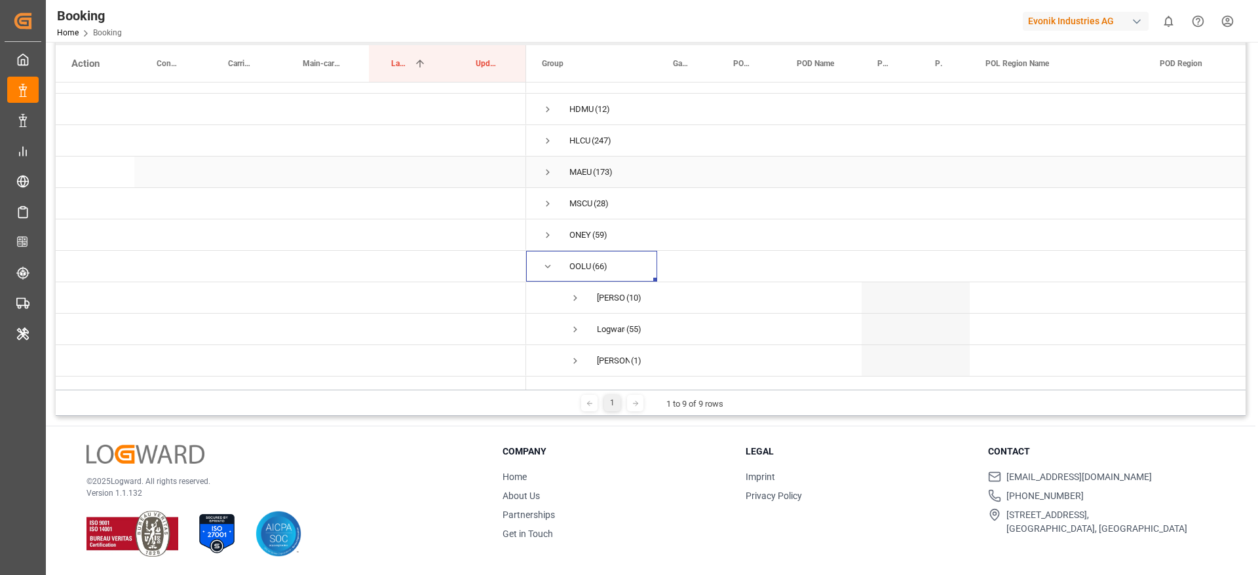
scroll to position [79, 0]
click at [577, 269] on span "Press SPACE to select this row." at bounding box center [575, 275] width 12 height 12
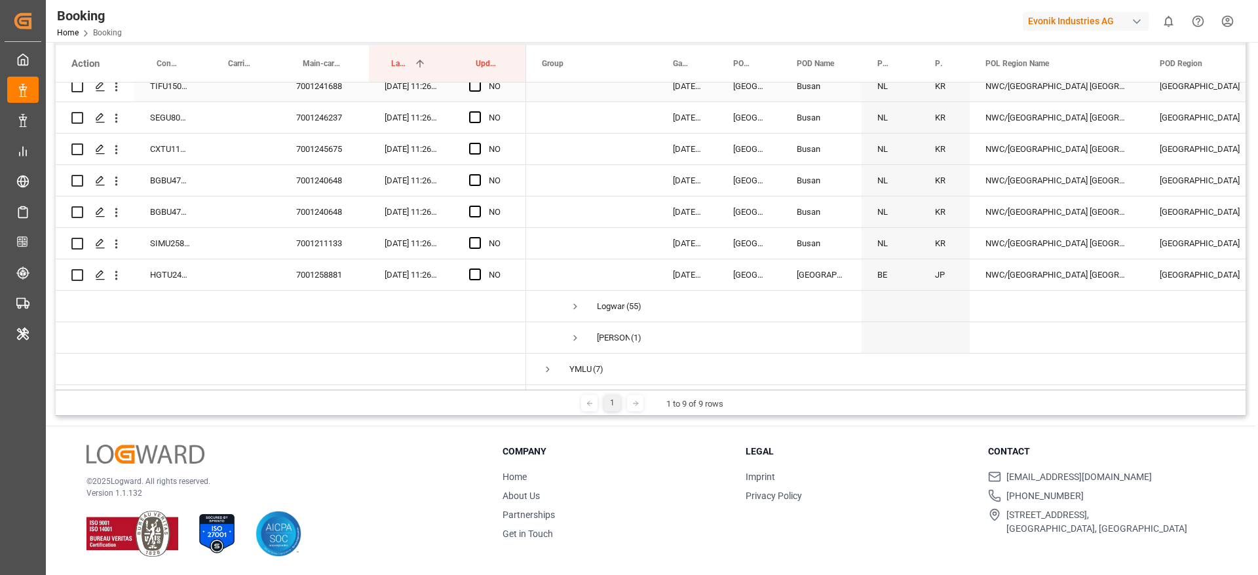
scroll to position [394, 0]
click at [573, 301] on span "Press SPACE to select this row." at bounding box center [575, 307] width 12 height 12
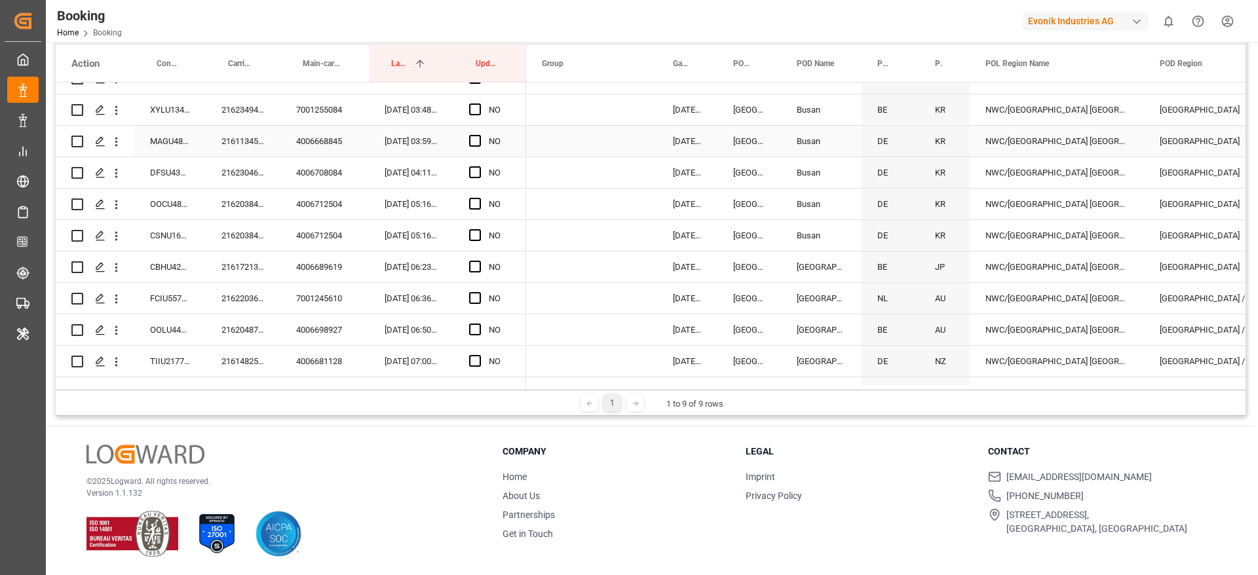
scroll to position [2124, 0]
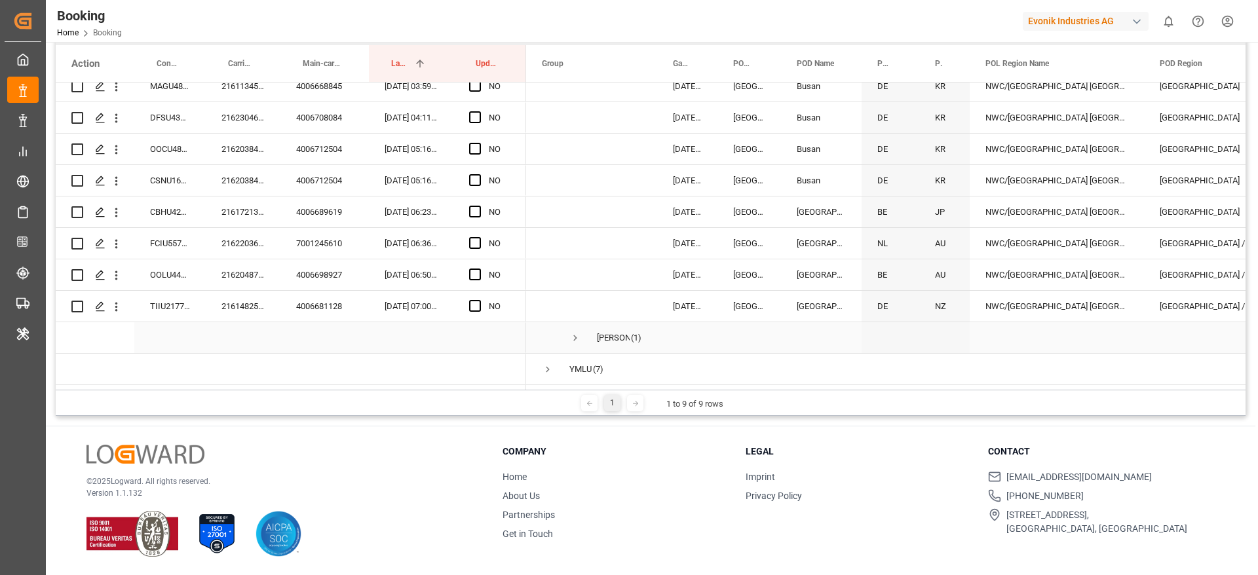
click at [577, 332] on span "Press SPACE to select this row." at bounding box center [575, 338] width 12 height 12
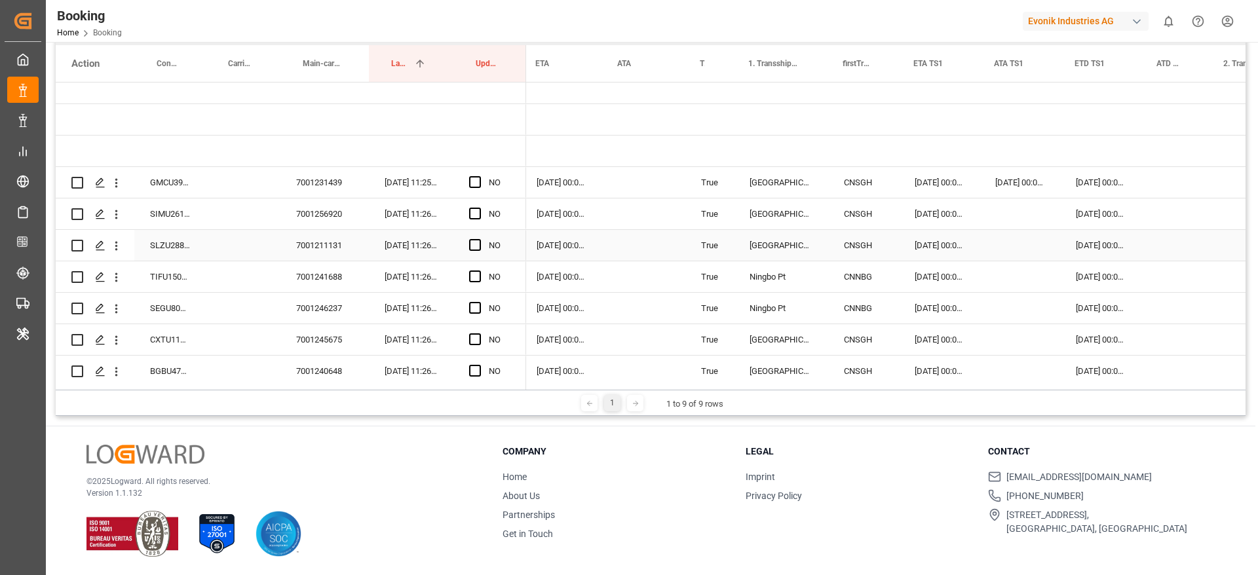
scroll to position [0, 1229]
click at [173, 182] on div "GMCU3961490" at bounding box center [169, 182] width 71 height 31
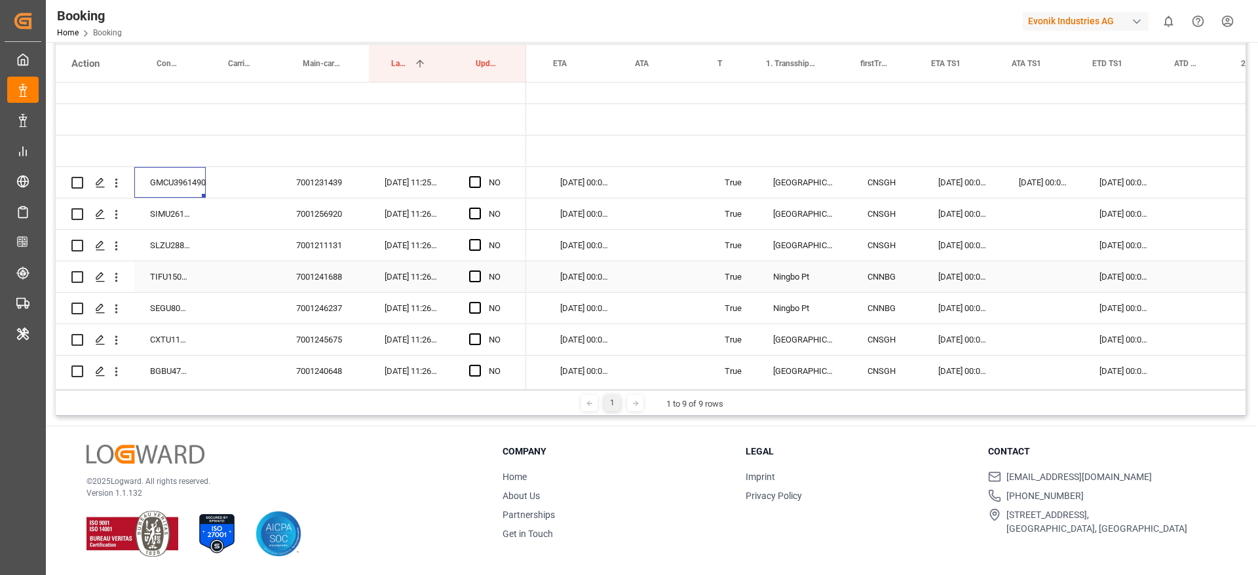
scroll to position [0, 1199]
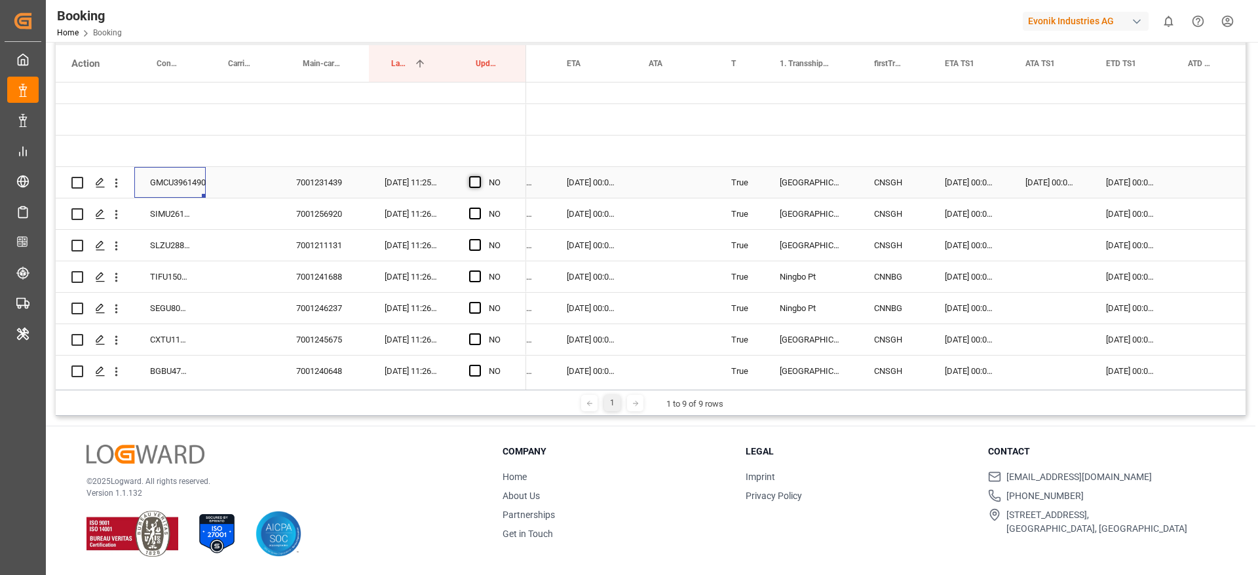
click at [472, 182] on span "Press SPACE to select this row." at bounding box center [475, 182] width 12 height 12
click at [479, 176] on input "Press SPACE to select this row." at bounding box center [479, 176] width 0 height 0
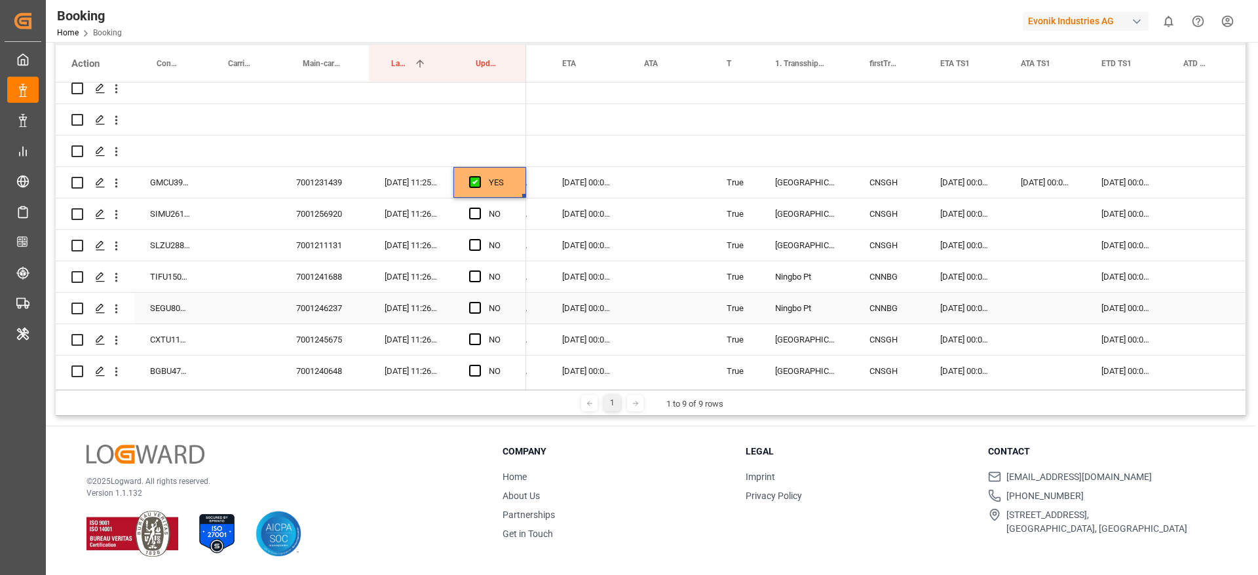
scroll to position [0, 1204]
click at [476, 216] on span "Press SPACE to select this row." at bounding box center [475, 214] width 12 height 12
click at [479, 208] on input "Press SPACE to select this row." at bounding box center [479, 208] width 0 height 0
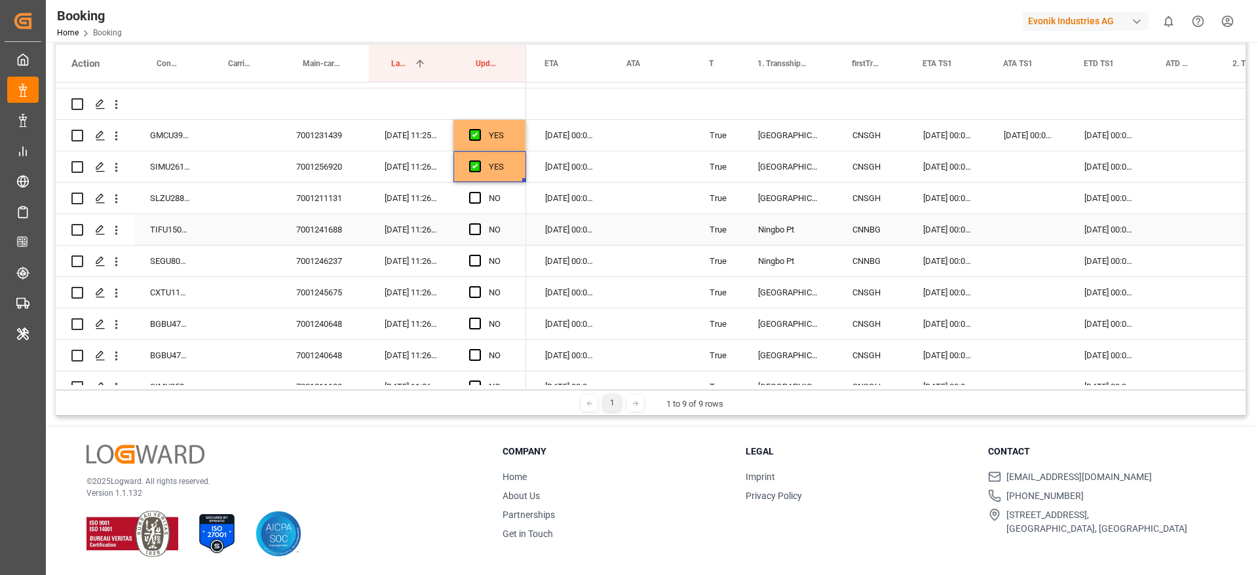
scroll to position [0, 1221]
click at [472, 199] on span "Press SPACE to select this row." at bounding box center [475, 198] width 12 height 12
click at [479, 192] on input "Press SPACE to select this row." at bounding box center [479, 192] width 0 height 0
drag, startPoint x: 524, startPoint y: 212, endPoint x: 505, endPoint y: 346, distance: 135.1
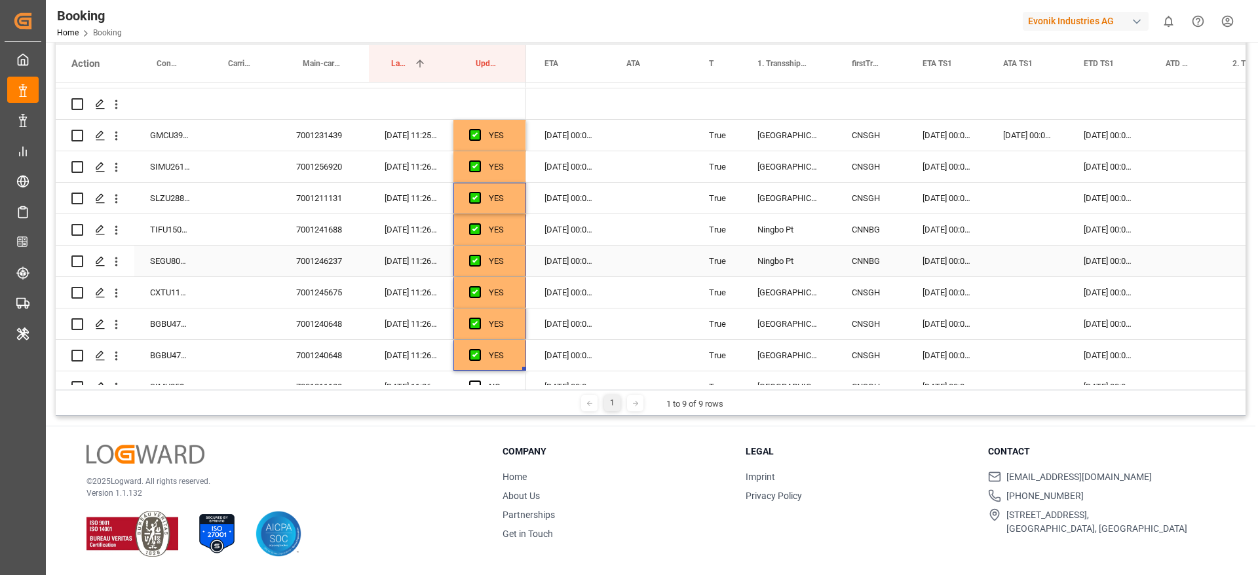
scroll to position [344, 0]
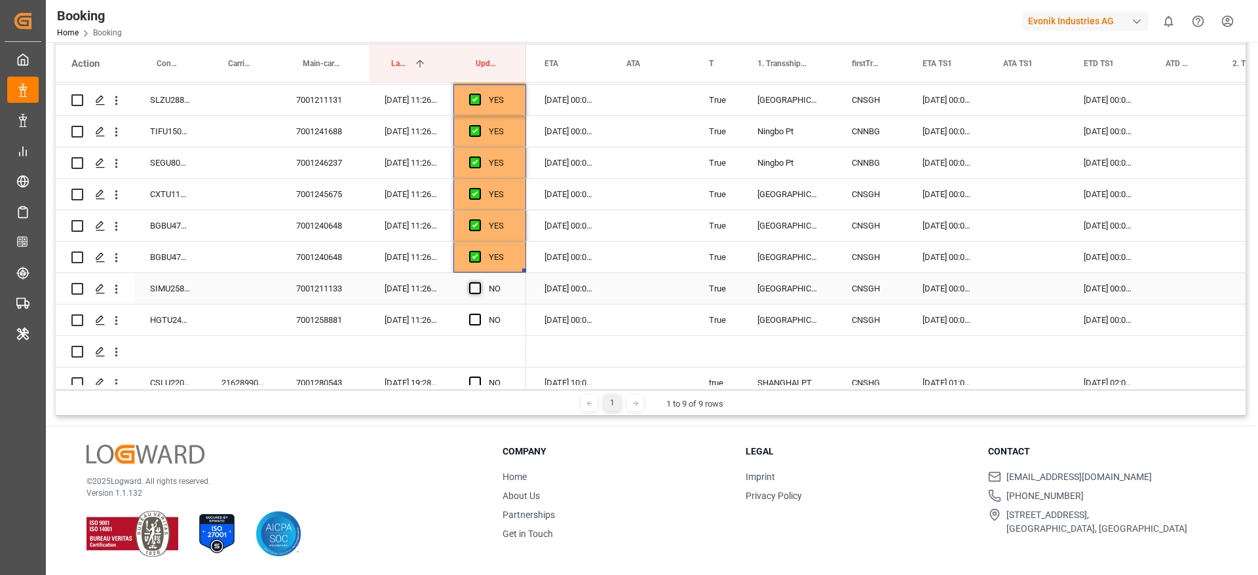
click at [479, 282] on span "Press SPACE to select this row." at bounding box center [475, 288] width 12 height 12
click at [479, 282] on input "Press SPACE to select this row." at bounding box center [479, 282] width 0 height 0
click at [477, 320] on span "Press SPACE to select this row." at bounding box center [475, 320] width 12 height 12
click at [479, 314] on input "Press SPACE to select this row." at bounding box center [479, 314] width 0 height 0
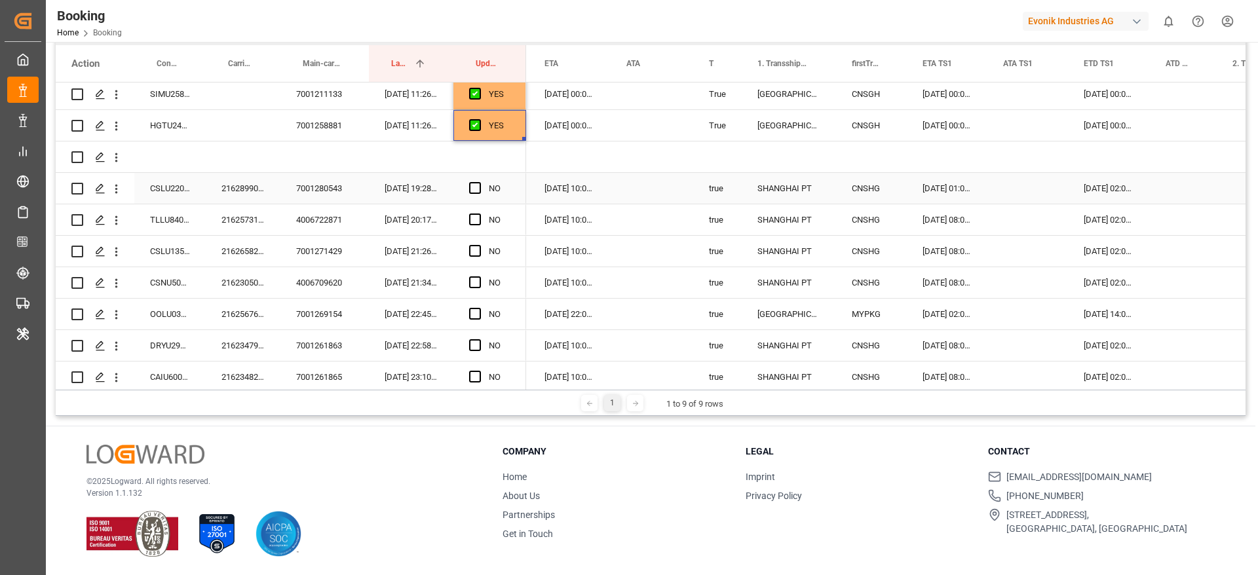
scroll to position [539, 0]
click at [481, 184] on div "Press SPACE to select this row." at bounding box center [479, 189] width 20 height 30
click at [473, 188] on span "Press SPACE to select this row." at bounding box center [475, 188] width 12 height 12
click at [479, 182] on input "Press SPACE to select this row." at bounding box center [479, 182] width 0 height 0
drag, startPoint x: 524, startPoint y: 203, endPoint x: 495, endPoint y: 284, distance: 85.6
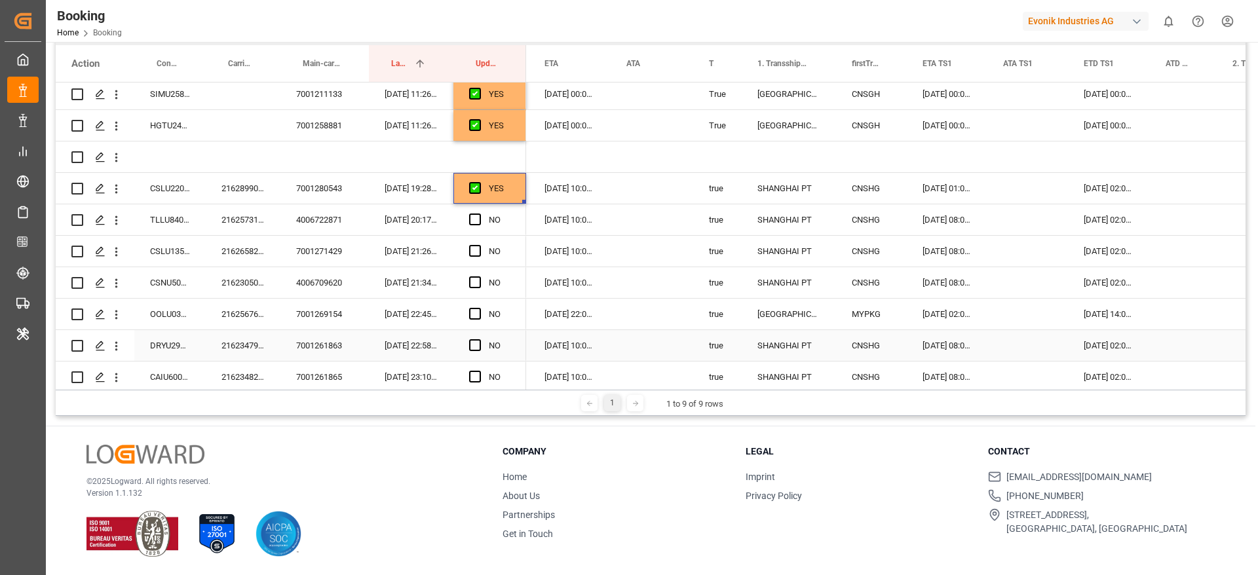
drag, startPoint x: 522, startPoint y: 201, endPoint x: 525, endPoint y: 349, distance: 148.1
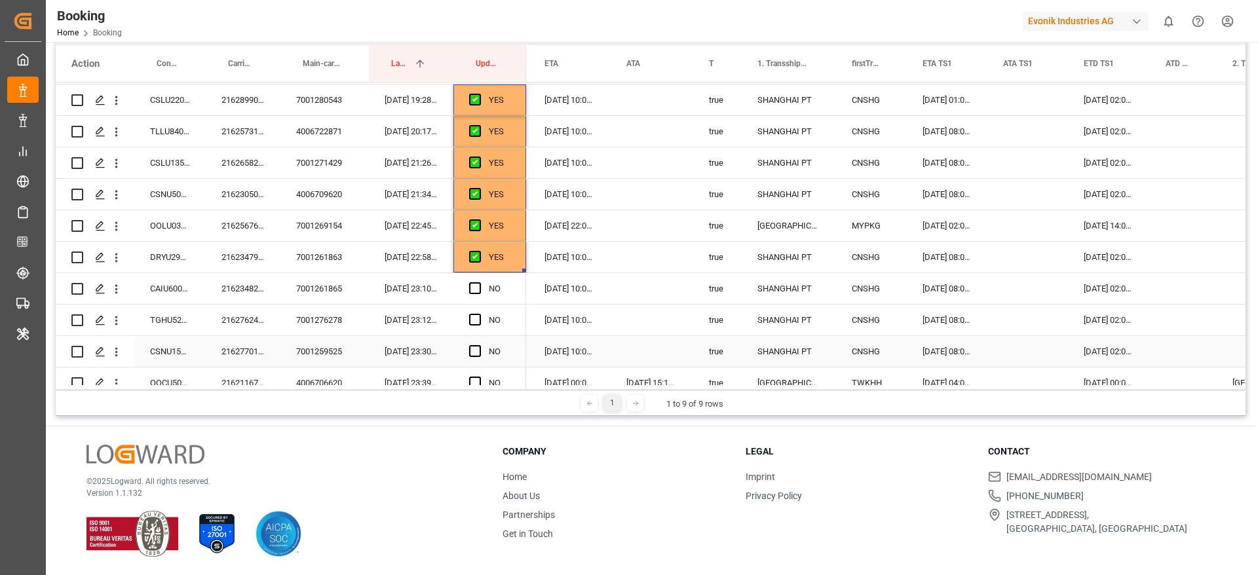
scroll to position [710, 0]
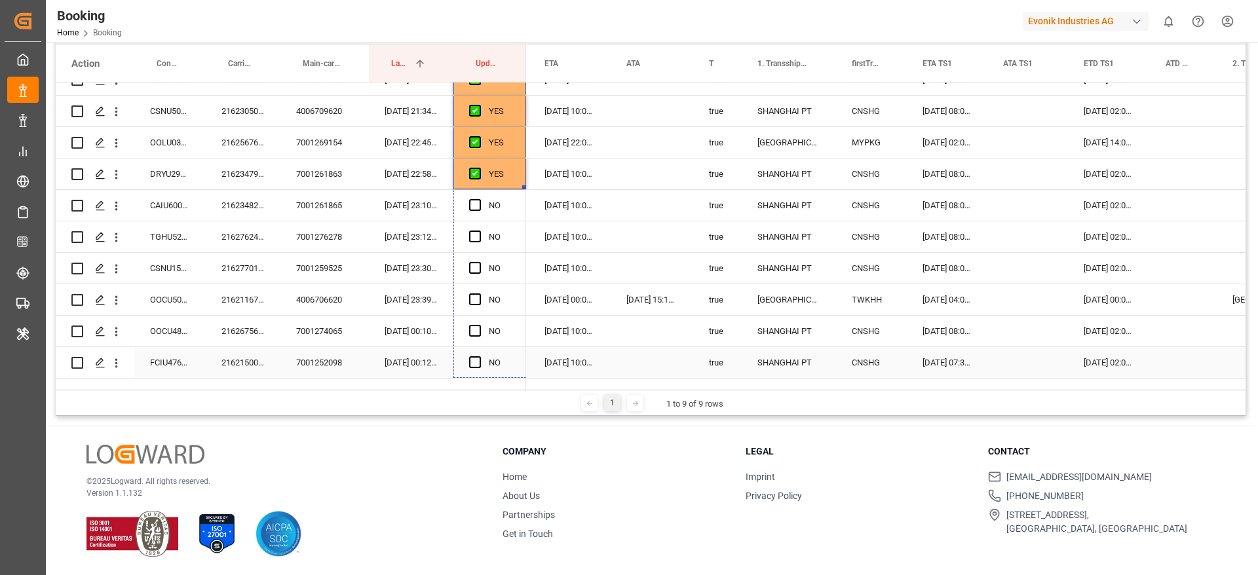
drag, startPoint x: 522, startPoint y: 188, endPoint x: 503, endPoint y: 326, distance: 138.9
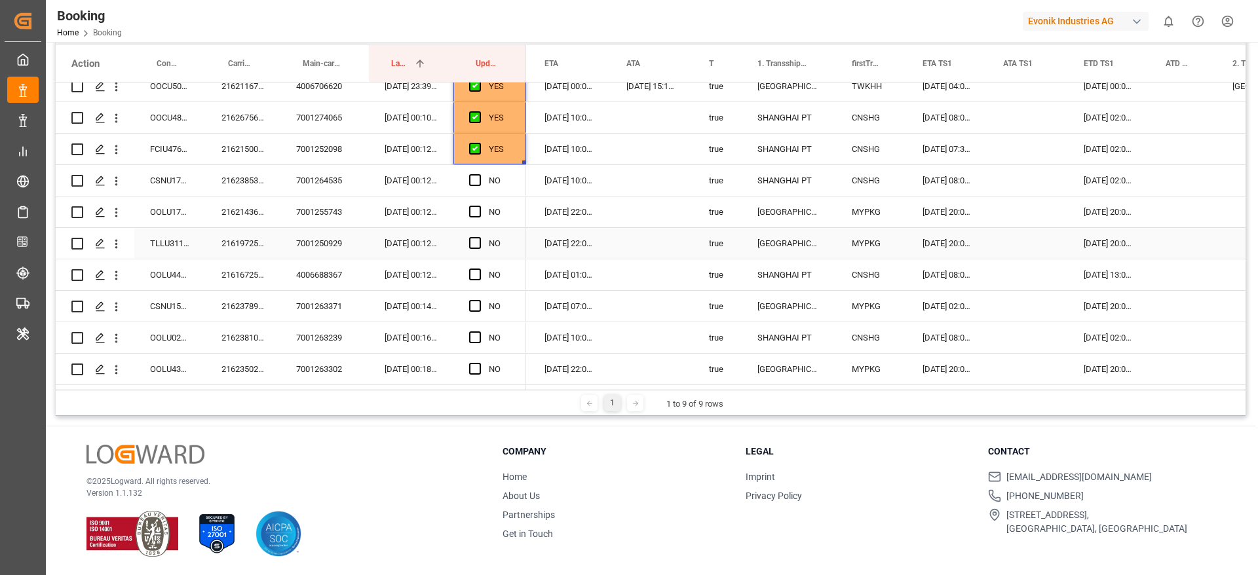
scroll to position [925, 0]
drag, startPoint x: 524, startPoint y: 163, endPoint x: 529, endPoint y: 339, distance: 176.3
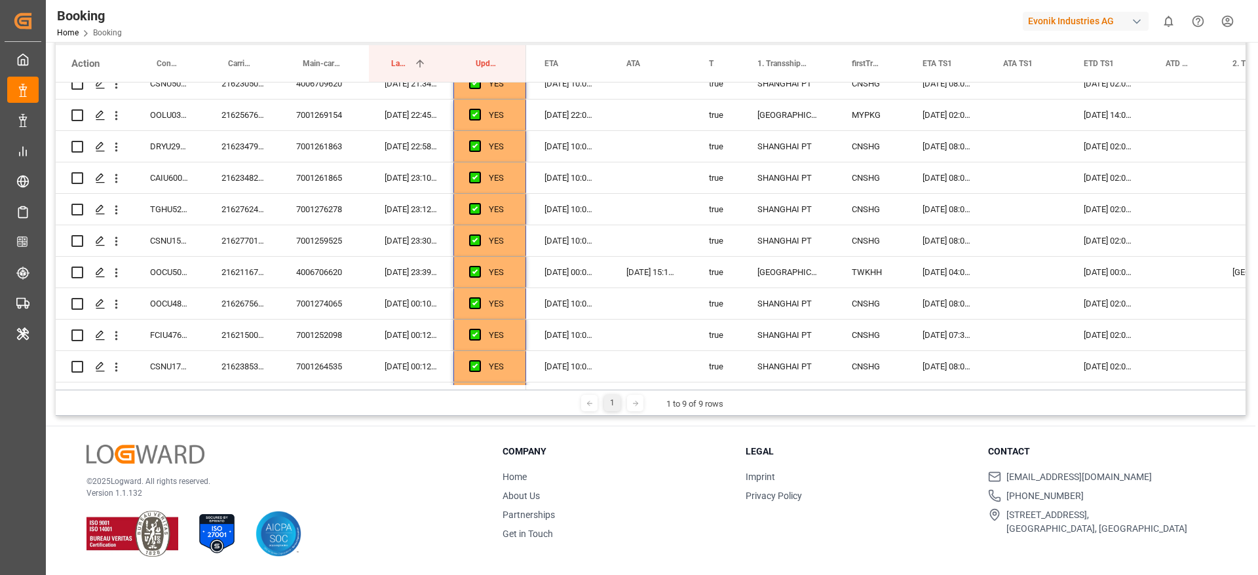
scroll to position [739, 0]
click at [475, 268] on span "Press SPACE to select this row." at bounding box center [475, 271] width 12 height 12
click at [479, 265] on input "Press SPACE to select this row." at bounding box center [479, 265] width 0 height 0
click at [118, 279] on button "open menu" at bounding box center [116, 271] width 14 height 25
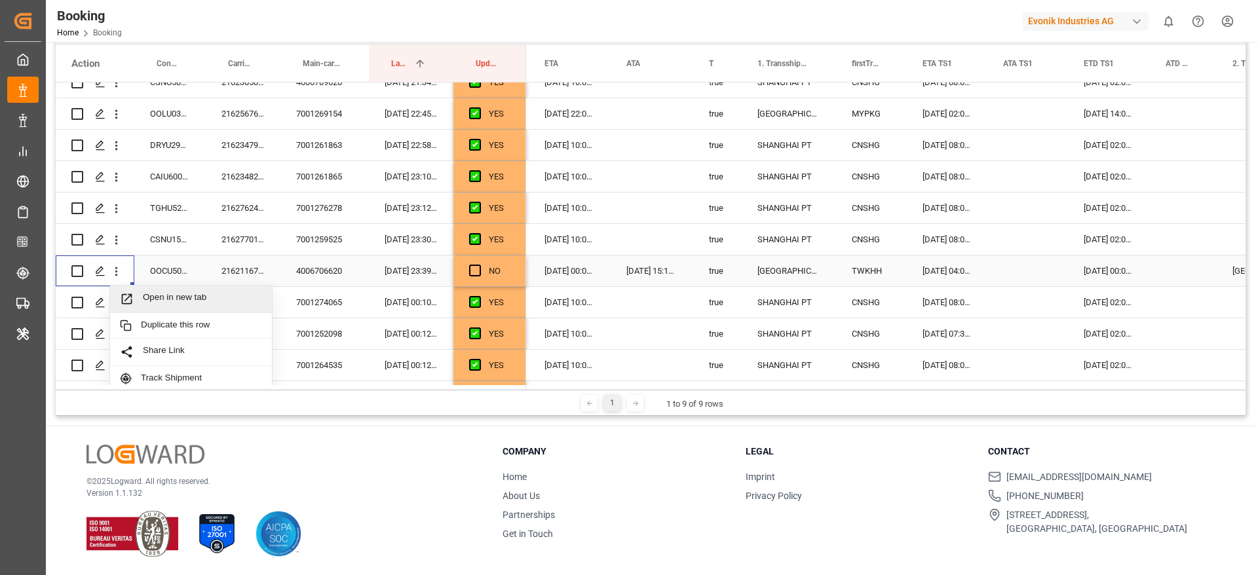
click at [229, 304] on span "Open in new tab" at bounding box center [202, 299] width 119 height 14
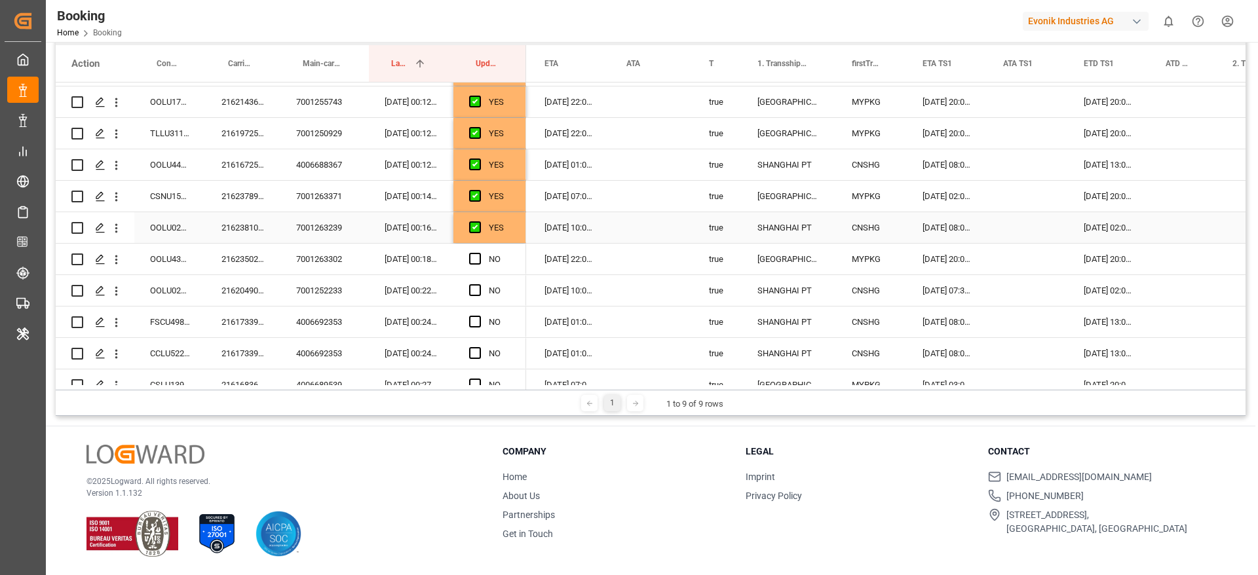
scroll to position [1132, 0]
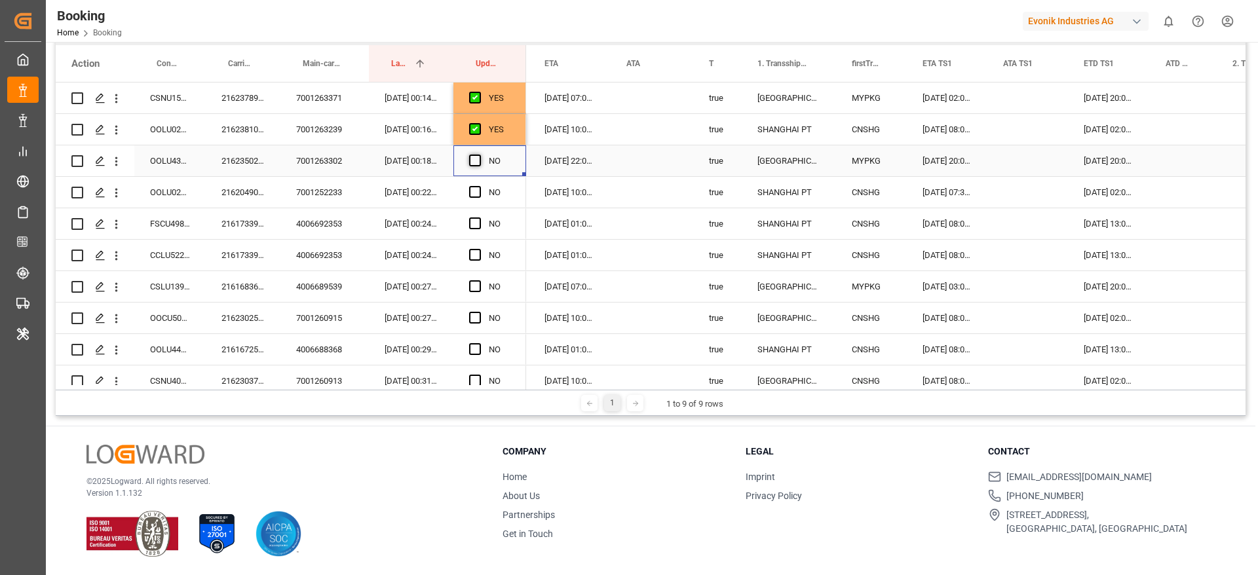
click at [473, 159] on span "Press SPACE to select this row." at bounding box center [475, 161] width 12 height 12
click at [479, 155] on input "Press SPACE to select this row." at bounding box center [479, 155] width 0 height 0
click at [245, 197] on div "2162049070" at bounding box center [243, 192] width 75 height 31
click at [476, 193] on span "Press SPACE to select this row." at bounding box center [475, 192] width 12 height 12
click at [479, 186] on input "Press SPACE to select this row." at bounding box center [479, 186] width 0 height 0
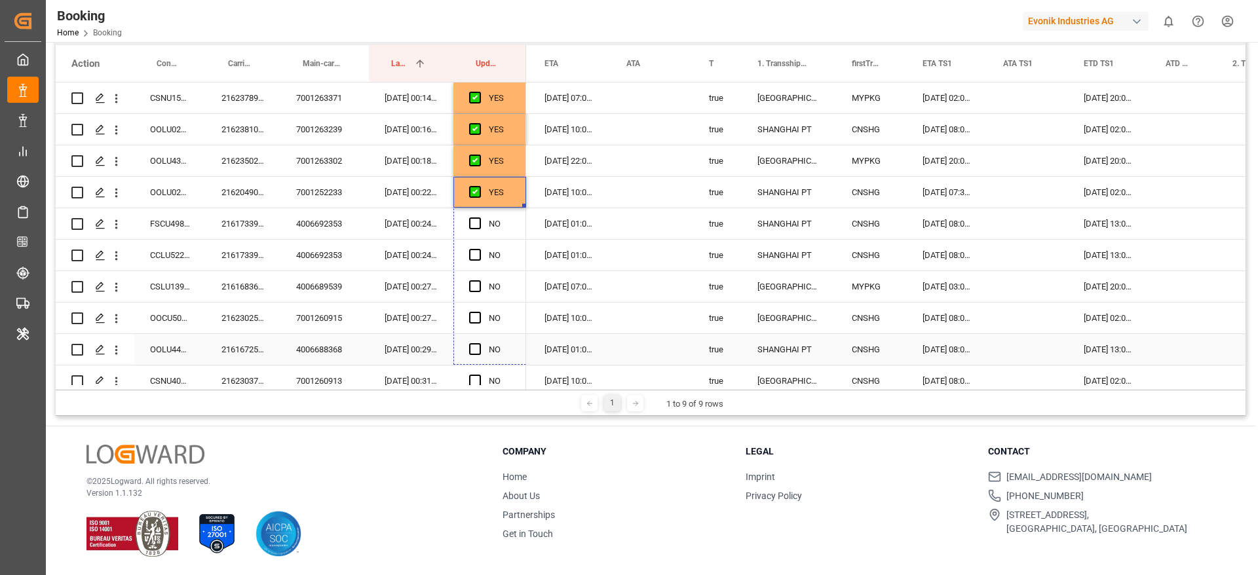
drag, startPoint x: 522, startPoint y: 206, endPoint x: 518, endPoint y: 338, distance: 131.8
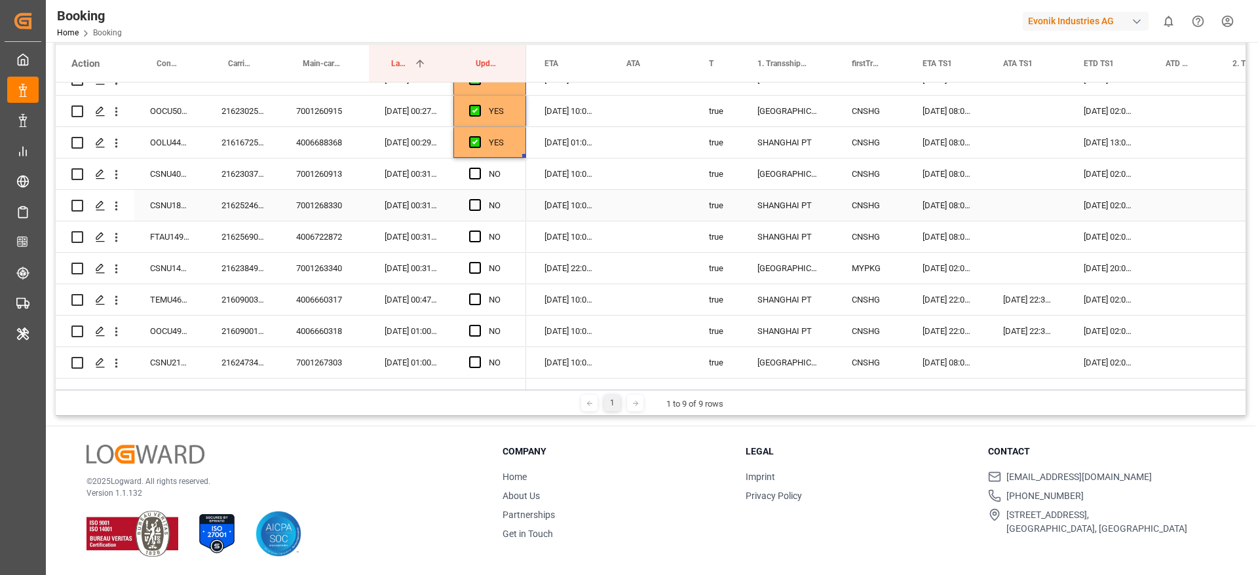
scroll to position [1339, 0]
drag, startPoint x: 524, startPoint y: 155, endPoint x: 512, endPoint y: 275, distance: 120.5
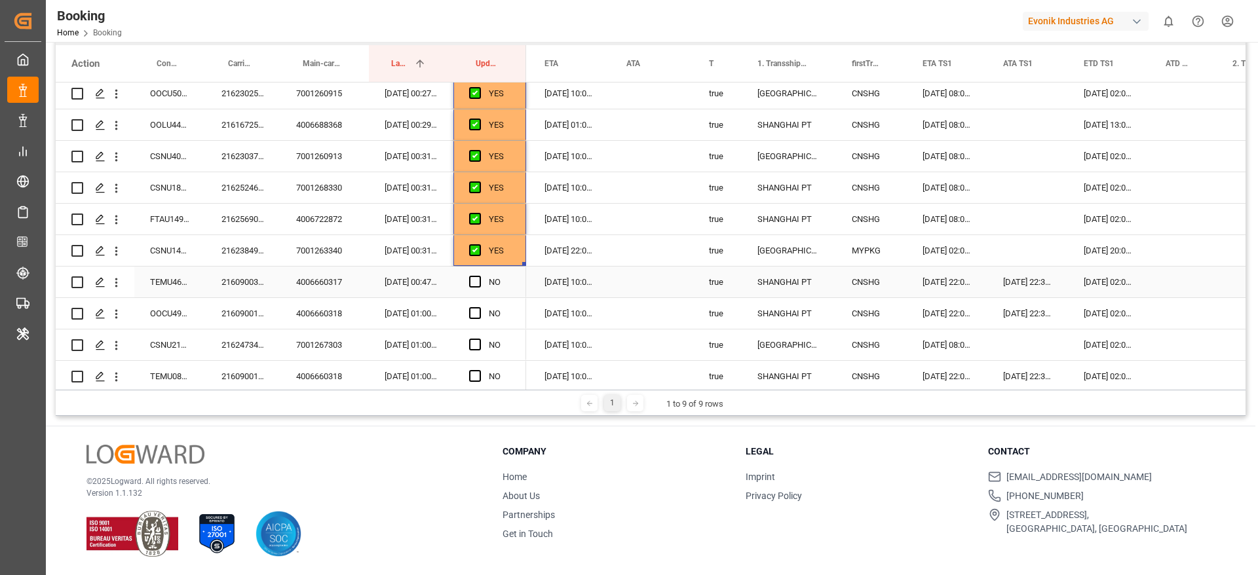
scroll to position [1374, 0]
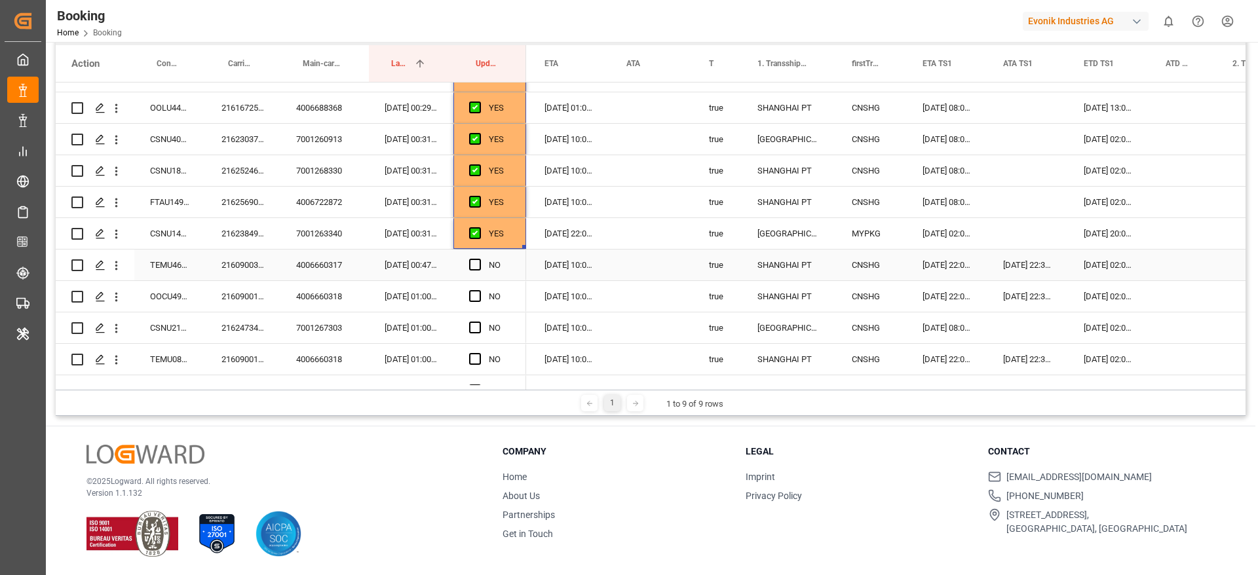
click at [269, 263] on div "2160900320" at bounding box center [243, 265] width 75 height 31
click at [476, 262] on span "Press SPACE to select this row." at bounding box center [475, 265] width 12 height 12
click at [479, 259] on input "Press SPACE to select this row." at bounding box center [479, 259] width 0 height 0
click at [472, 293] on span "Press SPACE to select this row." at bounding box center [475, 296] width 12 height 12
click at [479, 290] on input "Press SPACE to select this row." at bounding box center [479, 290] width 0 height 0
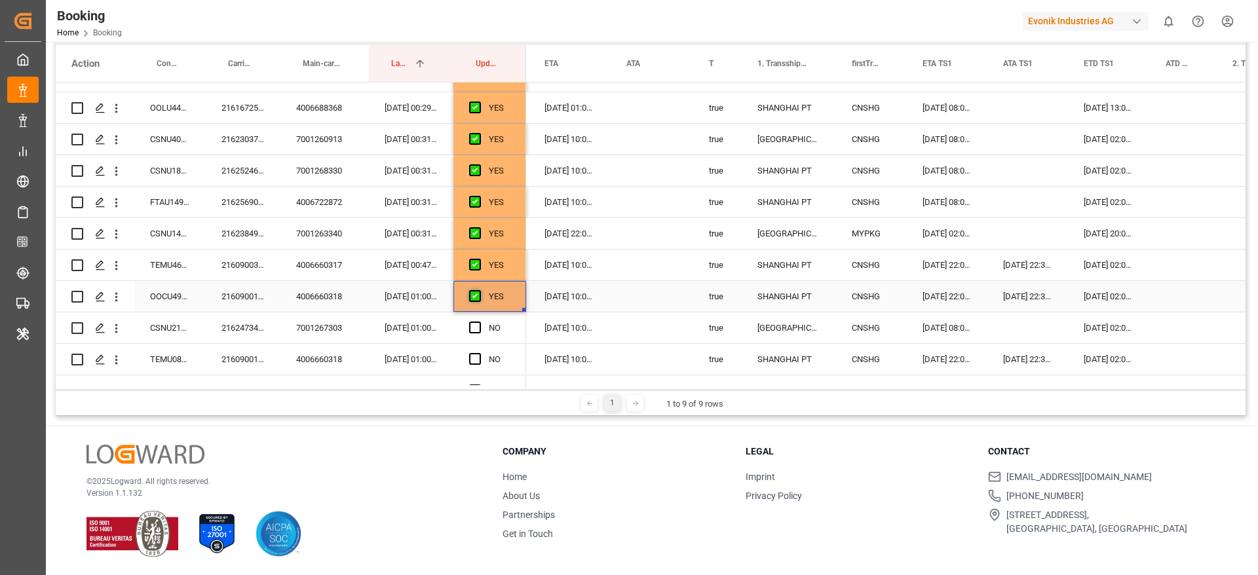
scroll to position [1472, 0]
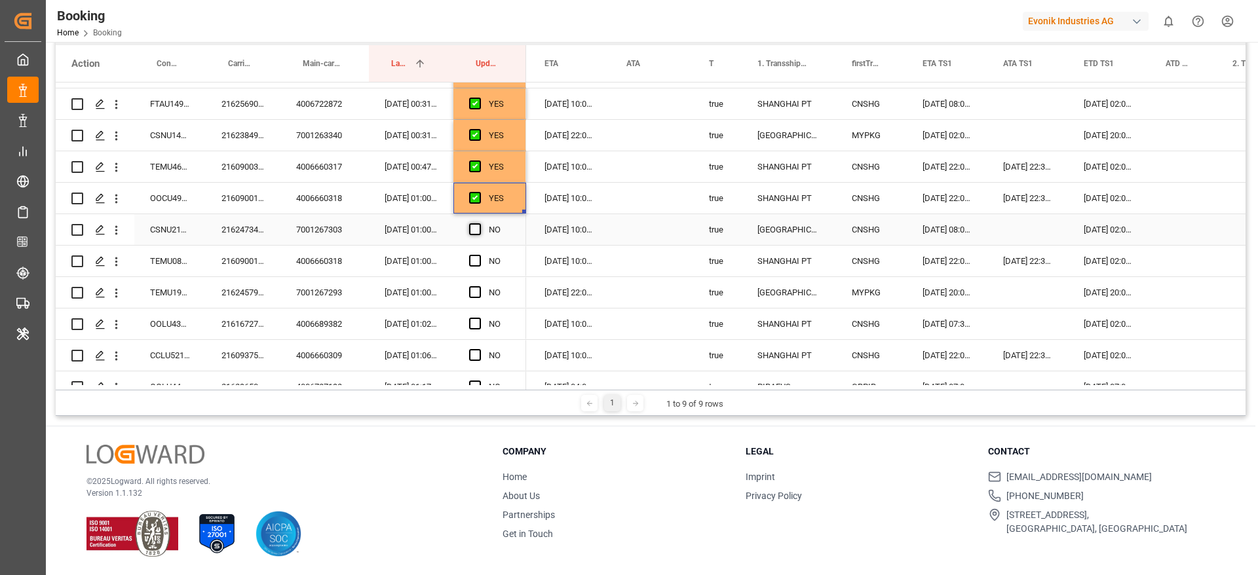
drag, startPoint x: 476, startPoint y: 225, endPoint x: 477, endPoint y: 233, distance: 7.9
click at [476, 225] on span "Press SPACE to select this row." at bounding box center [475, 229] width 12 height 12
click at [479, 223] on input "Press SPACE to select this row." at bounding box center [479, 223] width 0 height 0
click at [243, 265] on div "2160900100" at bounding box center [243, 261] width 75 height 31
click at [474, 262] on span "Press SPACE to select this row." at bounding box center [475, 261] width 12 height 12
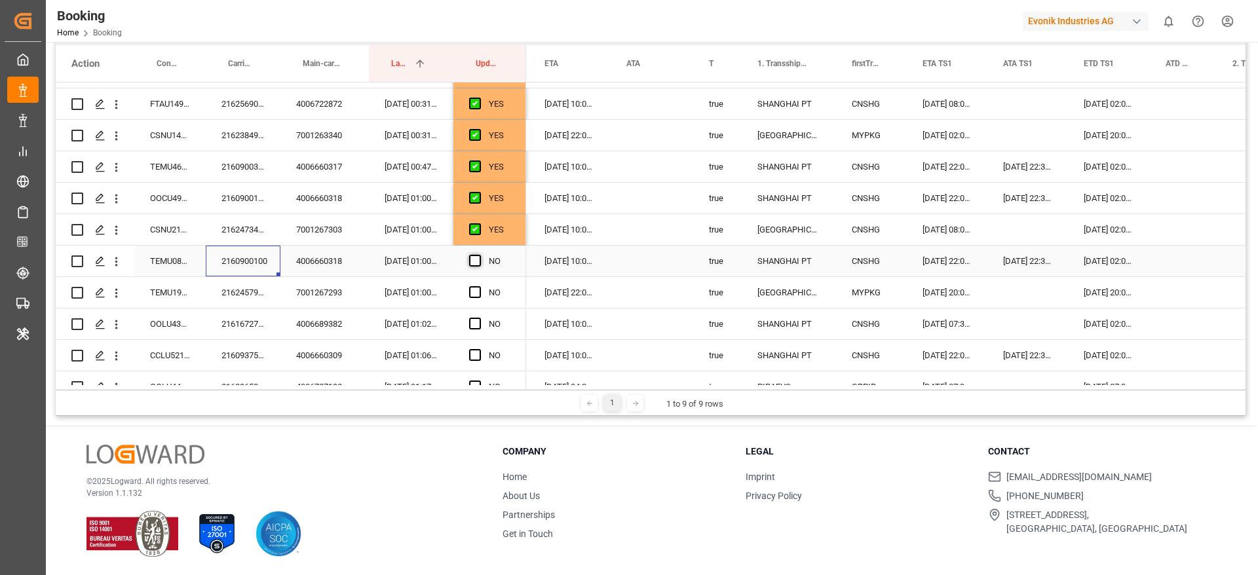
click at [479, 255] on input "Press SPACE to select this row." at bounding box center [479, 255] width 0 height 0
drag, startPoint x: 524, startPoint y: 275, endPoint x: 512, endPoint y: 319, distance: 45.5
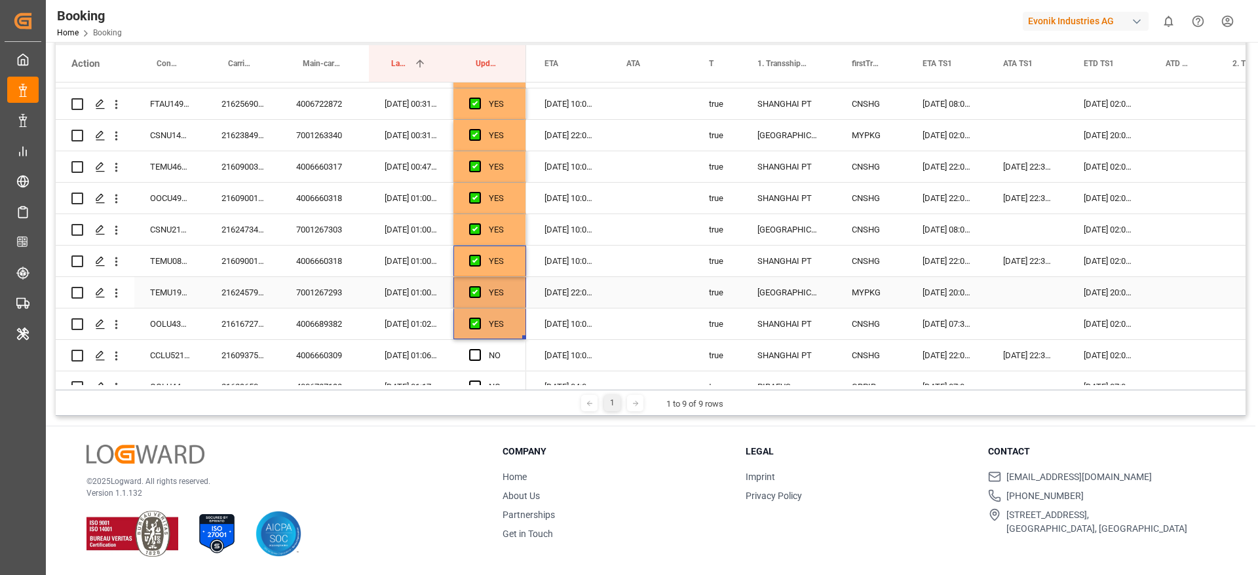
scroll to position [1571, 0]
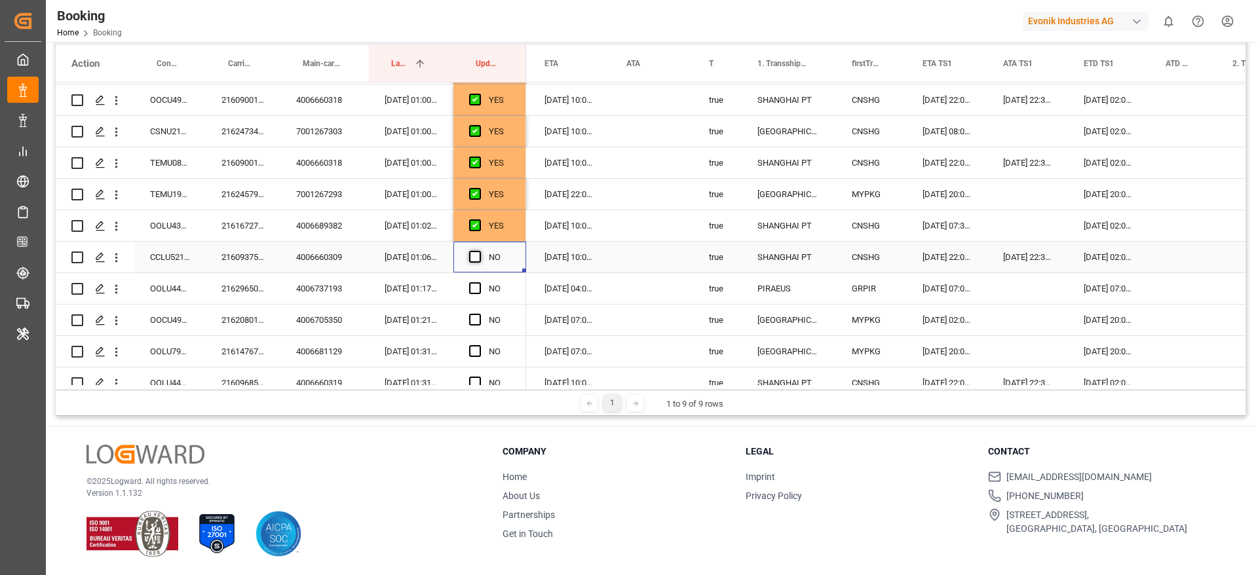
click at [473, 254] on span "Press SPACE to select this row." at bounding box center [475, 257] width 12 height 12
click at [479, 251] on input "Press SPACE to select this row." at bounding box center [479, 251] width 0 height 0
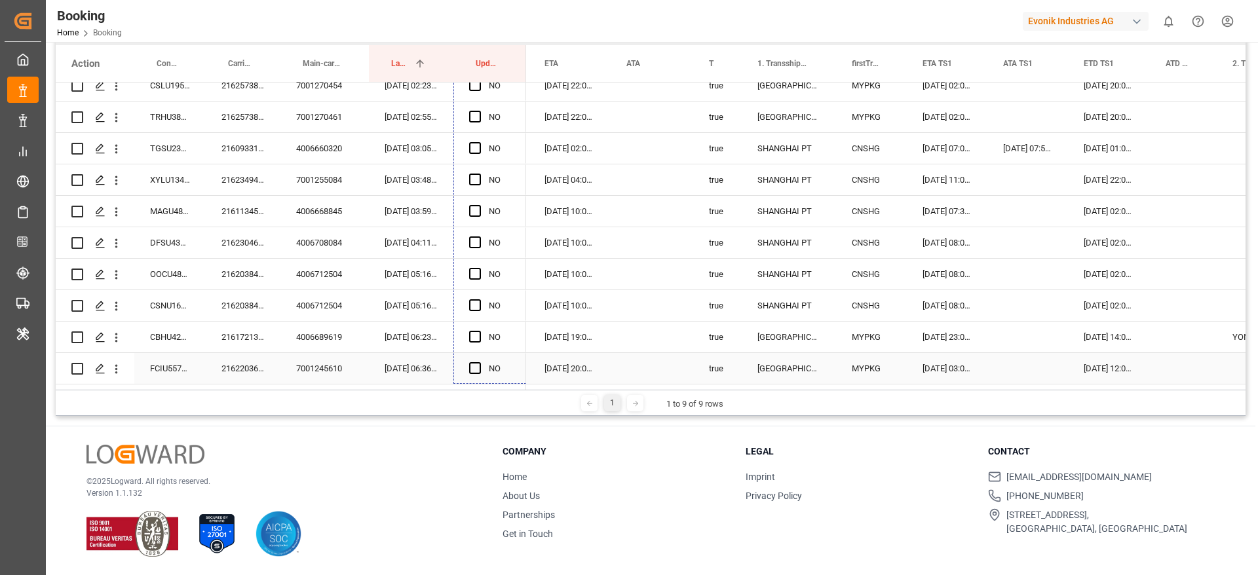
scroll to position [2020, 0]
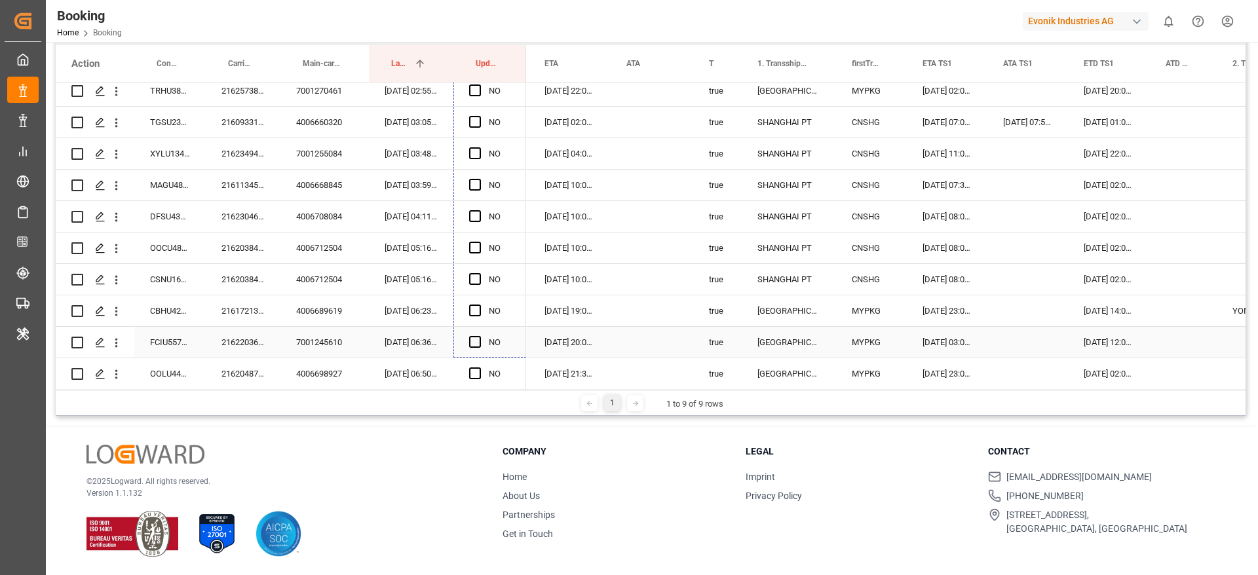
drag, startPoint x: 524, startPoint y: 186, endPoint x: 520, endPoint y: 344, distance: 158.0
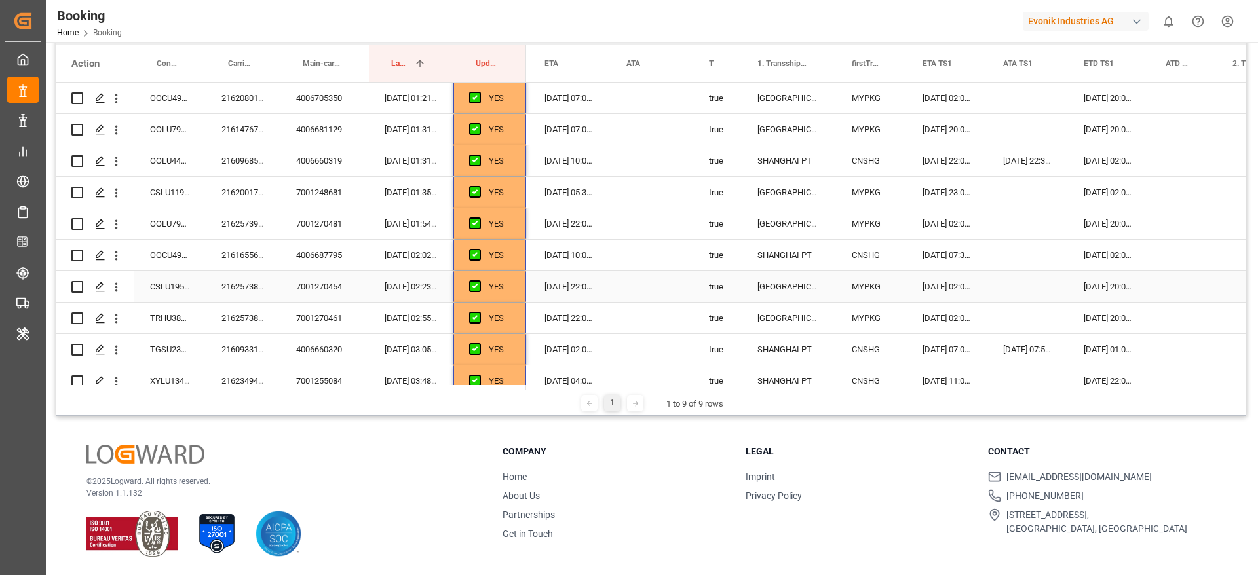
scroll to position [1824, 0]
click at [250, 153] on div "2162001790" at bounding box center [243, 161] width 75 height 31
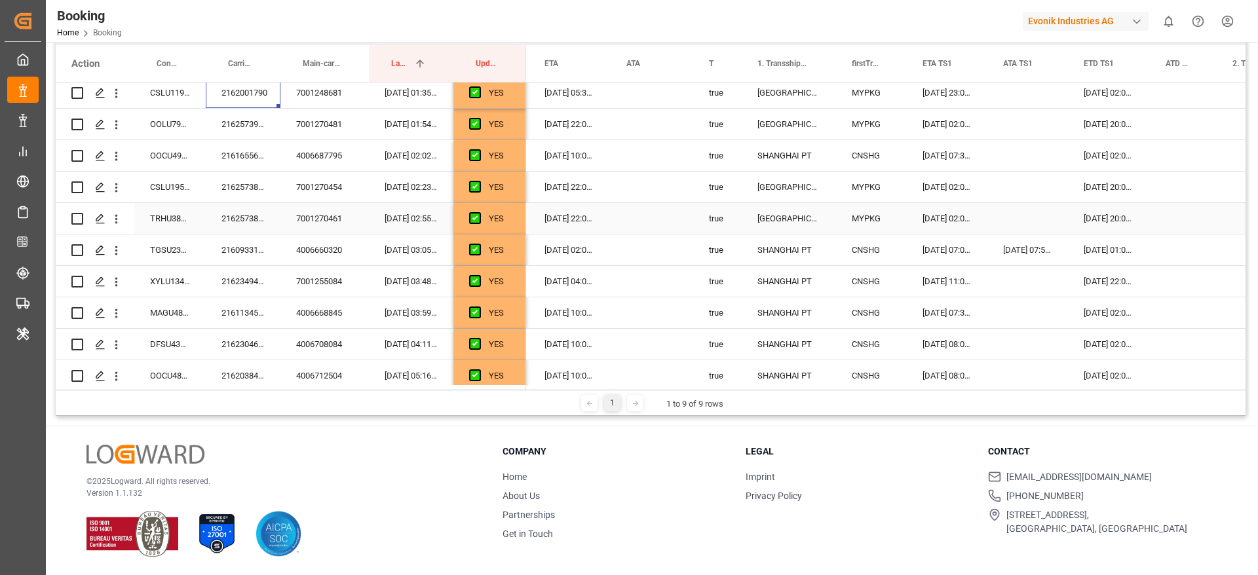
scroll to position [1922, 0]
click at [226, 211] on div "2160933120" at bounding box center [243, 220] width 75 height 31
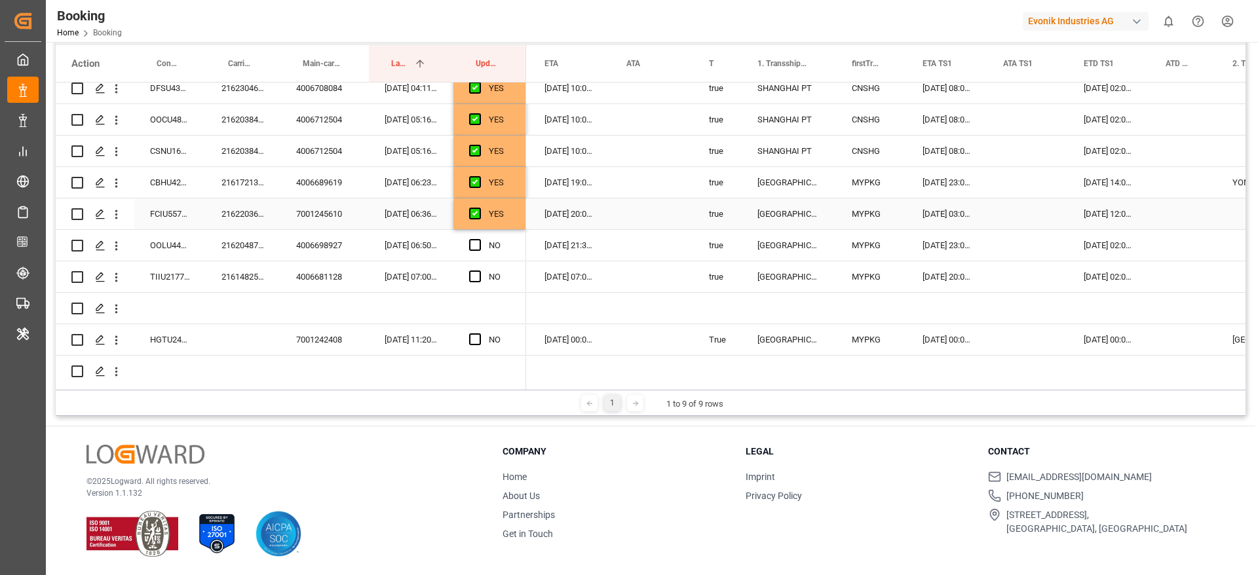
scroll to position [2145, 0]
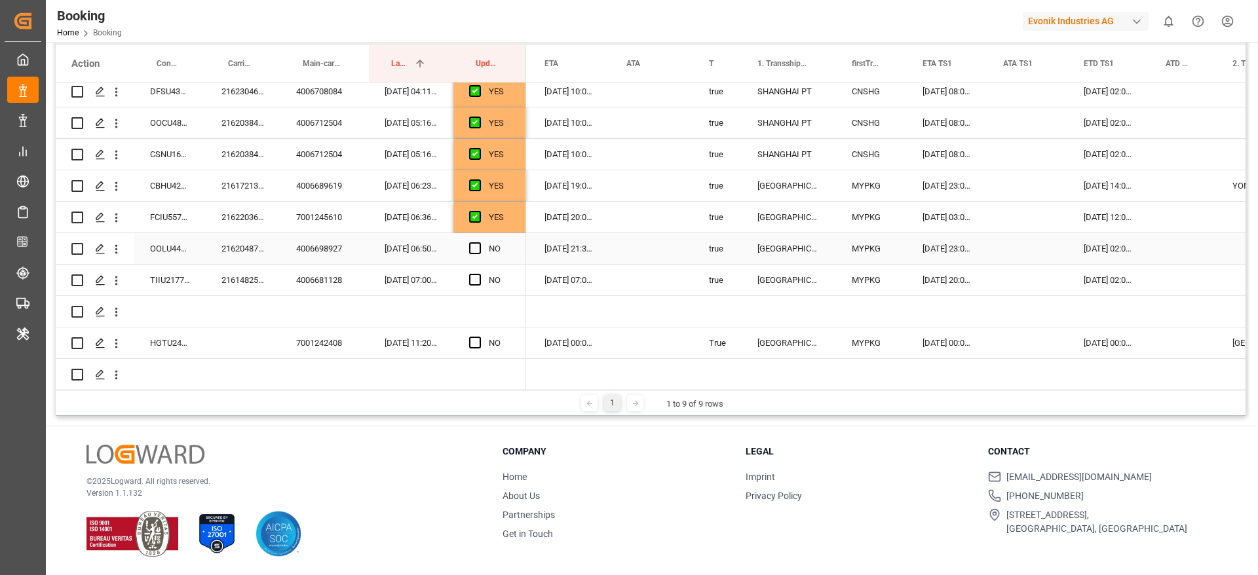
click at [241, 250] on div "2162048740" at bounding box center [243, 248] width 75 height 31
click at [472, 248] on span "Press SPACE to select this row." at bounding box center [475, 248] width 12 height 12
click at [479, 242] on input "Press SPACE to select this row." at bounding box center [479, 242] width 0 height 0
click at [474, 279] on span "Press SPACE to select this row." at bounding box center [475, 280] width 12 height 12
click at [479, 274] on input "Press SPACE to select this row." at bounding box center [479, 274] width 0 height 0
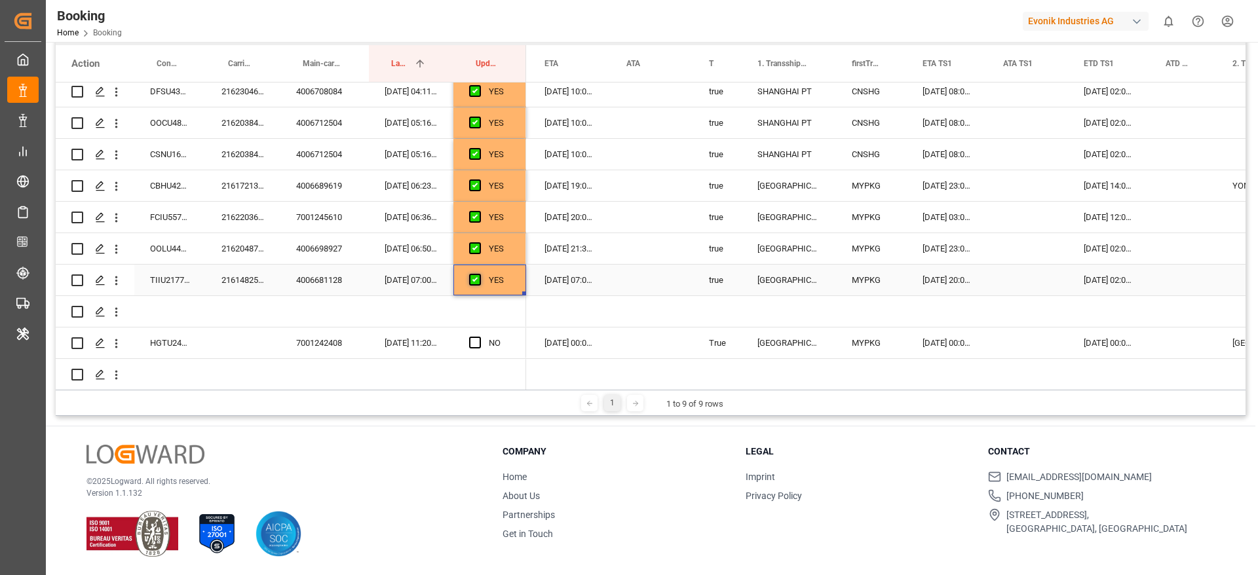
scroll to position [2155, 0]
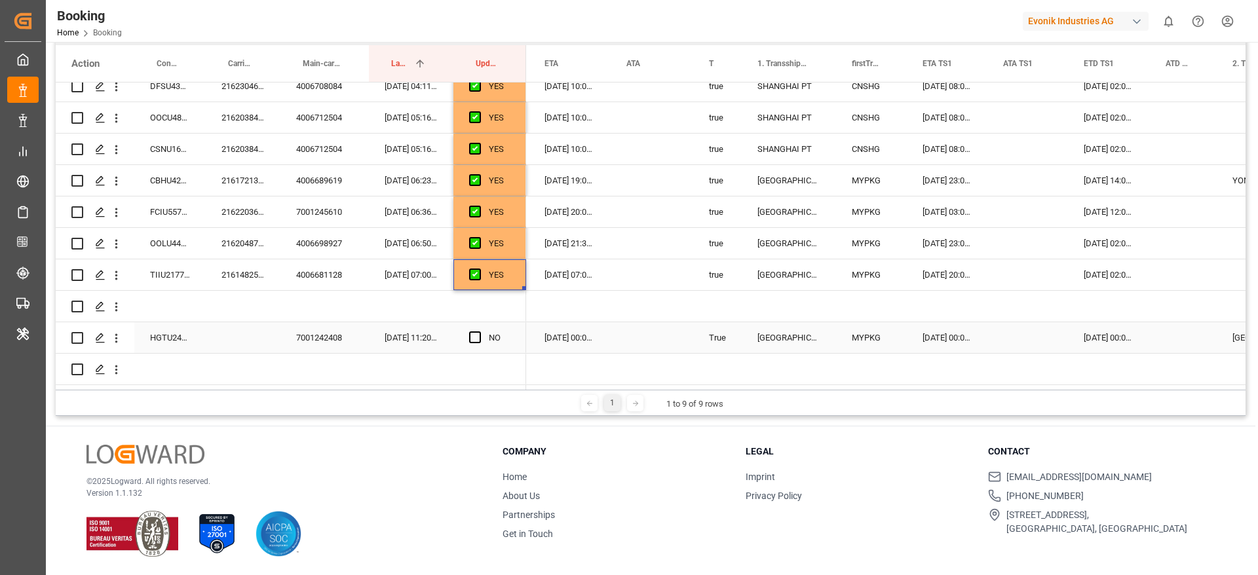
click at [482, 337] on div "Press SPACE to select this row." at bounding box center [479, 338] width 20 height 30
click at [478, 332] on span "Press SPACE to select this row." at bounding box center [475, 338] width 12 height 12
click at [479, 332] on input "Press SPACE to select this row." at bounding box center [479, 332] width 0 height 0
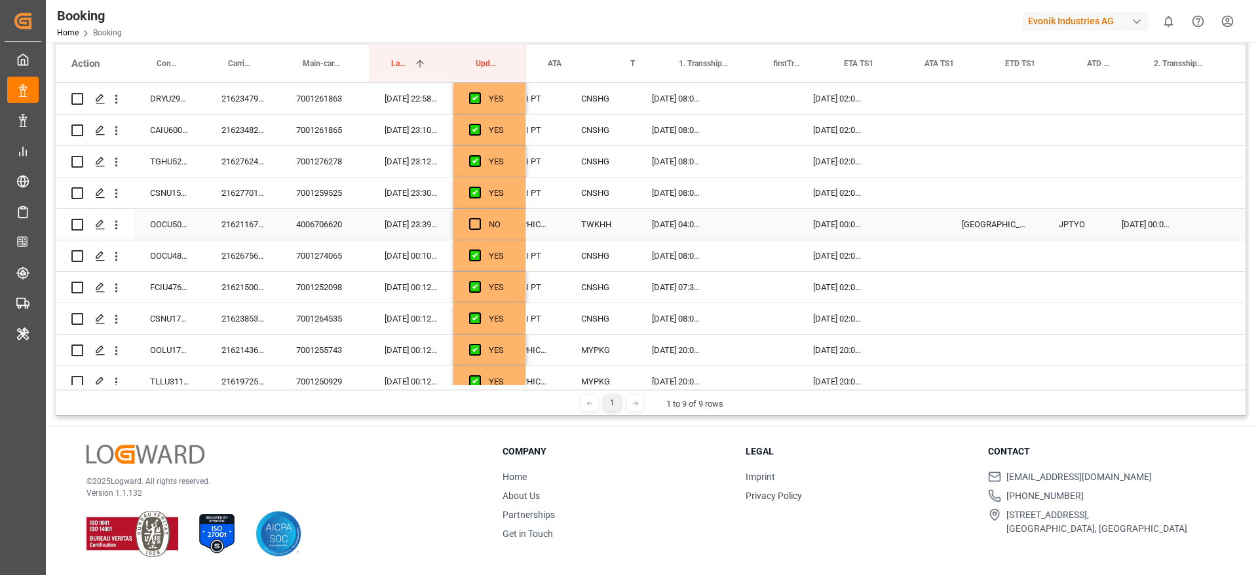
scroll to position [0, 1491]
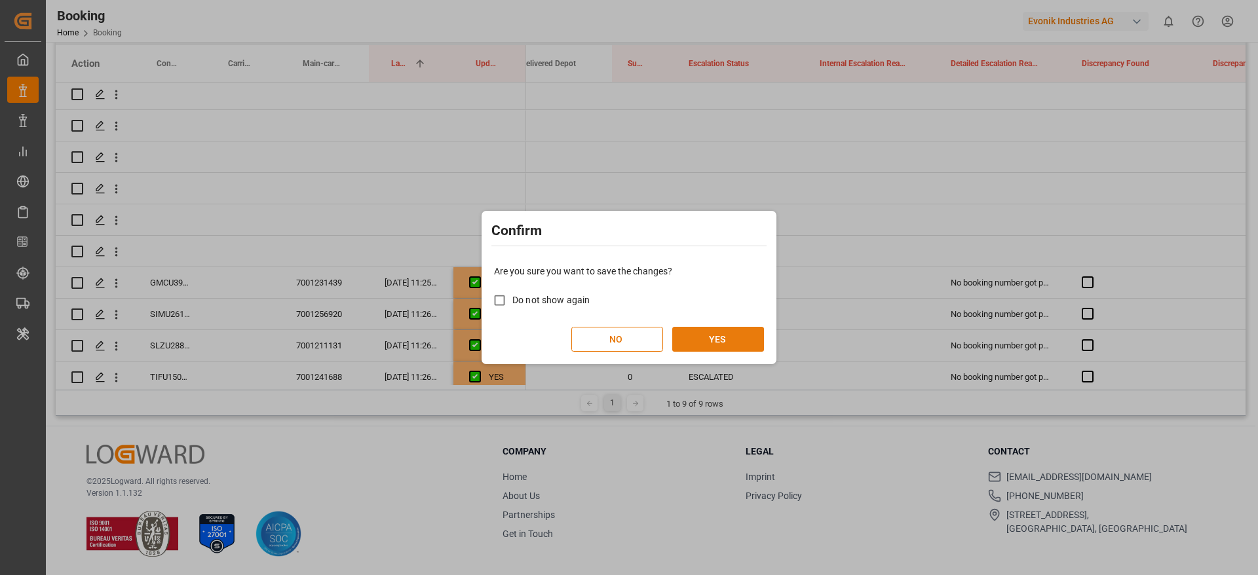
click at [719, 329] on button "YES" at bounding box center [718, 339] width 92 height 25
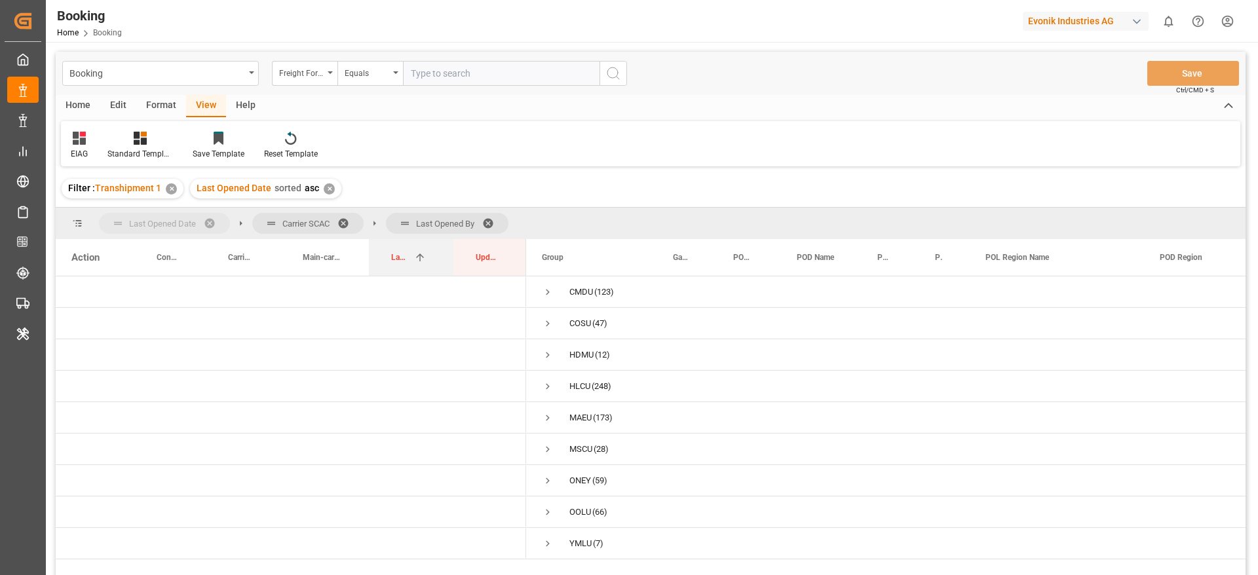
drag, startPoint x: 400, startPoint y: 259, endPoint x: 152, endPoint y: 225, distance: 250.7
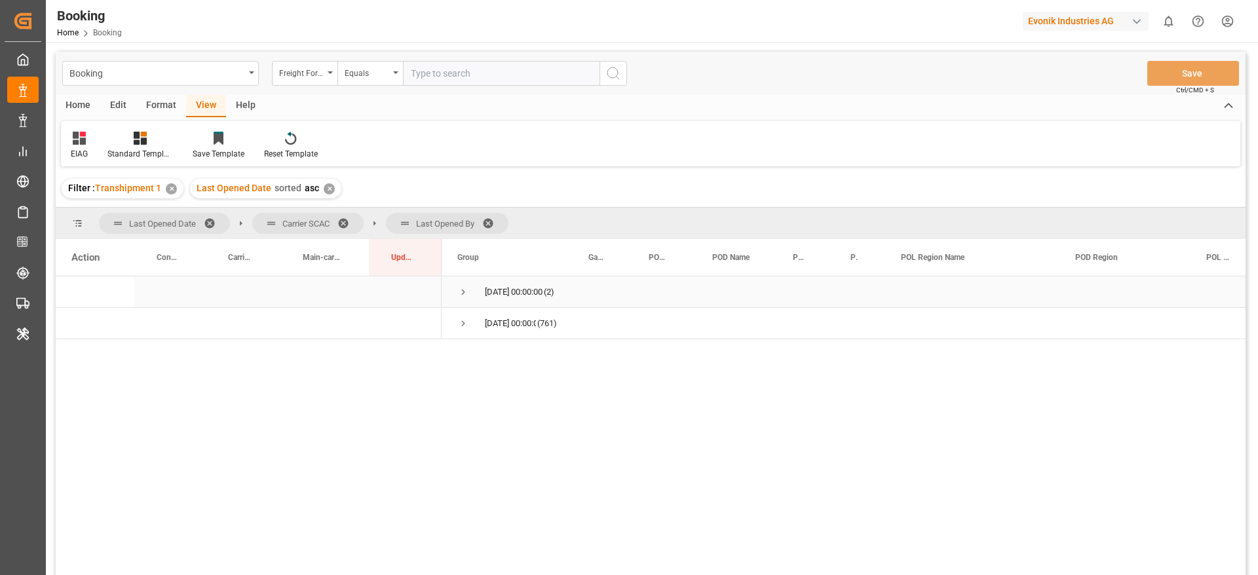
click at [469, 296] on span "07-10-2025 00:00:00 (2)" at bounding box center [507, 291] width 100 height 29
click at [463, 296] on span "Press SPACE to select this row." at bounding box center [463, 292] width 12 height 12
click at [486, 325] on span "Press SPACE to select this row." at bounding box center [491, 324] width 12 height 12
click at [524, 354] on span "Logward System (1)" at bounding box center [507, 354] width 100 height 29
click at [522, 351] on span "Press SPACE to select this row." at bounding box center [518, 355] width 12 height 12
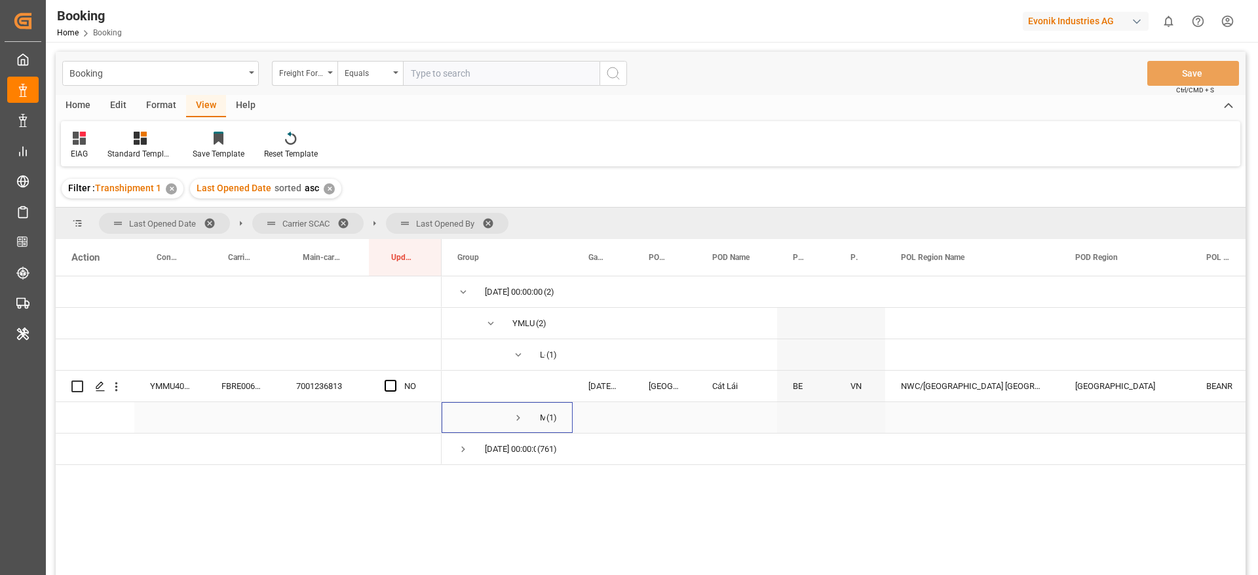
click at [518, 419] on span "Press SPACE to select this row." at bounding box center [518, 418] width 12 height 12
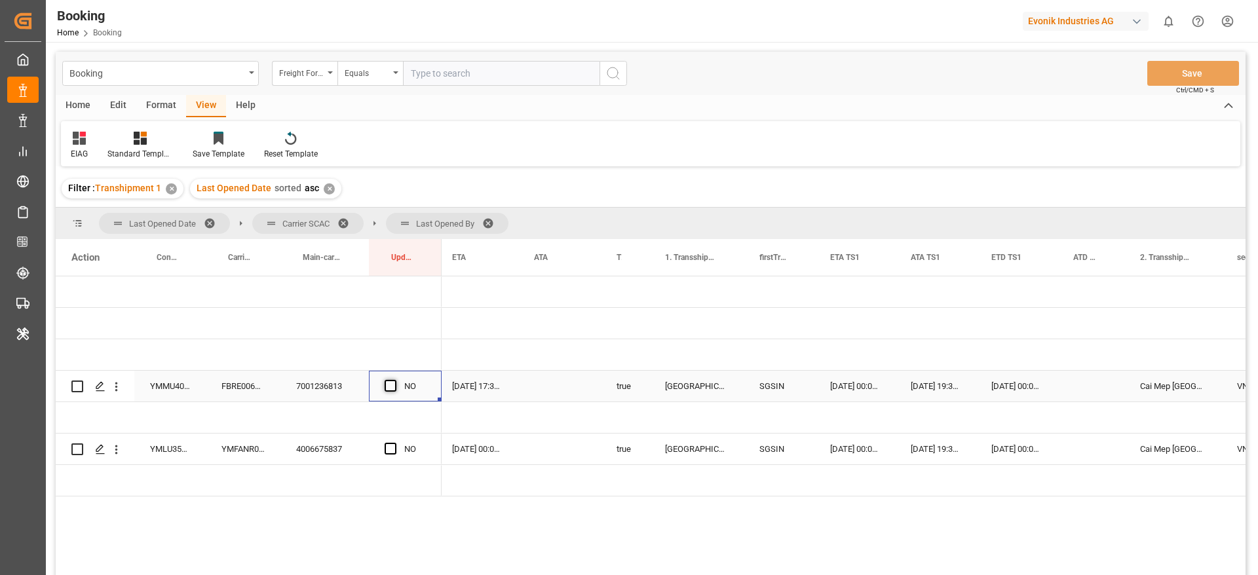
click at [388, 387] on span "Press SPACE to select this row." at bounding box center [391, 386] width 12 height 12
click at [394, 380] on input "Press SPACE to select this row." at bounding box center [394, 380] width 0 height 0
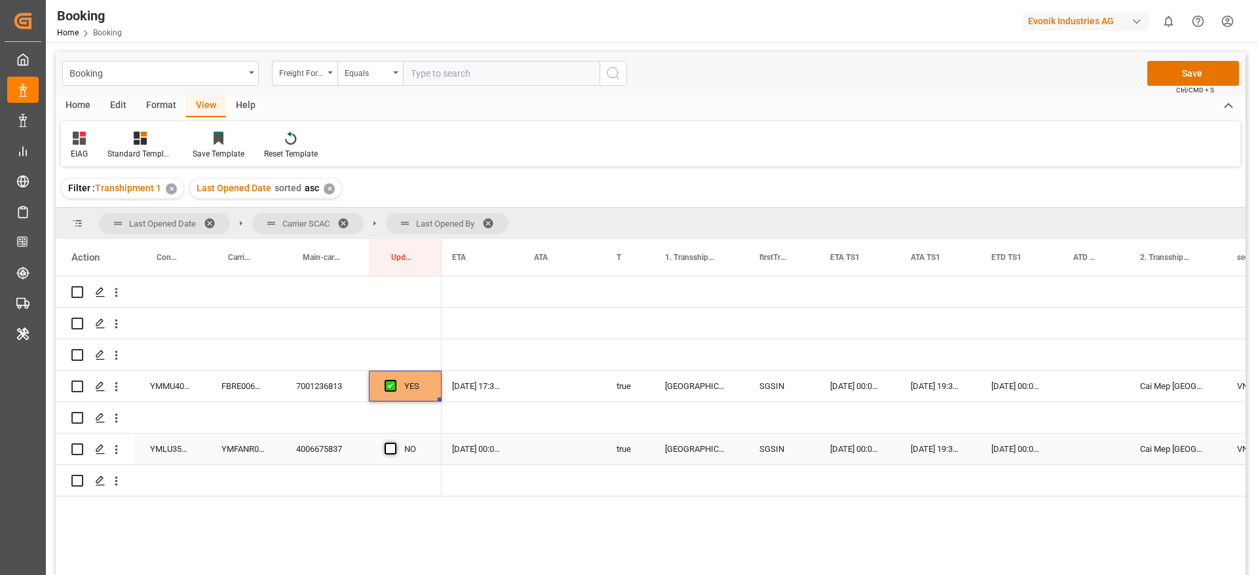
click at [391, 452] on span "Press SPACE to select this row." at bounding box center [391, 449] width 12 height 12
click at [394, 443] on input "Press SPACE to select this row." at bounding box center [394, 443] width 0 height 0
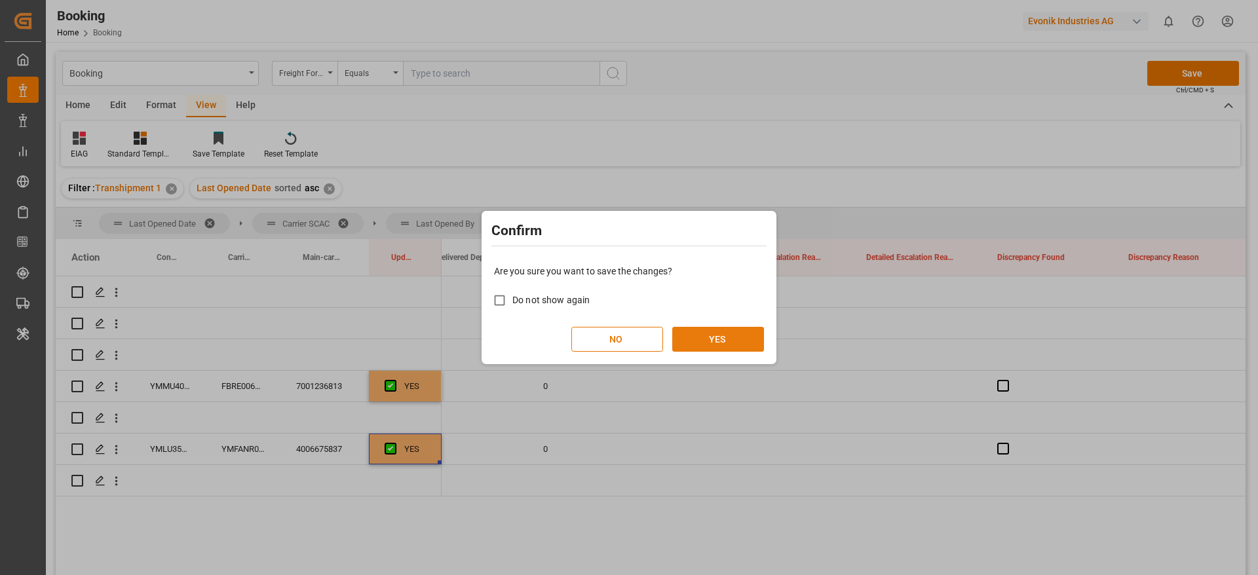
click at [748, 330] on button "YES" at bounding box center [718, 339] width 92 height 25
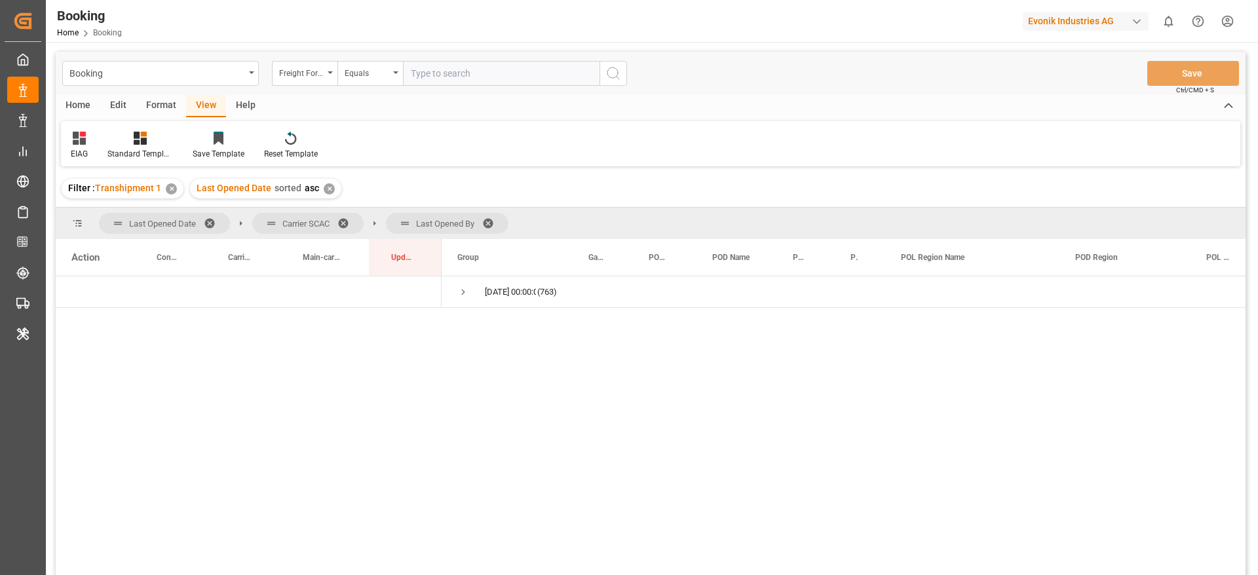
click at [161, 106] on div "Format" at bounding box center [161, 106] width 50 height 22
click at [65, 151] on div "Filter Rows" at bounding box center [90, 145] width 58 height 29
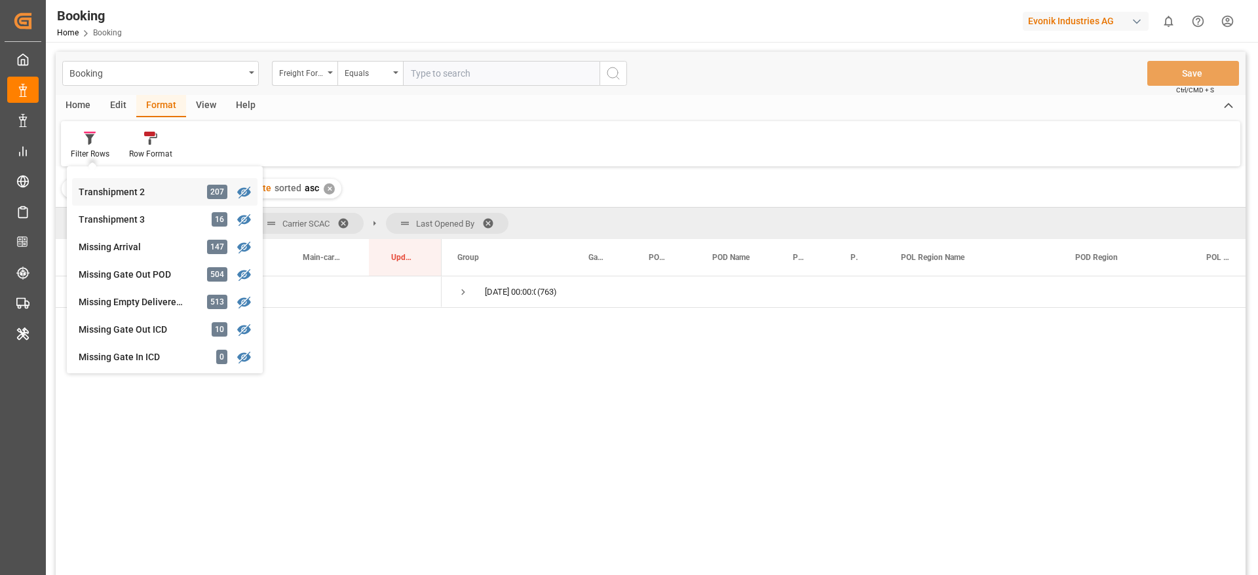
scroll to position [491, 0]
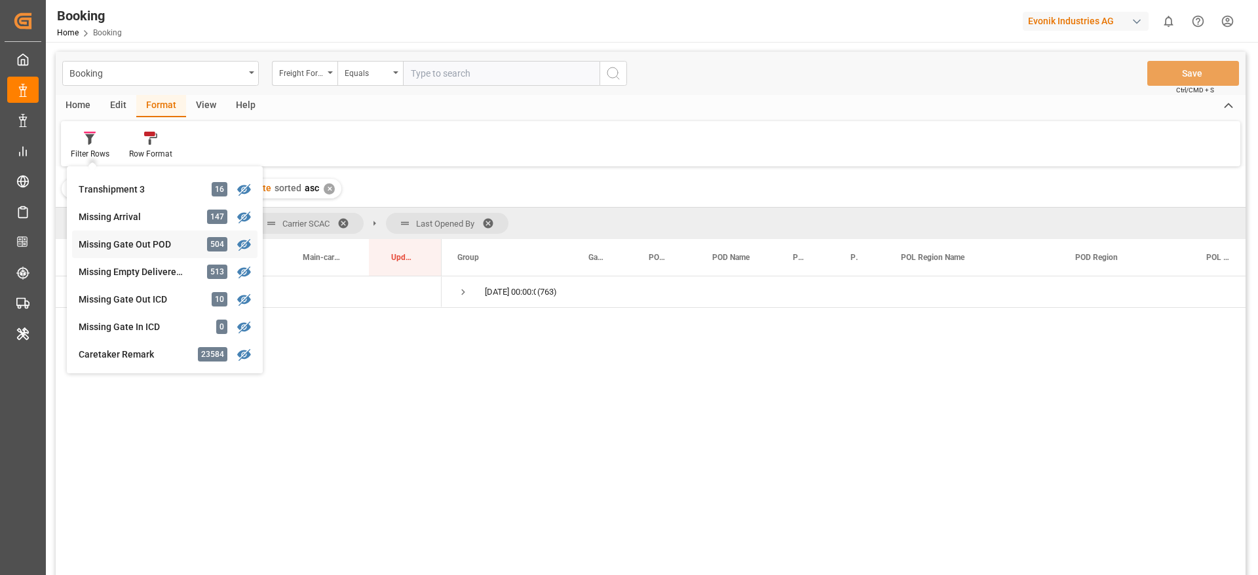
click at [164, 239] on div "Booking Freight Forwarder's Reference No. Equals Save Ctrl/CMD + S Home Edit Fo…" at bounding box center [651, 331] width 1190 height 558
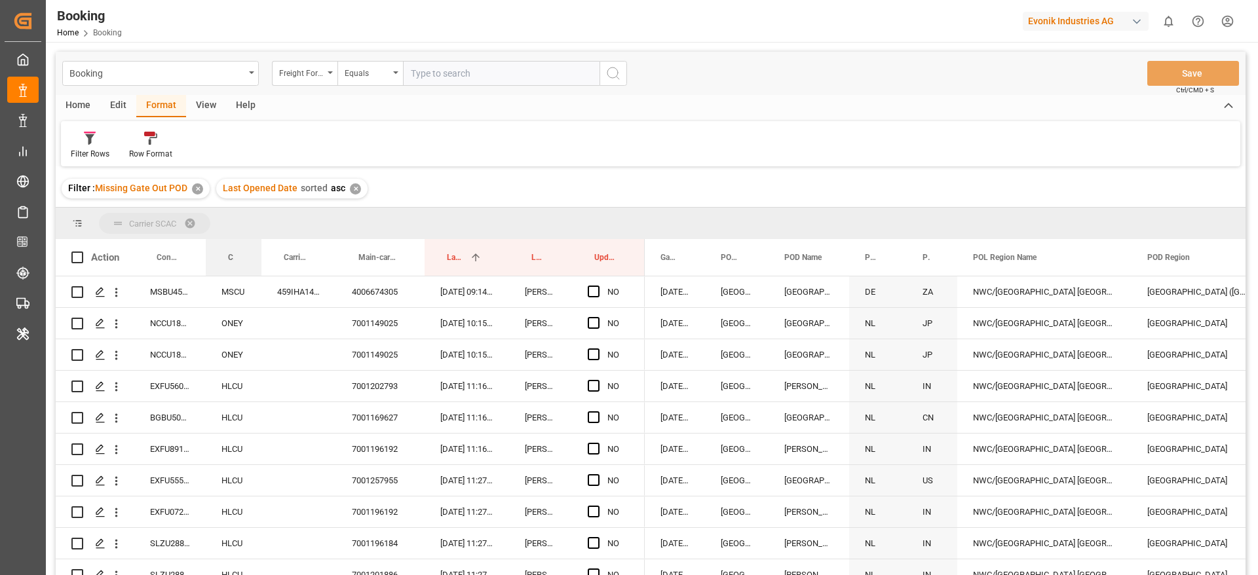
drag, startPoint x: 229, startPoint y: 259, endPoint x: 239, endPoint y: 232, distance: 28.6
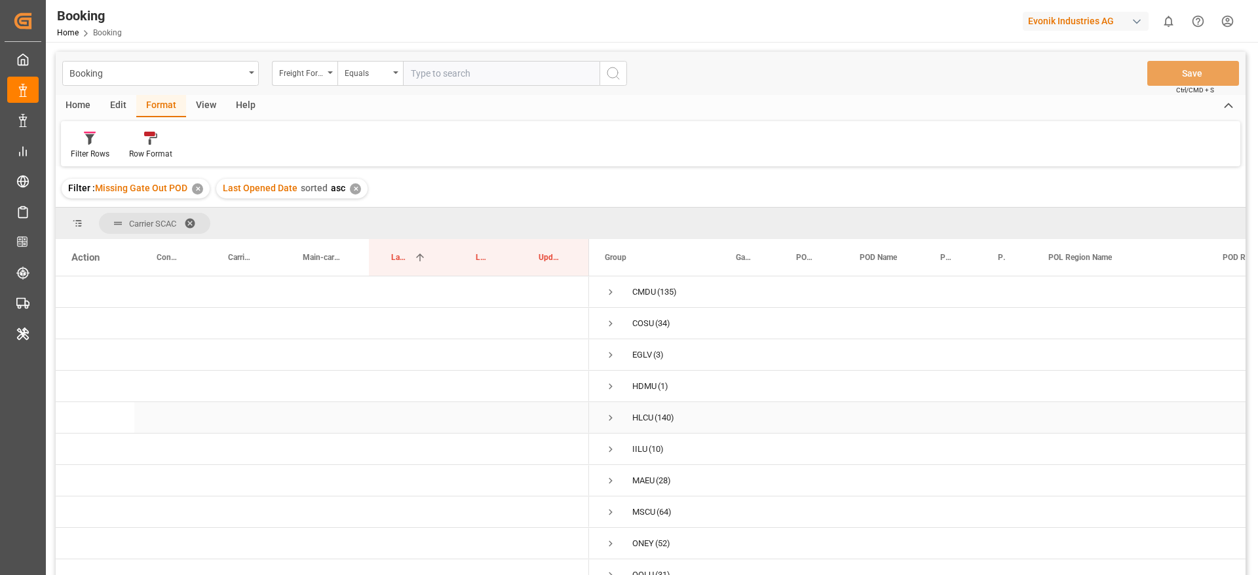
scroll to position [16, 0]
click at [610, 489] on span "Press SPACE to select this row." at bounding box center [611, 501] width 12 height 30
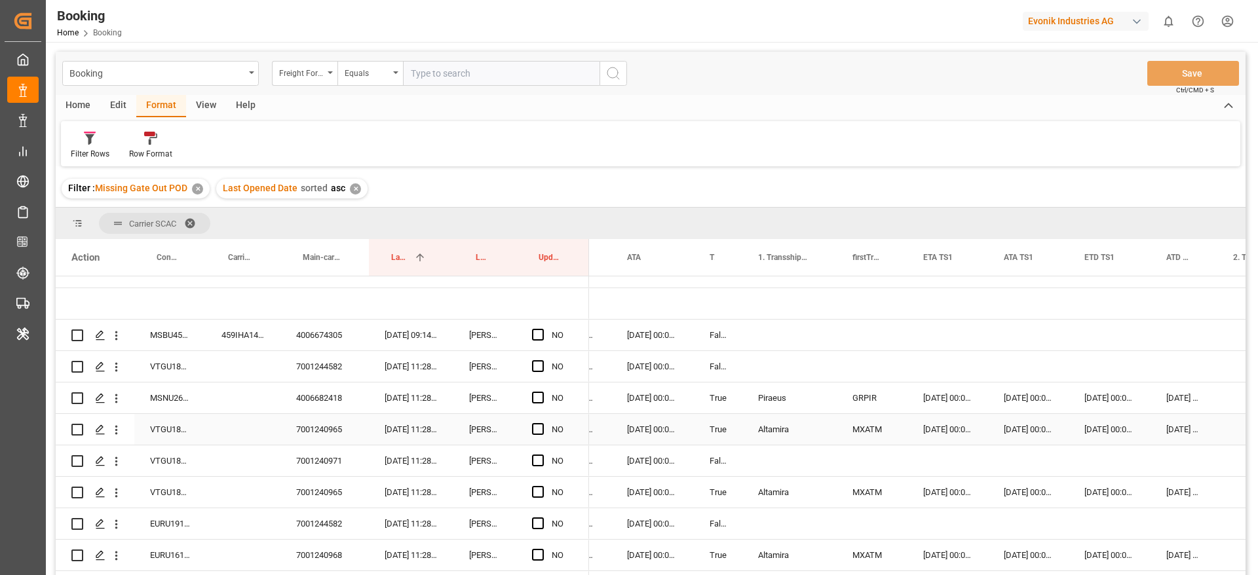
scroll to position [0, 1284]
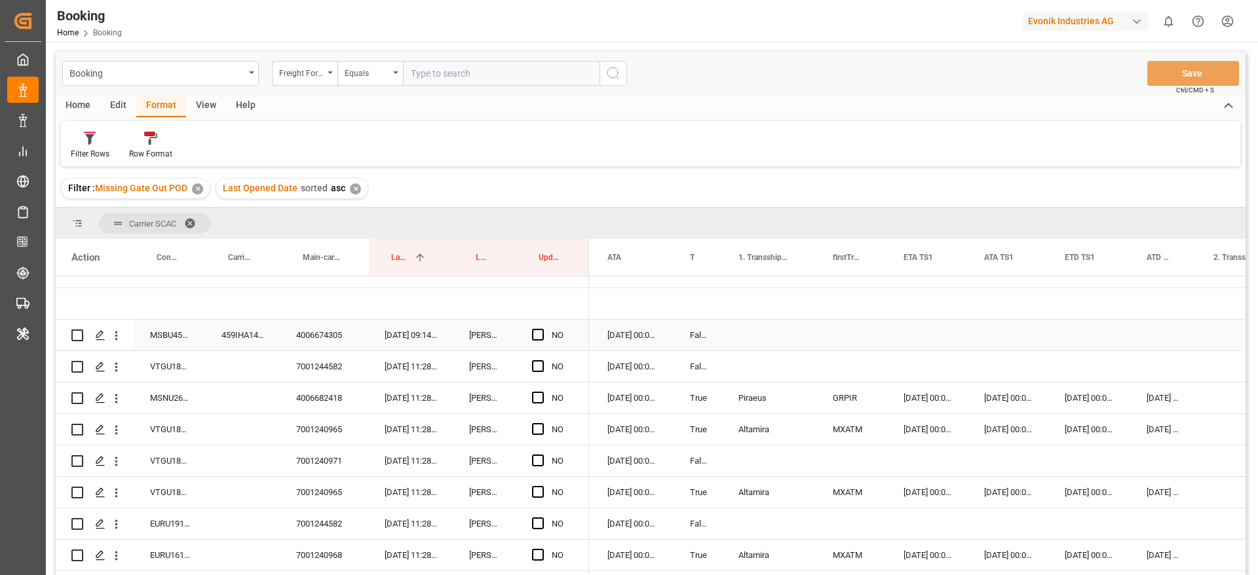
click at [236, 343] on div "459IHA1408618" at bounding box center [243, 335] width 75 height 31
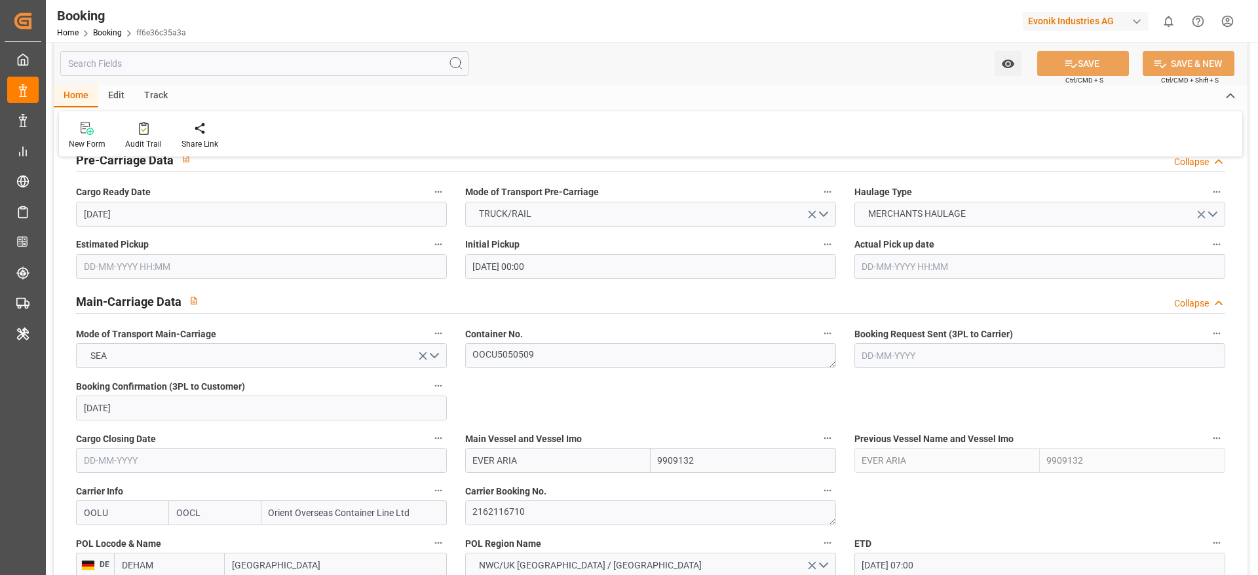
scroll to position [786, 0]
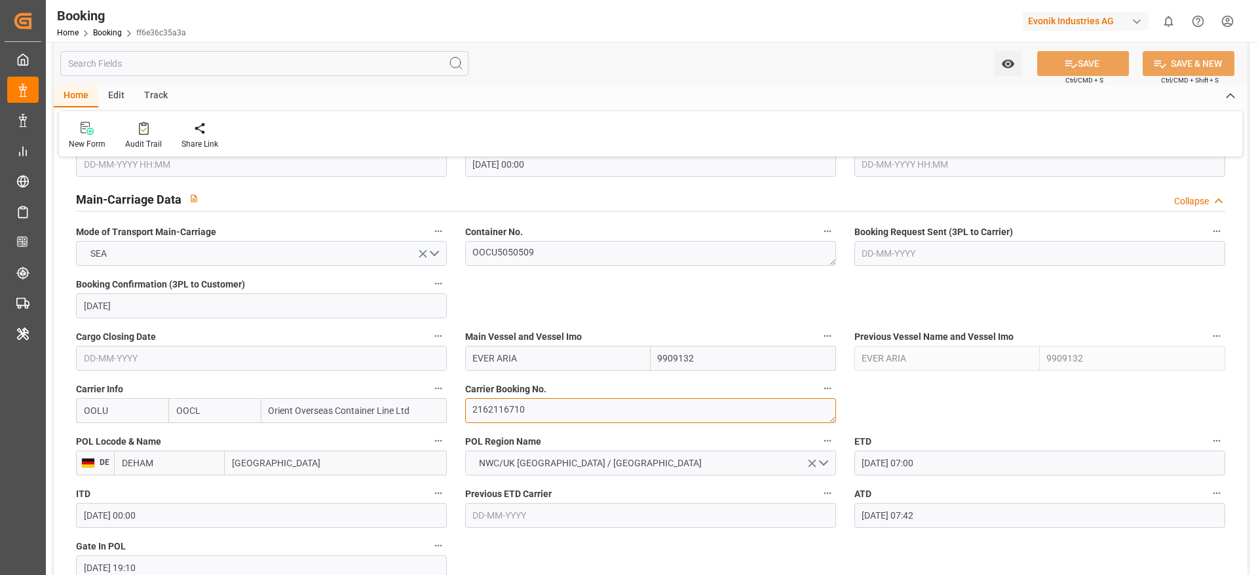
click at [561, 414] on textarea "2162116710" at bounding box center [650, 410] width 371 height 25
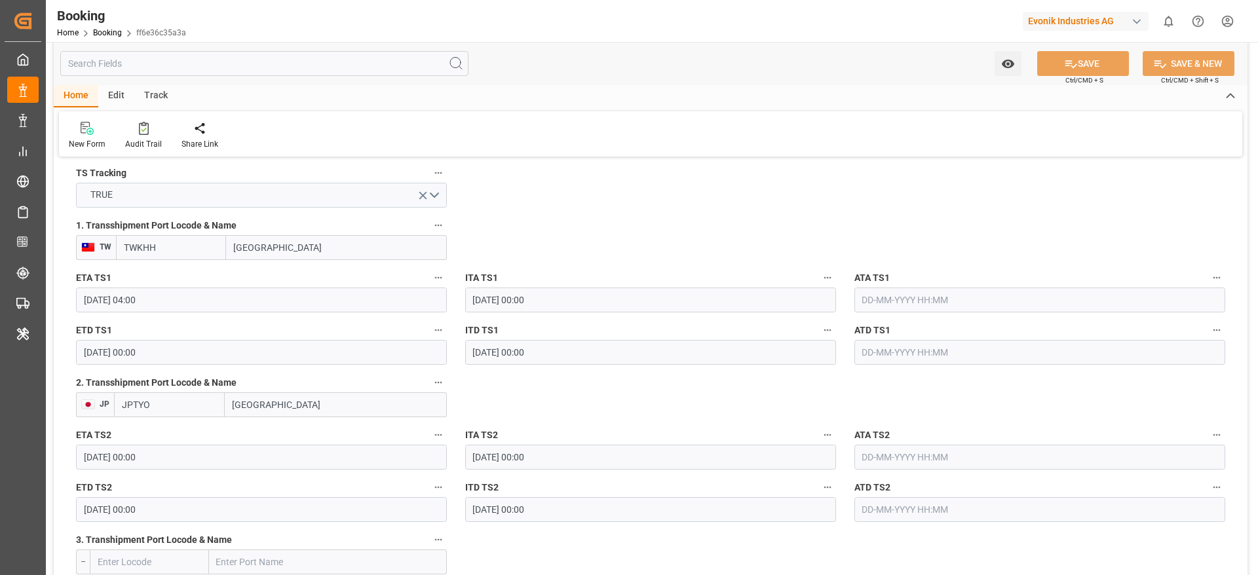
scroll to position [1474, 0]
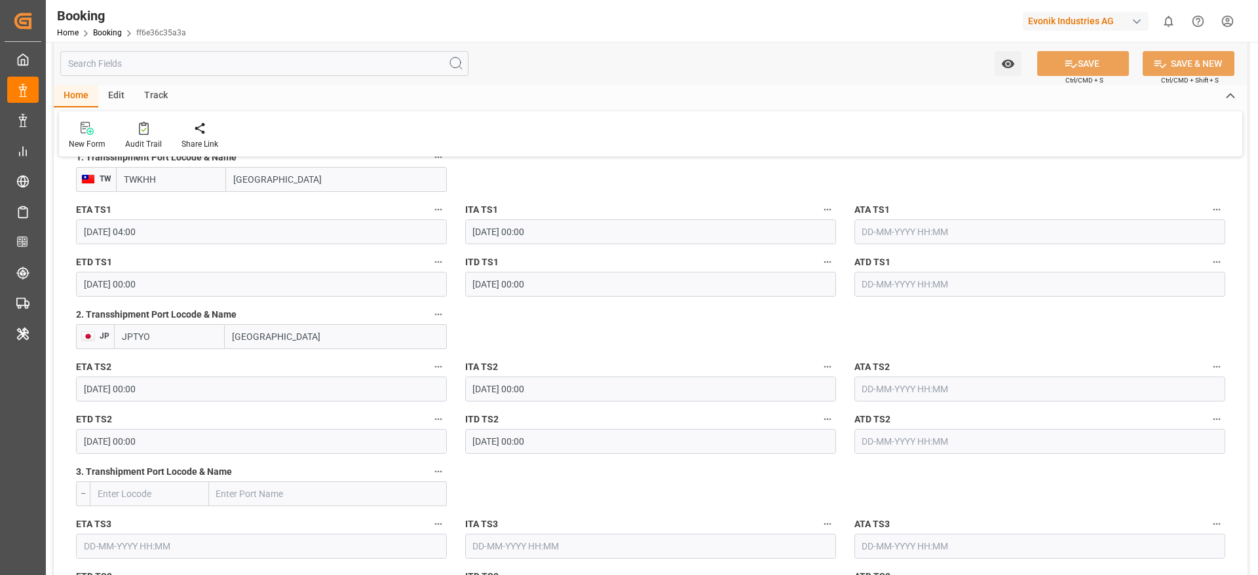
click at [181, 389] on input "[DATE] 00:00" at bounding box center [261, 389] width 371 height 25
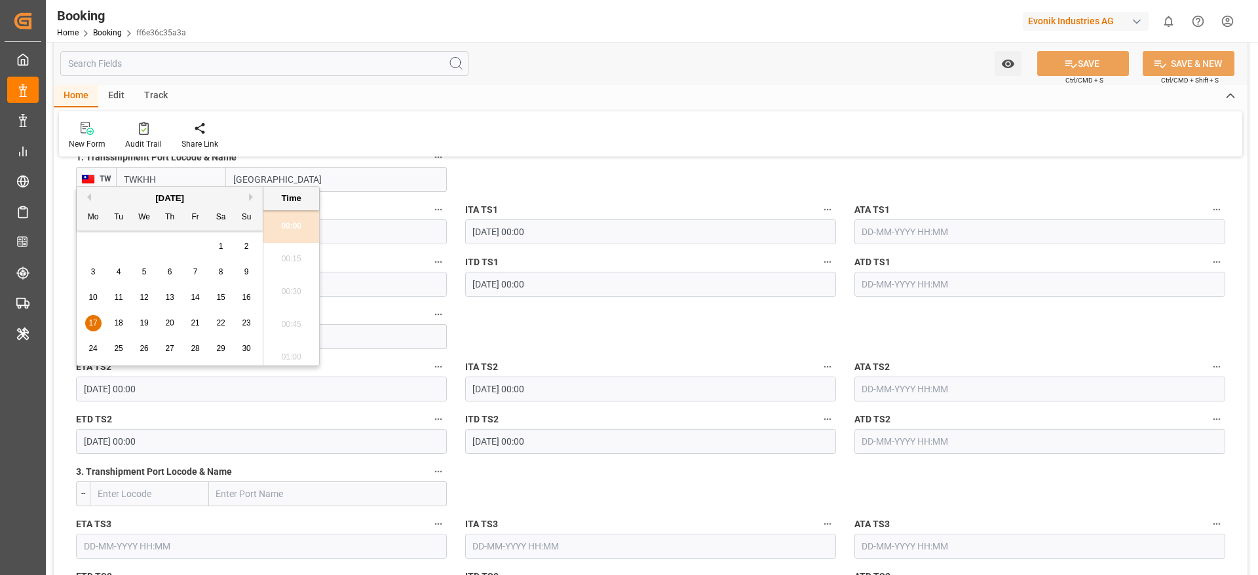
click at [89, 352] on span "24" at bounding box center [92, 348] width 9 height 9
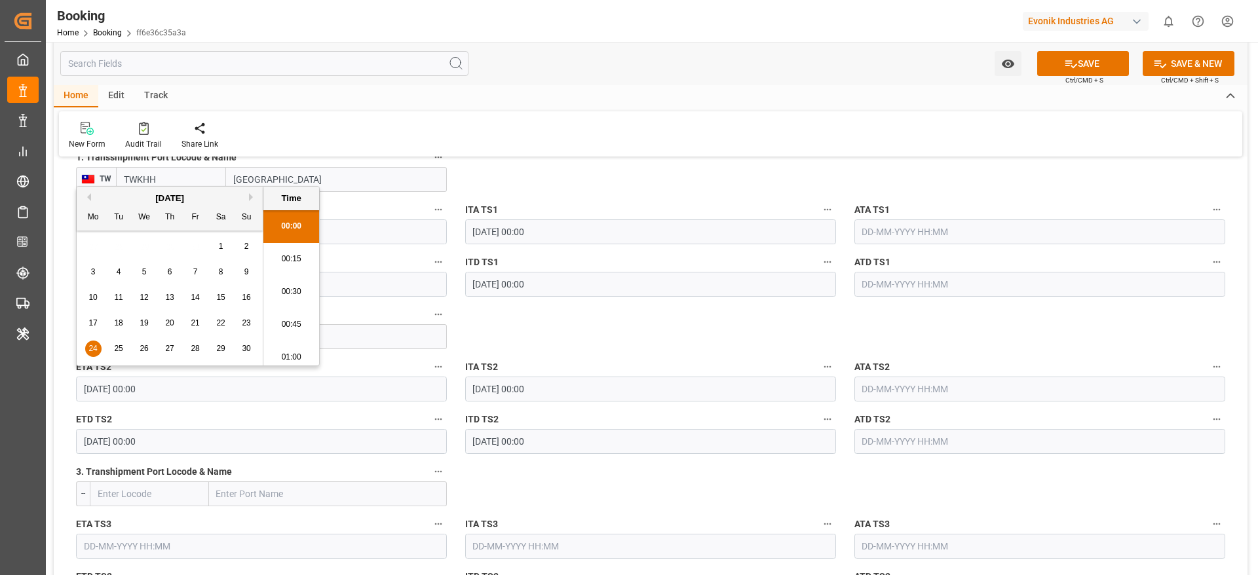
type input "24-11-2025 00:00"
click at [184, 434] on input "18-11-2025 00:00" at bounding box center [261, 441] width 371 height 25
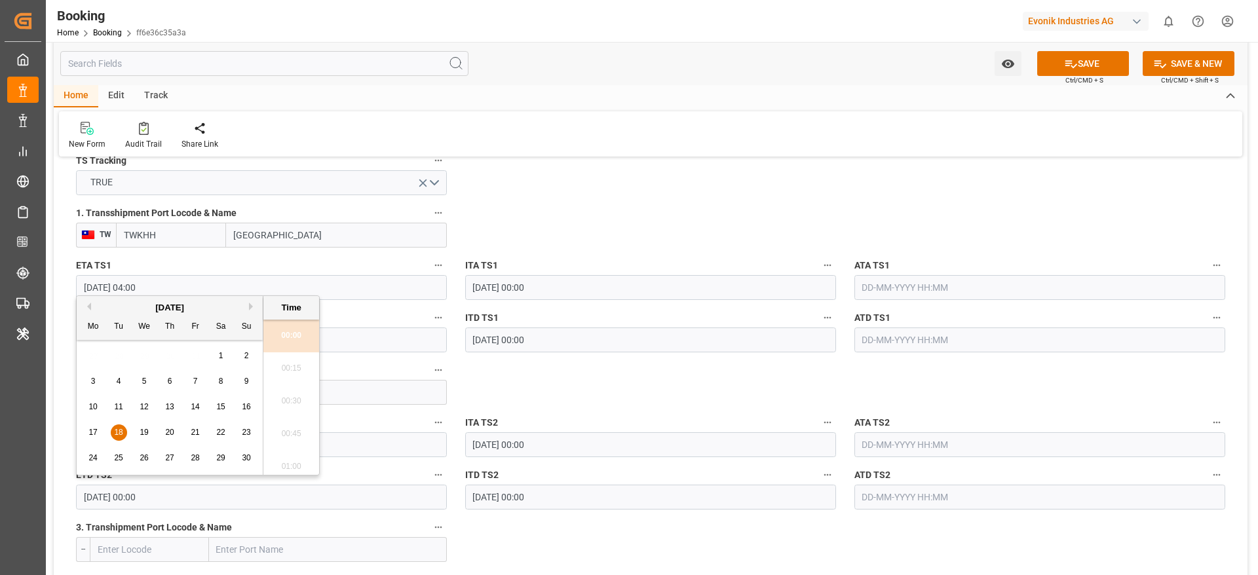
scroll to position [1417, 0]
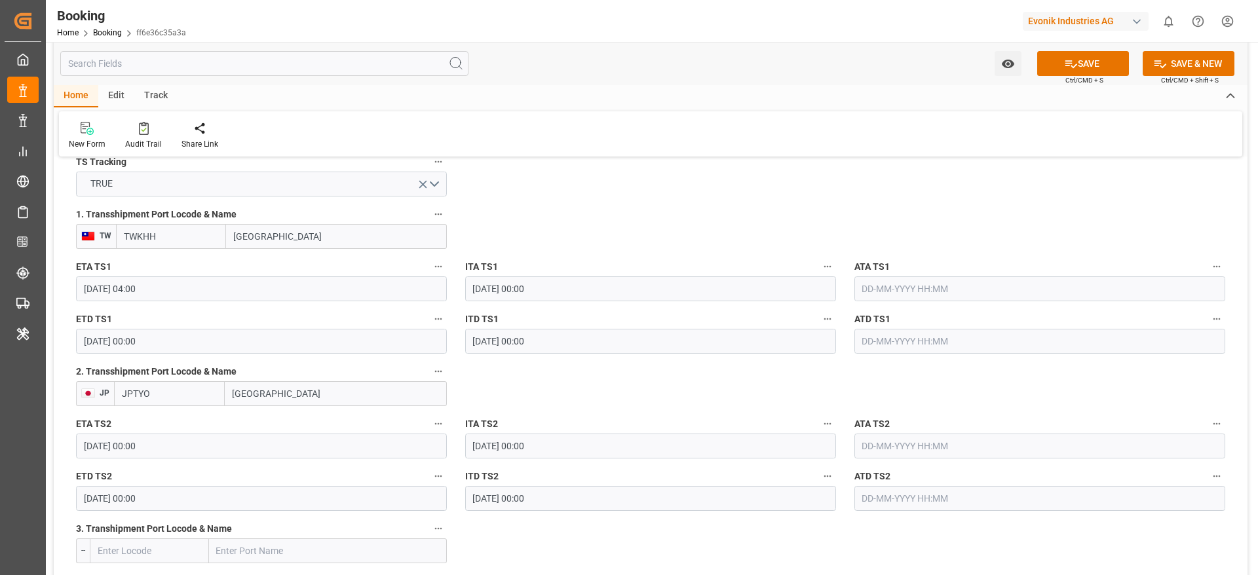
scroll to position [1516, 0]
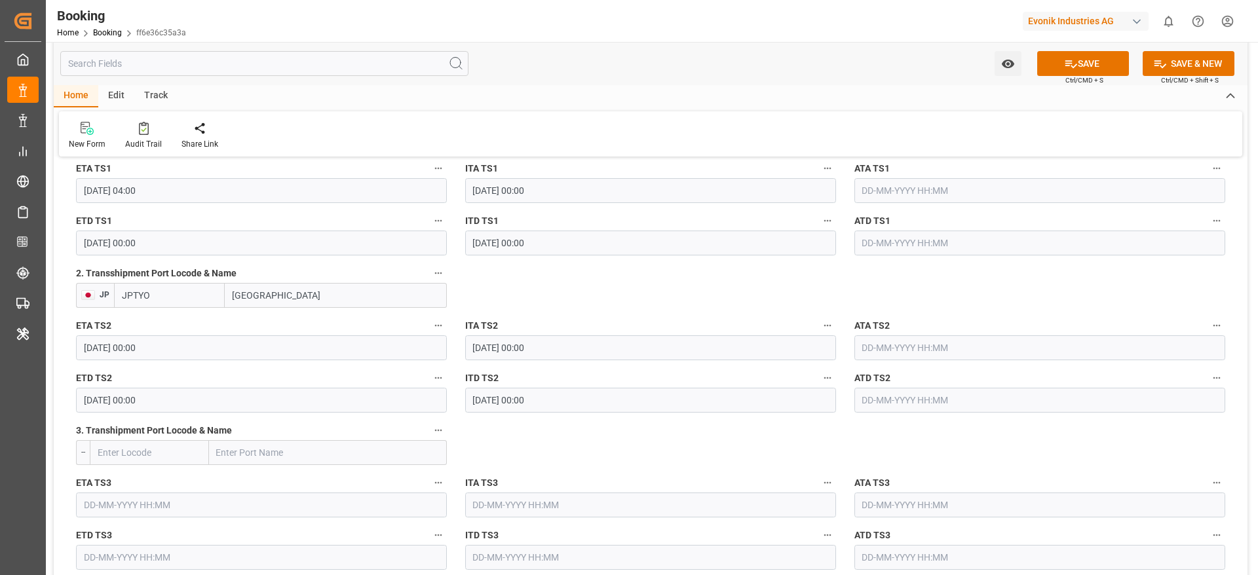
click at [185, 398] on input "18-11-2025 00:00" at bounding box center [261, 400] width 371 height 25
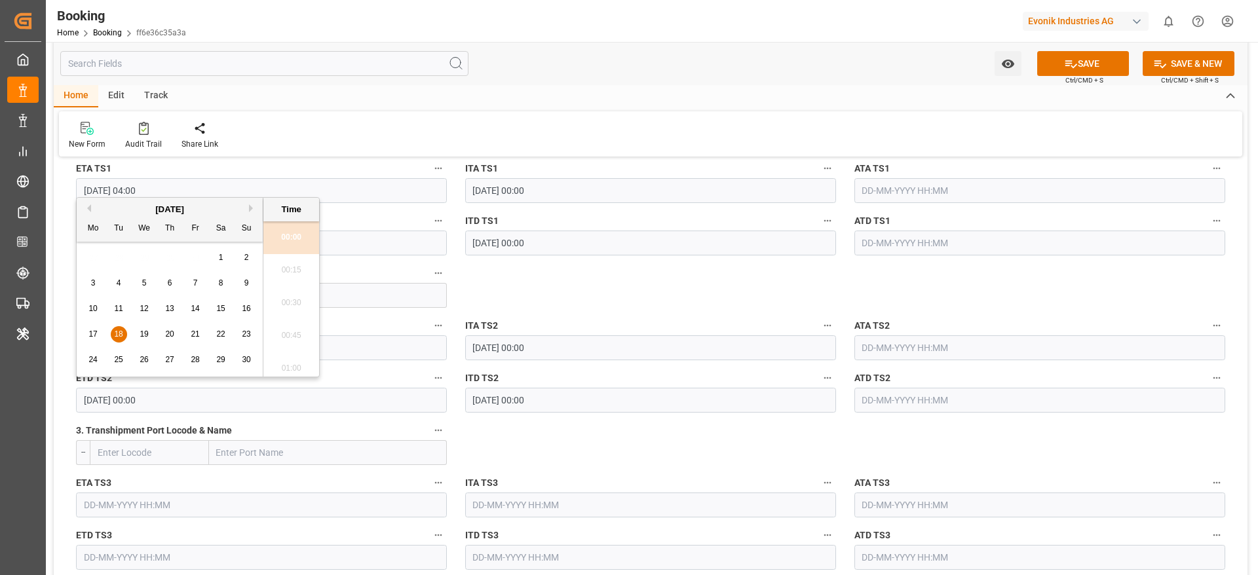
click at [144, 366] on div "26" at bounding box center [144, 361] width 16 height 16
type input "26-11-2025 00:00"
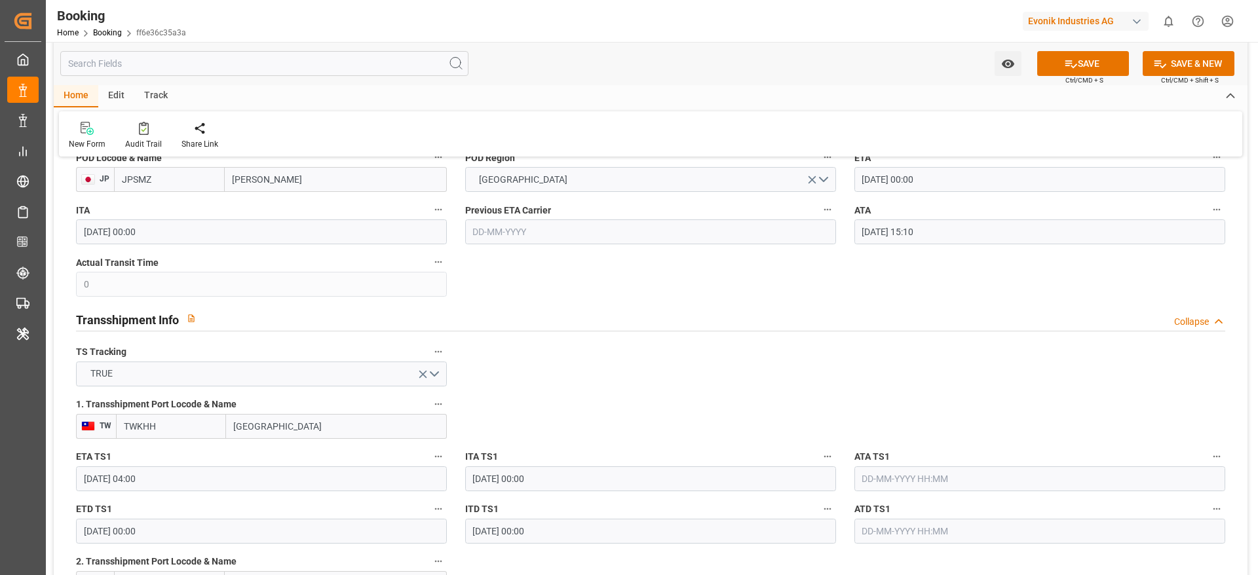
scroll to position [1221, 0]
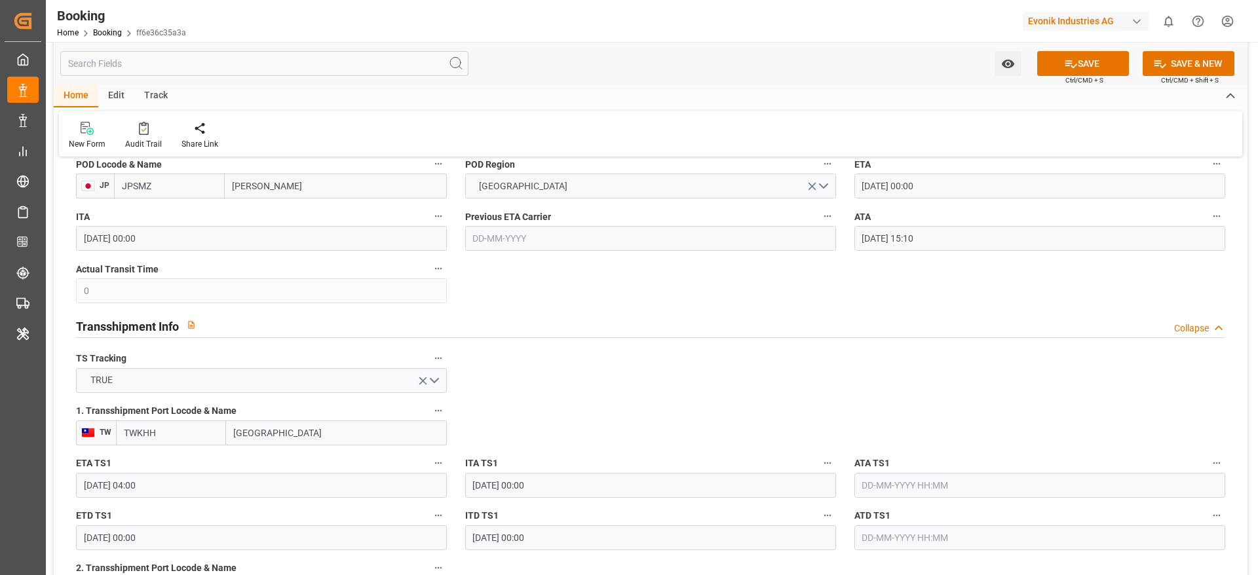
click at [984, 189] on input "24-11-2025 00:00" at bounding box center [1040, 186] width 371 height 25
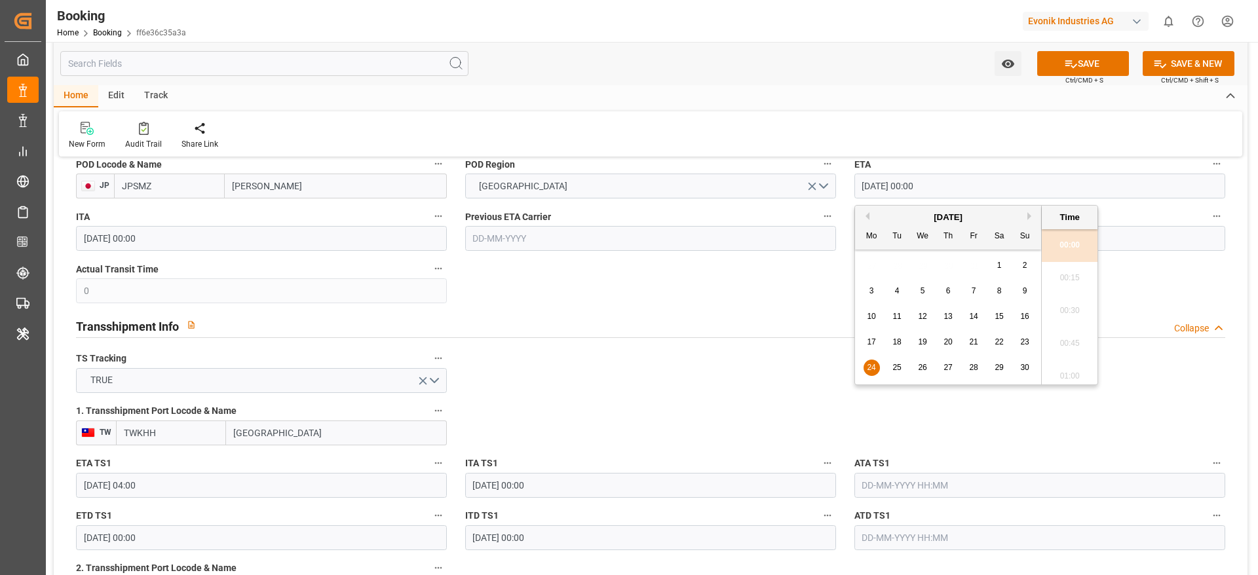
click at [1032, 214] on button "Next Month" at bounding box center [1032, 216] width 8 height 8
click at [872, 271] on div "1" at bounding box center [872, 266] width 16 height 16
type input "01-12-2025 00:00"
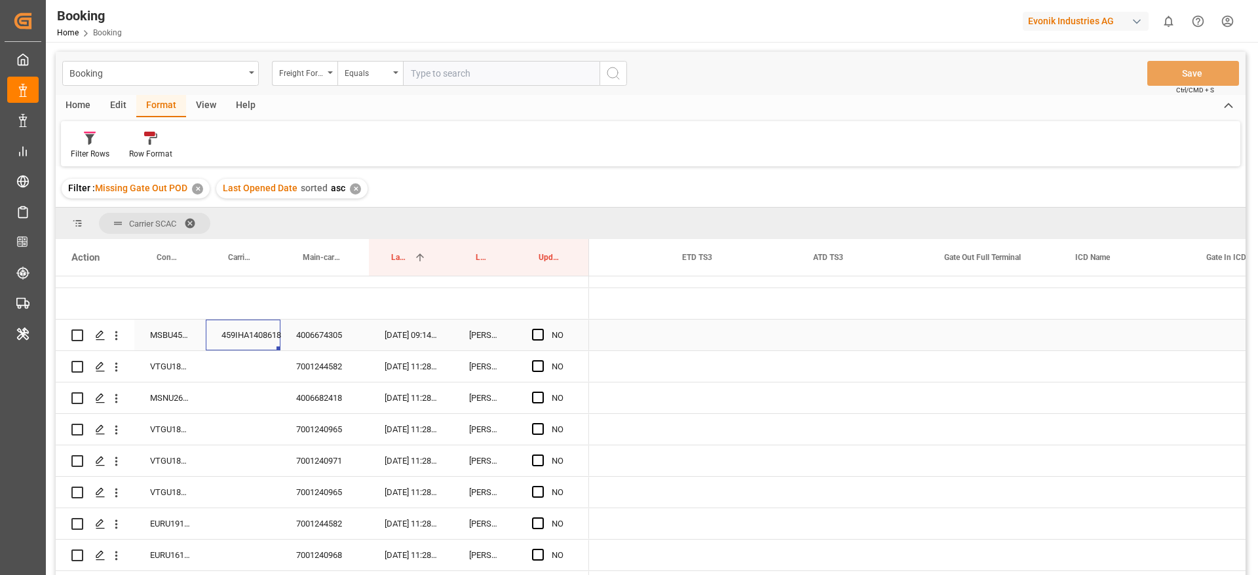
scroll to position [0, 2988]
click at [788, 327] on div "Press SPACE to select this row." at bounding box center [790, 335] width 131 height 31
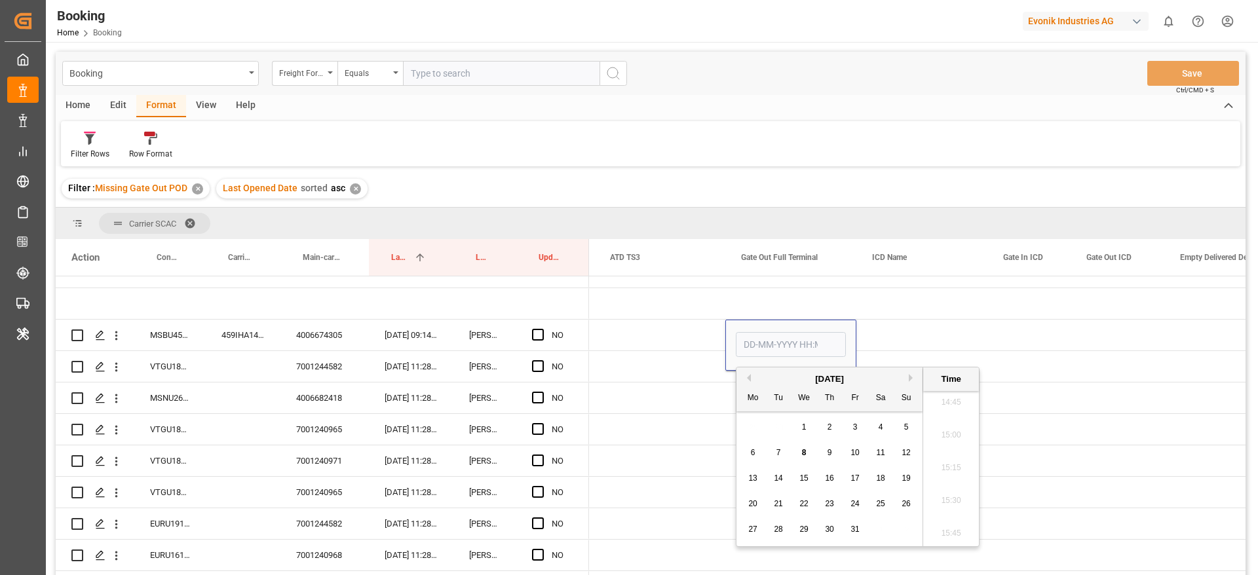
click at [807, 450] on div "8" at bounding box center [804, 454] width 16 height 16
type input "[DATE] 00:00"
click at [876, 344] on div "Press SPACE to select this row." at bounding box center [921, 335] width 131 height 31
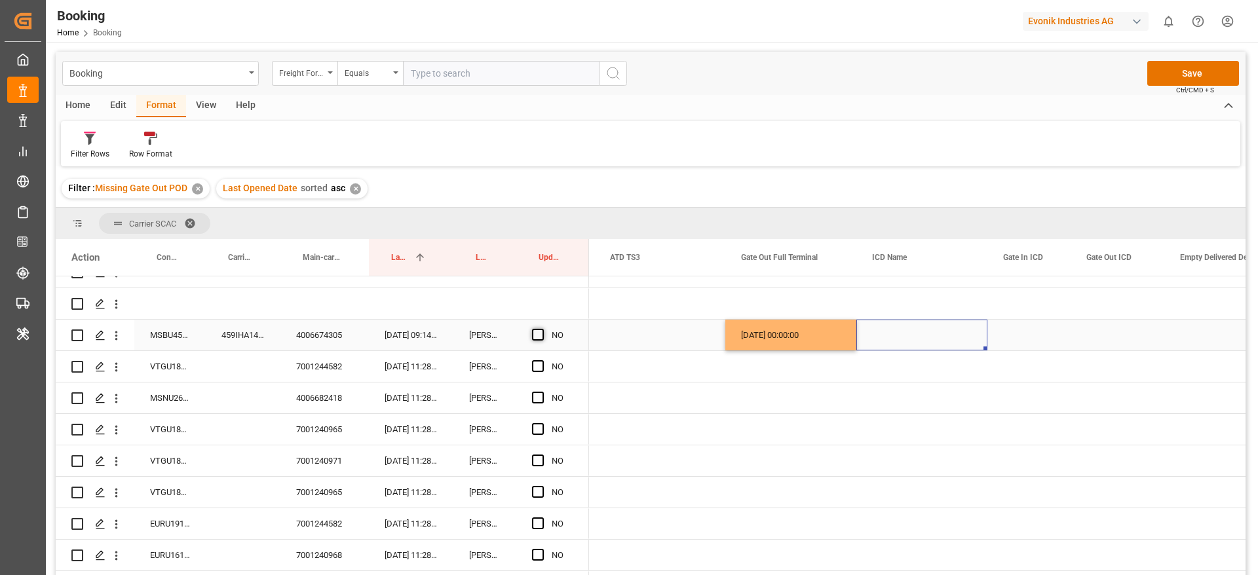
click at [537, 334] on span "Press SPACE to select this row." at bounding box center [538, 335] width 12 height 12
click at [542, 329] on input "Press SPACE to select this row." at bounding box center [542, 329] width 0 height 0
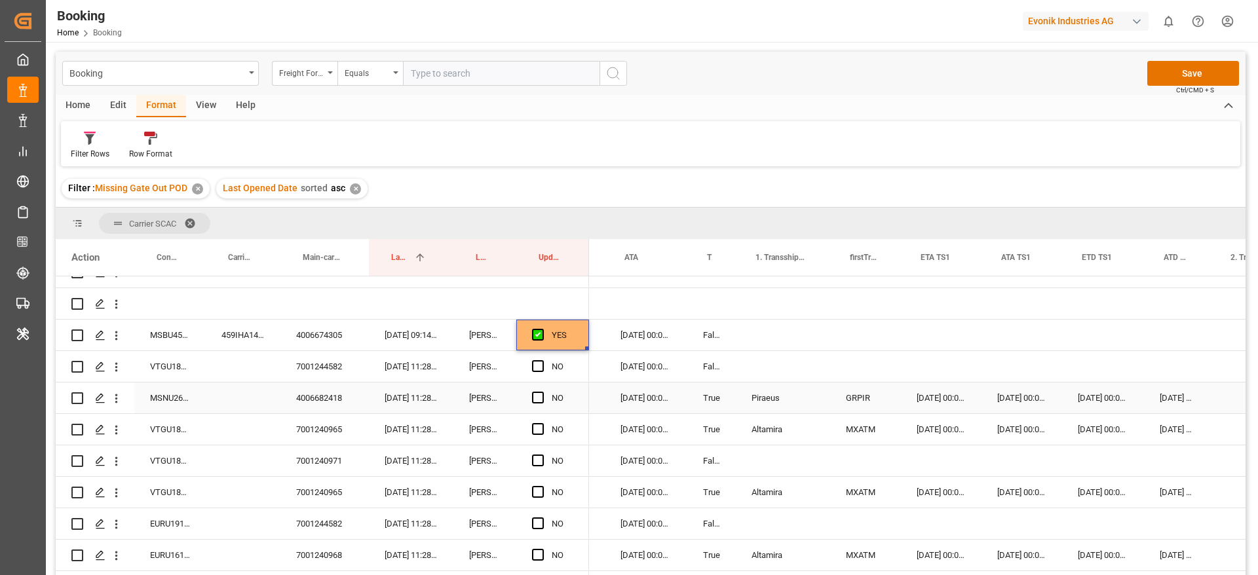
scroll to position [0, 1252]
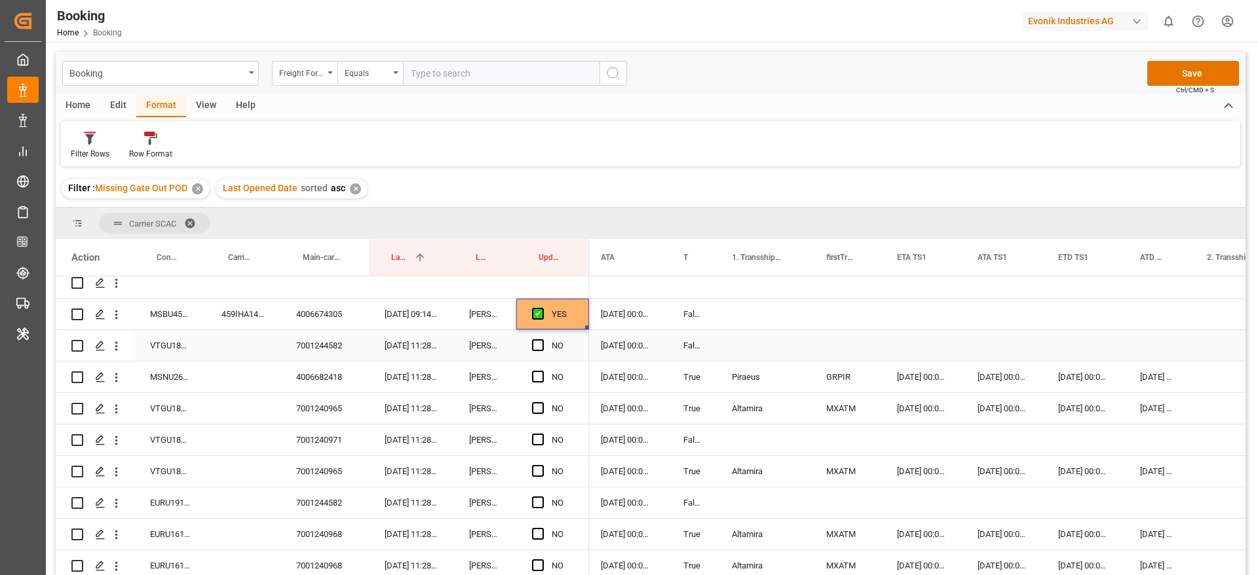
click at [169, 347] on div "VTGU1863076" at bounding box center [169, 345] width 71 height 31
click at [537, 344] on span "Press SPACE to select this row." at bounding box center [538, 345] width 12 height 12
click at [542, 339] on input "Press SPACE to select this row." at bounding box center [542, 339] width 0 height 0
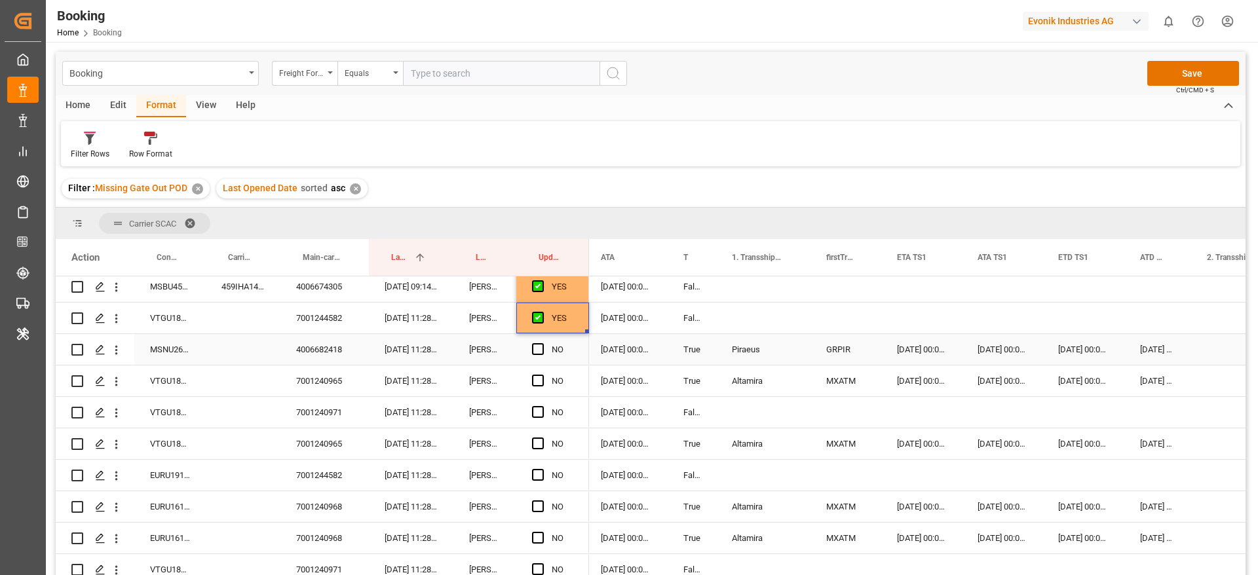
click at [178, 353] on div "MSNU2683565" at bounding box center [169, 349] width 71 height 31
click at [537, 349] on span "Press SPACE to select this row." at bounding box center [538, 349] width 12 height 12
click at [542, 343] on input "Press SPACE to select this row." at bounding box center [542, 343] width 0 height 0
click at [180, 384] on div "VTGU1862300" at bounding box center [169, 381] width 71 height 31
click at [540, 382] on span "Press SPACE to select this row." at bounding box center [538, 381] width 12 height 12
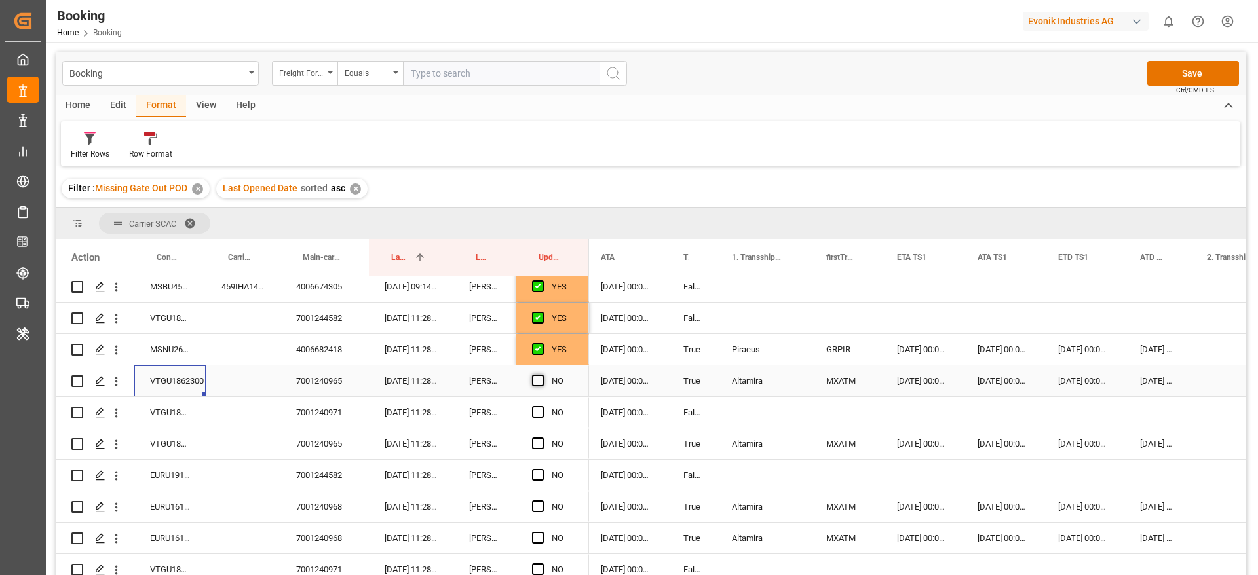
click at [542, 375] on input "Press SPACE to select this row." at bounding box center [542, 375] width 0 height 0
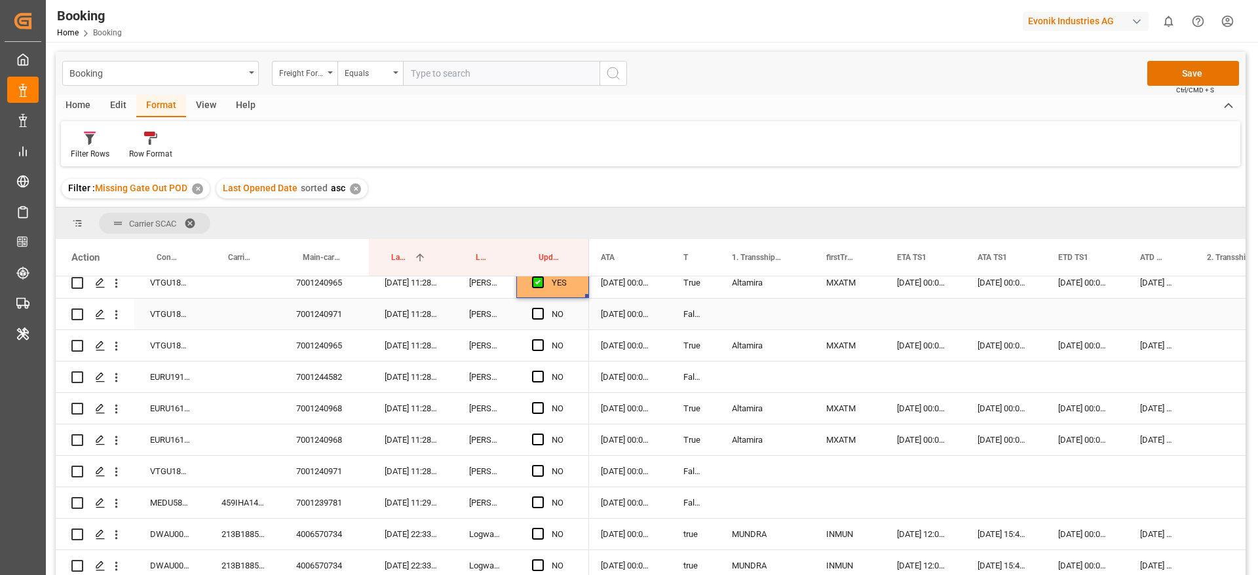
click at [139, 316] on div "VTGU1862803" at bounding box center [169, 314] width 71 height 31
click at [535, 313] on span "Press SPACE to select this row." at bounding box center [538, 314] width 12 height 12
click at [542, 308] on input "Press SPACE to select this row." at bounding box center [542, 308] width 0 height 0
click at [164, 353] on div "VTGU1862275" at bounding box center [169, 345] width 71 height 31
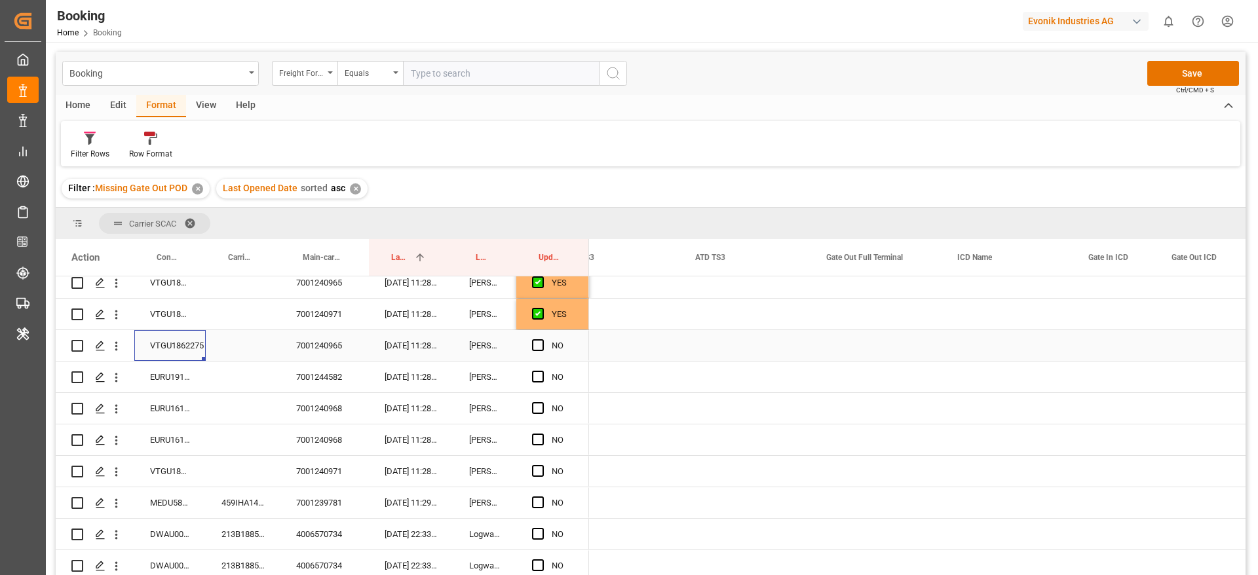
scroll to position [0, 2901]
click at [855, 339] on div "Press SPACE to select this row." at bounding box center [876, 345] width 131 height 31
click at [855, 339] on div "Press SPACE to select this row." at bounding box center [875, 345] width 131 height 31
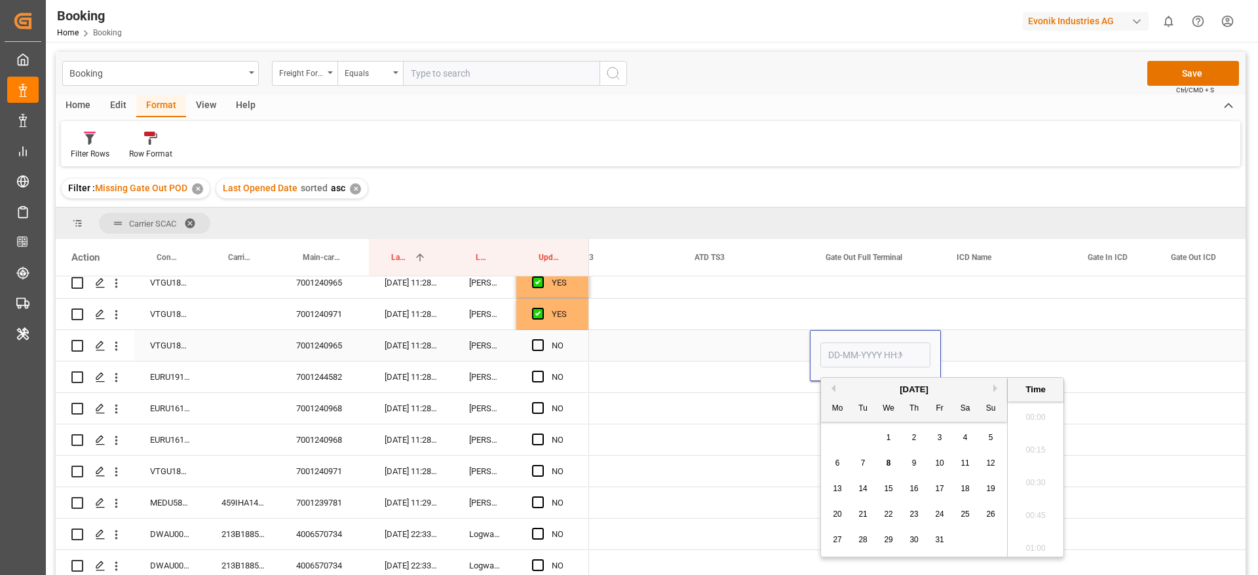
scroll to position [1938, 0]
click at [865, 471] on div "7" at bounding box center [863, 464] width 16 height 16
type input "[DATE] 00:00"
click at [742, 346] on div "Press SPACE to select this row." at bounding box center [744, 345] width 131 height 31
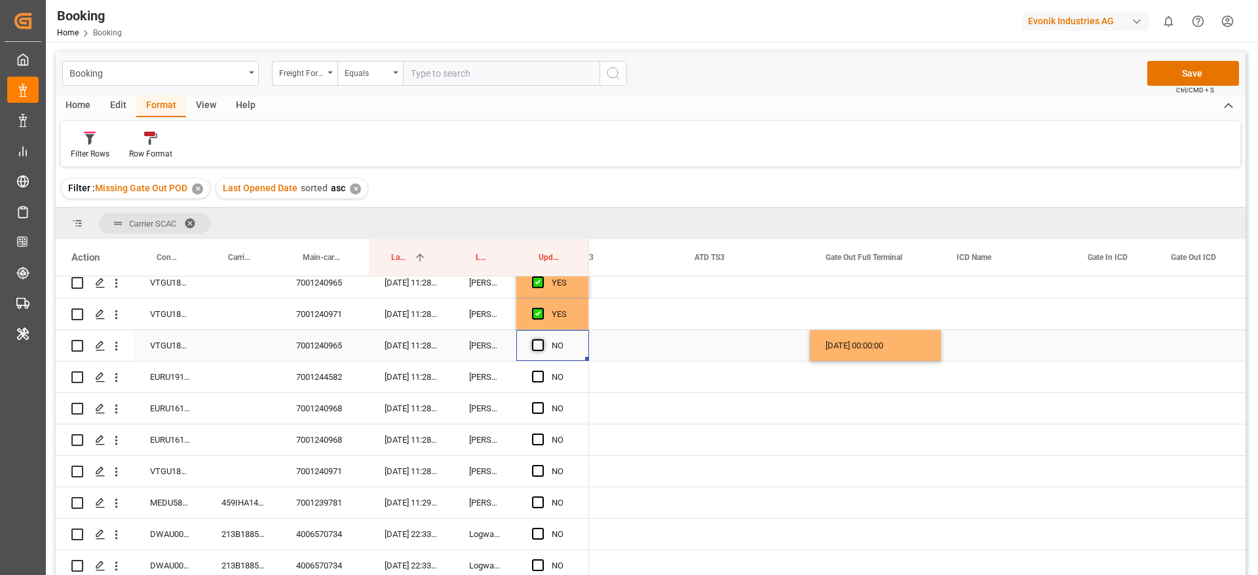
click at [541, 344] on span "Press SPACE to select this row." at bounding box center [538, 345] width 12 height 12
click at [542, 339] on input "Press SPACE to select this row." at bounding box center [542, 339] width 0 height 0
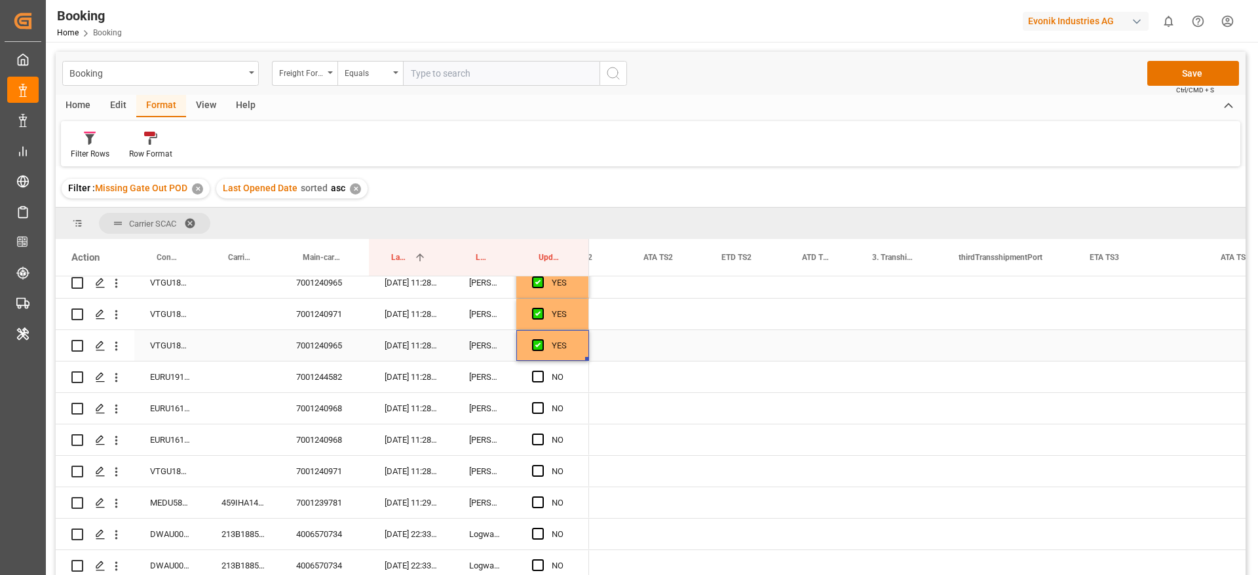
scroll to position [0, 2113]
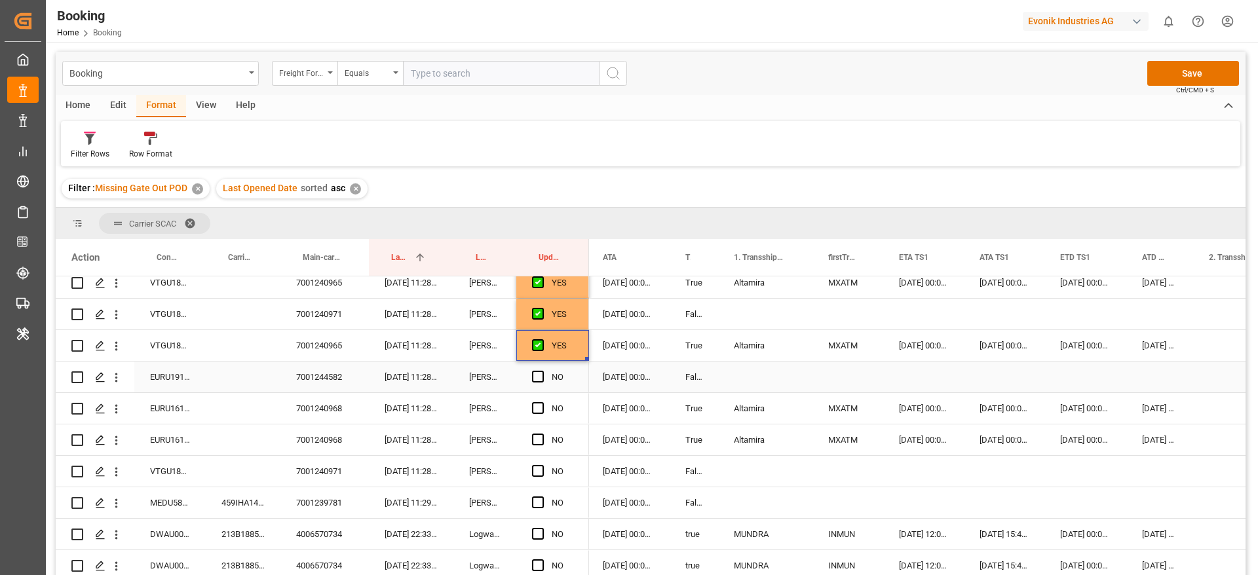
click at [164, 383] on div "EURU1912230" at bounding box center [169, 377] width 71 height 31
click at [538, 375] on span "Press SPACE to select this row." at bounding box center [538, 377] width 12 height 12
click at [542, 371] on input "Press SPACE to select this row." at bounding box center [542, 371] width 0 height 0
click at [151, 408] on div "EURU1614678" at bounding box center [169, 408] width 71 height 31
click at [533, 406] on span "Press SPACE to select this row." at bounding box center [538, 408] width 12 height 12
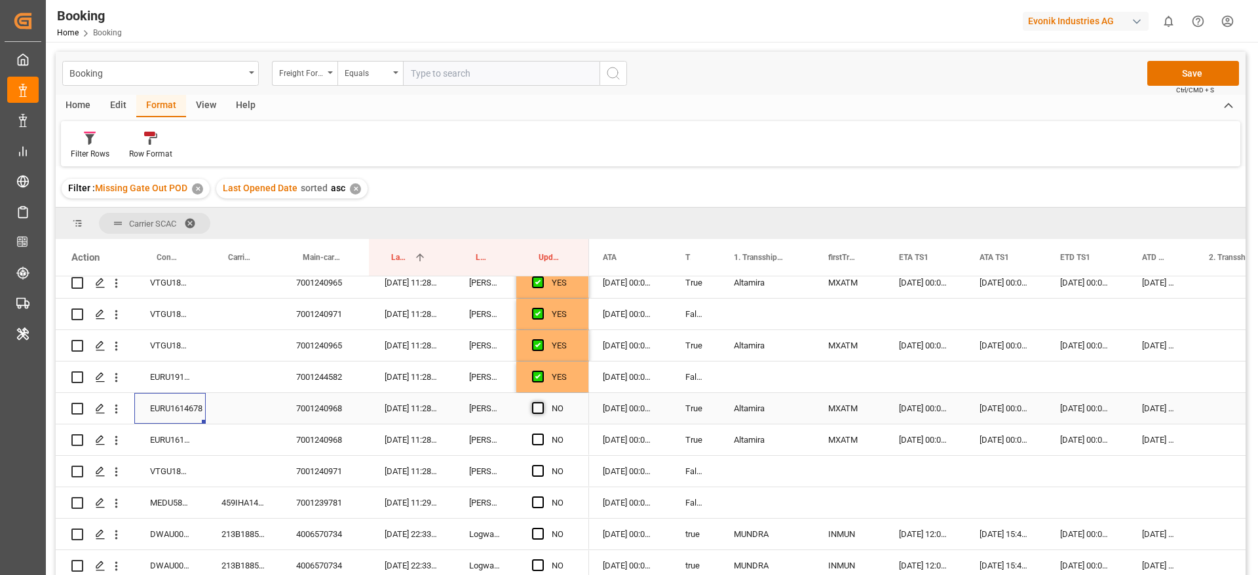
click at [542, 402] on input "Press SPACE to select this row." at bounding box center [542, 402] width 0 height 0
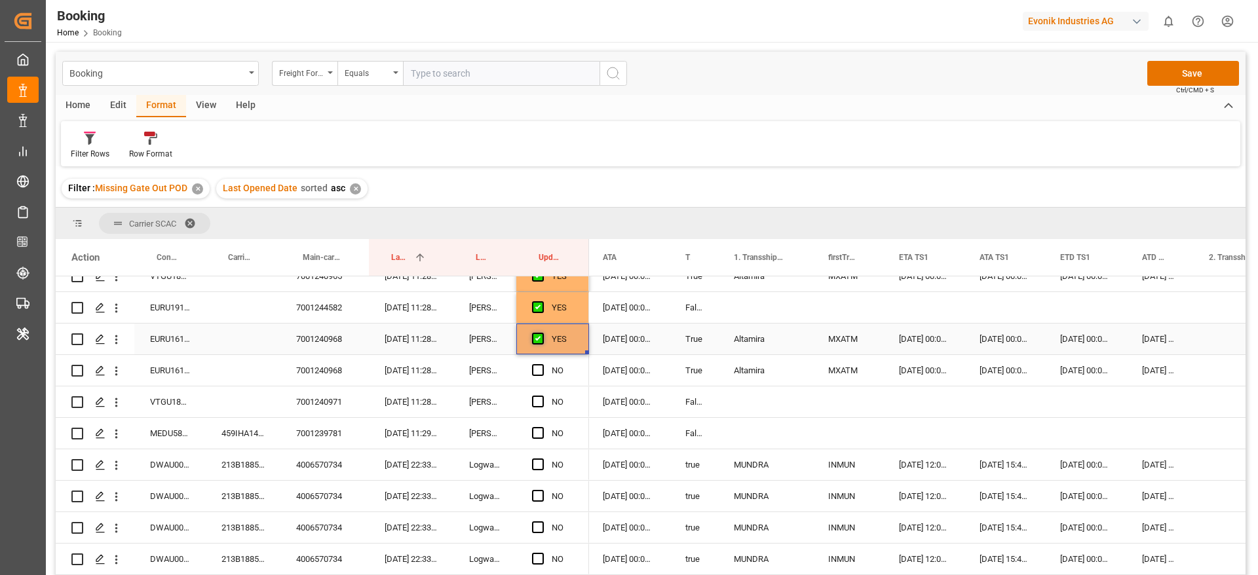
scroll to position [453, 0]
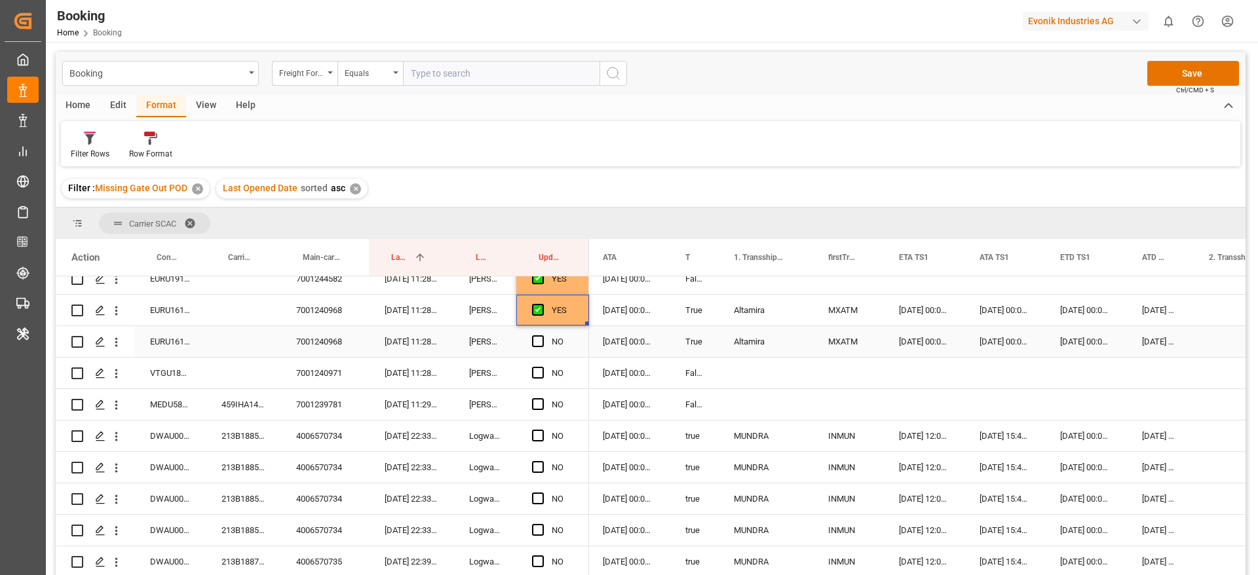
click at [191, 343] on div "EURU1616080" at bounding box center [169, 341] width 71 height 31
click at [535, 336] on span "Press SPACE to select this row." at bounding box center [538, 342] width 12 height 12
click at [542, 336] on input "Press SPACE to select this row." at bounding box center [542, 336] width 0 height 0
click at [179, 371] on div "VTGU1862824" at bounding box center [169, 373] width 71 height 31
click at [529, 371] on div "NO" at bounding box center [552, 373] width 73 height 31
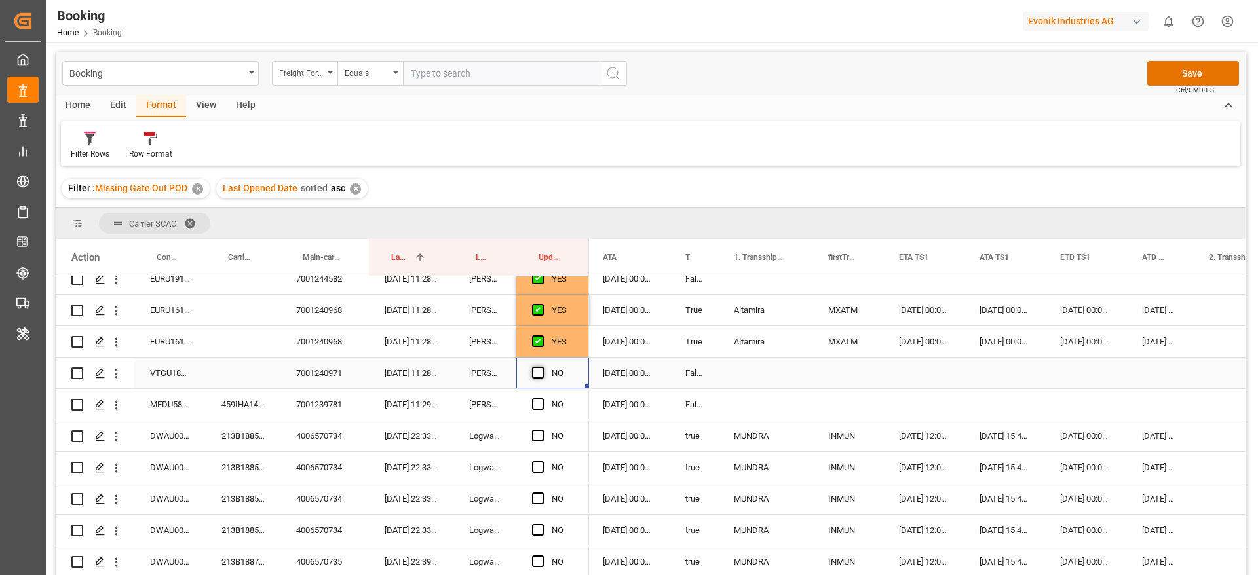
click at [533, 375] on span "Press SPACE to select this row." at bounding box center [538, 373] width 12 height 12
click at [542, 367] on input "Press SPACE to select this row." at bounding box center [542, 367] width 0 height 0
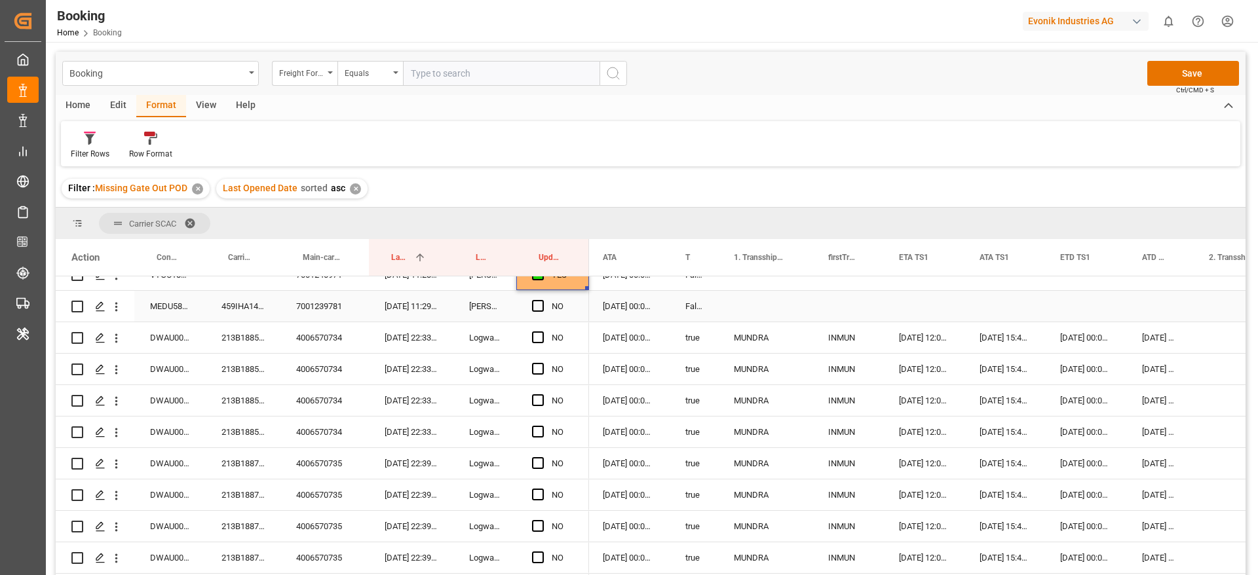
click at [235, 307] on div "459IHA1418941" at bounding box center [243, 306] width 75 height 31
click at [164, 311] on div "MEDU5892561" at bounding box center [169, 306] width 71 height 31
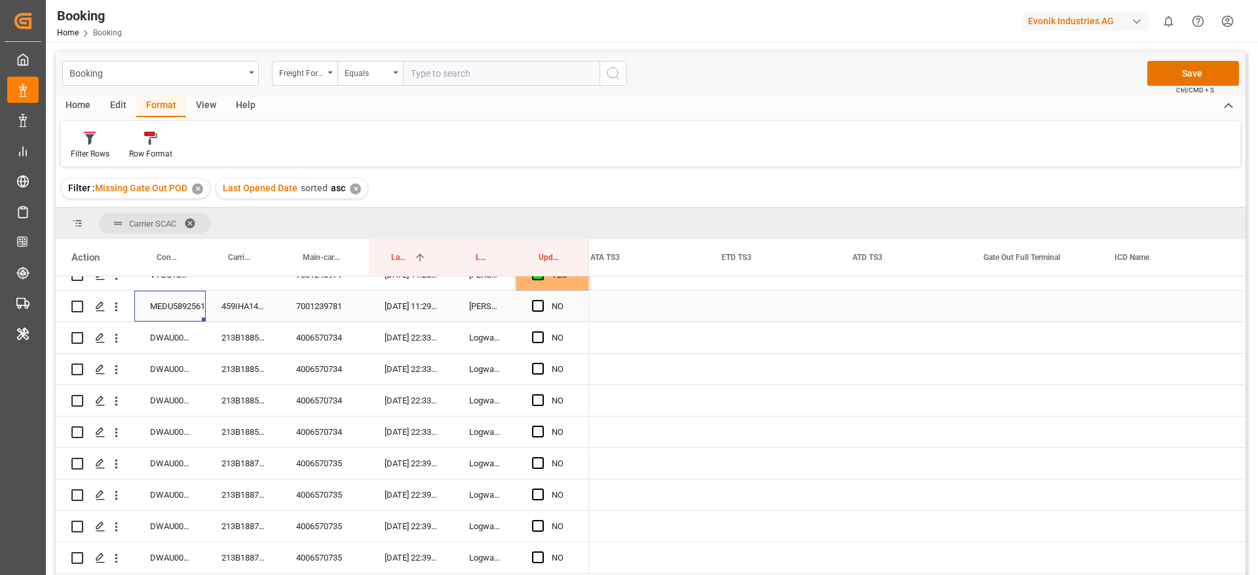
scroll to position [0, 2744]
click at [1016, 304] on div "Press SPACE to select this row." at bounding box center [1032, 306] width 131 height 31
click at [1015, 302] on div "Press SPACE to select this row." at bounding box center [1032, 306] width 131 height 31
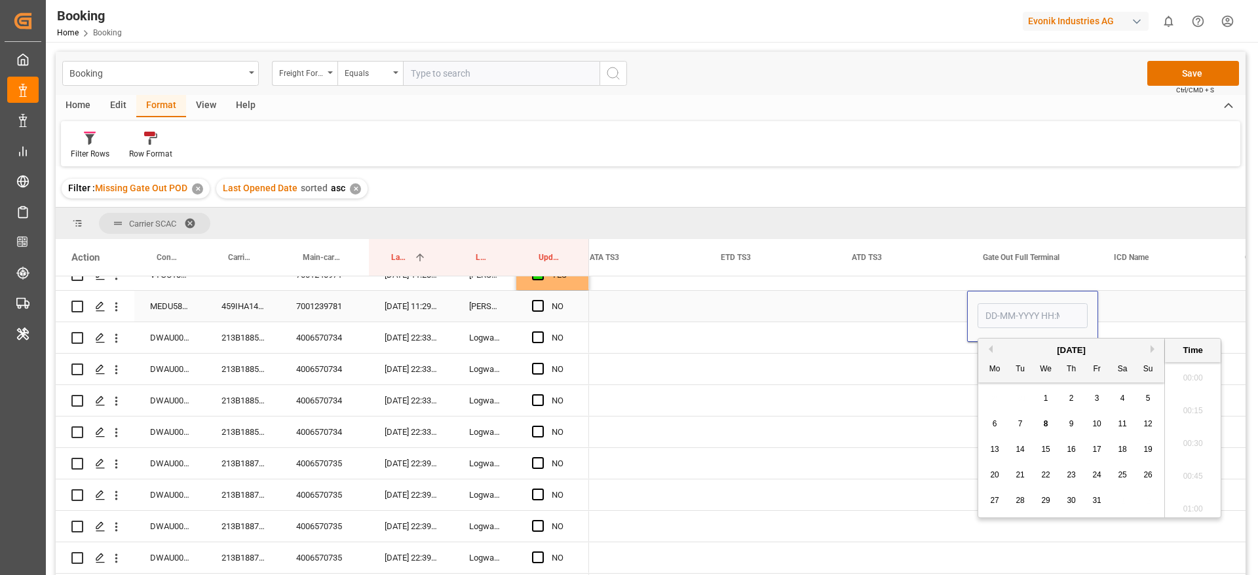
scroll to position [1938, 0]
click at [1020, 425] on span "7" at bounding box center [1020, 423] width 5 height 9
type input "[DATE] 00:00"
click at [537, 307] on span "Press SPACE to select this row." at bounding box center [538, 306] width 12 height 12
click at [542, 300] on input "Press SPACE to select this row." at bounding box center [542, 300] width 0 height 0
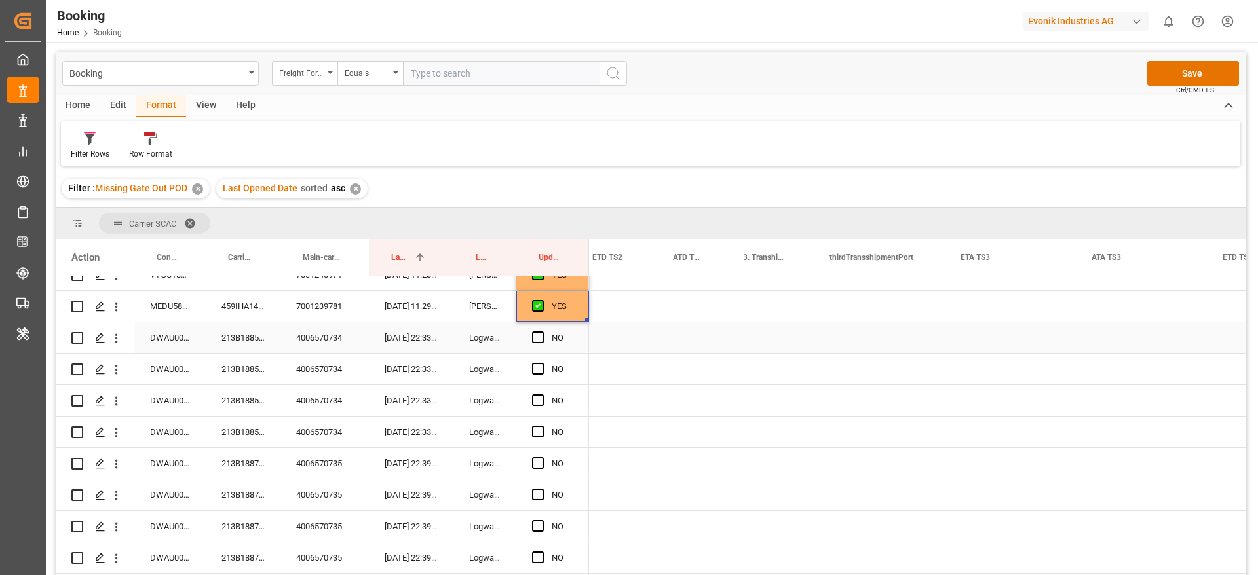
scroll to position [0, 1986]
click at [242, 338] on div "213B1885589" at bounding box center [243, 337] width 75 height 31
click at [336, 341] on div "4006570734" at bounding box center [324, 337] width 88 height 31
click at [228, 341] on div "213B1885589" at bounding box center [243, 337] width 75 height 31
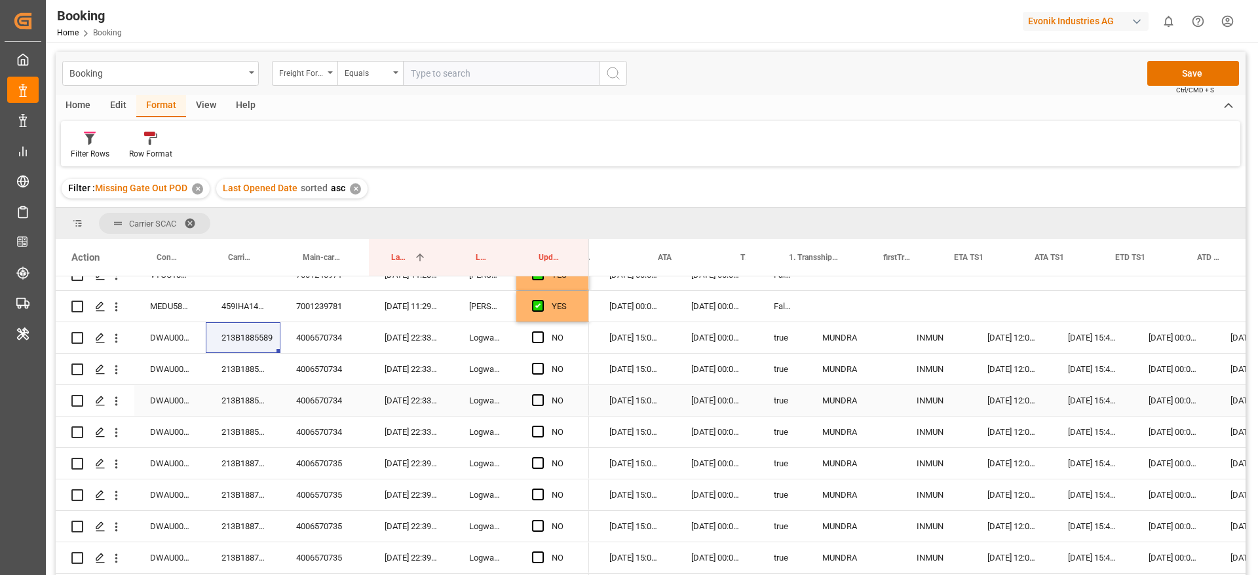
scroll to position [0, 1260]
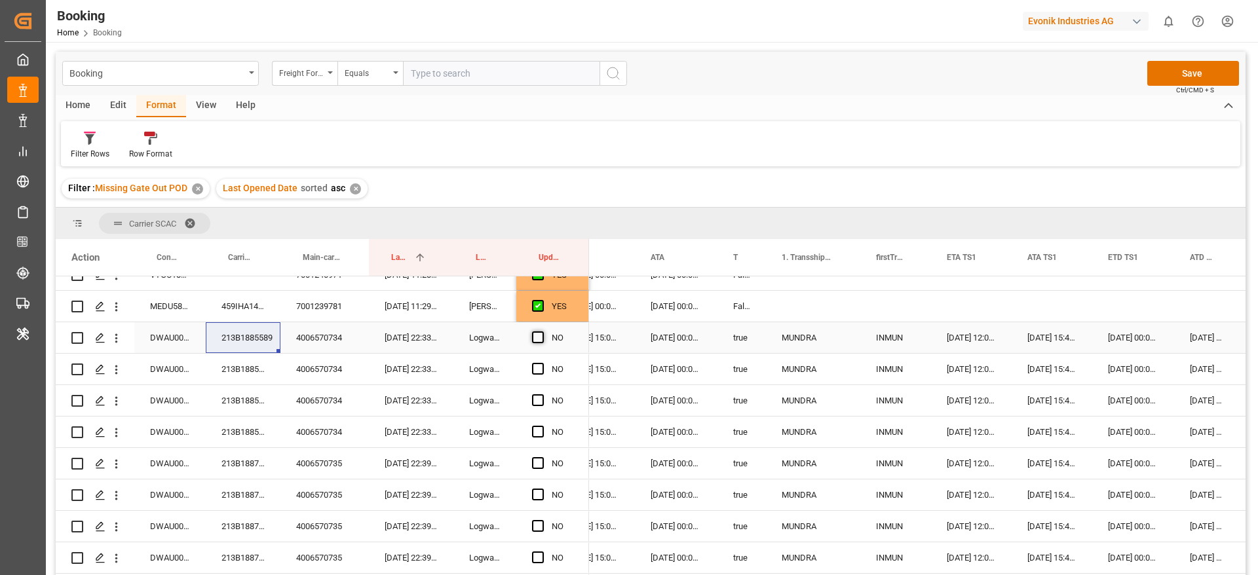
click at [538, 337] on span "Press SPACE to select this row." at bounding box center [538, 338] width 12 height 12
click at [542, 332] on input "Press SPACE to select this row." at bounding box center [542, 332] width 0 height 0
drag, startPoint x: 585, startPoint y: 351, endPoint x: 590, endPoint y: 428, distance: 76.8
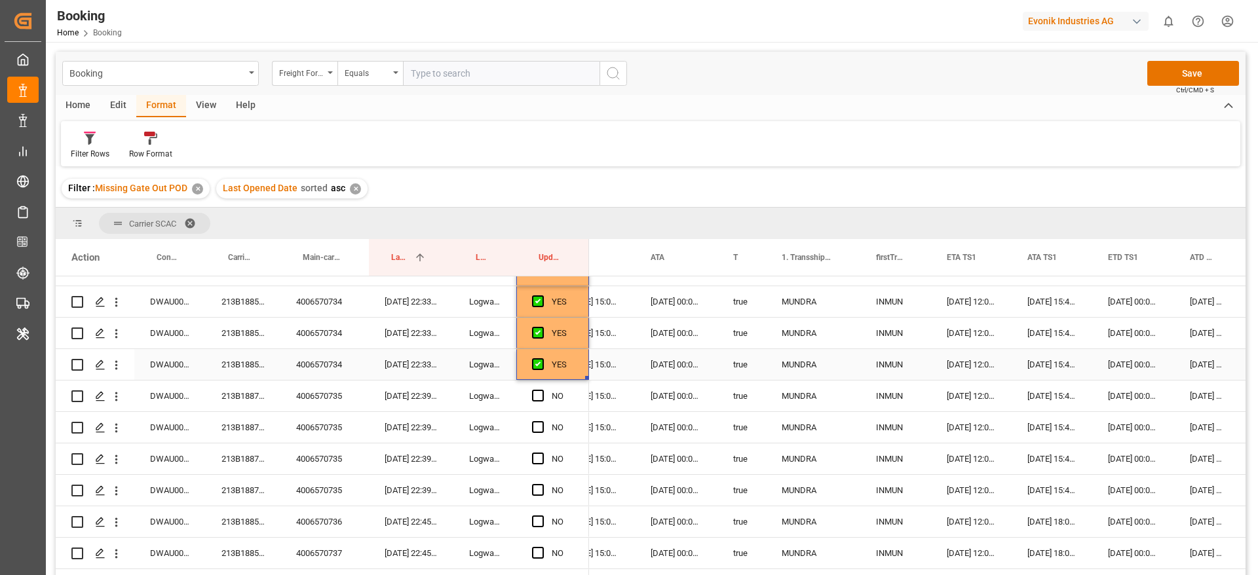
scroll to position [650, 0]
click at [233, 369] on div "213B1887671" at bounding box center [243, 365] width 75 height 31
click at [341, 362] on div "4006570735" at bounding box center [324, 365] width 88 height 31
click at [254, 373] on div "213B1887671" at bounding box center [243, 365] width 75 height 31
click at [263, 362] on div "213B1887671" at bounding box center [243, 365] width 75 height 31
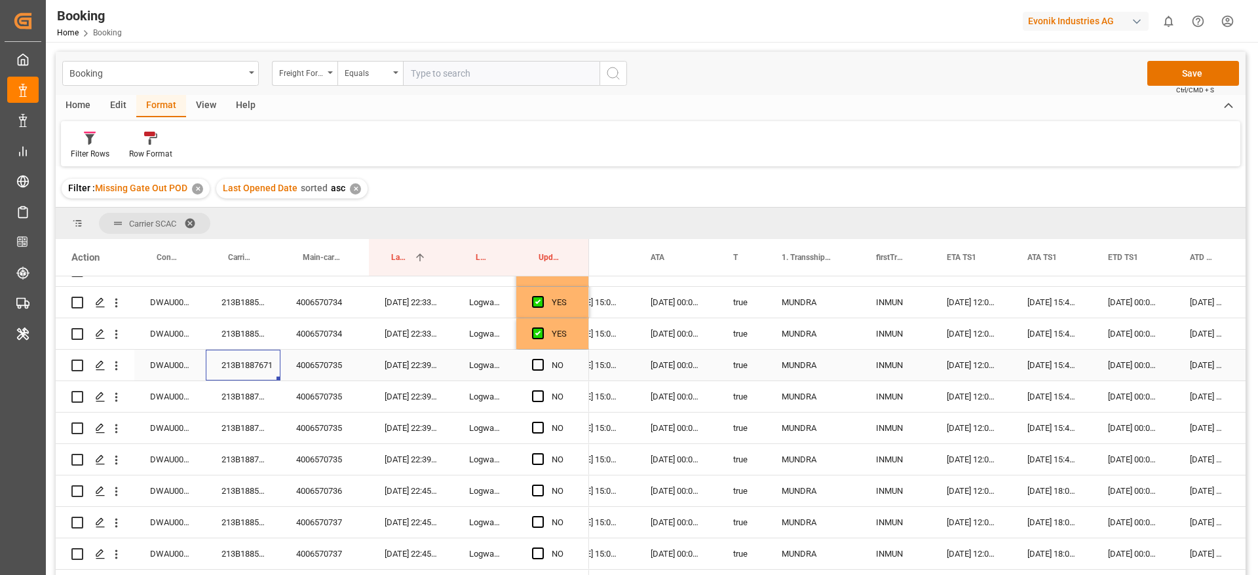
click at [256, 373] on div "213B1887671" at bounding box center [243, 365] width 75 height 31
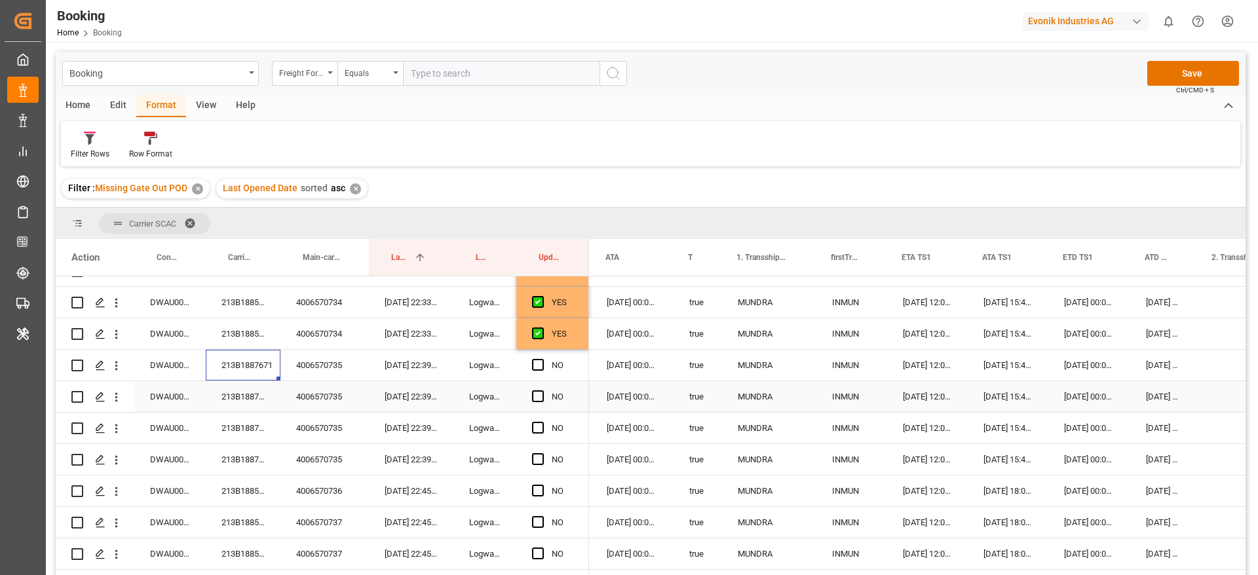
scroll to position [0, 1305]
click at [538, 364] on span "Press SPACE to select this row." at bounding box center [538, 365] width 12 height 12
click at [542, 359] on input "Press SPACE to select this row." at bounding box center [542, 359] width 0 height 0
click at [540, 457] on span "Press SPACE to select this row." at bounding box center [538, 459] width 12 height 12
click at [542, 453] on input "Press SPACE to select this row." at bounding box center [542, 453] width 0 height 0
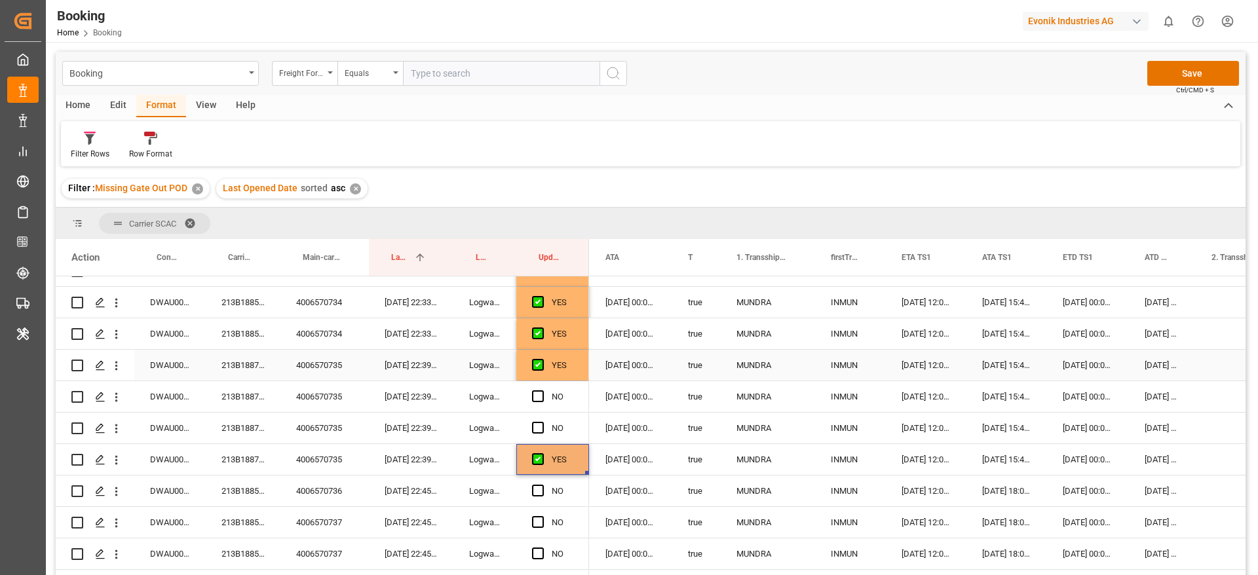
click at [567, 365] on div "YES" at bounding box center [563, 366] width 22 height 30
click at [585, 375] on div "YES" at bounding box center [552, 365] width 73 height 31
drag, startPoint x: 585, startPoint y: 380, endPoint x: 577, endPoint y: 431, distance: 51.7
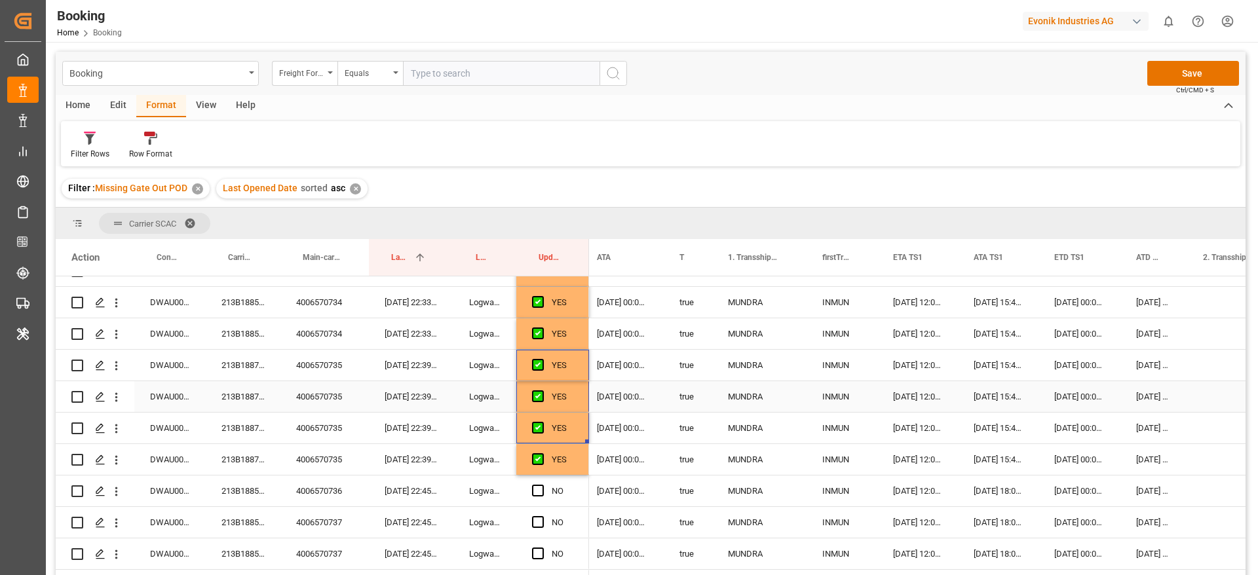
scroll to position [748, 0]
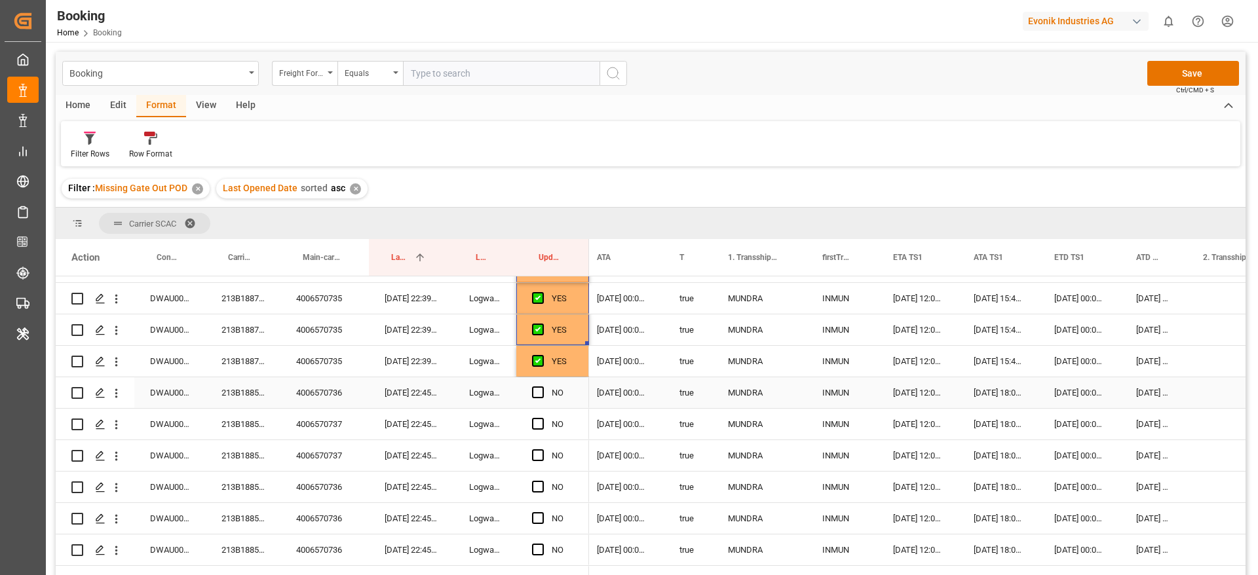
click at [311, 395] on div "4006570736" at bounding box center [324, 392] width 88 height 31
click at [226, 393] on div "213B1885528" at bounding box center [243, 392] width 75 height 31
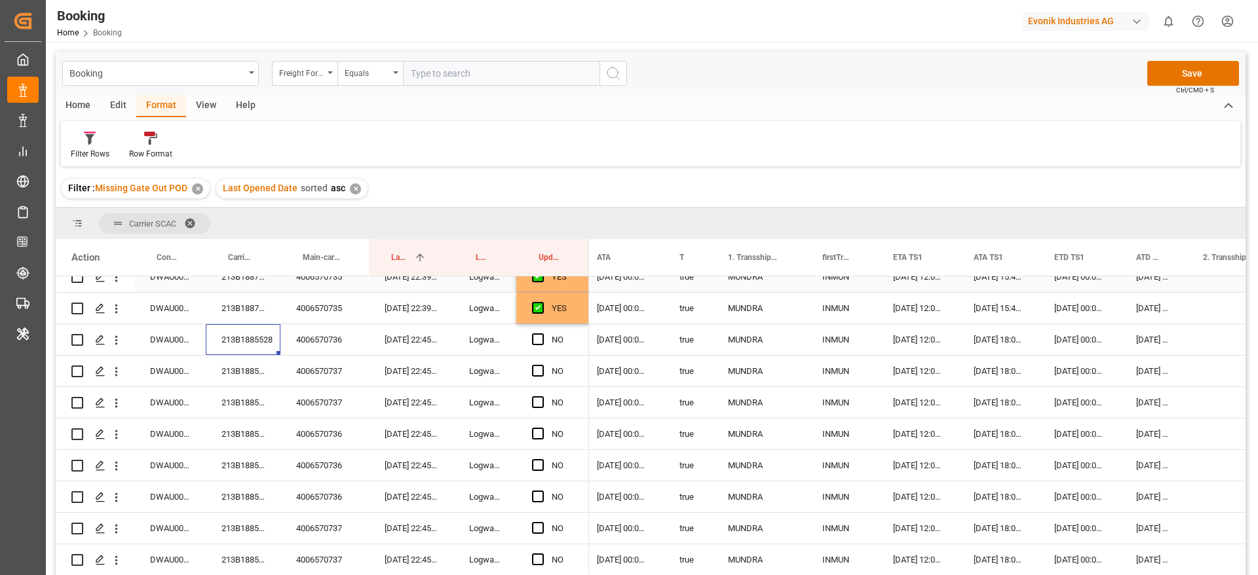
scroll to position [847, 0]
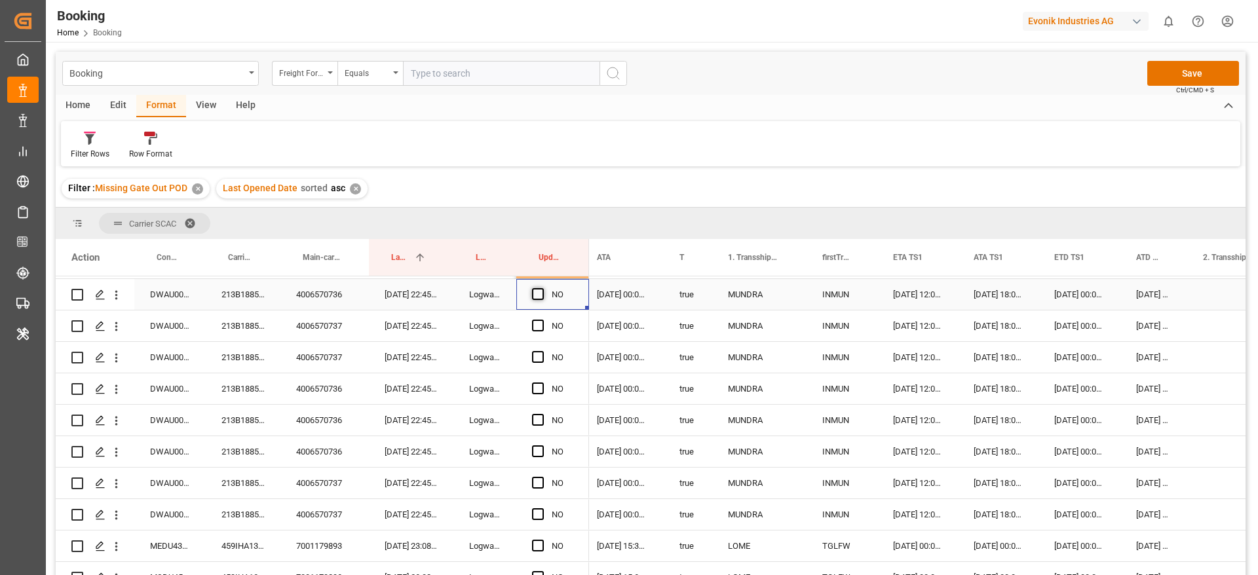
click at [533, 294] on span "Press SPACE to select this row." at bounding box center [538, 294] width 12 height 12
click at [542, 288] on input "Press SPACE to select this row." at bounding box center [542, 288] width 0 height 0
click at [541, 446] on span "Press SPACE to select this row." at bounding box center [538, 452] width 12 height 12
click at [542, 446] on input "Press SPACE to select this row." at bounding box center [542, 446] width 0 height 0
click at [537, 388] on span "Press SPACE to select this row." at bounding box center [538, 389] width 12 height 12
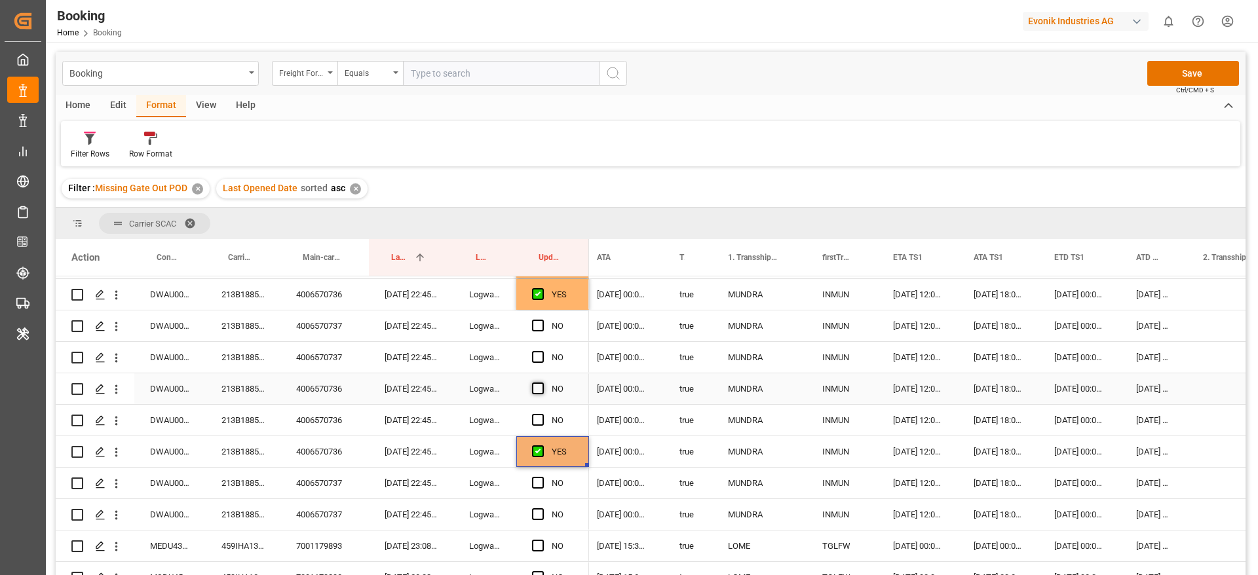
click at [542, 383] on input "Press SPACE to select this row." at bounding box center [542, 383] width 0 height 0
click at [540, 415] on span "Press SPACE to select this row." at bounding box center [538, 420] width 12 height 12
click at [542, 414] on input "Press SPACE to select this row." at bounding box center [542, 414] width 0 height 0
click at [327, 330] on div "4006570737" at bounding box center [324, 326] width 88 height 31
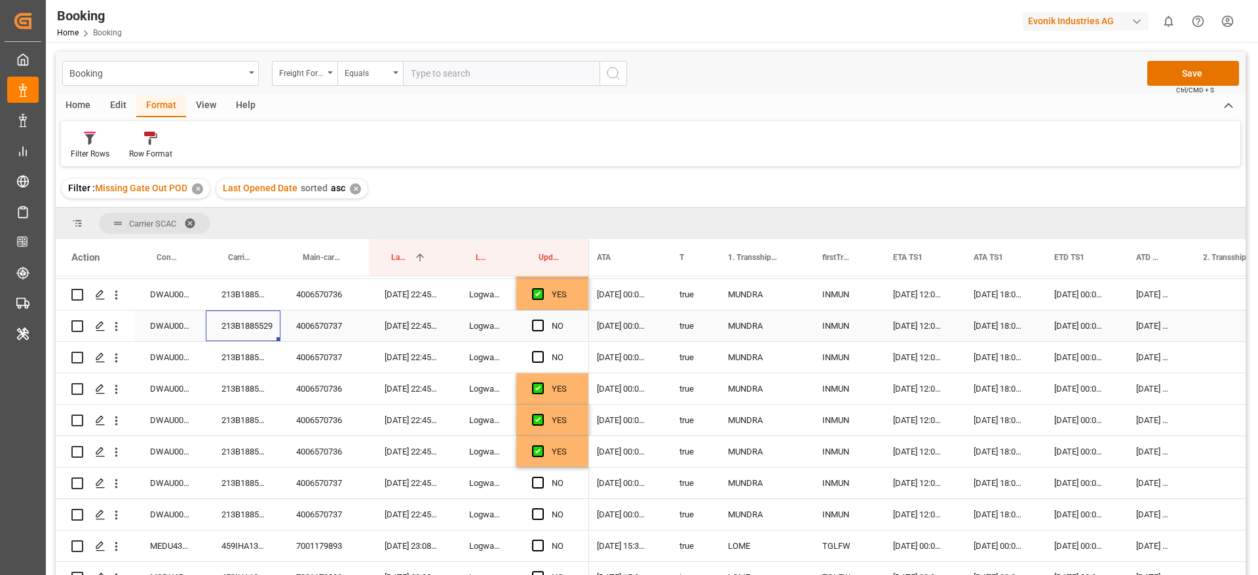
click at [218, 328] on div "213B1885529" at bounding box center [243, 326] width 75 height 31
